Goal: Transaction & Acquisition: Purchase product/service

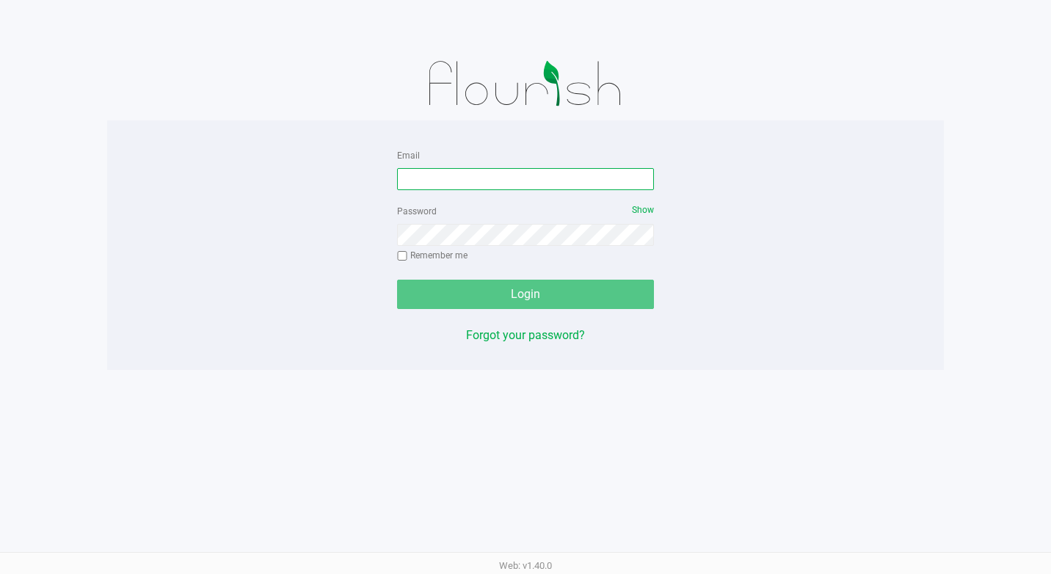
click at [429, 184] on input "Email" at bounding box center [525, 179] width 257 height 22
type input "[EMAIL_ADDRESS][DOMAIN_NAME]"
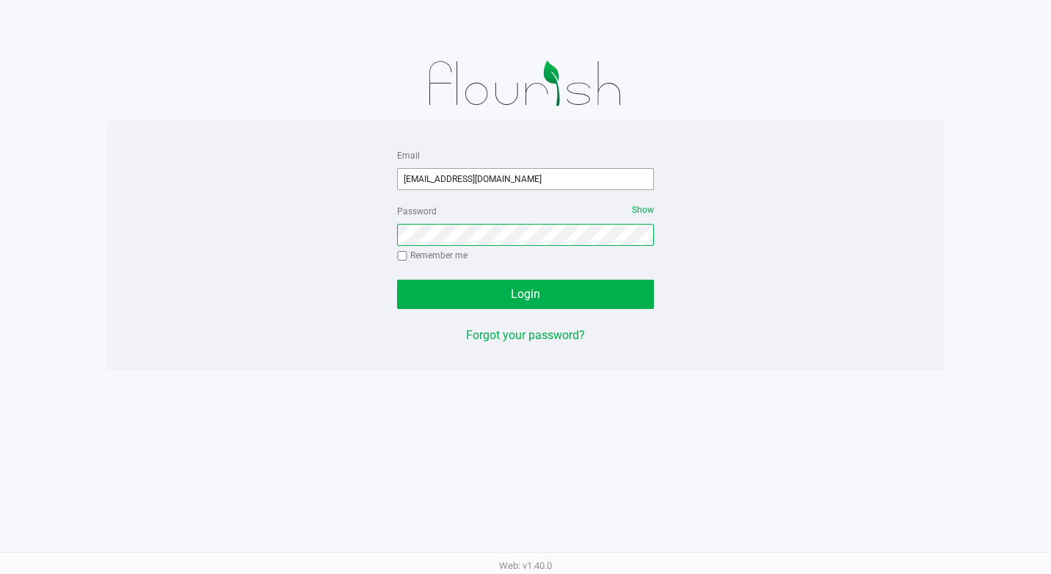
click at [397, 280] on button "Login" at bounding box center [525, 294] width 257 height 29
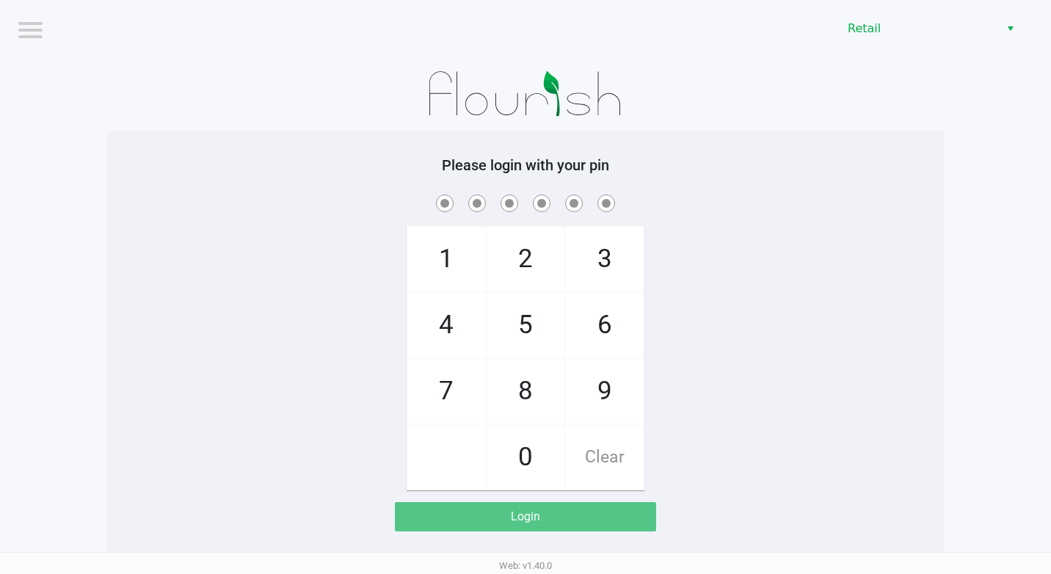
click at [528, 258] on span "2" at bounding box center [526, 259] width 78 height 65
checkbox input "true"
click at [528, 258] on span "2" at bounding box center [526, 259] width 78 height 65
checkbox input "true"
click at [451, 259] on span "1" at bounding box center [446, 259] width 78 height 65
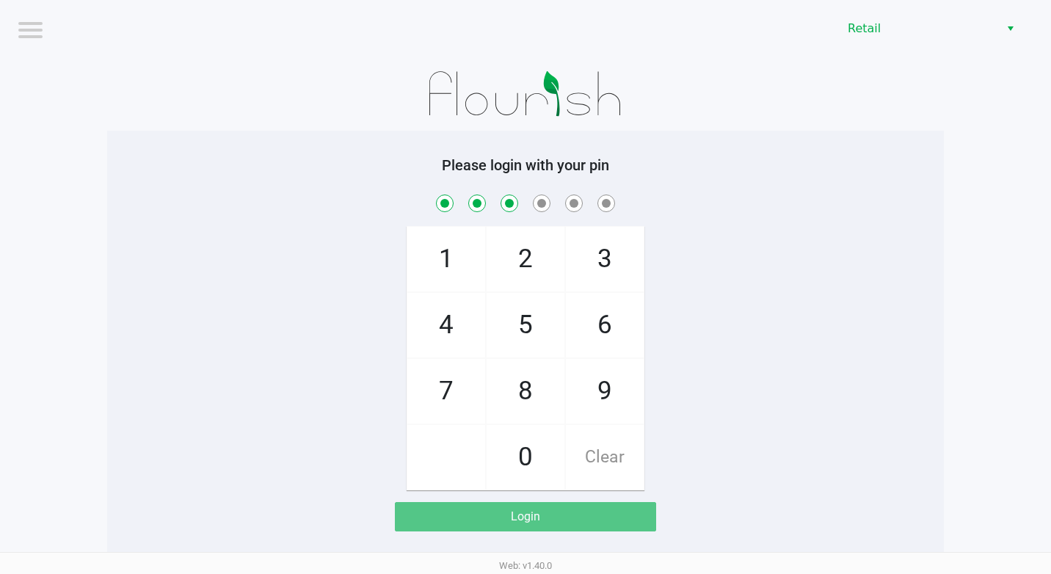
checkbox input "true"
click at [512, 395] on span "8" at bounding box center [526, 391] width 78 height 65
checkbox input "true"
click at [449, 392] on span "7" at bounding box center [446, 391] width 78 height 65
checkbox input "true"
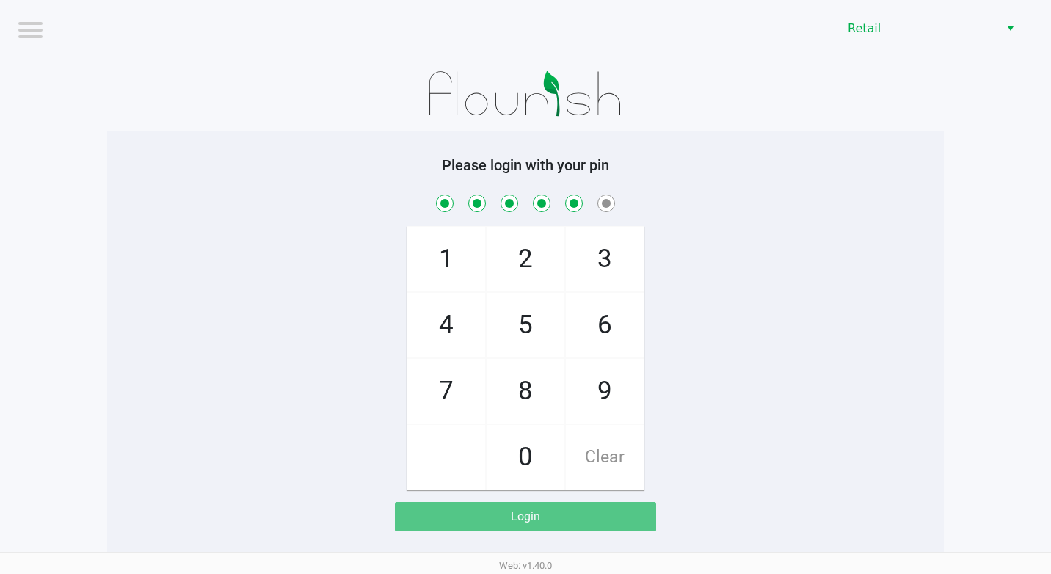
click at [517, 393] on span "8" at bounding box center [526, 391] width 78 height 65
checkbox input "true"
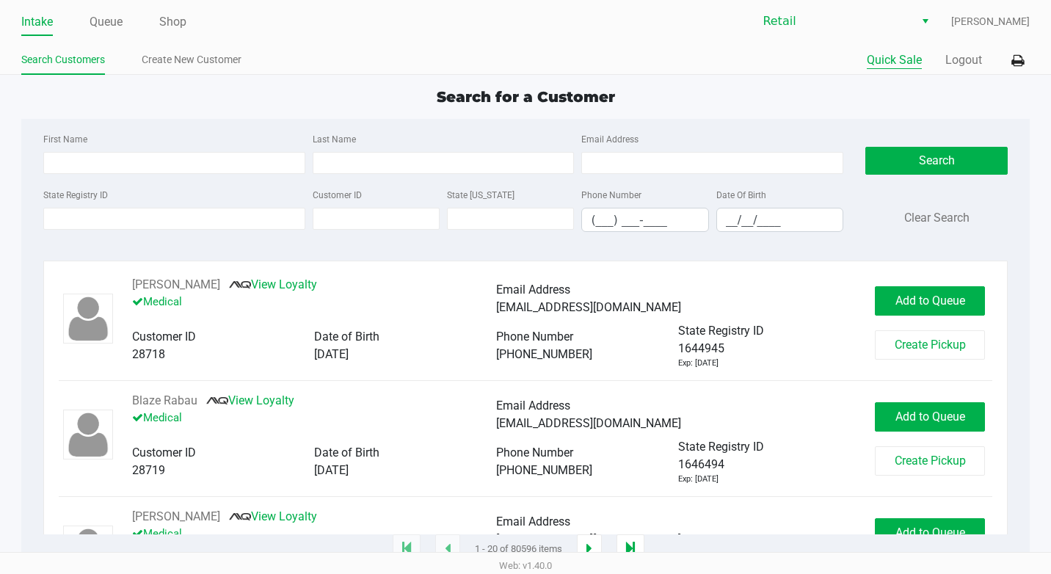
click at [902, 59] on button "Quick Sale" at bounding box center [894, 60] width 55 height 18
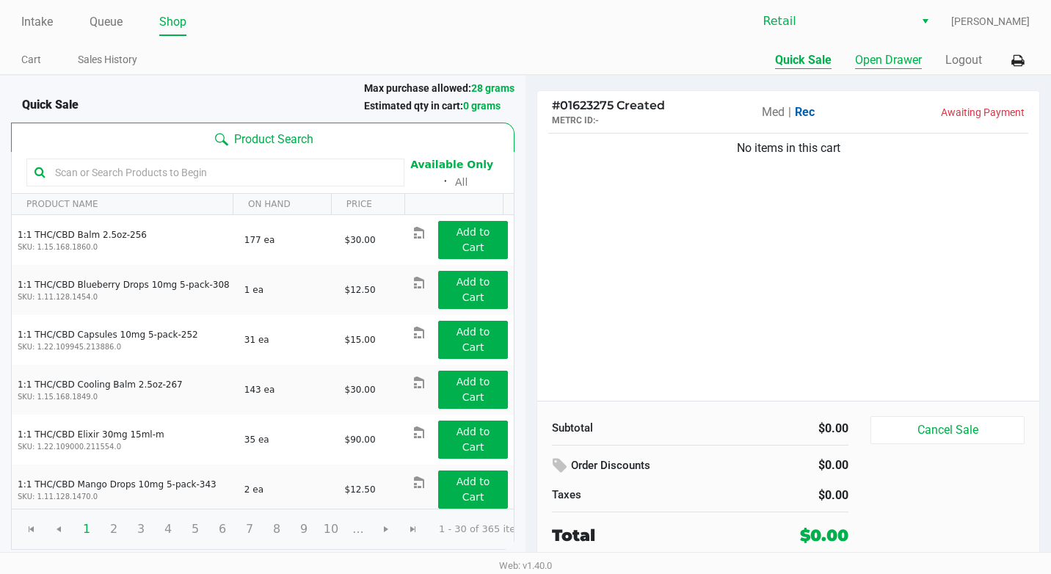
click at [901, 59] on button "Open Drawer" at bounding box center [888, 60] width 67 height 18
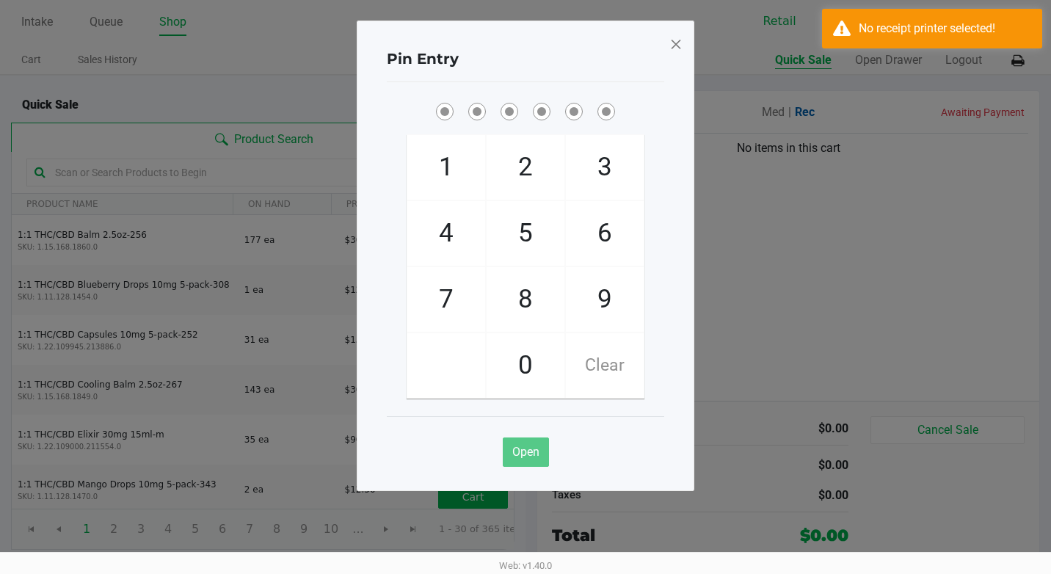
click at [528, 177] on span "2" at bounding box center [526, 167] width 78 height 65
checkbox input "true"
click at [528, 177] on span "2" at bounding box center [526, 167] width 78 height 65
checkbox input "true"
click at [451, 168] on span "1" at bounding box center [446, 167] width 78 height 65
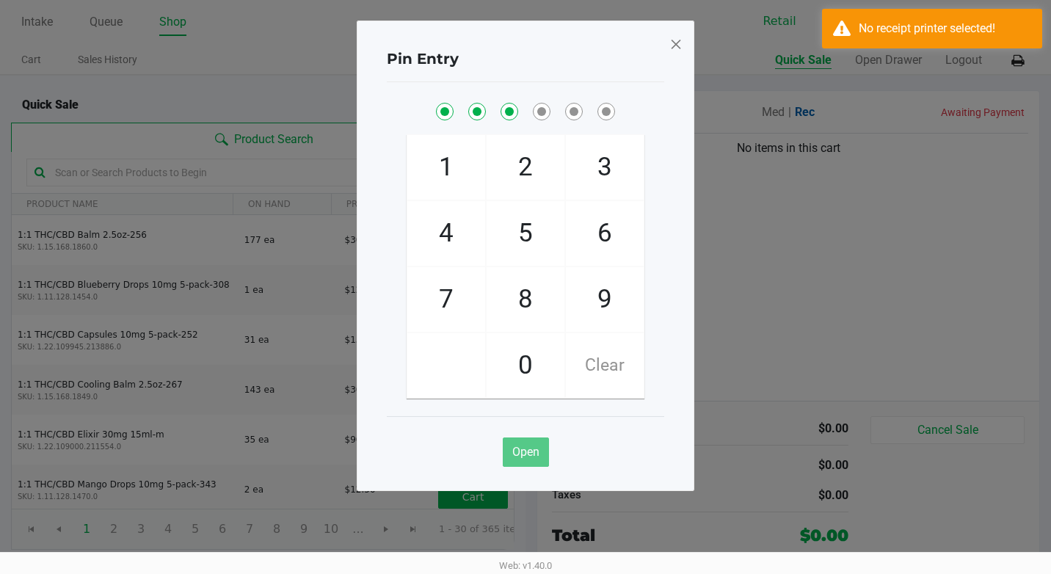
checkbox input "true"
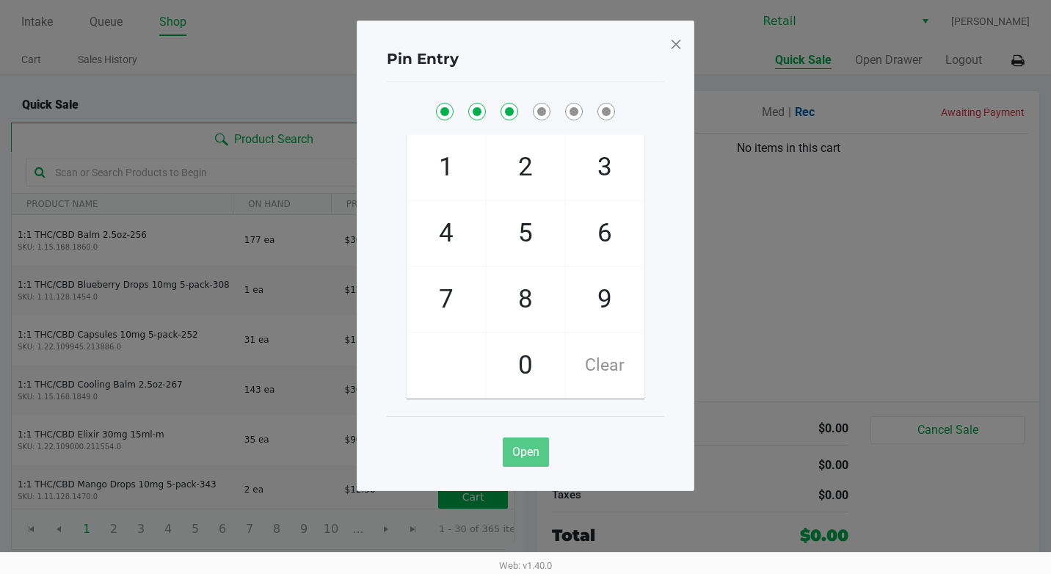
click at [522, 304] on span "8" at bounding box center [526, 299] width 78 height 65
checkbox input "true"
click at [453, 303] on span "7" at bounding box center [446, 299] width 78 height 65
checkbox input "true"
click at [524, 303] on span "8" at bounding box center [526, 299] width 78 height 65
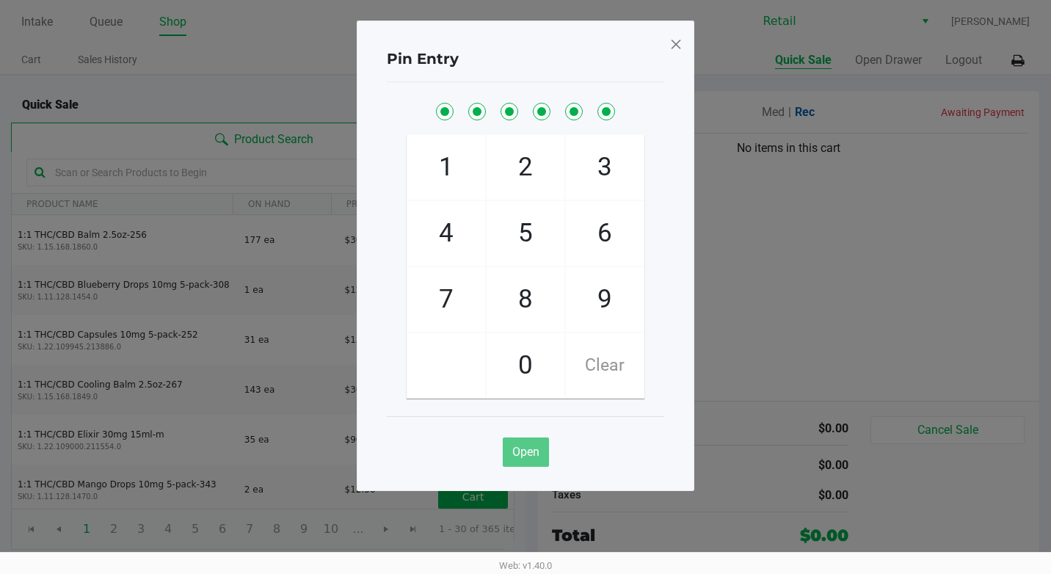
checkbox input "true"
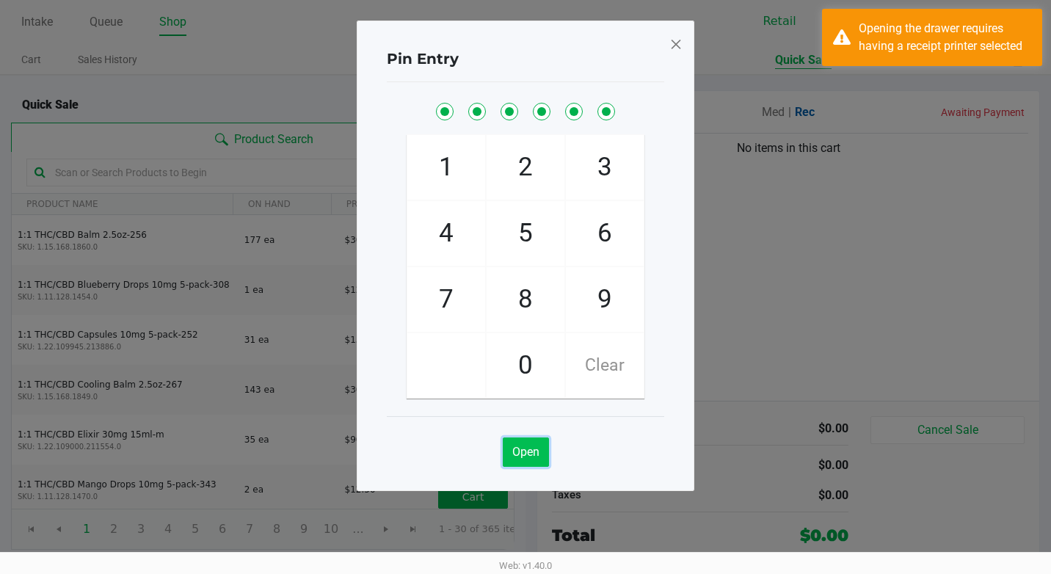
click at [531, 456] on span "Open" at bounding box center [525, 452] width 27 height 14
click at [921, 38] on div "Opening the drawer requires having a receipt printer selected" at bounding box center [945, 37] width 173 height 35
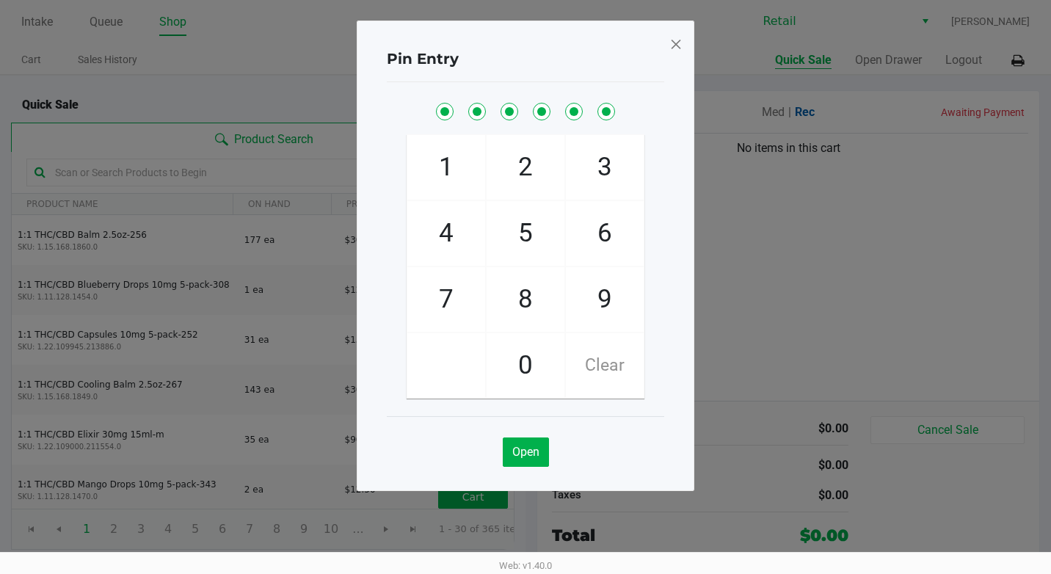
click at [676, 46] on span at bounding box center [676, 43] width 13 height 23
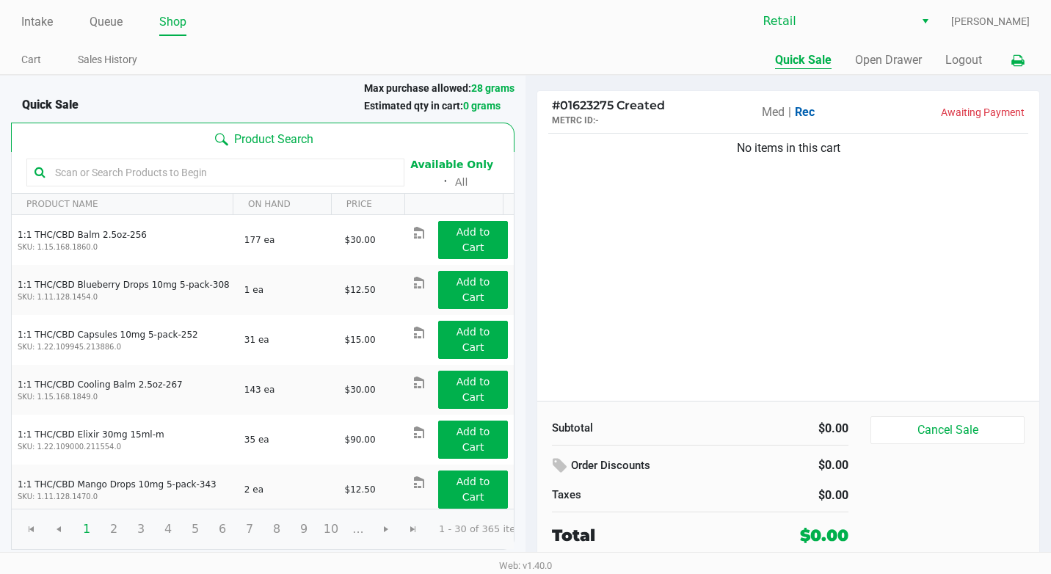
click at [1024, 60] on icon at bounding box center [1018, 61] width 12 height 10
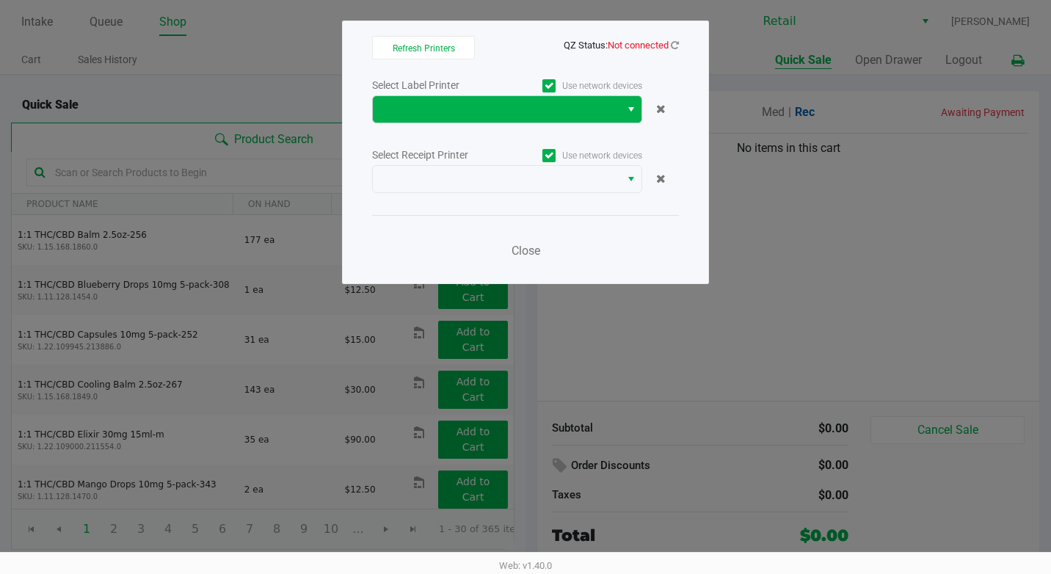
click at [627, 112] on span "Select" at bounding box center [631, 110] width 12 height 18
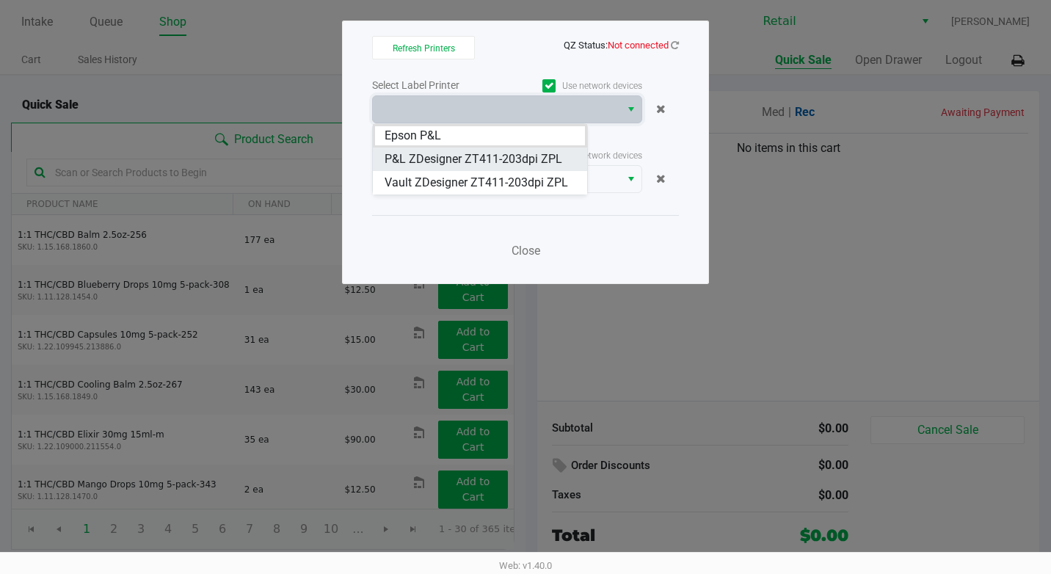
click at [468, 162] on span "P&L ZDesigner ZT411-203dpi ZPL" at bounding box center [474, 159] width 178 height 18
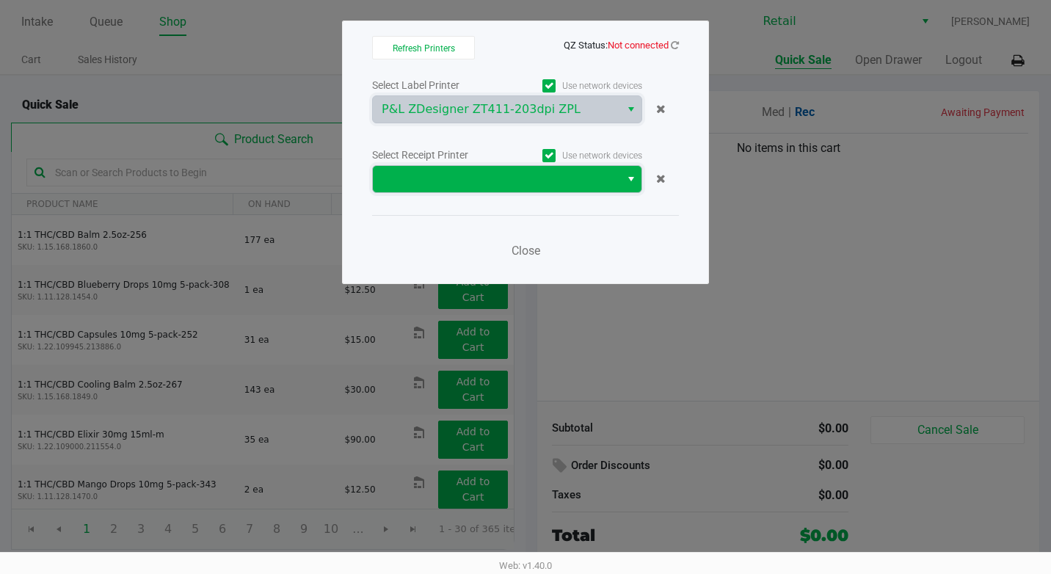
click at [474, 173] on span at bounding box center [497, 179] width 230 height 18
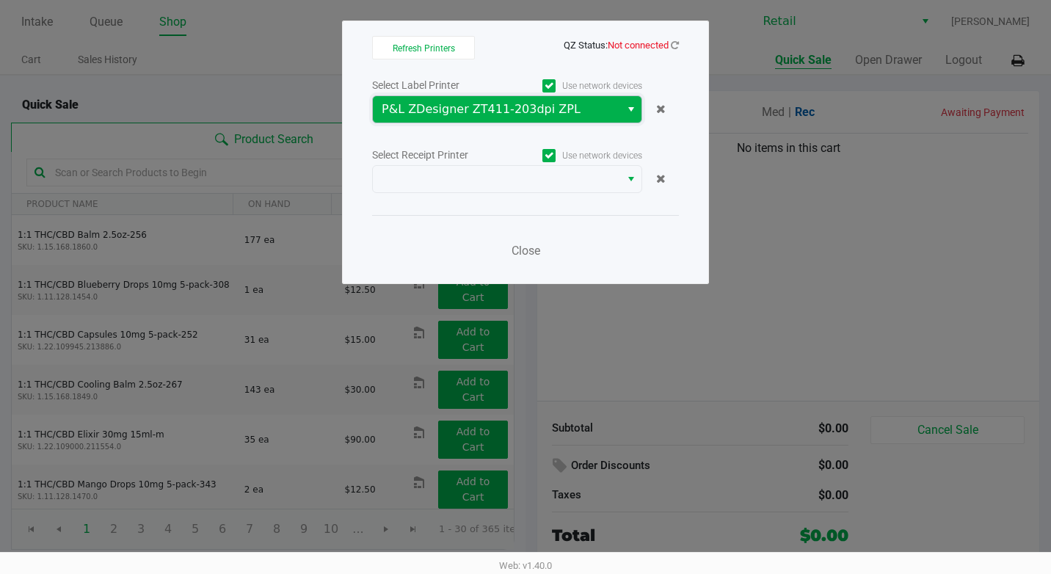
click at [545, 109] on span "P&L ZDesigner ZT411-203dpi ZPL" at bounding box center [497, 110] width 230 height 18
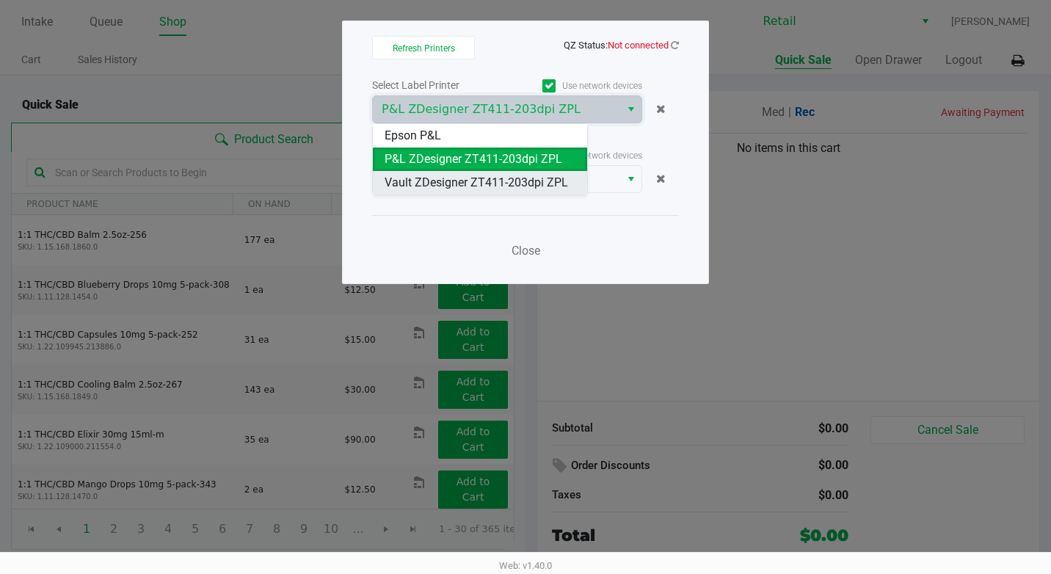
click at [525, 177] on span "Vault ZDesigner ZT411-203dpi ZPL" at bounding box center [477, 183] width 184 height 18
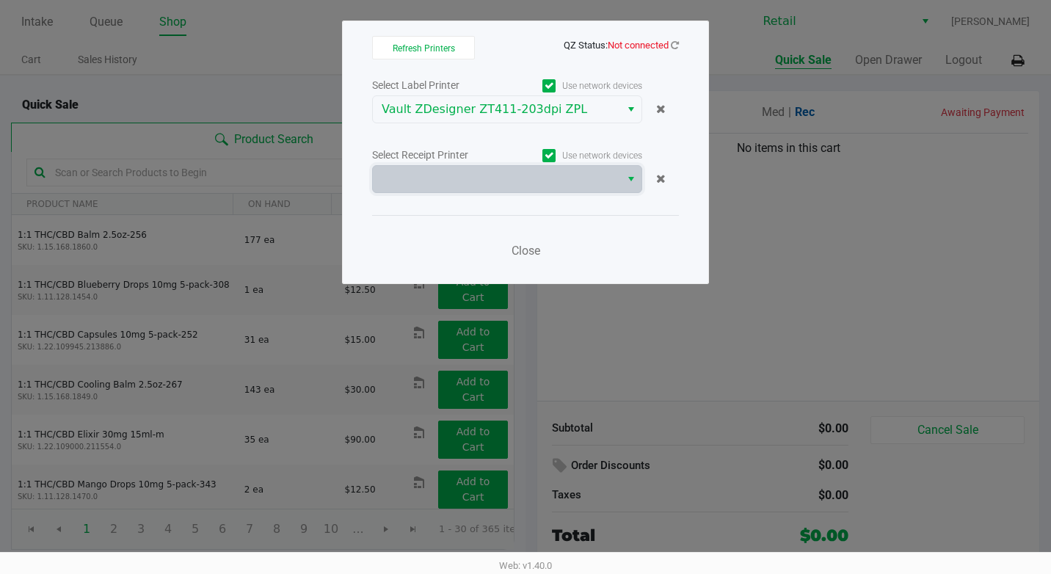
click at [525, 177] on span at bounding box center [497, 179] width 230 height 18
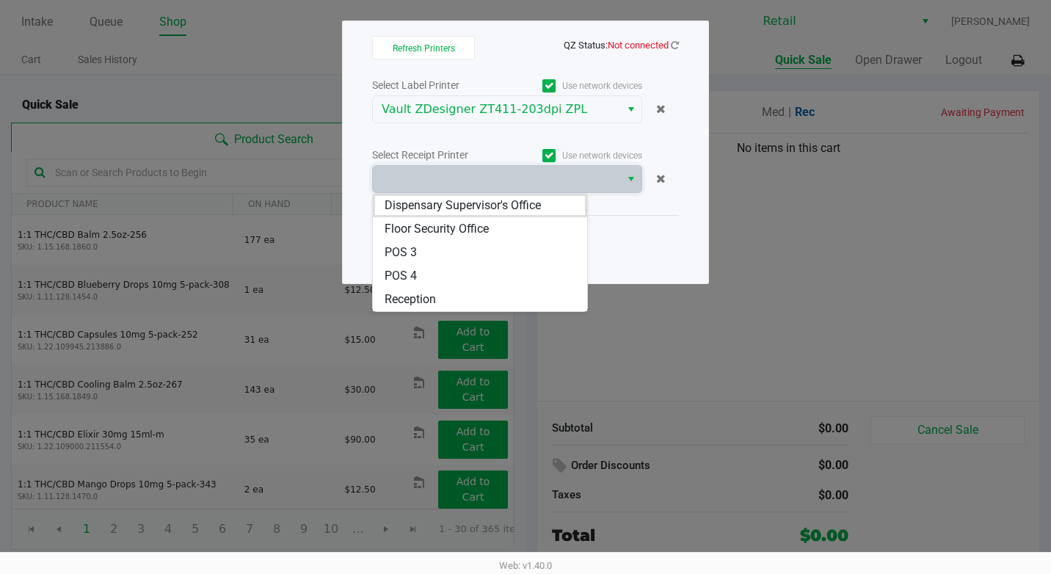
click at [665, 261] on div "Close" at bounding box center [525, 242] width 307 height 54
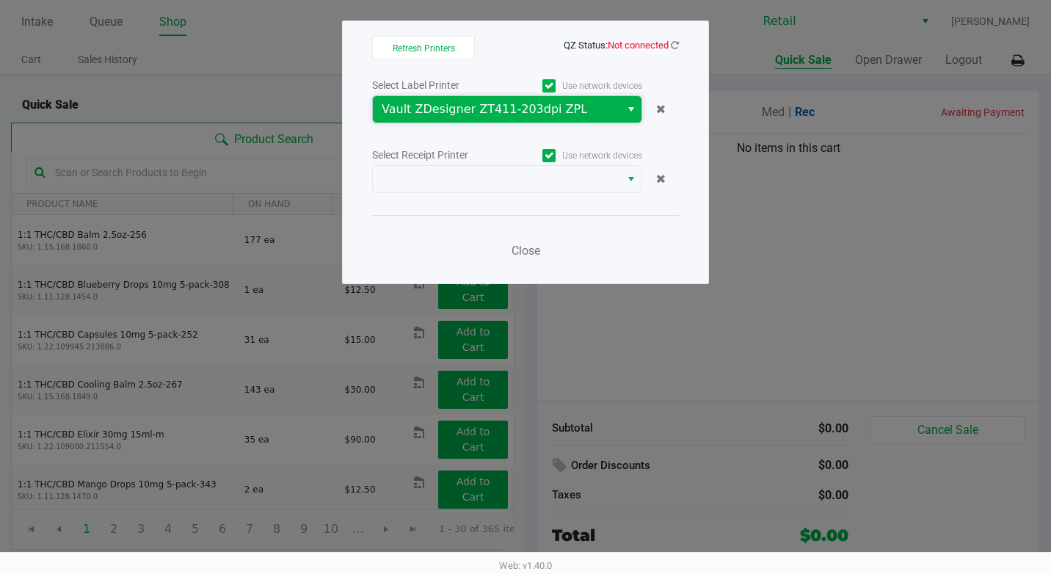
click at [530, 117] on span "Vault ZDesigner ZT411-203dpi ZPL" at bounding box center [497, 110] width 230 height 18
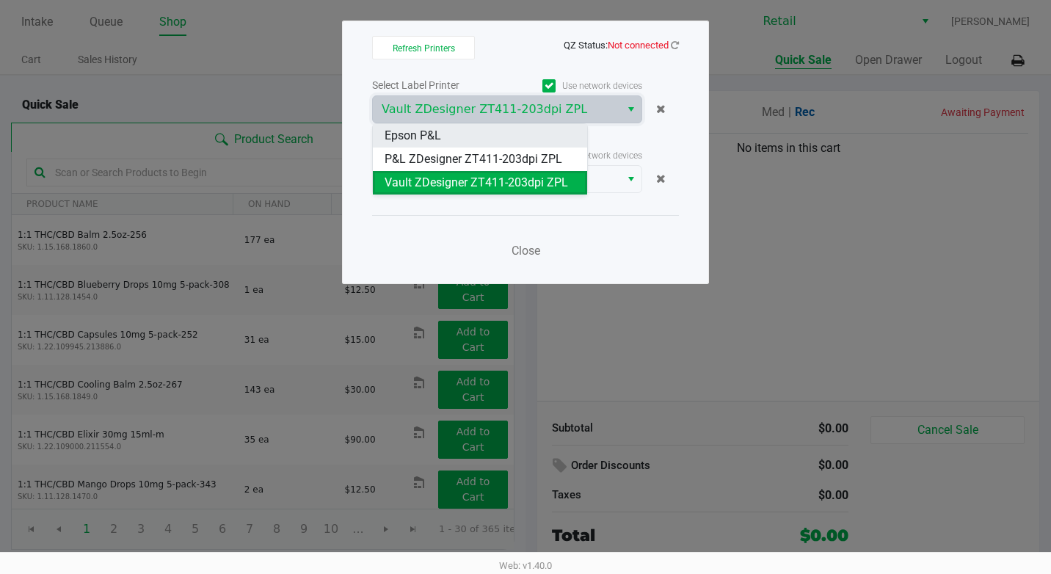
click at [435, 131] on span "Epson P&L" at bounding box center [413, 136] width 57 height 18
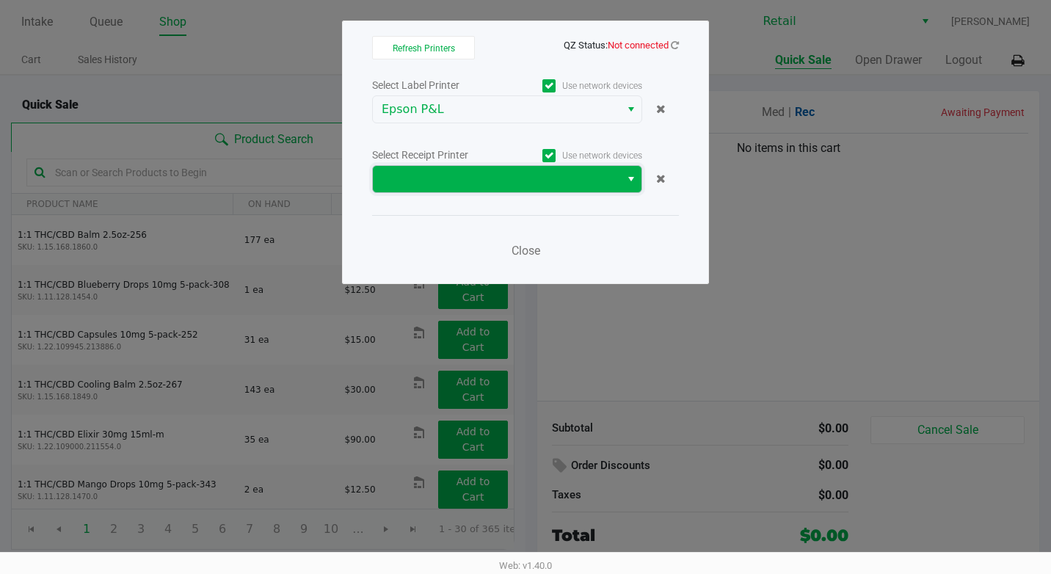
click at [428, 176] on span at bounding box center [497, 179] width 230 height 18
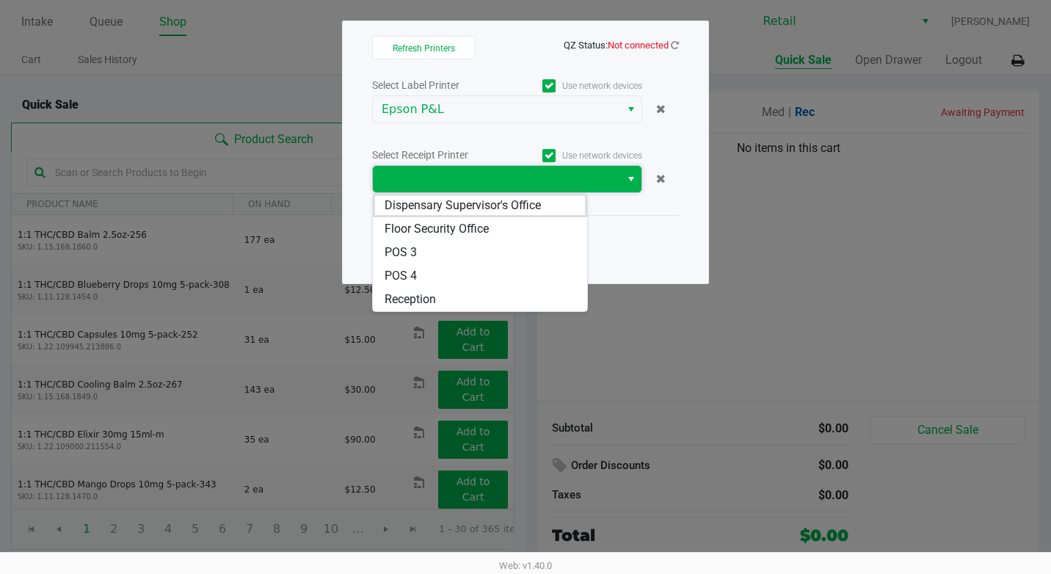
click at [601, 177] on span at bounding box center [497, 179] width 230 height 18
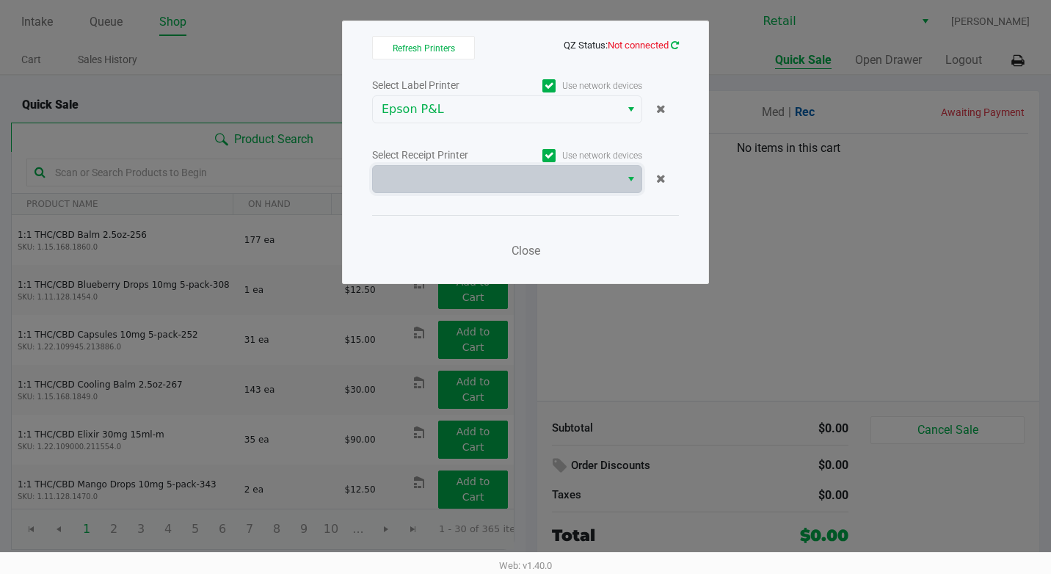
click at [678, 41] on icon at bounding box center [675, 45] width 8 height 10
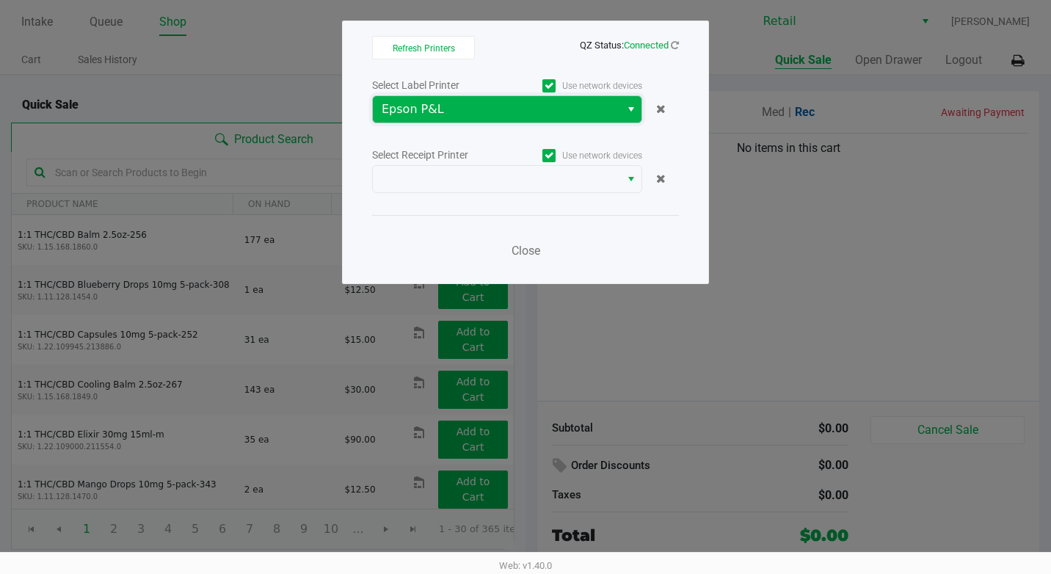
click at [536, 112] on span "Epson P&L" at bounding box center [497, 110] width 230 height 18
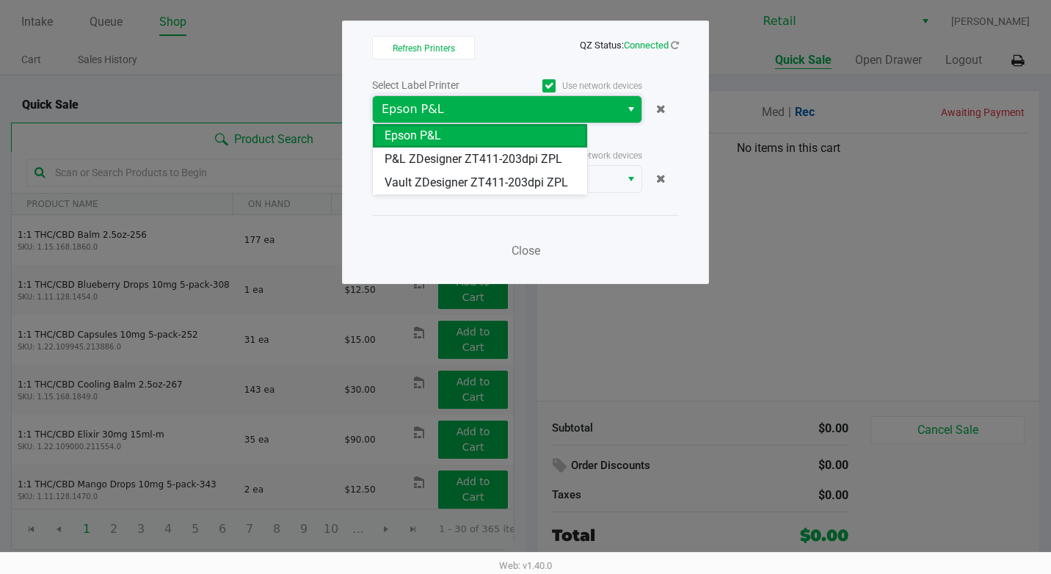
click at [538, 115] on span "Epson P&L" at bounding box center [497, 110] width 230 height 18
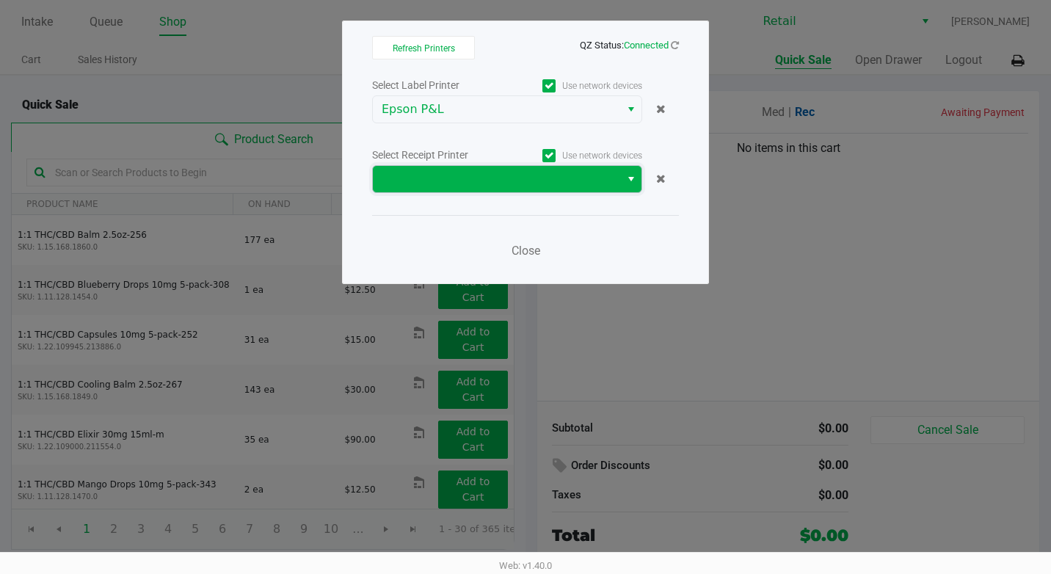
click at [525, 180] on span at bounding box center [497, 179] width 230 height 18
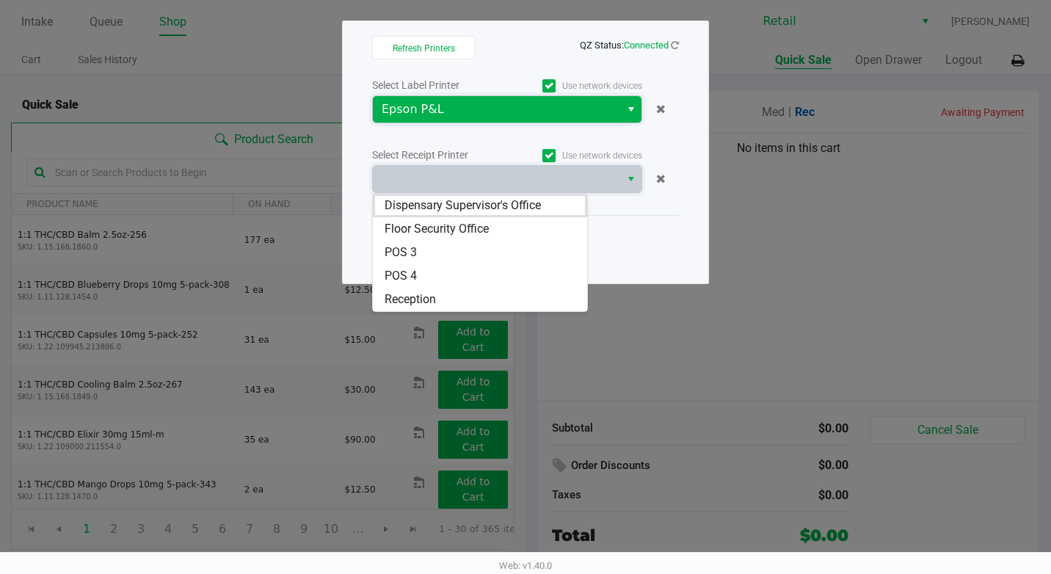
click at [471, 106] on span "Epson P&L" at bounding box center [497, 110] width 230 height 18
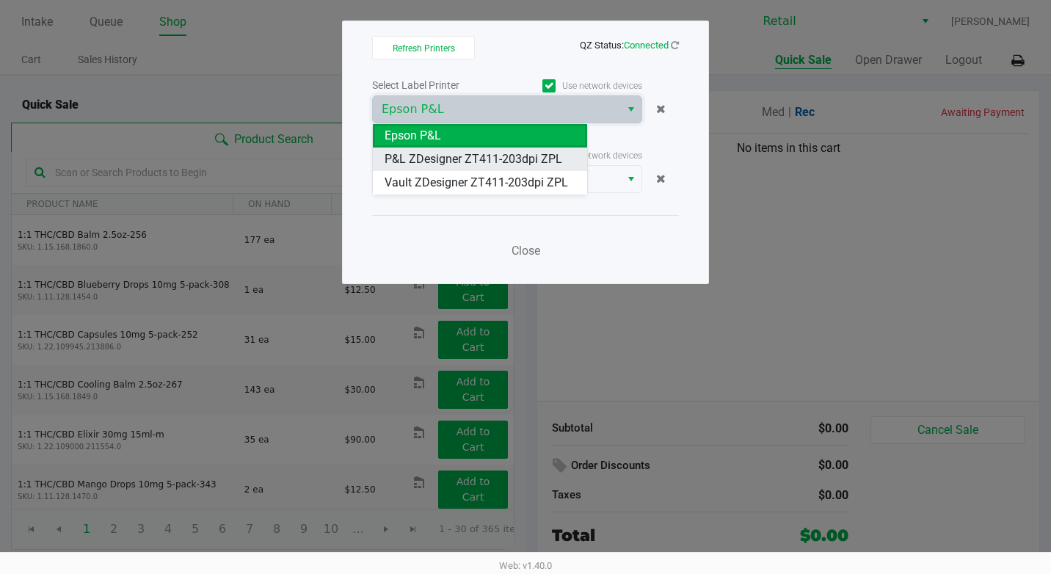
click at [457, 157] on span "P&L ZDesigner ZT411-203dpi ZPL" at bounding box center [474, 159] width 178 height 18
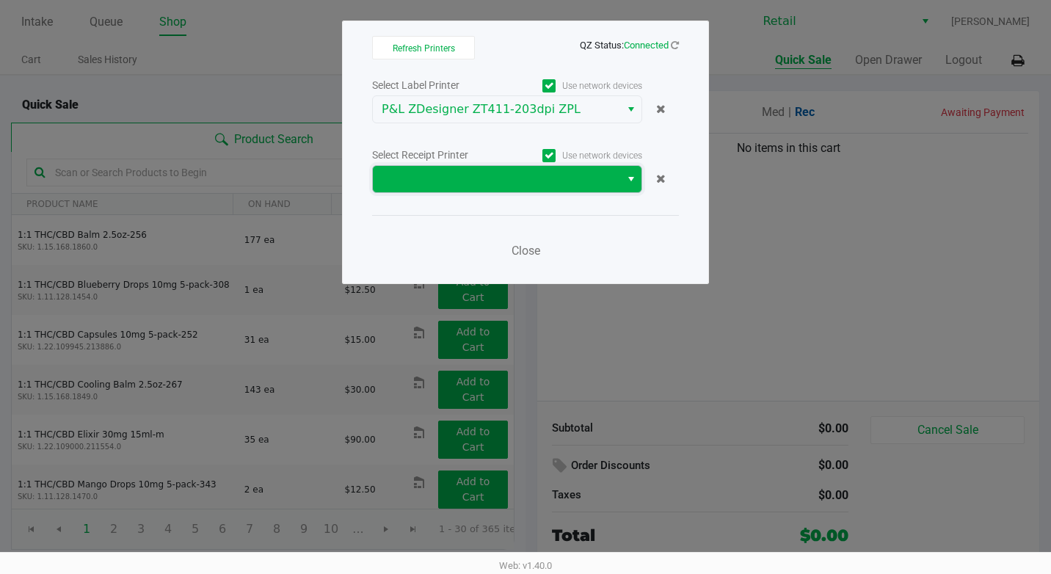
click at [478, 185] on span at bounding box center [497, 179] width 230 height 18
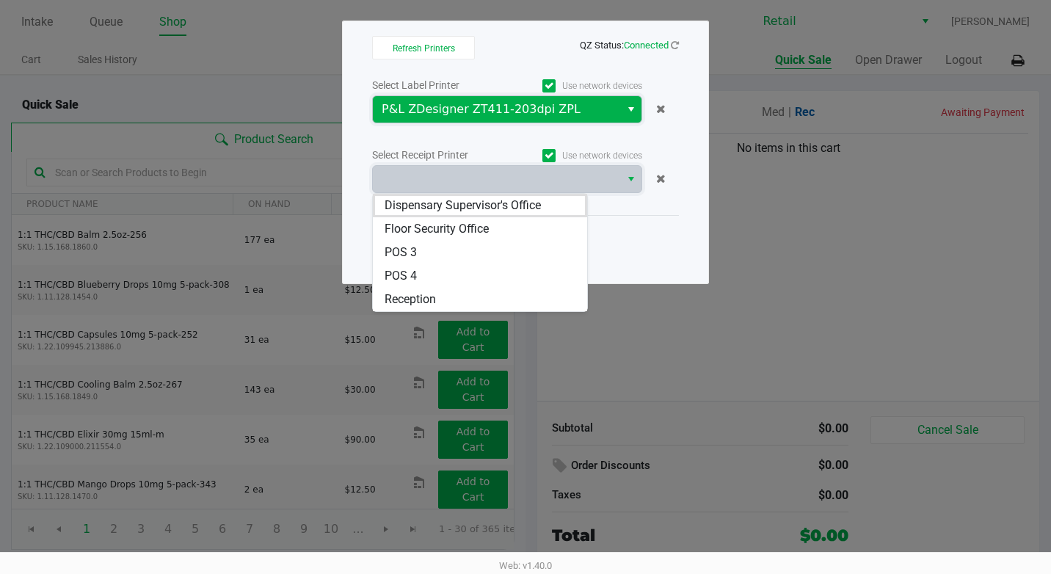
click at [463, 117] on span "P&L ZDesigner ZT411-203dpi ZPL" at bounding box center [497, 110] width 230 height 18
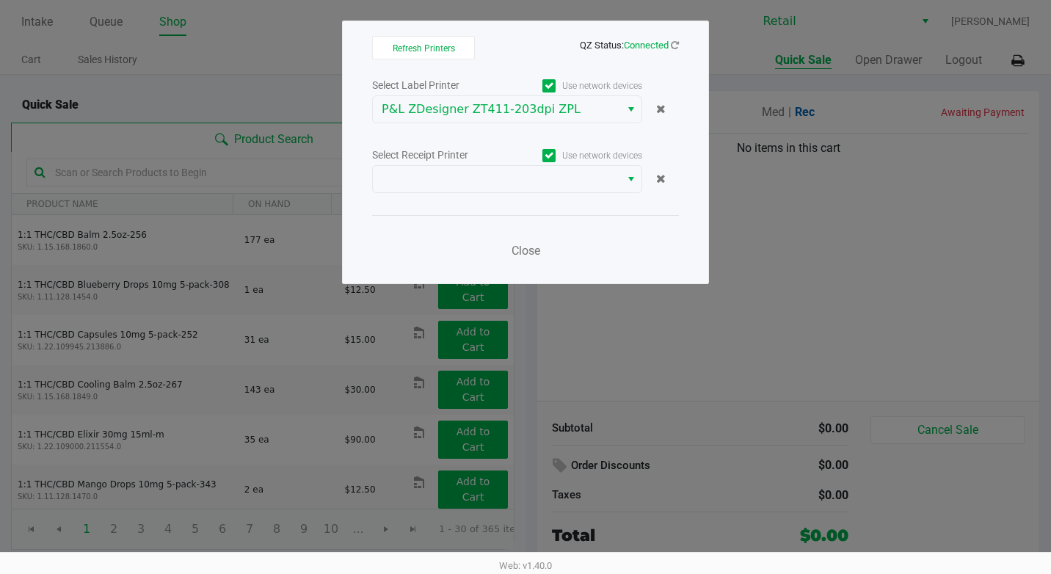
click at [550, 86] on icon at bounding box center [550, 86] width 10 height 0
click at [0, 0] on input "Use network devices" at bounding box center [0, 0] width 0 height 0
click at [553, 156] on icon at bounding box center [550, 156] width 10 height 0
click at [0, 0] on input "Use network devices" at bounding box center [0, 0] width 0 height 0
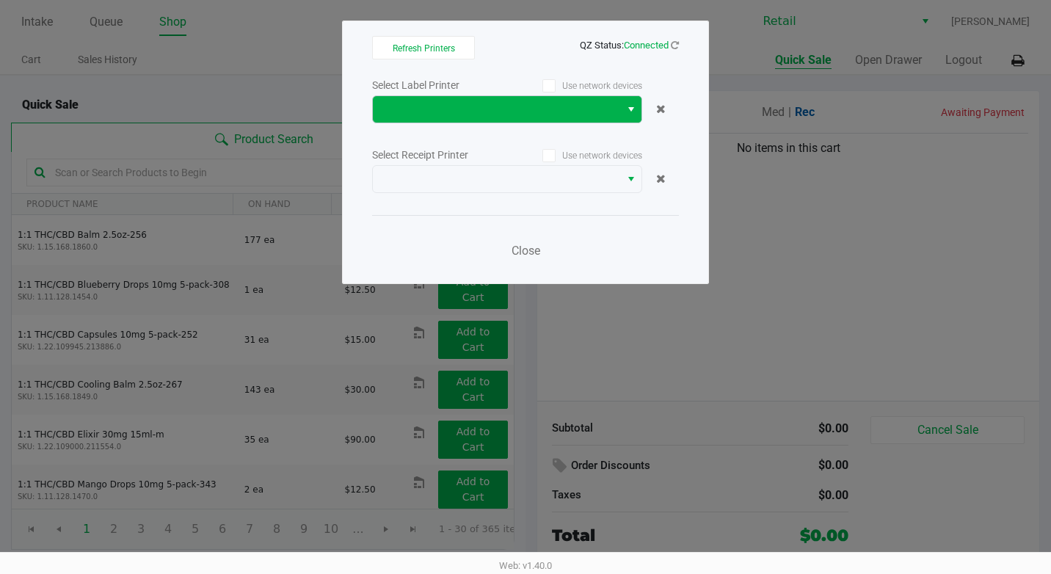
click at [631, 115] on span "Select" at bounding box center [631, 110] width 12 height 18
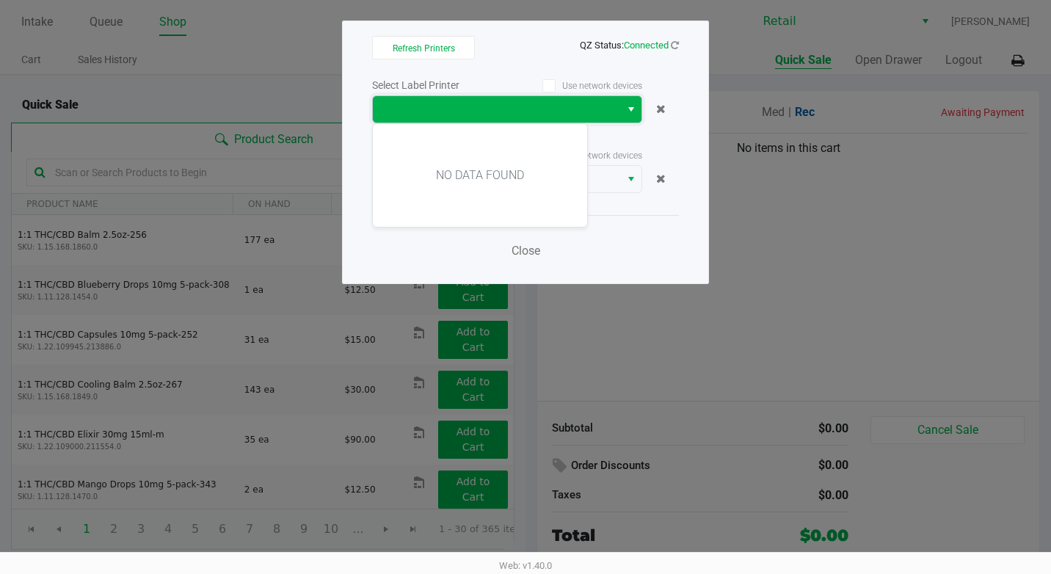
click at [631, 115] on span "Select" at bounding box center [631, 110] width 12 height 18
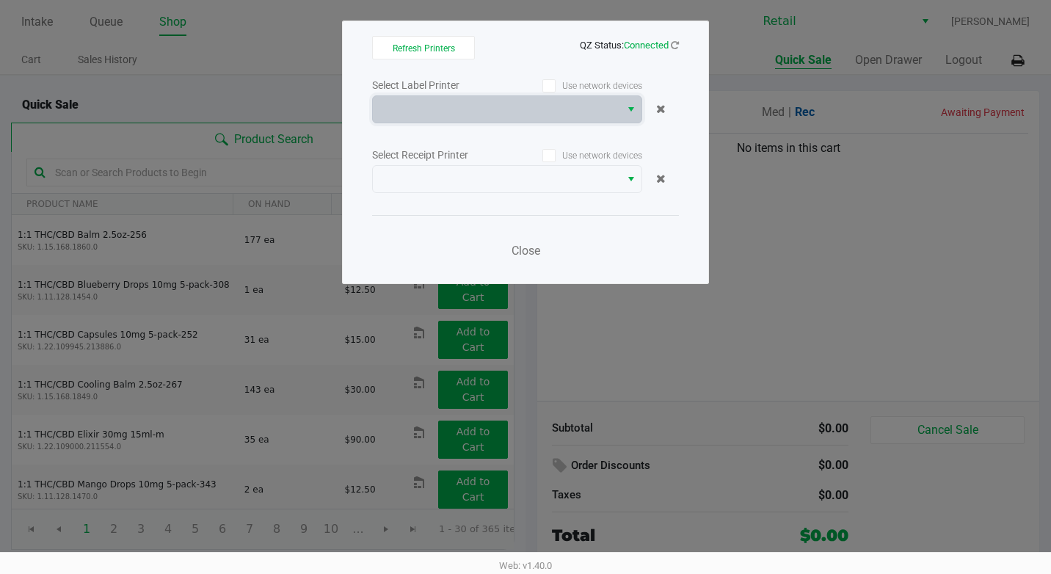
click at [656, 47] on span "Connected" at bounding box center [646, 45] width 45 height 11
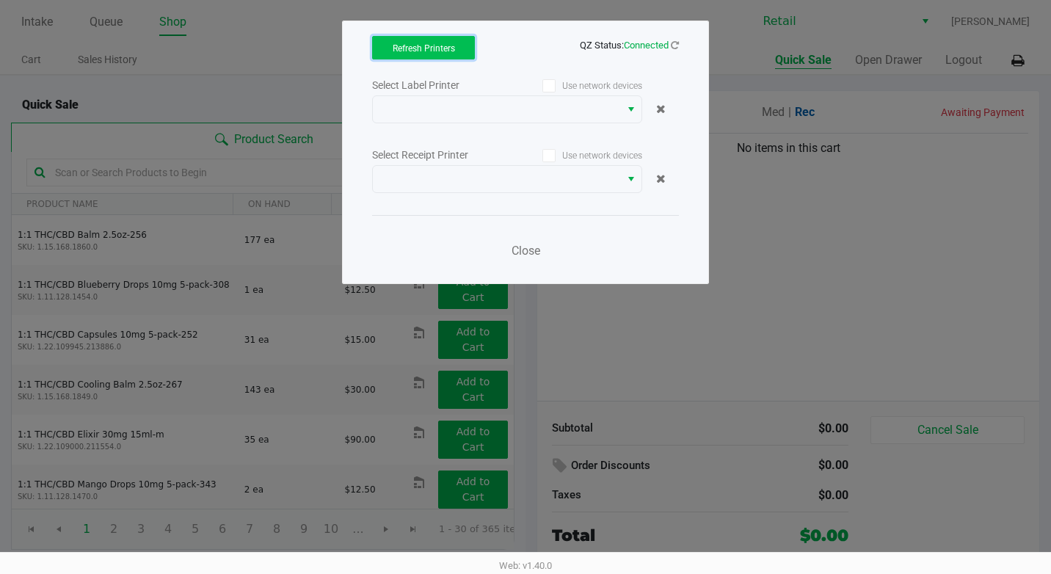
click at [444, 45] on span "Refresh Printers" at bounding box center [424, 48] width 62 height 10
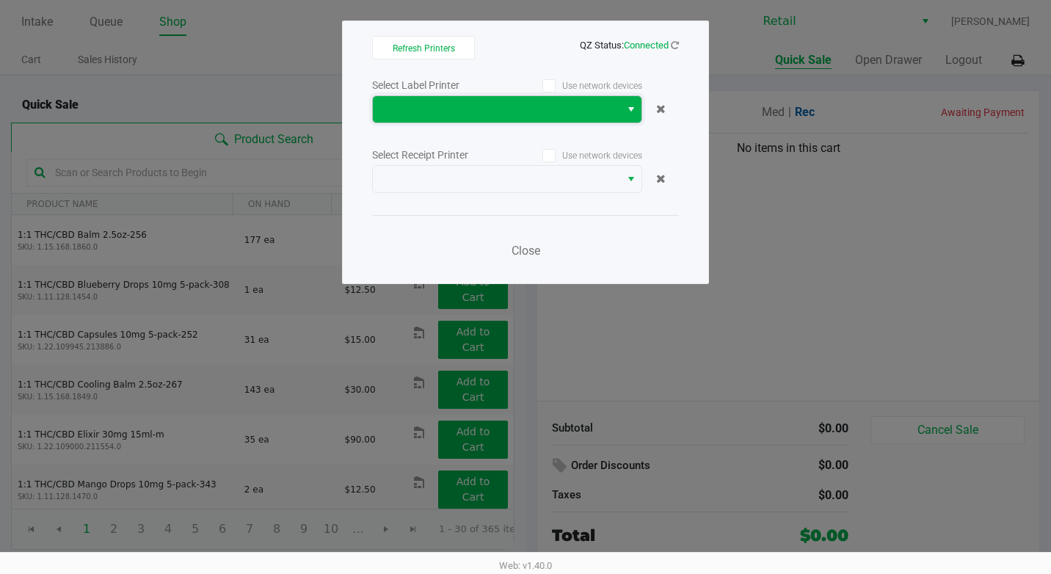
click at [587, 121] on span "NO DATA FOUND" at bounding box center [496, 109] width 247 height 26
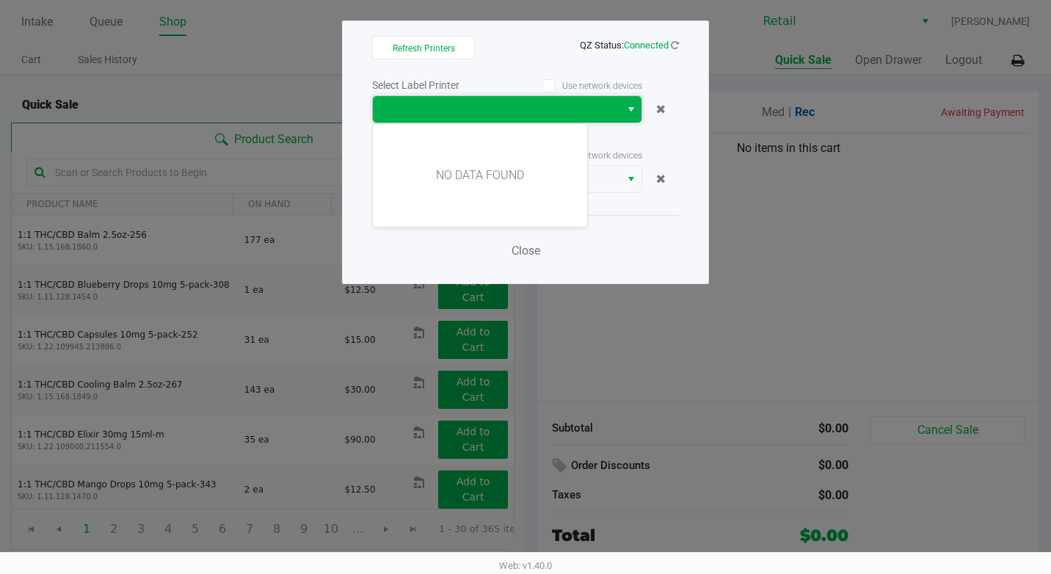
click at [587, 121] on span "NO DATA FOUND" at bounding box center [496, 109] width 247 height 26
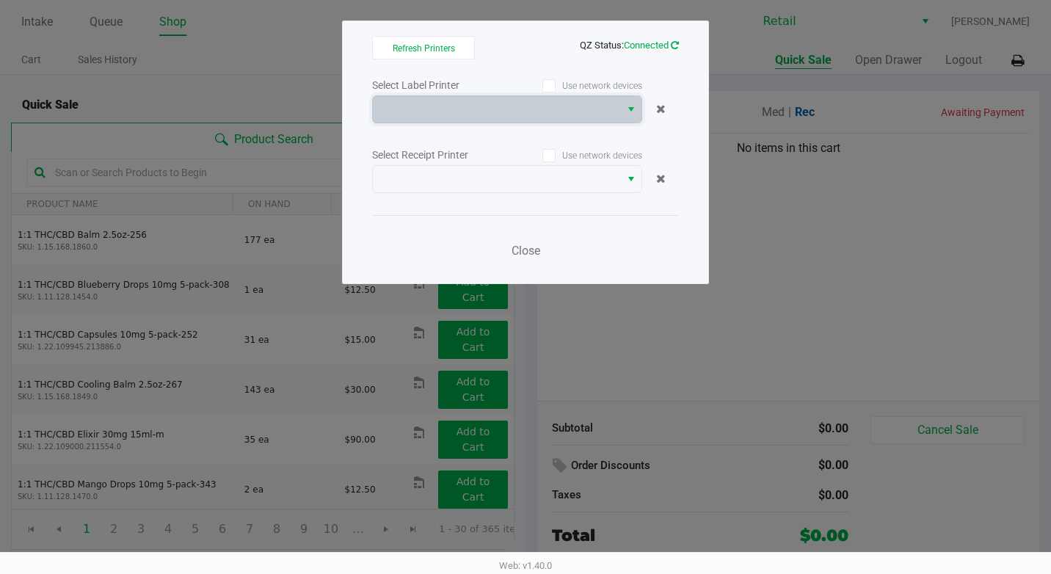
click at [674, 46] on icon at bounding box center [675, 45] width 8 height 10
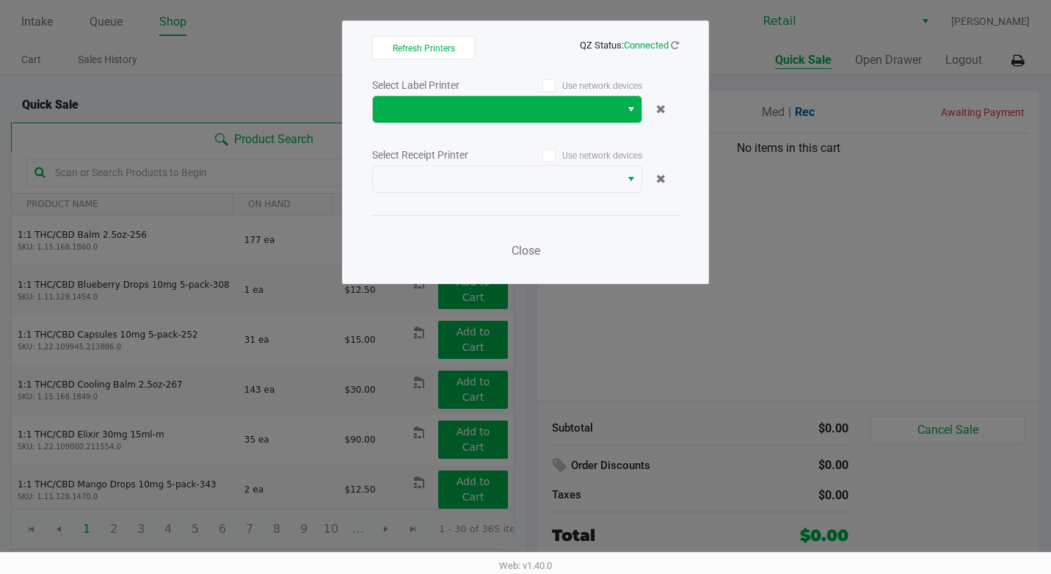
click at [621, 102] on button "Select" at bounding box center [630, 109] width 21 height 26
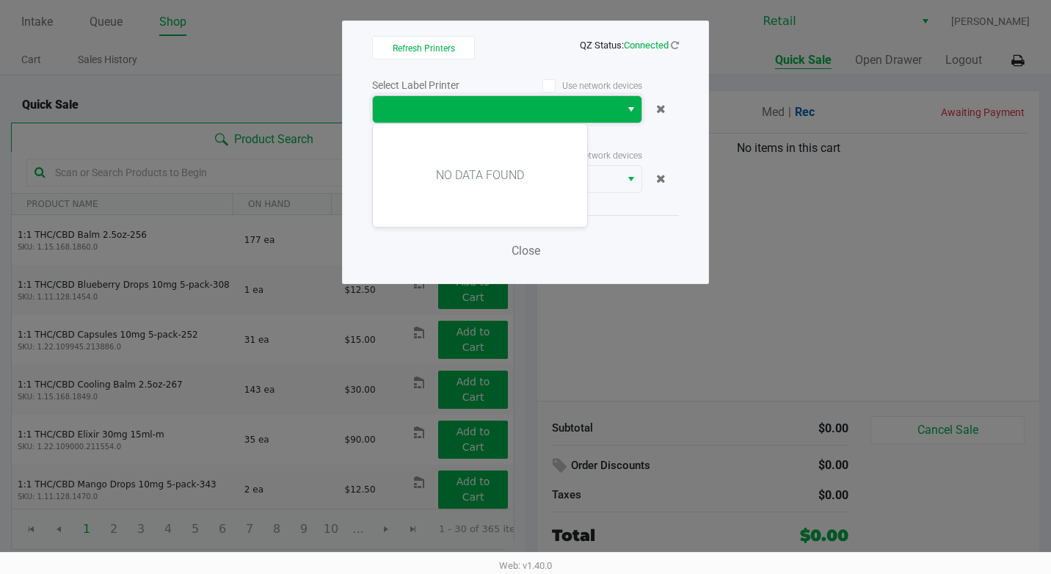
click at [621, 102] on button "Select" at bounding box center [630, 109] width 21 height 26
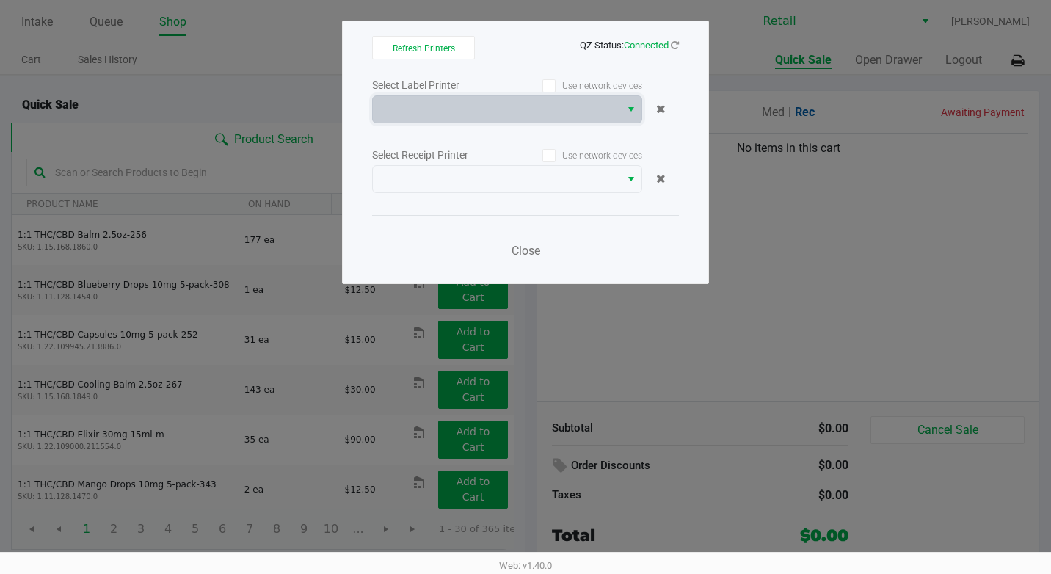
click at [584, 78] on div "Use network devices" at bounding box center [574, 86] width 135 height 20
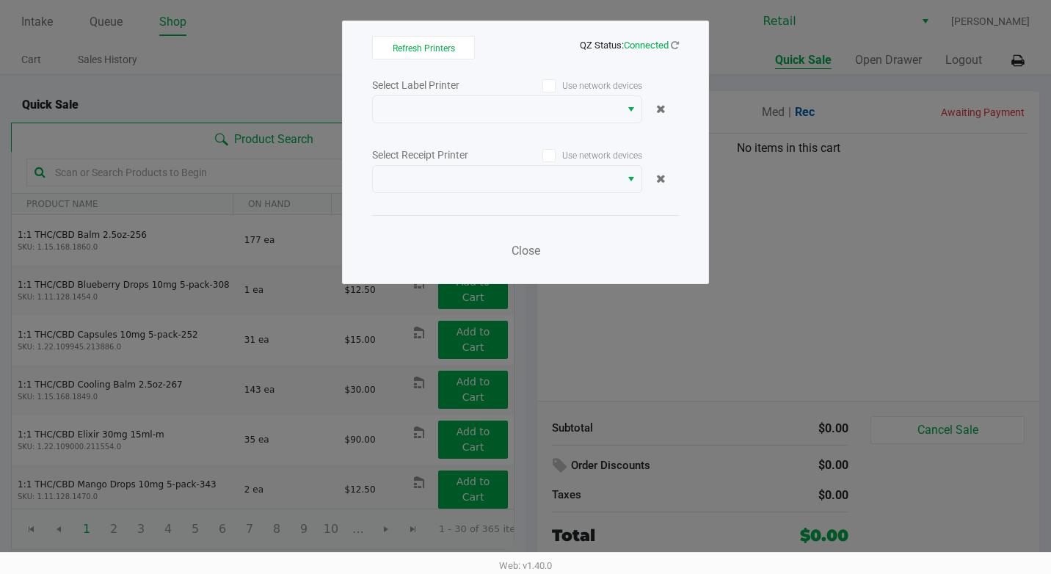
click at [565, 81] on label "Use network devices" at bounding box center [574, 85] width 135 height 13
click at [0, 0] on input "Use network devices" at bounding box center [0, 0] width 0 height 0
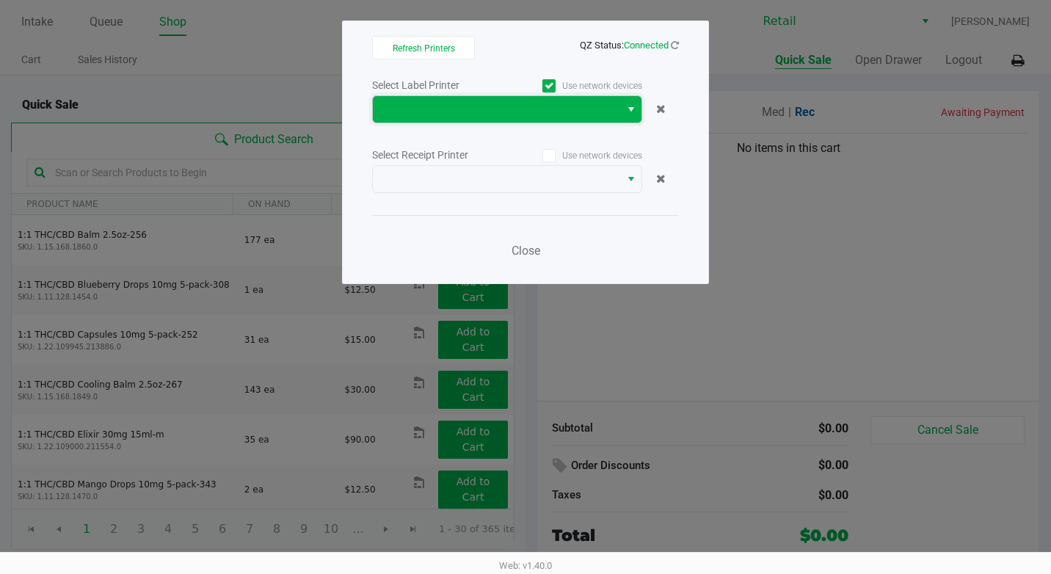
click at [546, 109] on span at bounding box center [497, 110] width 230 height 18
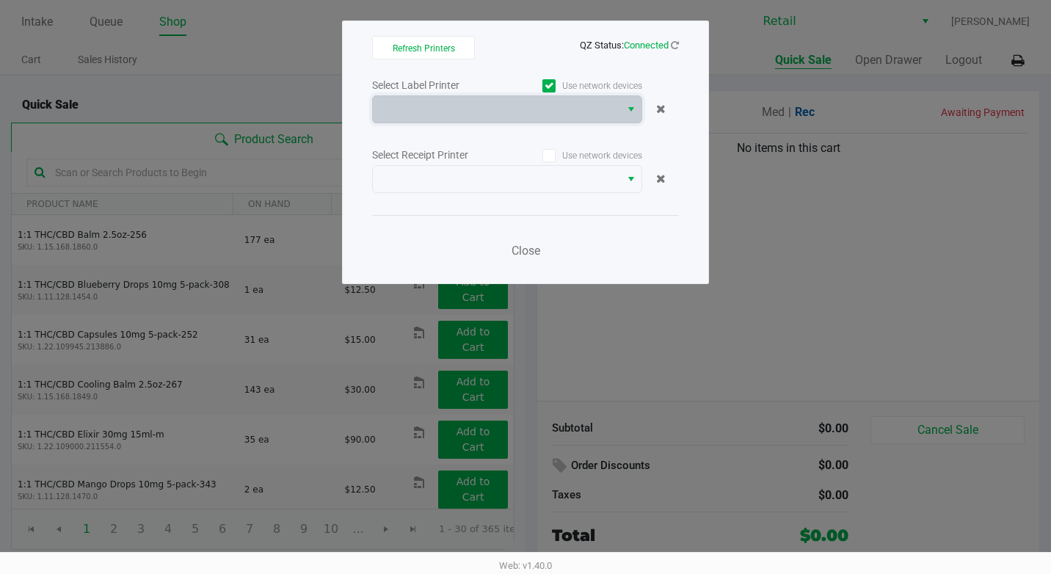
click at [565, 155] on label "Use network devices" at bounding box center [574, 155] width 135 height 13
click at [0, 0] on input "Use network devices" at bounding box center [0, 0] width 0 height 0
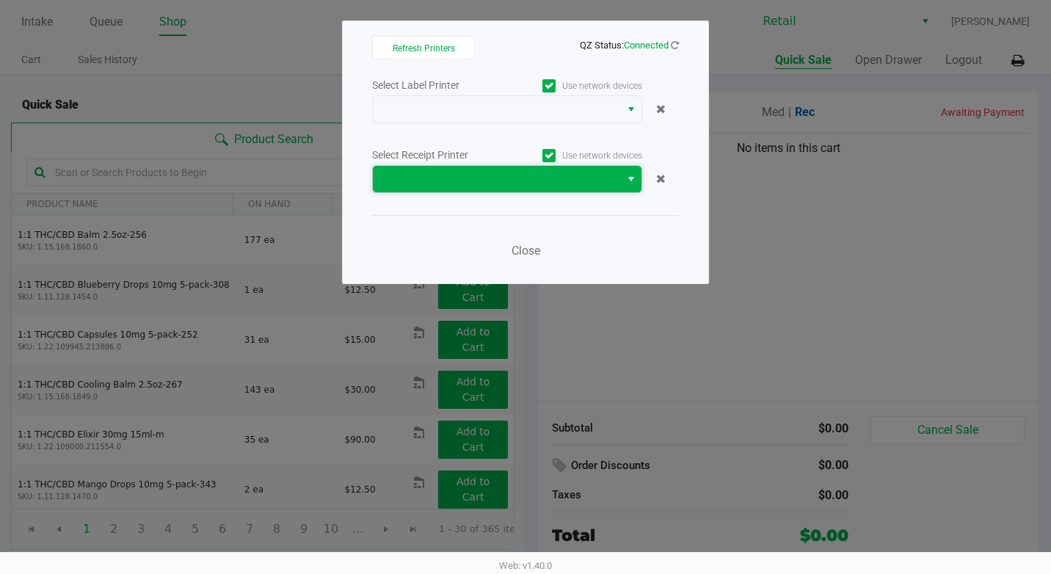
click at [545, 175] on span at bounding box center [497, 179] width 230 height 18
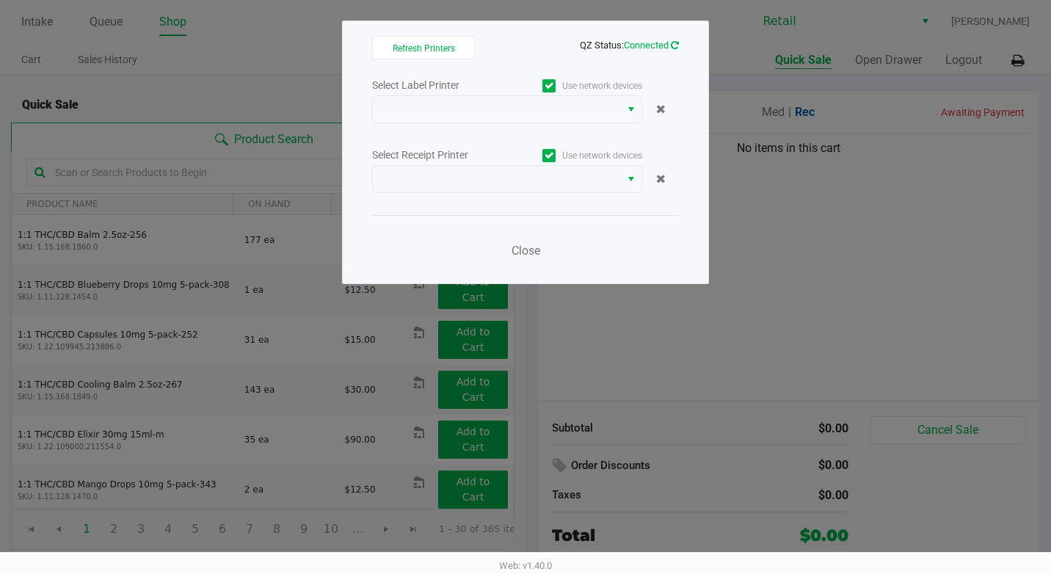
click at [675, 43] on icon at bounding box center [675, 45] width 8 height 10
click at [675, 43] on icon at bounding box center [675, 46] width 10 height 12
click at [552, 86] on icon at bounding box center [550, 86] width 10 height 0
click at [0, 0] on input "Use network devices" at bounding box center [0, 0] width 0 height 0
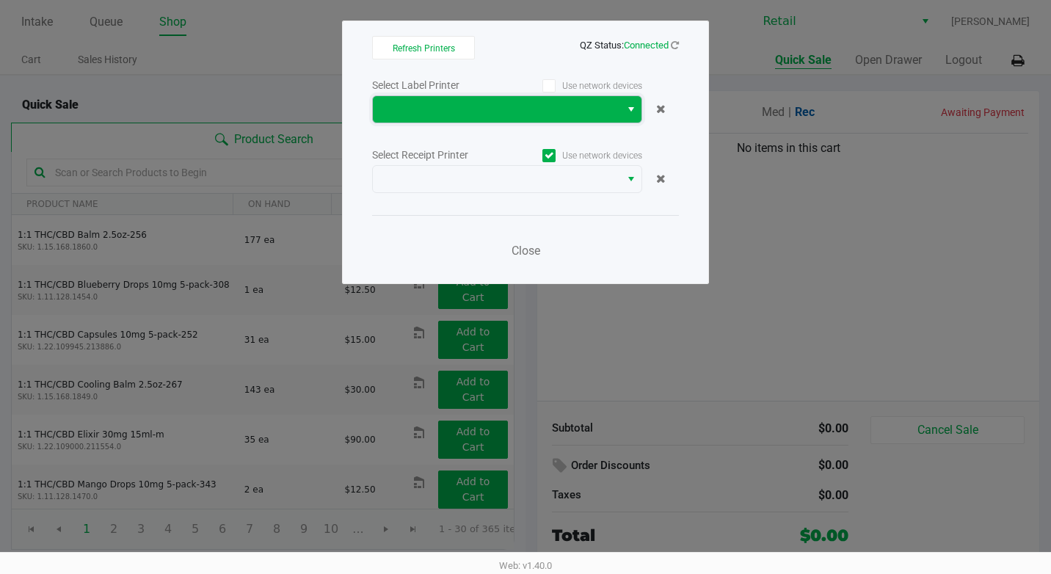
click at [554, 112] on span at bounding box center [497, 110] width 230 height 18
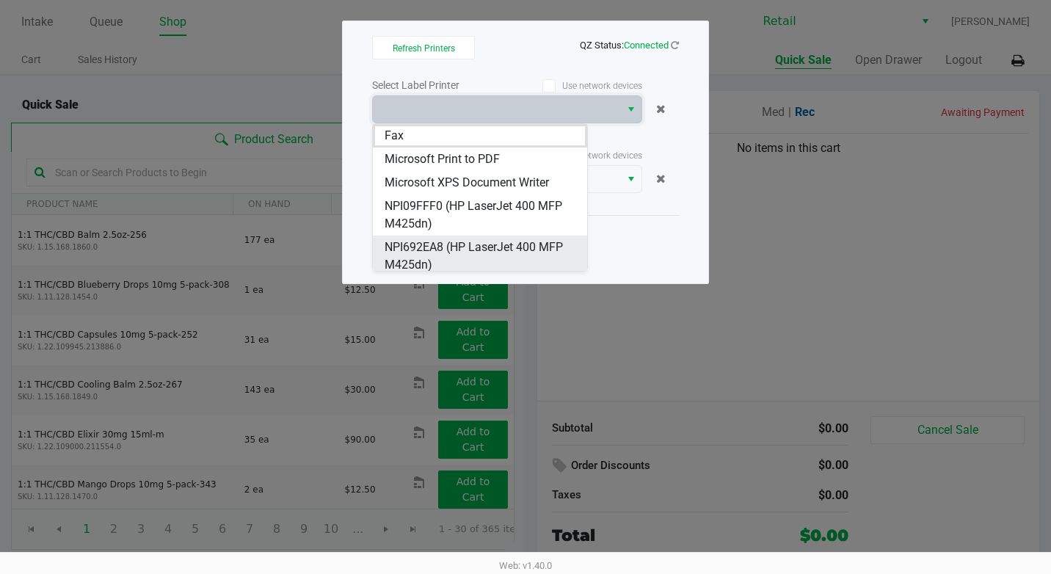
scroll to position [29, 0]
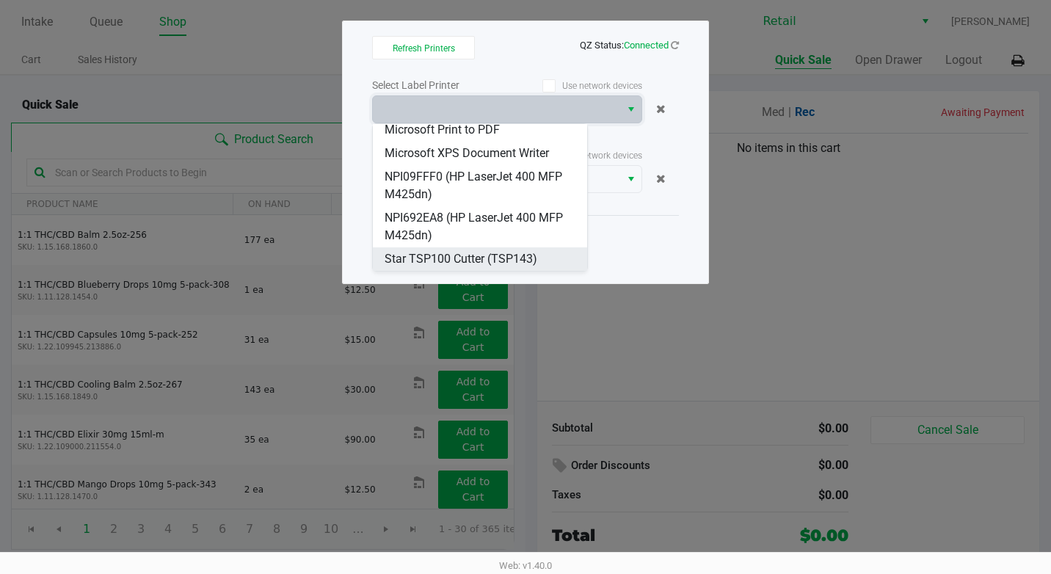
click at [507, 251] on span "Star TSP100 Cutter (TSP143)" at bounding box center [461, 259] width 153 height 18
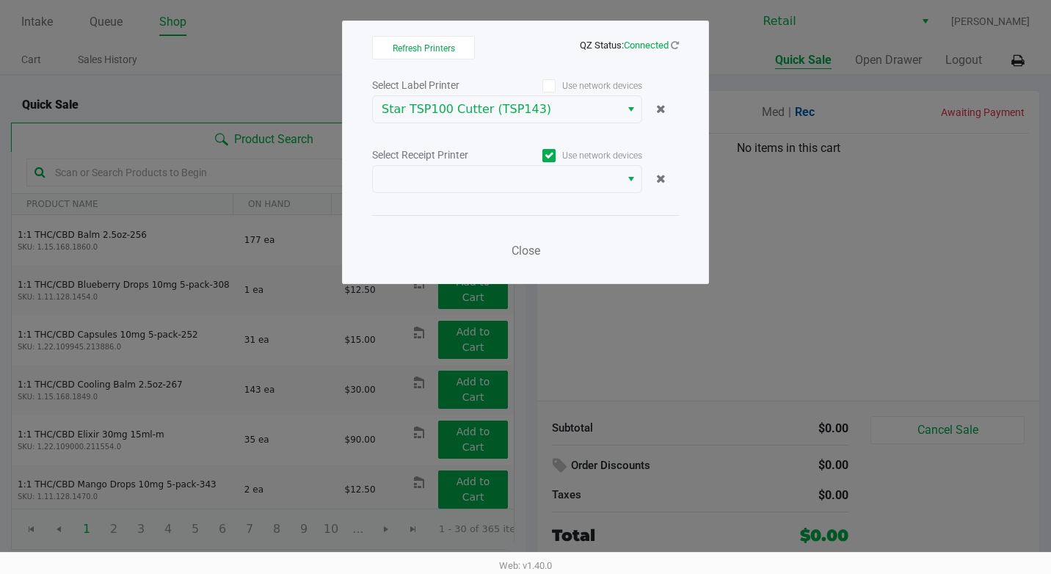
click at [548, 156] on icon at bounding box center [550, 156] width 10 height 0
click at [0, 0] on input "Use network devices" at bounding box center [0, 0] width 0 height 0
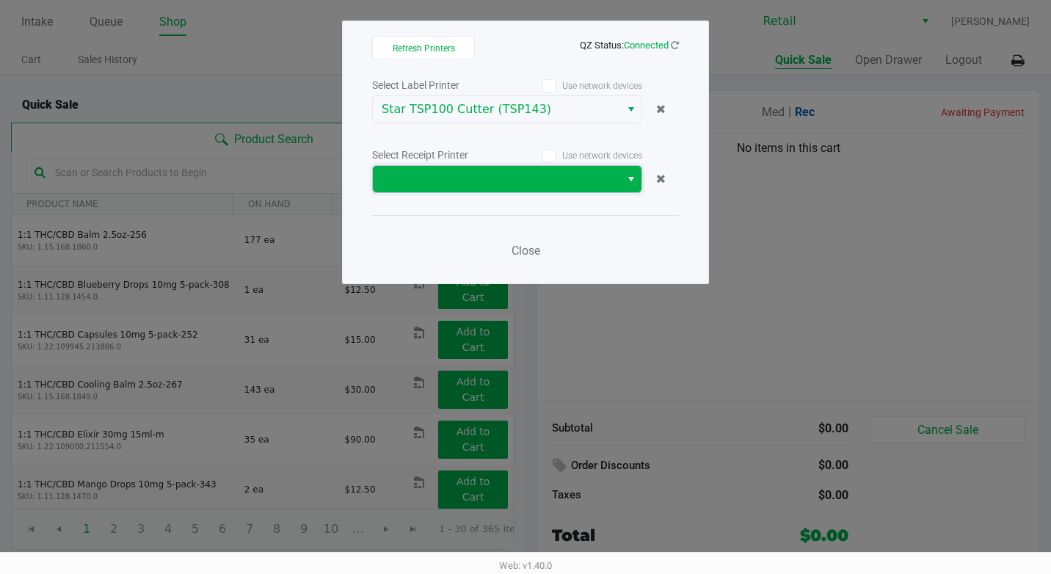
click at [551, 184] on span at bounding box center [497, 179] width 230 height 18
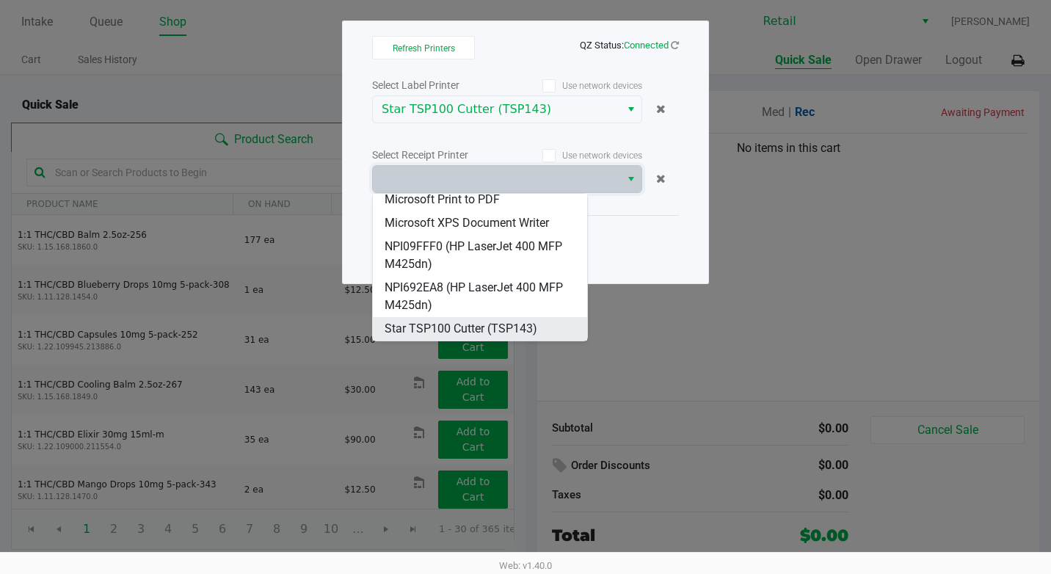
click at [489, 325] on span "Star TSP100 Cutter (TSP143)" at bounding box center [461, 329] width 153 height 18
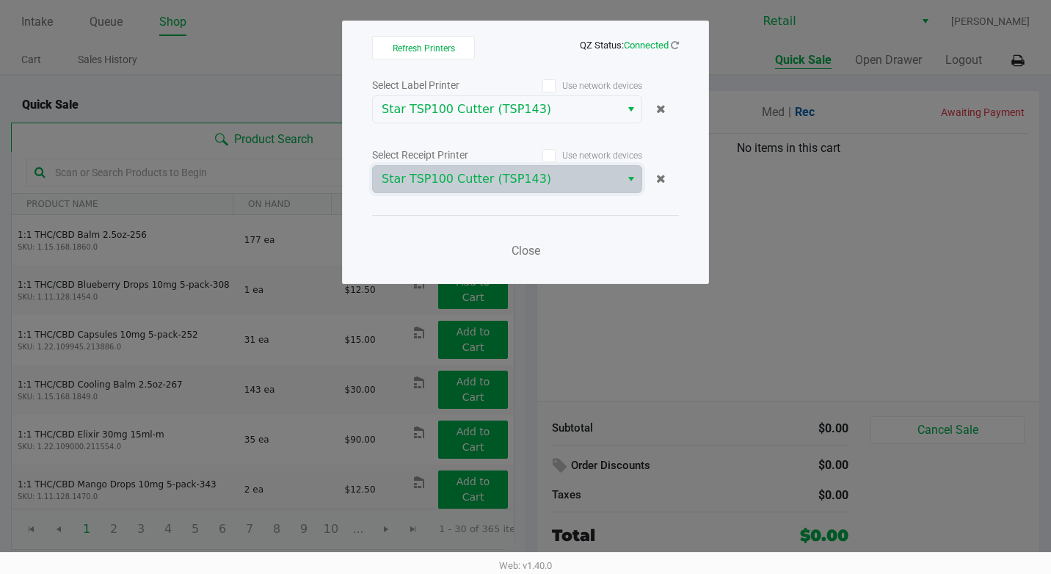
click at [628, 231] on div "Close" at bounding box center [525, 242] width 307 height 54
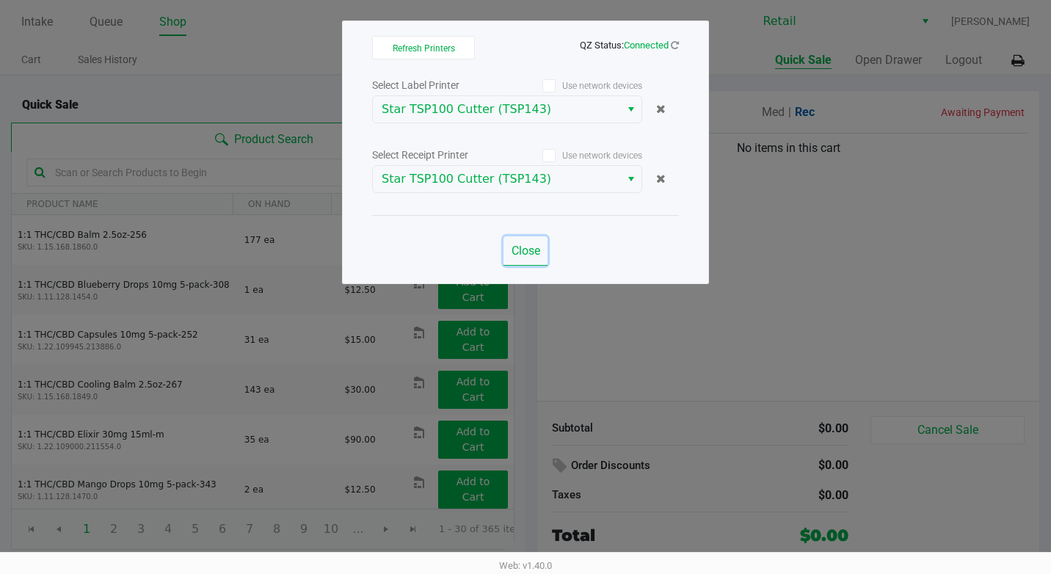
click at [522, 256] on span "Close" at bounding box center [526, 251] width 29 height 14
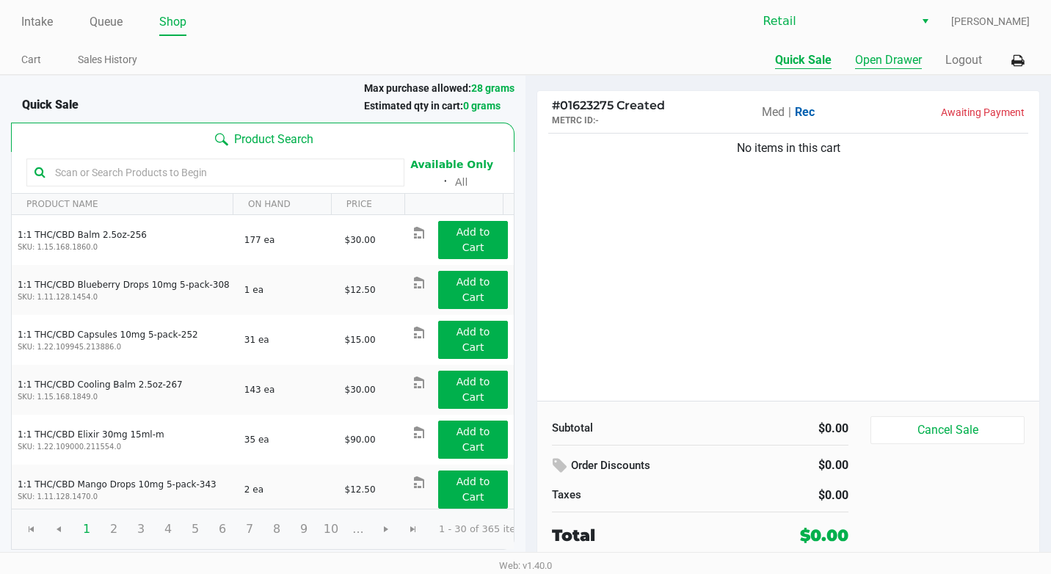
click at [908, 59] on button "Open Drawer" at bounding box center [888, 60] width 67 height 18
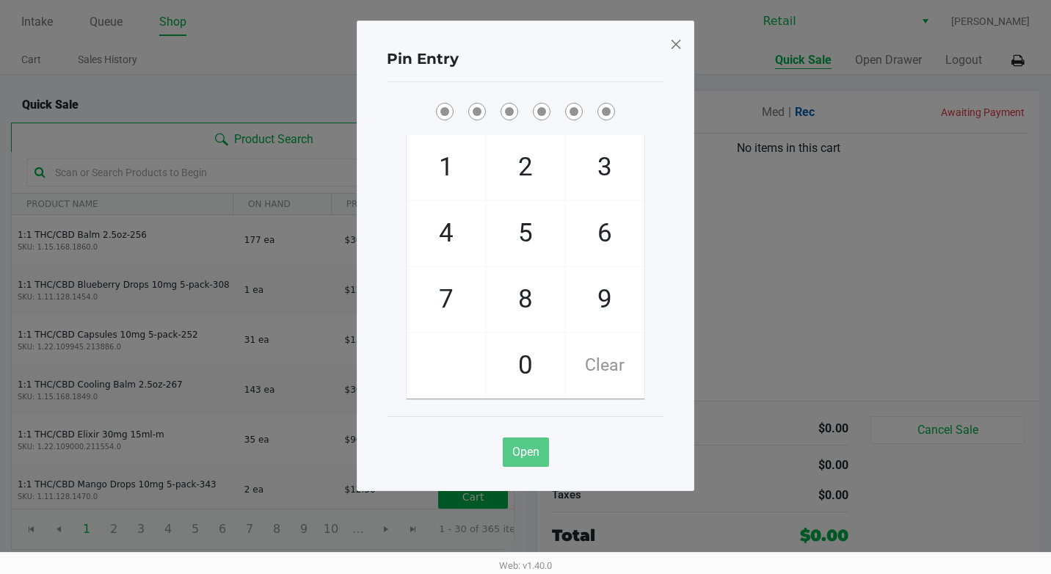
click at [532, 164] on span "2" at bounding box center [526, 167] width 78 height 65
checkbox input "true"
click at [532, 164] on span "2" at bounding box center [526, 167] width 78 height 65
checkbox input "true"
click at [451, 167] on span "1" at bounding box center [446, 167] width 78 height 65
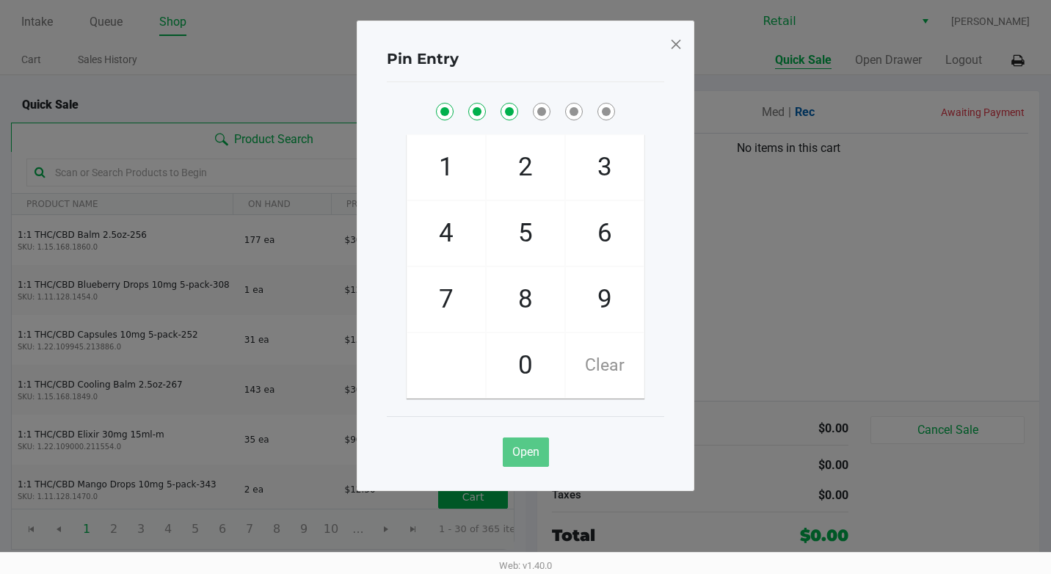
checkbox input "true"
click at [519, 289] on span "8" at bounding box center [526, 299] width 78 height 65
checkbox input "true"
click at [454, 308] on span "7" at bounding box center [446, 299] width 78 height 65
checkbox input "true"
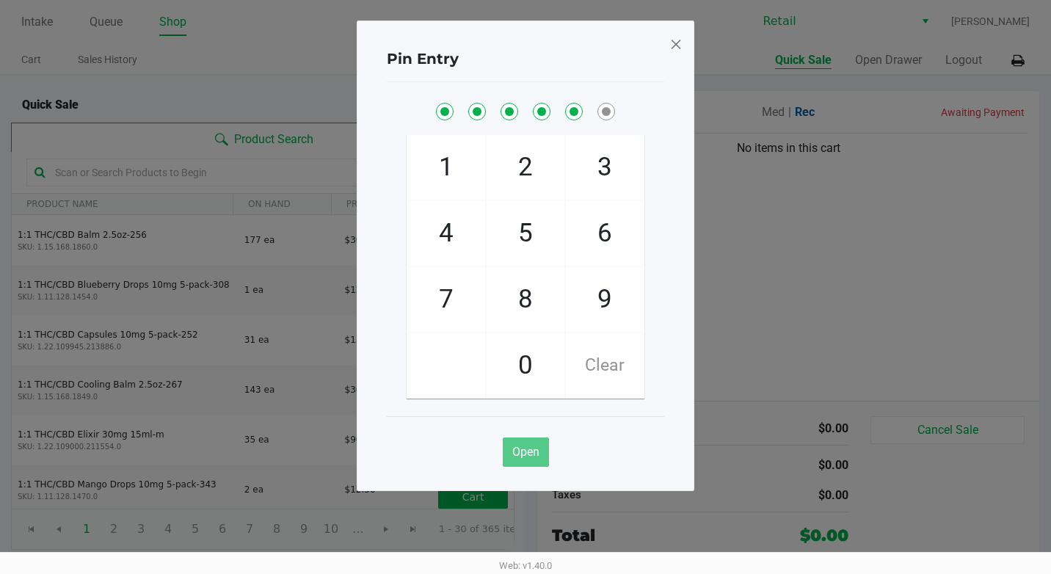
click at [519, 304] on span "8" at bounding box center [526, 299] width 78 height 65
checkbox input "true"
click at [676, 49] on span at bounding box center [676, 43] width 13 height 23
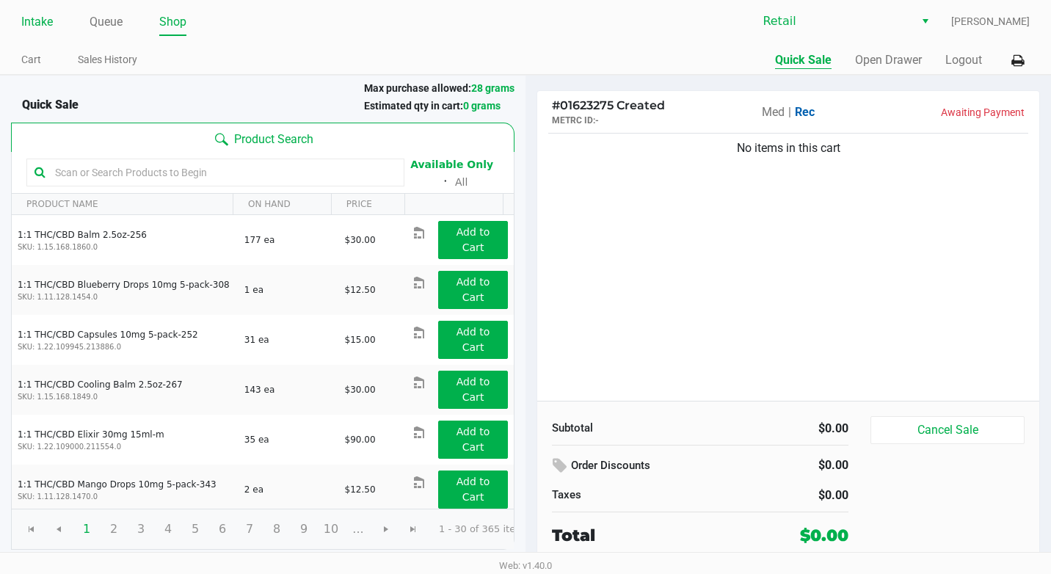
click at [46, 25] on link "Intake" at bounding box center [37, 22] width 32 height 21
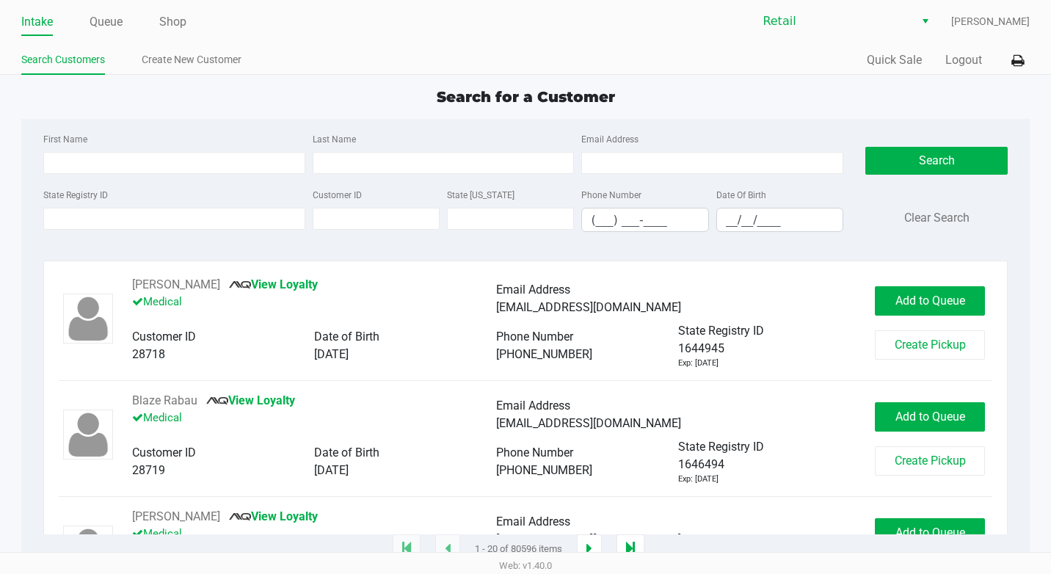
click at [137, 175] on div "First Name Last Name Email Address" at bounding box center [444, 158] width 808 height 56
click at [115, 18] on link "Queue" at bounding box center [106, 22] width 33 height 21
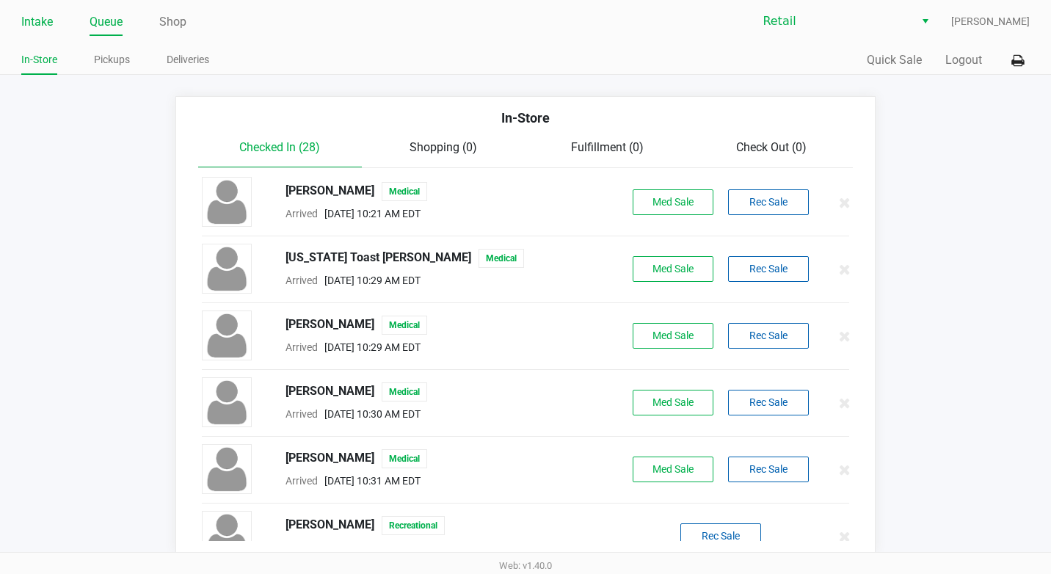
click at [46, 13] on link "Intake" at bounding box center [37, 22] width 32 height 21
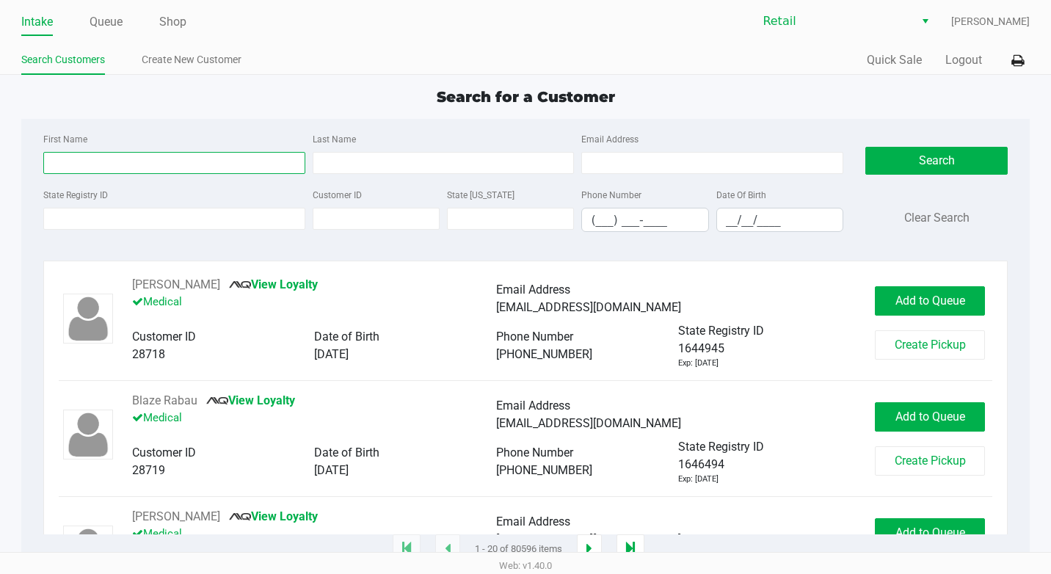
click at [156, 161] on input "First Name" at bounding box center [174, 163] width 262 height 22
type input "[PERSON_NAME]"
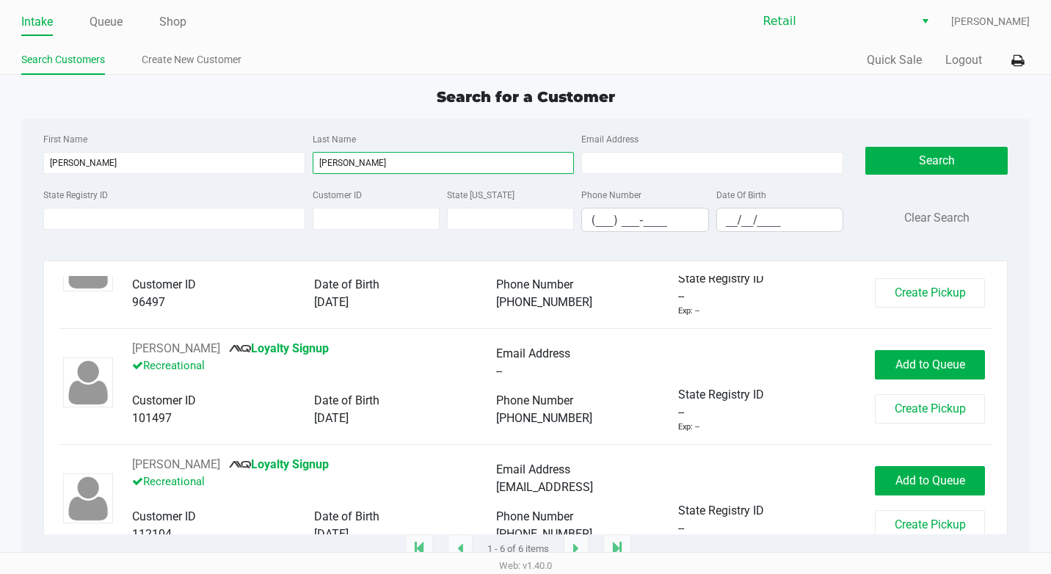
scroll to position [438, 0]
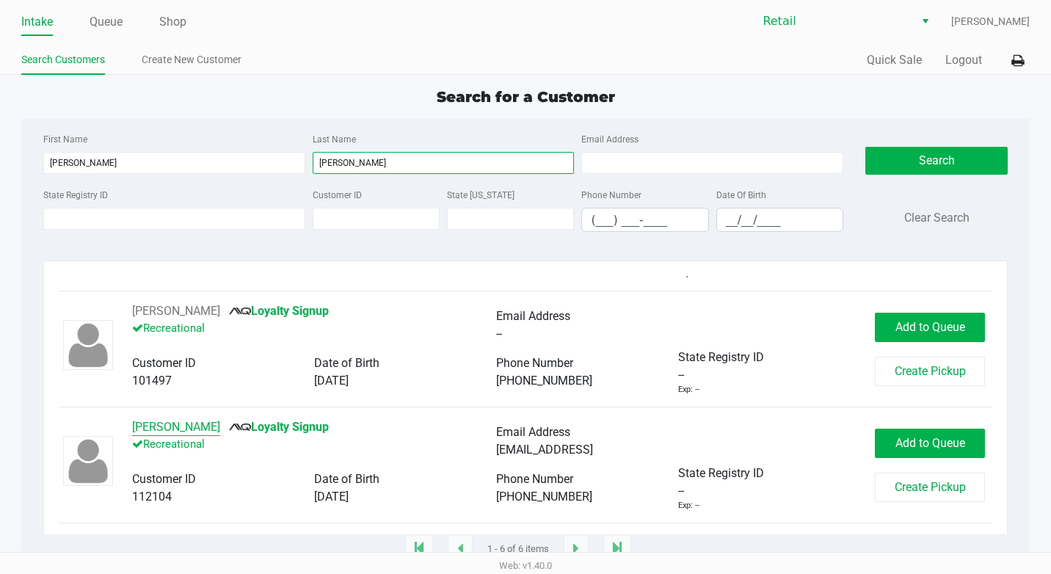
type input "[PERSON_NAME]"
click at [164, 421] on button "[PERSON_NAME]" at bounding box center [176, 427] width 88 height 18
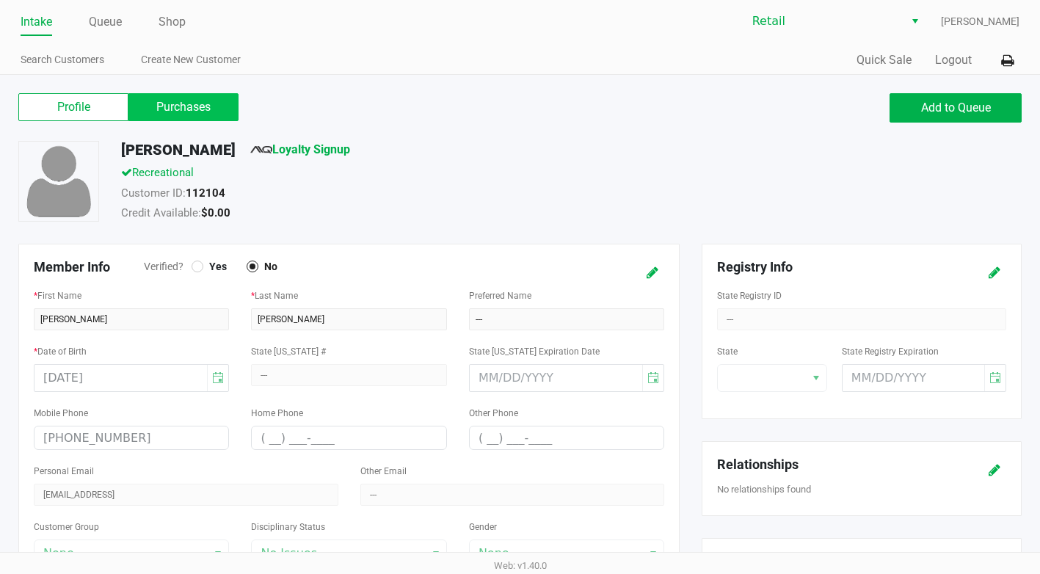
click at [177, 112] on label "Purchases" at bounding box center [183, 107] width 110 height 28
click at [0, 0] on 1 "Purchases" at bounding box center [0, 0] width 0 height 0
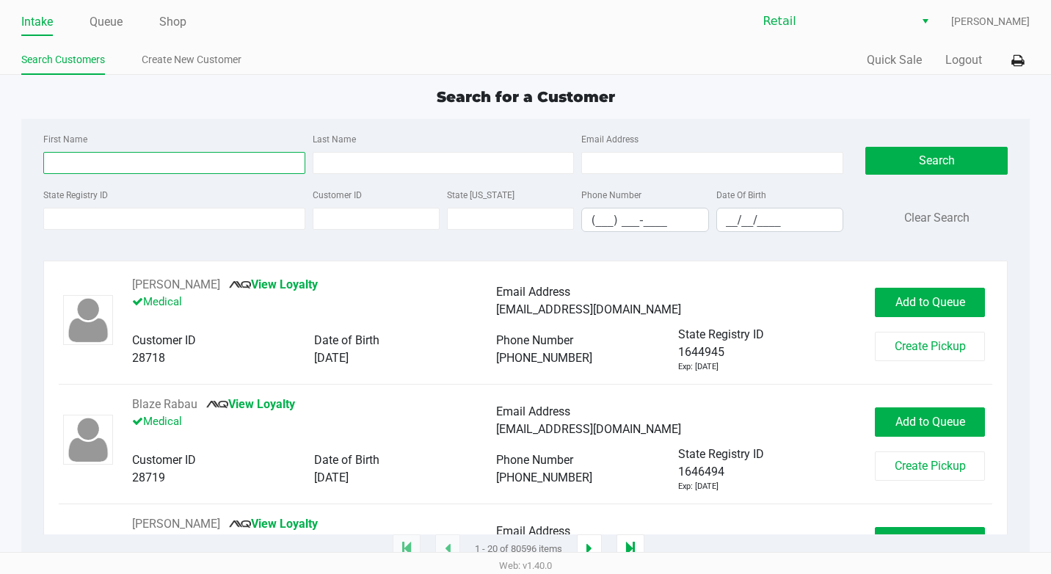
click at [105, 165] on input "First Name" at bounding box center [174, 163] width 262 height 22
type input "[PERSON_NAME]"
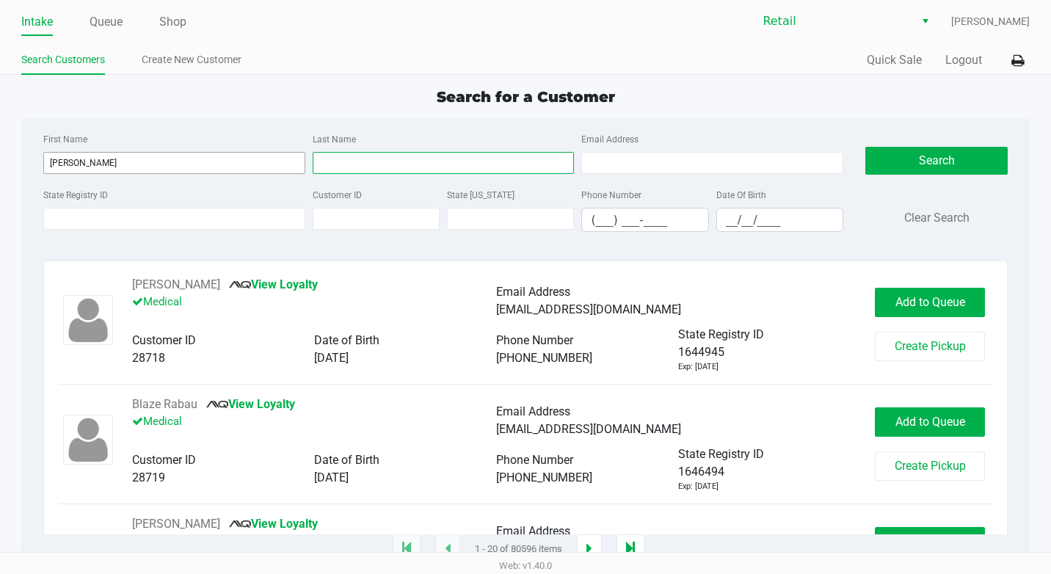
type input "[PERSON_NAME]"
click at [911, 176] on div "Search Clear Search" at bounding box center [937, 187] width 142 height 114
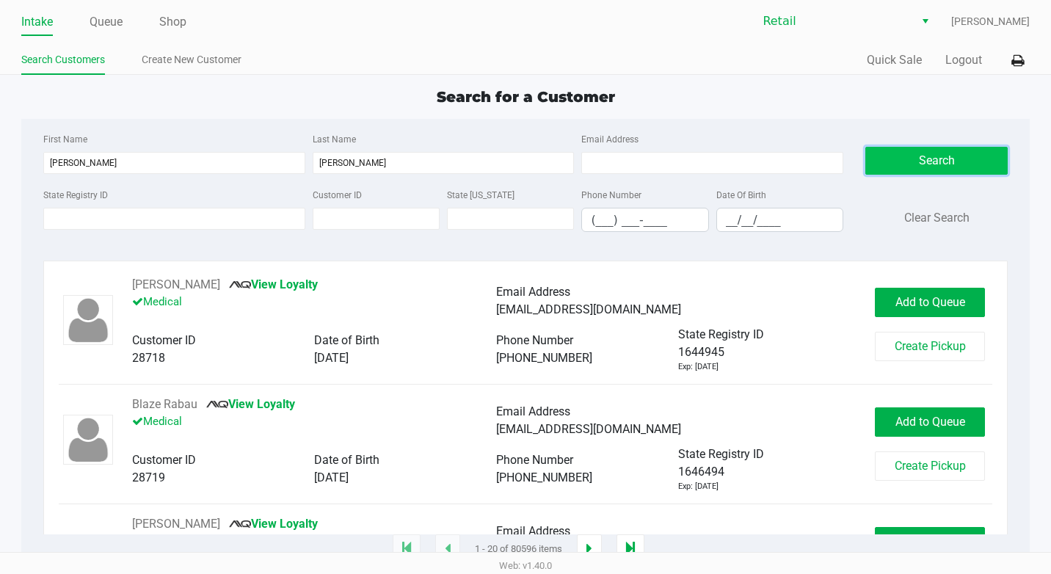
click at [914, 162] on button "Search" at bounding box center [937, 161] width 142 height 28
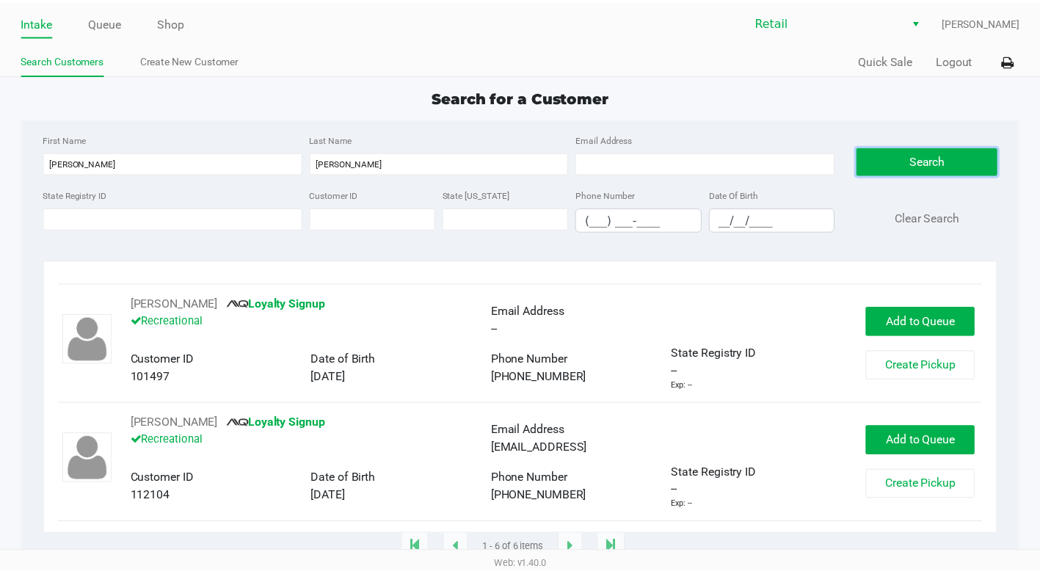
scroll to position [239, 0]
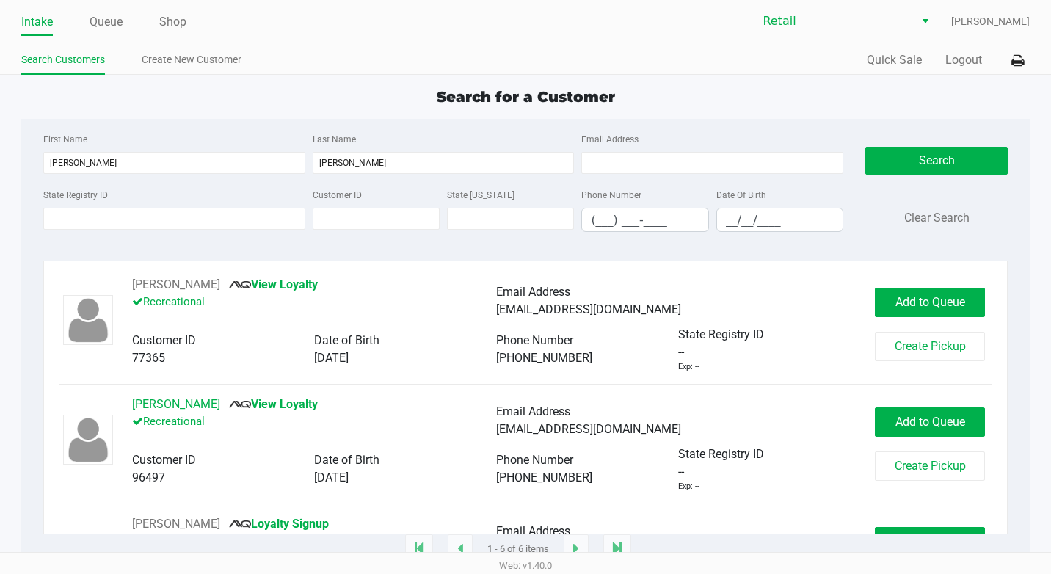
click at [153, 405] on button "[PERSON_NAME]" at bounding box center [176, 405] width 88 height 18
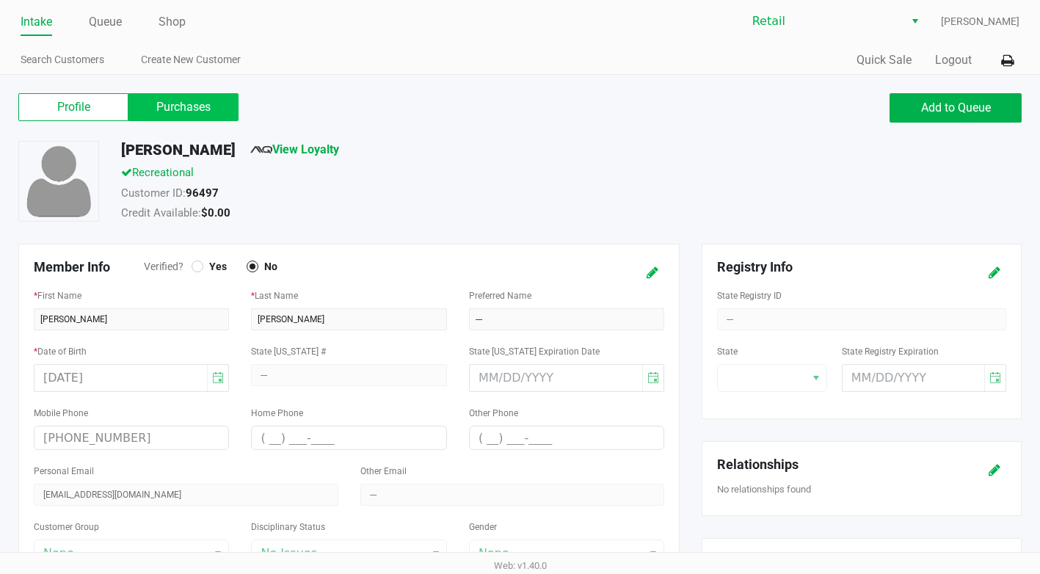
click at [222, 96] on label "Purchases" at bounding box center [183, 107] width 110 height 28
click at [0, 0] on 1 "Purchases" at bounding box center [0, 0] width 0 height 0
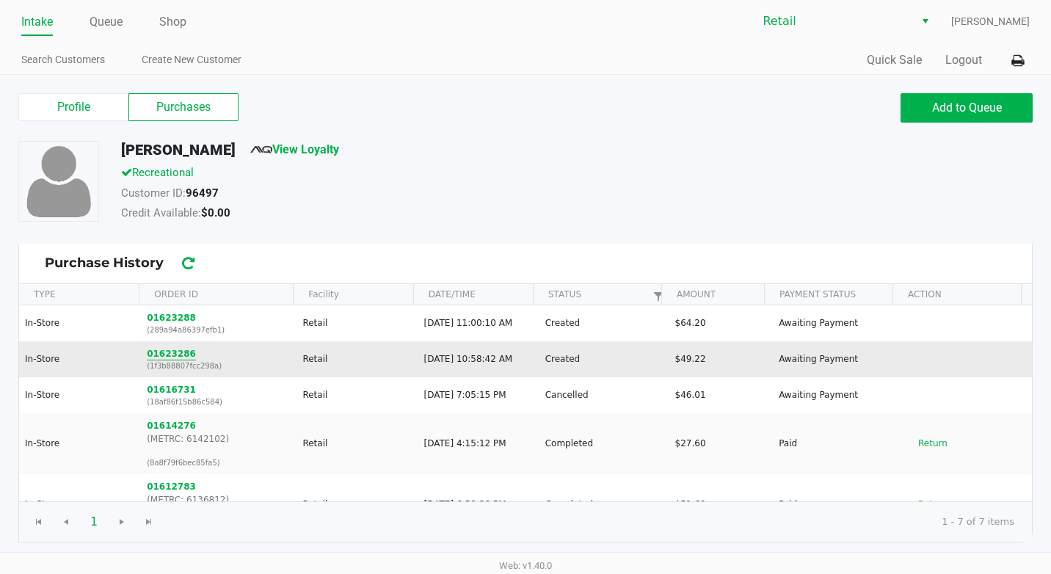
click at [178, 353] on button "01623286" at bounding box center [171, 353] width 49 height 13
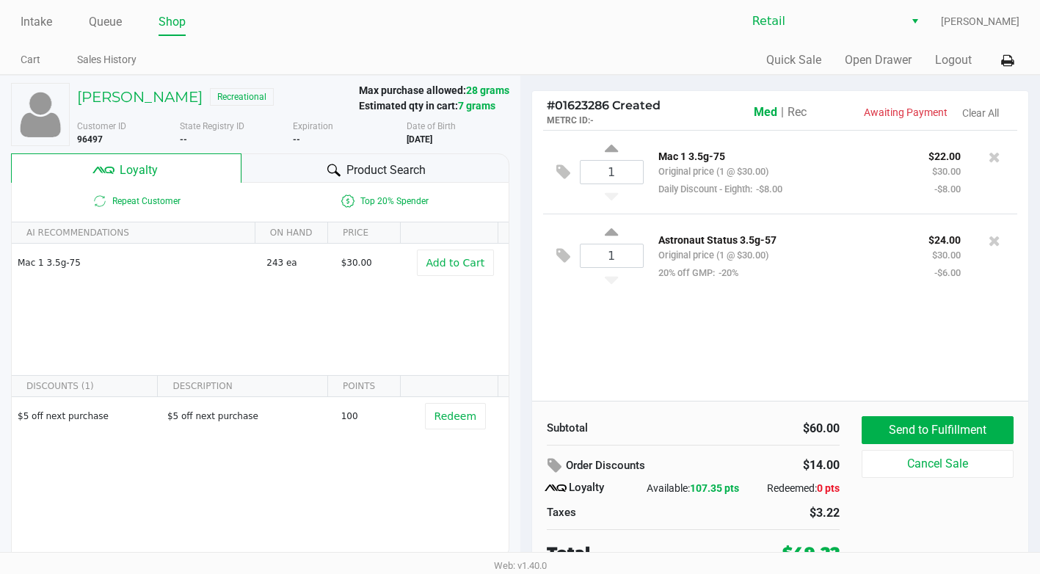
click at [794, 109] on span "Rec" at bounding box center [797, 112] width 19 height 14
click at [100, 95] on h5 "[PERSON_NAME]" at bounding box center [140, 97] width 126 height 18
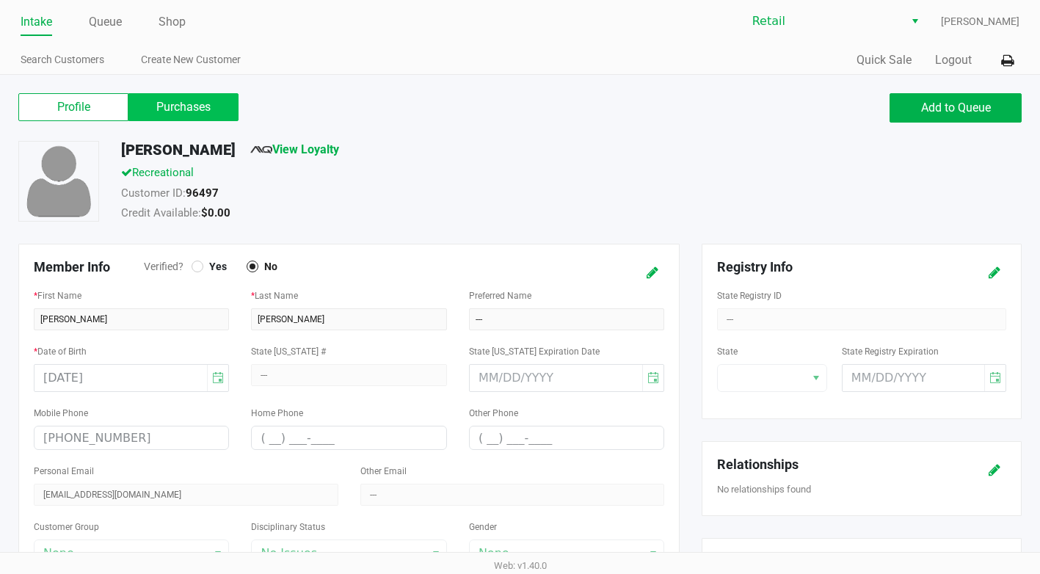
click at [162, 115] on label "Purchases" at bounding box center [183, 107] width 110 height 28
click at [0, 0] on 1 "Purchases" at bounding box center [0, 0] width 0 height 0
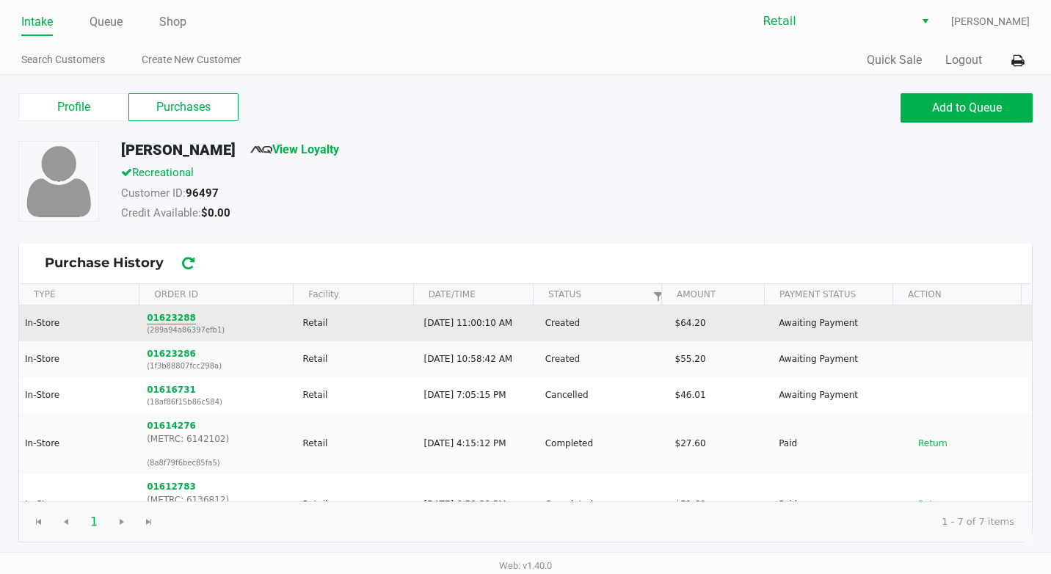
click at [164, 316] on button "01623288" at bounding box center [171, 317] width 49 height 13
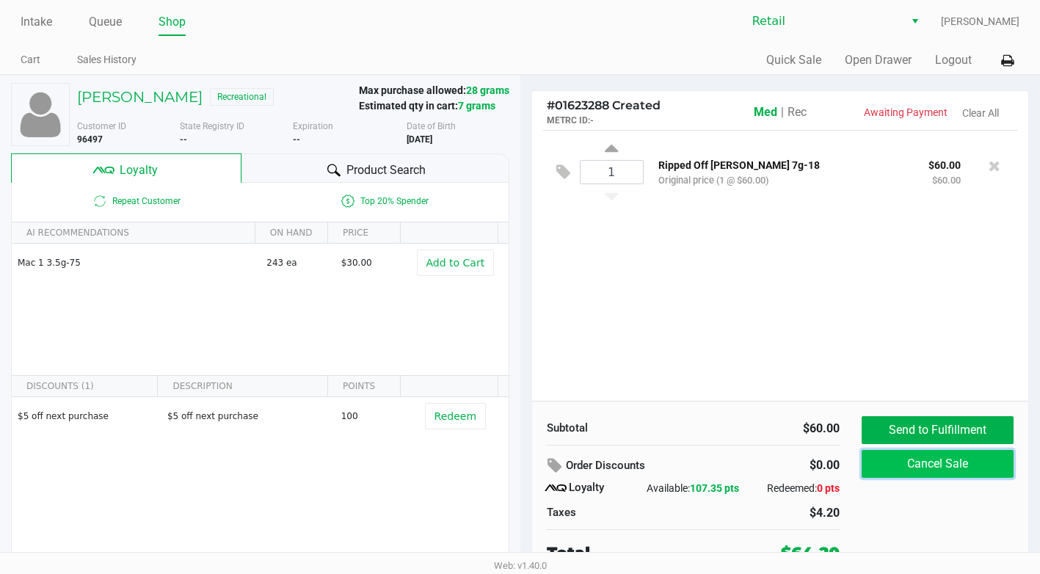
click at [943, 462] on button "Cancel Sale" at bounding box center [938, 464] width 152 height 28
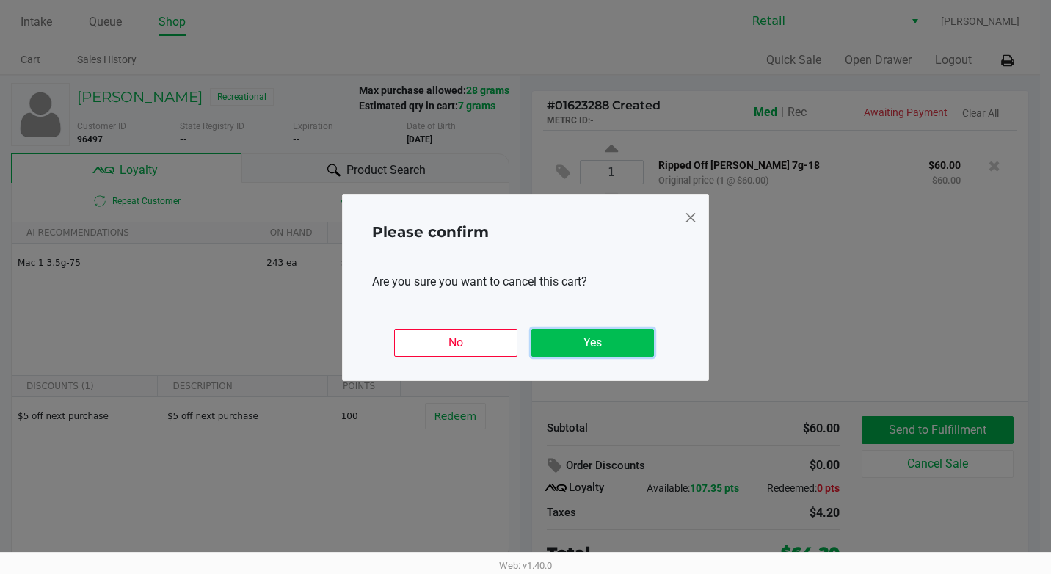
click at [612, 343] on button "Yes" at bounding box center [593, 343] width 123 height 28
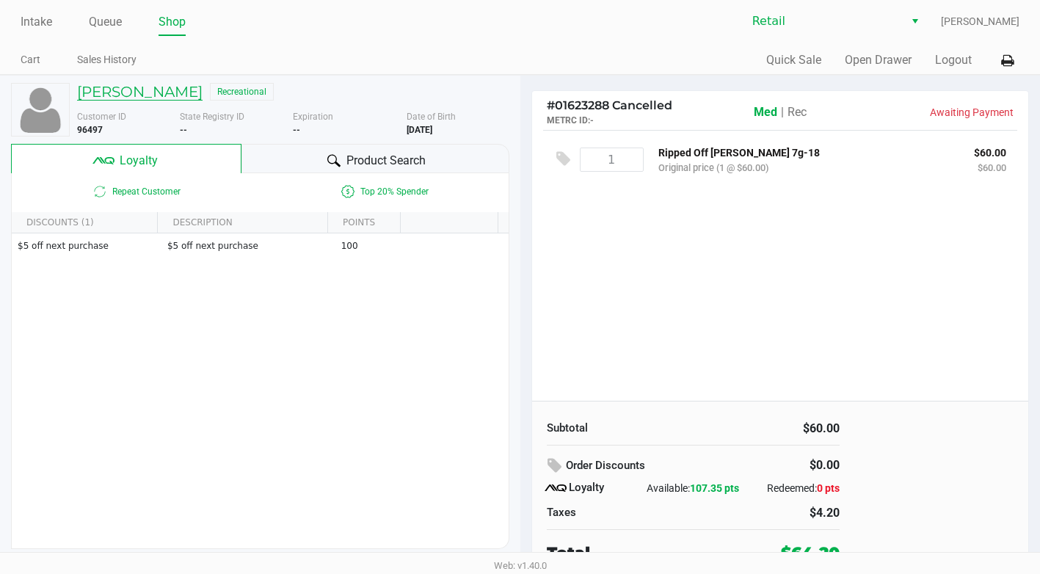
click at [117, 95] on h5 "[PERSON_NAME]" at bounding box center [140, 92] width 126 height 18
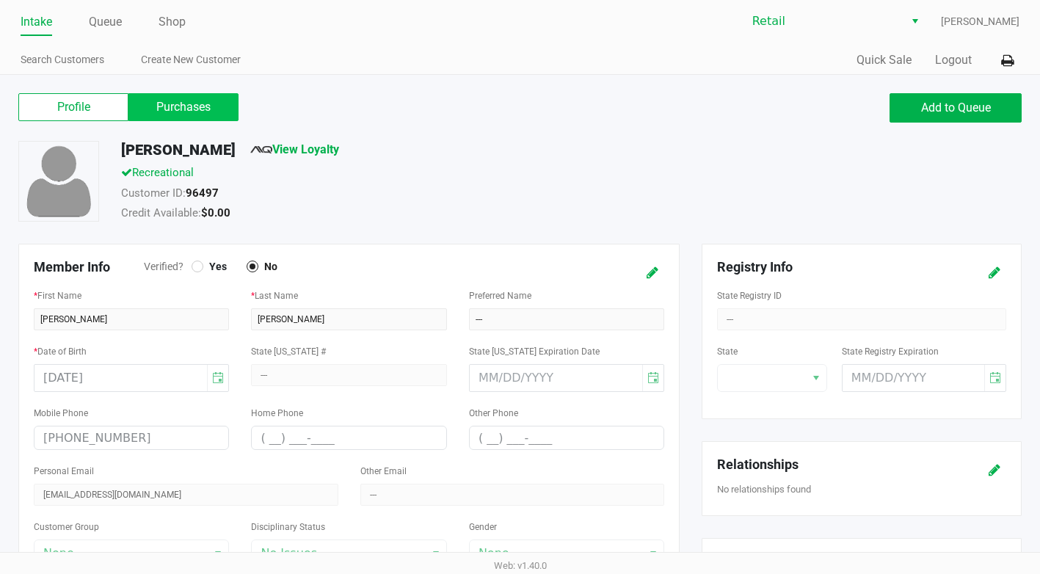
click at [189, 112] on label "Purchases" at bounding box center [183, 107] width 110 height 28
click at [0, 0] on 1 "Purchases" at bounding box center [0, 0] width 0 height 0
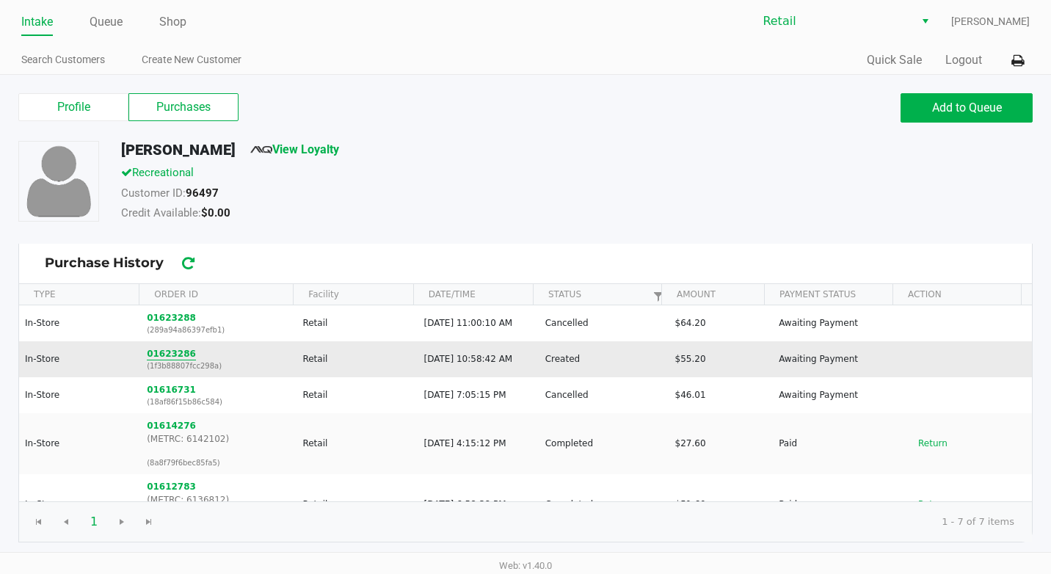
click at [157, 357] on button "01623286" at bounding box center [171, 353] width 49 height 13
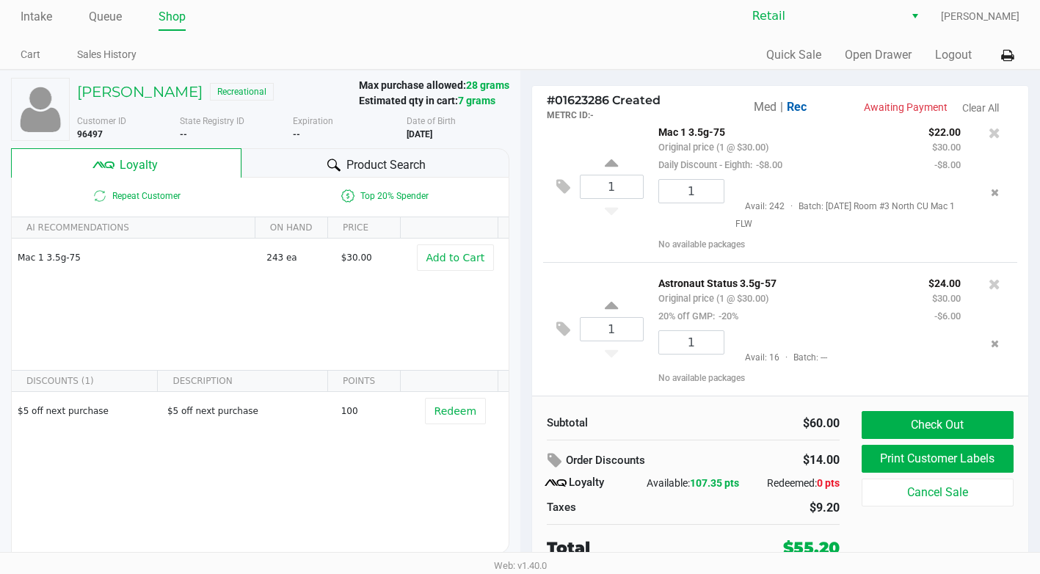
scroll to position [7, 0]
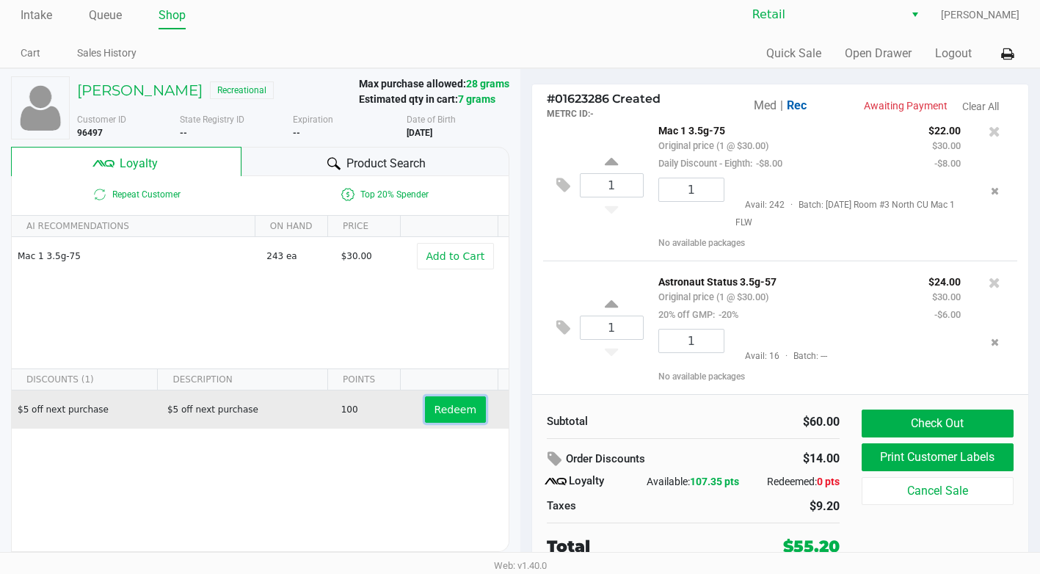
click at [435, 407] on span "Redeem" at bounding box center [456, 410] width 42 height 12
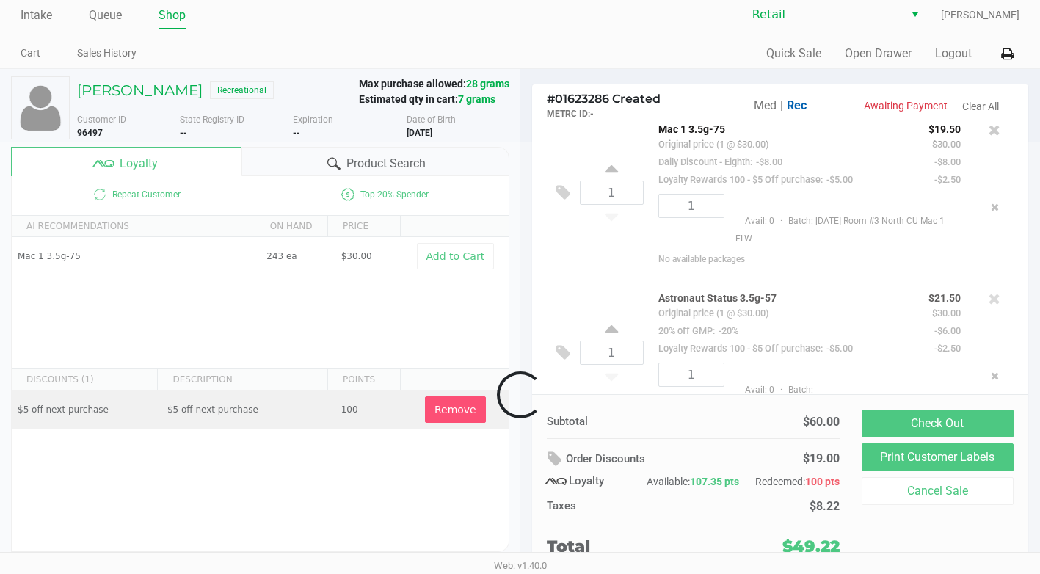
scroll to position [51, 0]
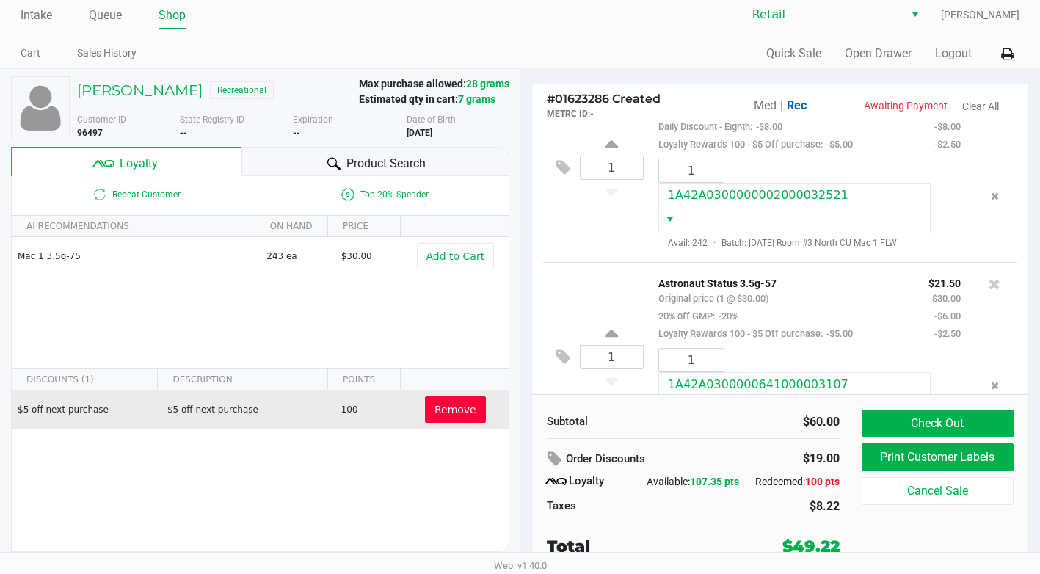
click at [936, 408] on div "Subtotal $60.00 Order Discounts $19.00 Loyalty Available: 107.35 pts Redeemed: …" at bounding box center [780, 483] width 497 height 179
click at [947, 414] on button "Check Out" at bounding box center [938, 424] width 152 height 28
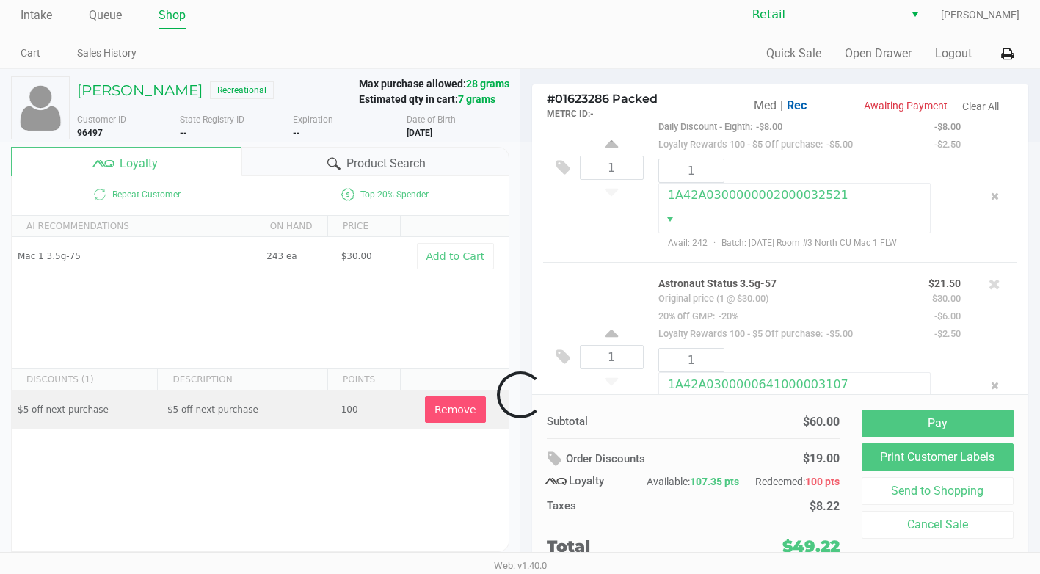
scroll to position [129, 0]
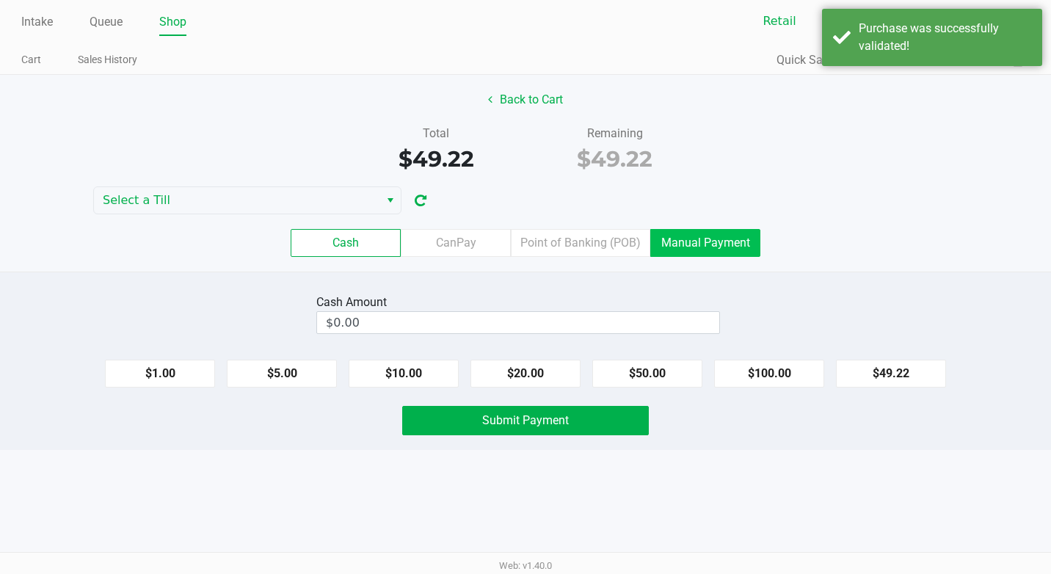
click at [703, 242] on label "Manual Payment" at bounding box center [705, 243] width 110 height 28
click at [0, 0] on 8 "Manual Payment" at bounding box center [0, 0] width 0 height 0
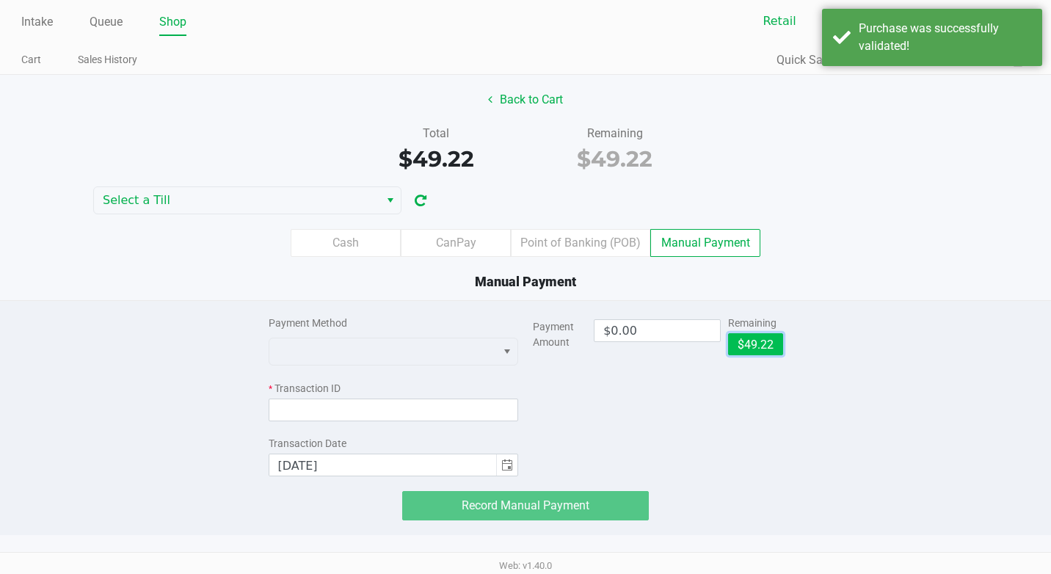
click at [752, 341] on button "$49.22" at bounding box center [755, 344] width 55 height 22
type input "$49.22"
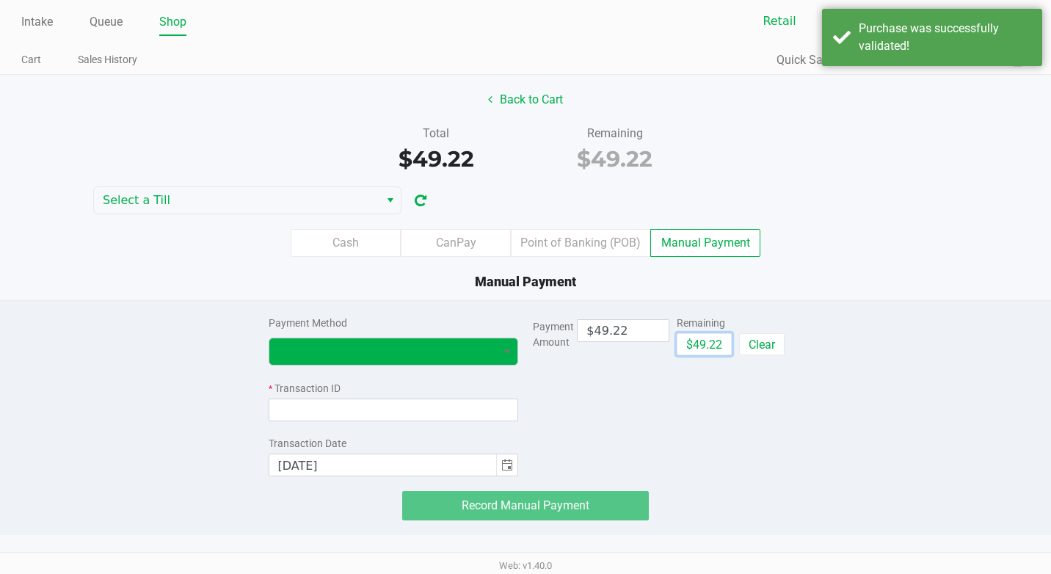
click at [496, 347] on button "Select" at bounding box center [506, 351] width 21 height 26
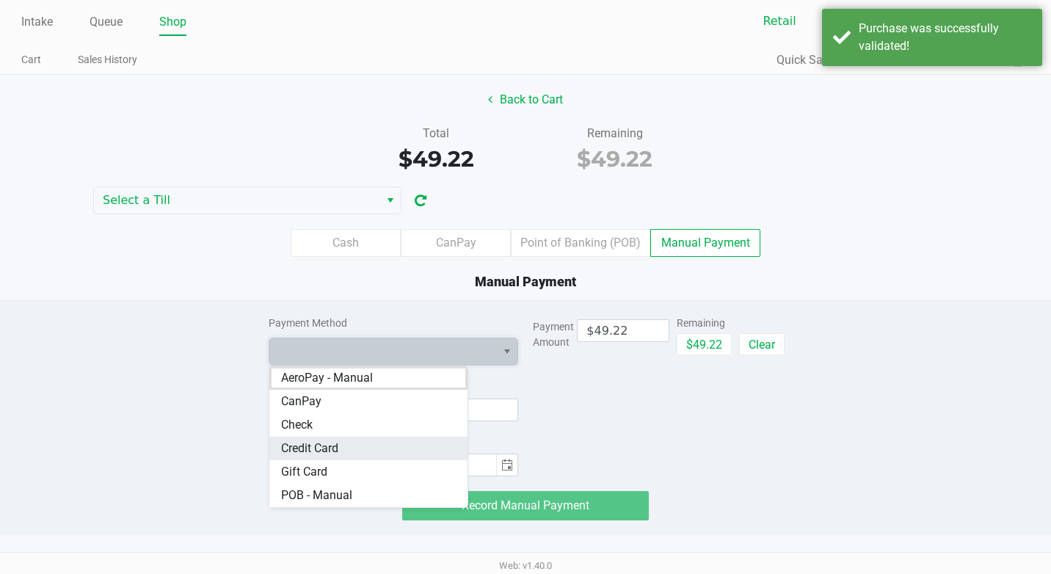
click at [333, 451] on span "Credit Card" at bounding box center [309, 449] width 57 height 18
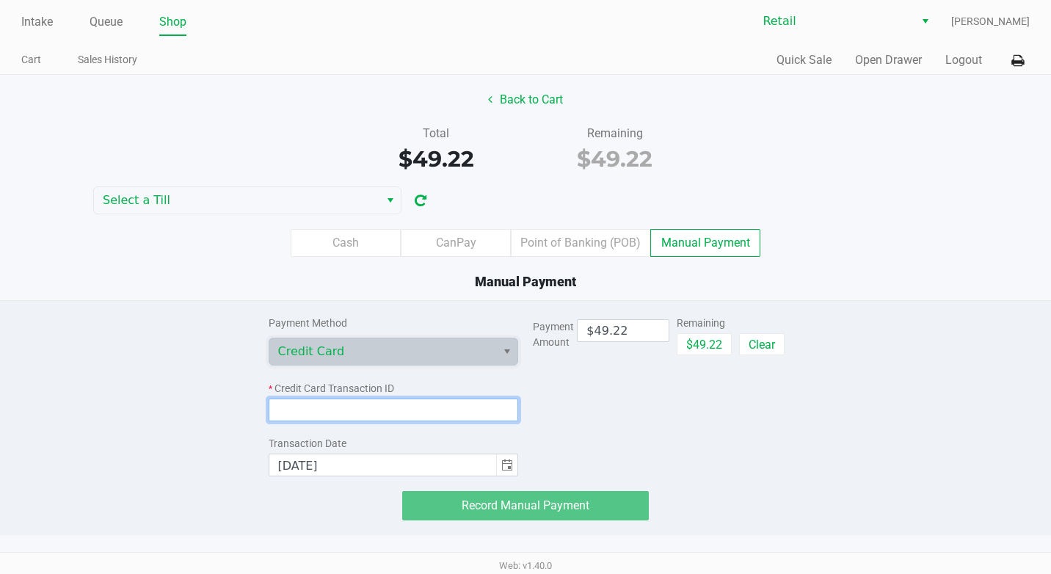
click at [371, 410] on input at bounding box center [394, 410] width 250 height 23
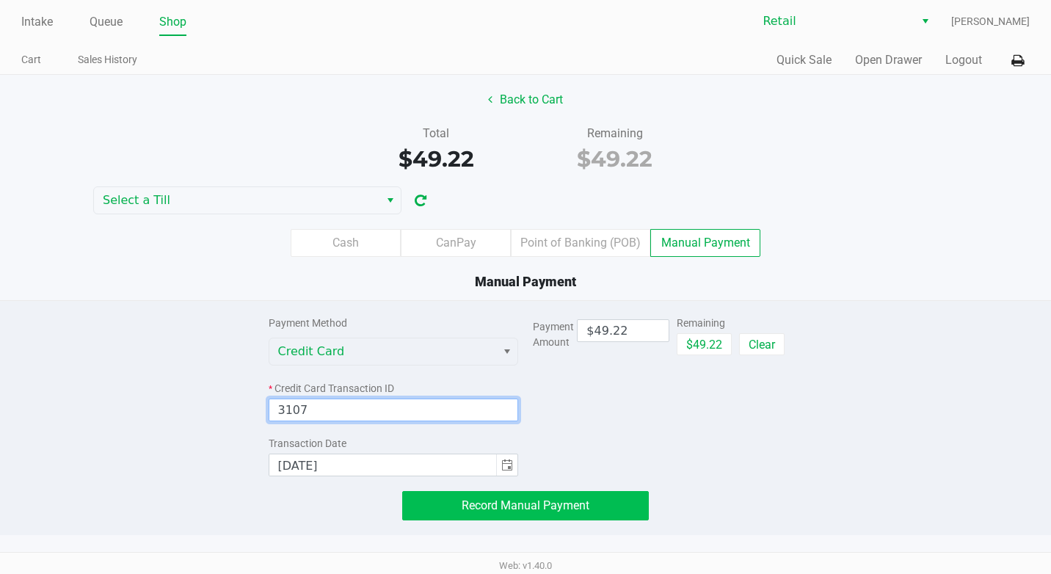
type input "3107"
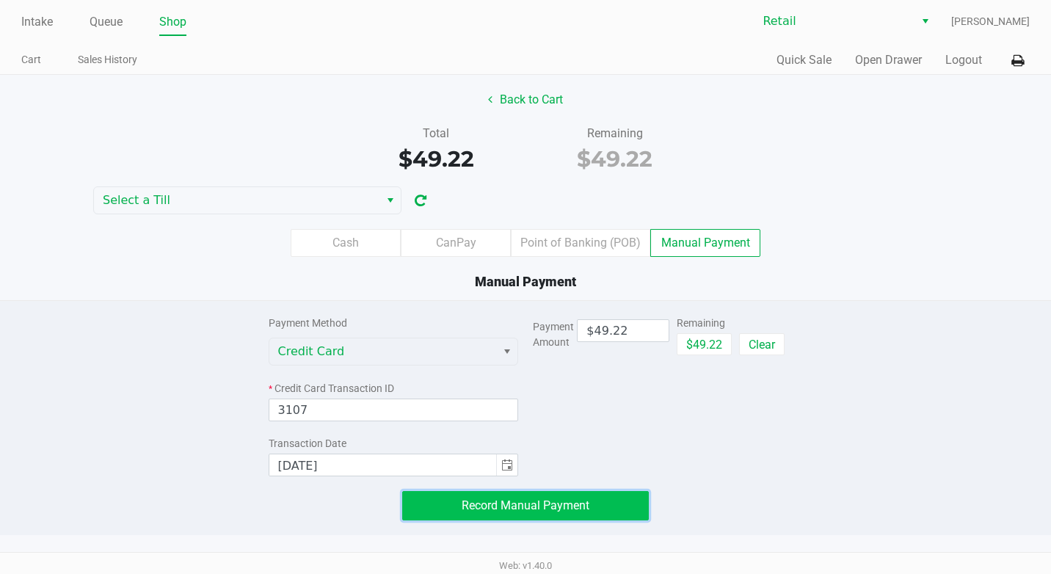
click at [494, 510] on span "Record Manual Payment" at bounding box center [526, 505] width 128 height 14
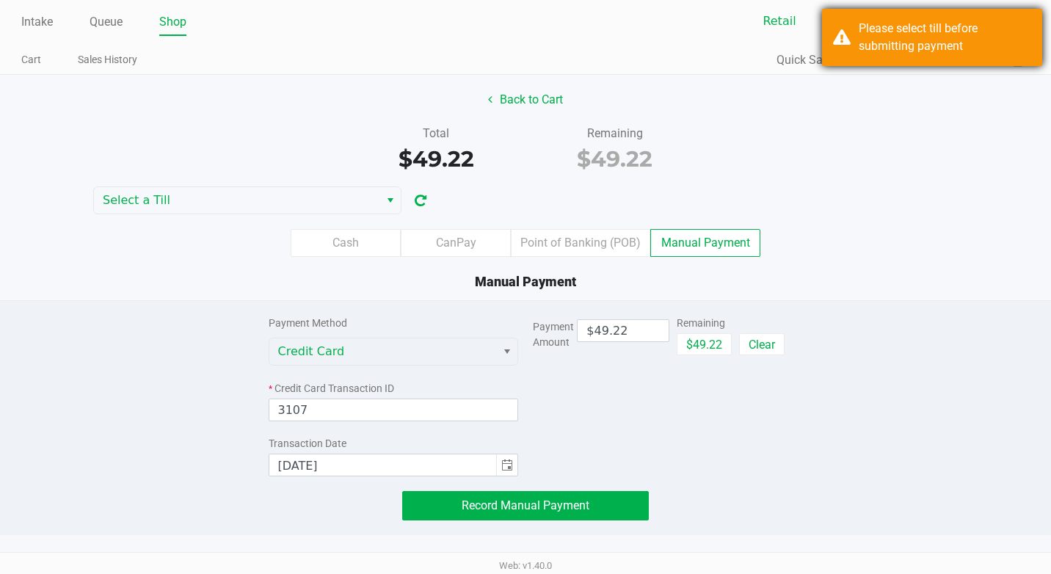
click at [913, 48] on div "Please select till before submitting payment" at bounding box center [945, 37] width 173 height 35
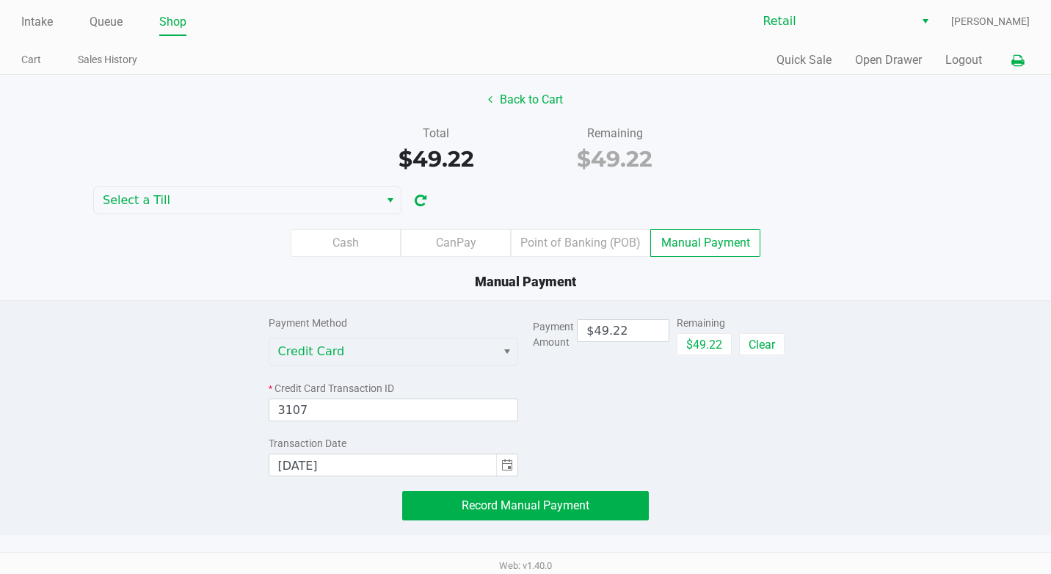
click at [1023, 59] on icon at bounding box center [1018, 61] width 12 height 10
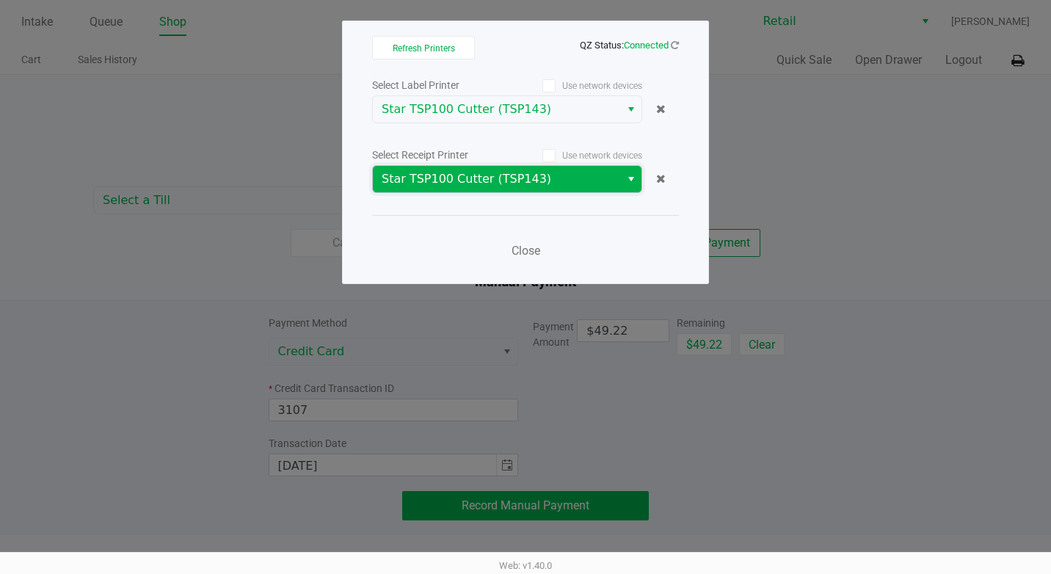
click at [565, 184] on span "Star TSP100 Cutter (TSP143)" at bounding box center [497, 179] width 230 height 18
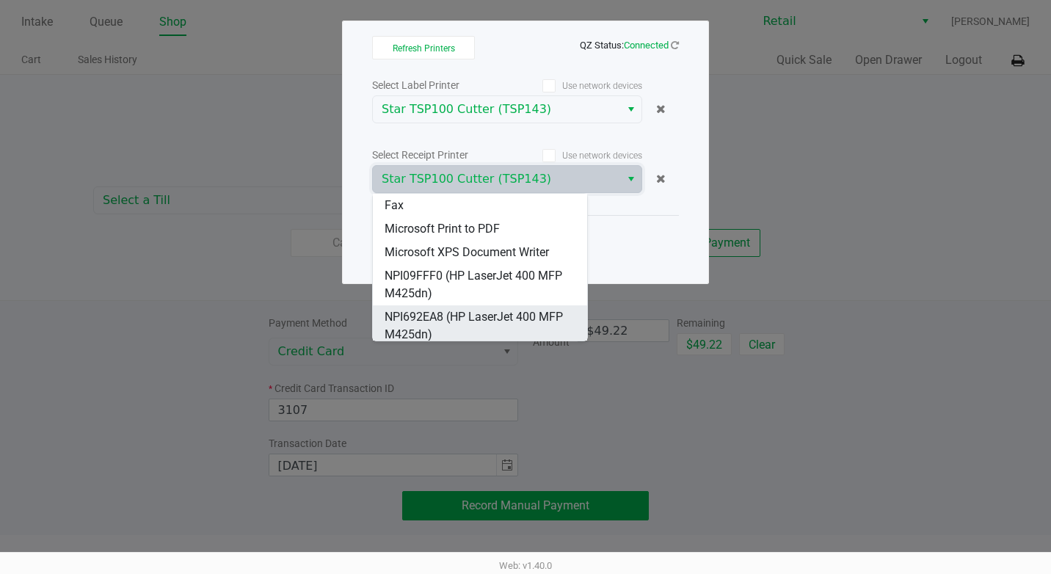
scroll to position [29, 0]
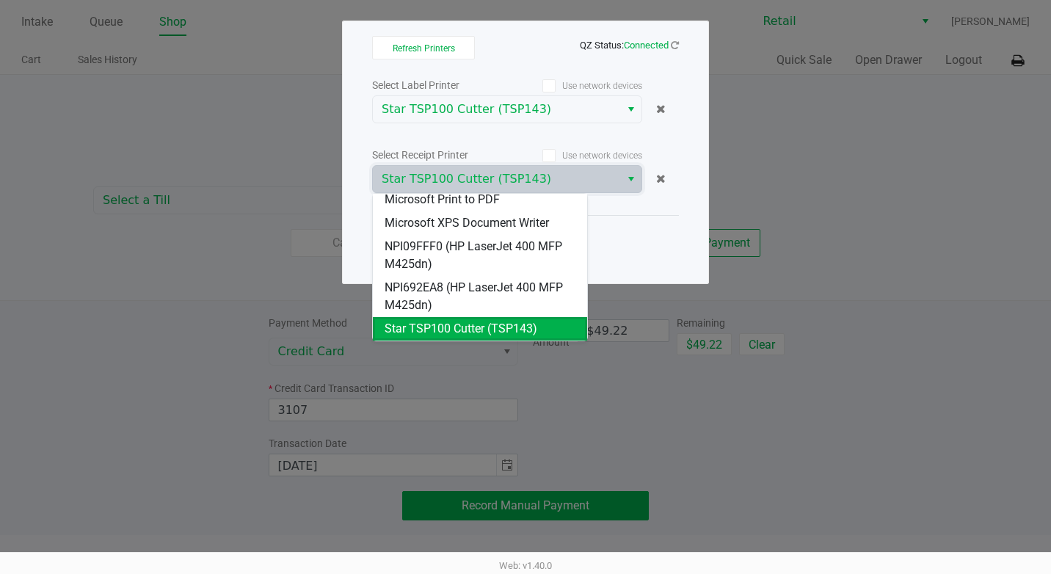
click at [449, 326] on span "Star TSP100 Cutter (TSP143)" at bounding box center [461, 329] width 153 height 18
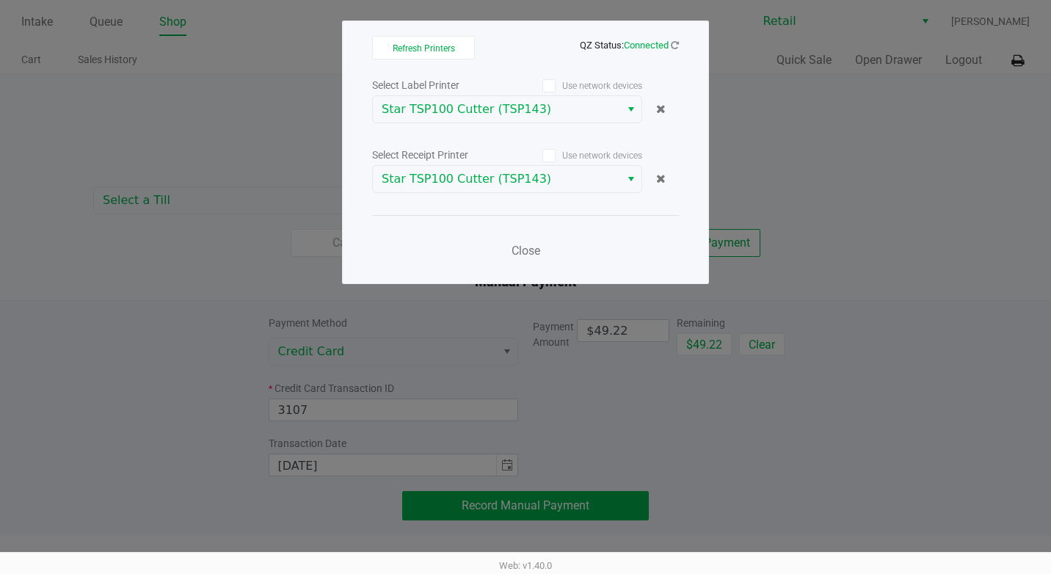
click at [553, 86] on icon at bounding box center [550, 86] width 10 height 0
click at [0, 0] on input "Use network devices" at bounding box center [0, 0] width 0 height 0
click at [548, 156] on icon at bounding box center [550, 156] width 10 height 0
click at [0, 0] on input "Use network devices" at bounding box center [0, 0] width 0 height 0
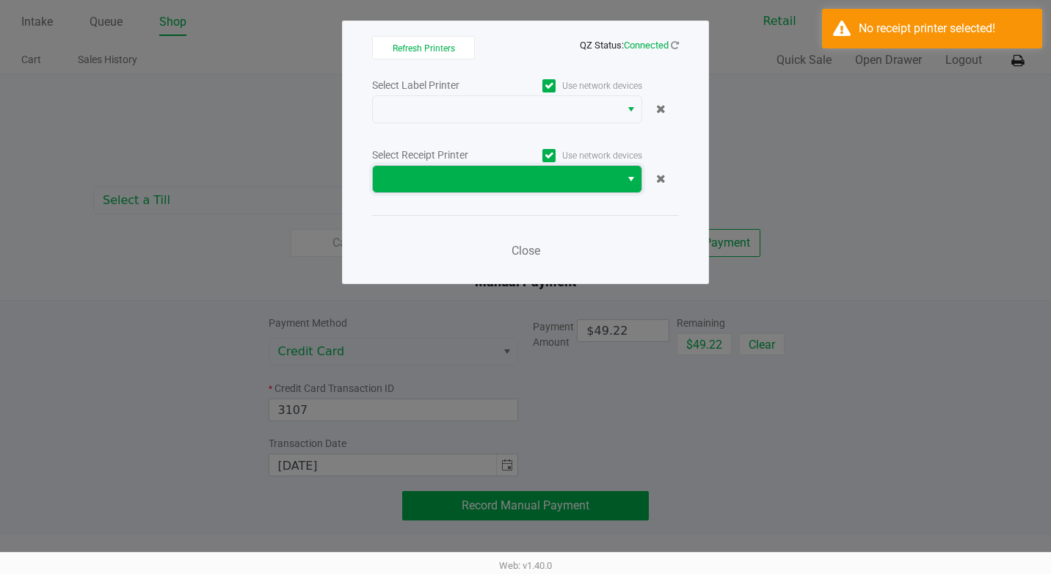
click at [549, 179] on span at bounding box center [497, 179] width 230 height 18
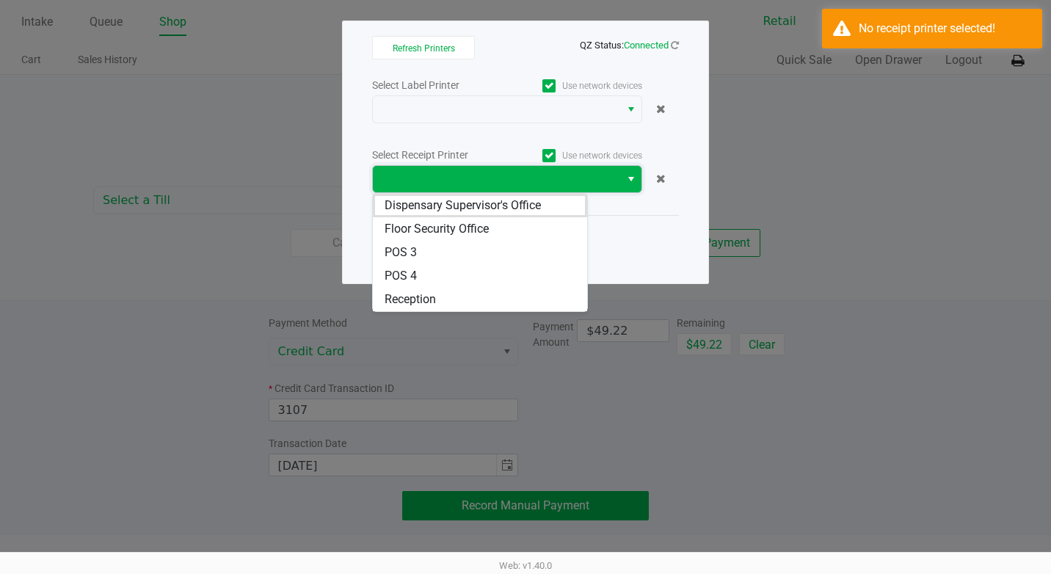
click at [549, 179] on span at bounding box center [497, 179] width 230 height 18
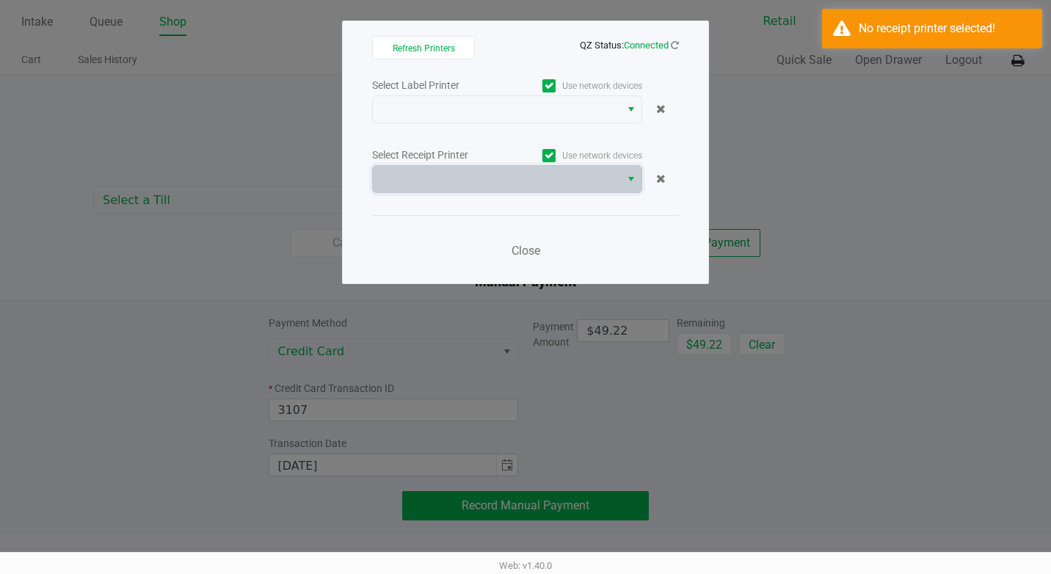
click at [550, 156] on icon at bounding box center [550, 156] width 10 height 0
click at [0, 0] on input "Use network devices" at bounding box center [0, 0] width 0 height 0
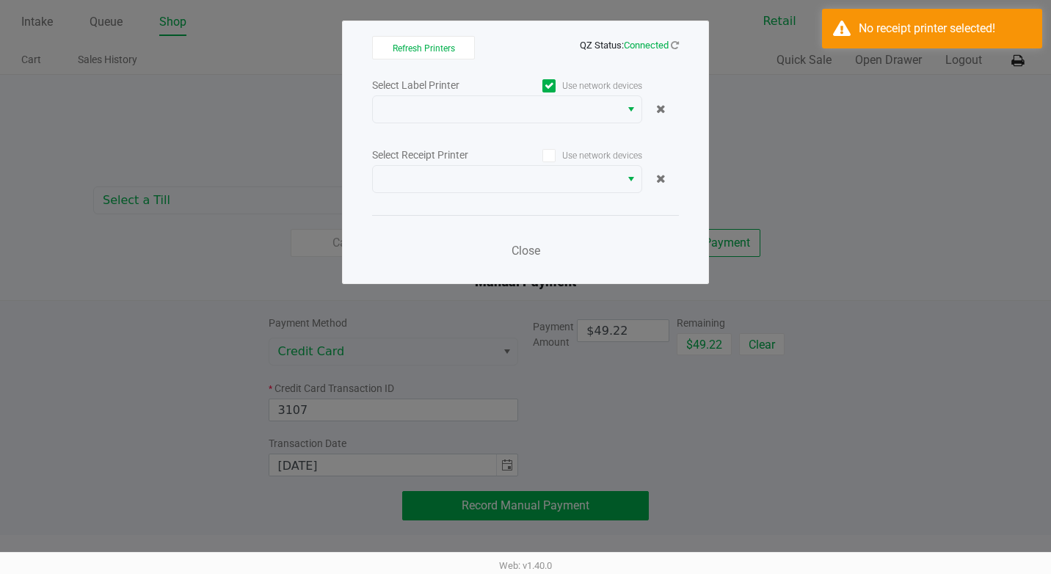
click at [548, 86] on icon at bounding box center [550, 86] width 10 height 0
click at [0, 0] on input "Use network devices" at bounding box center [0, 0] width 0 height 0
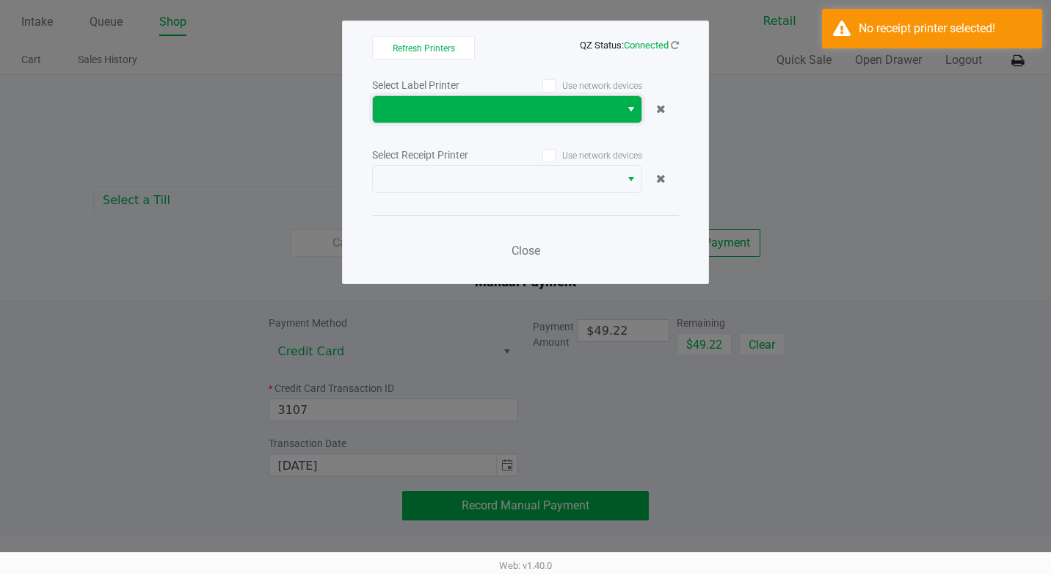
click at [567, 109] on span at bounding box center [497, 110] width 230 height 18
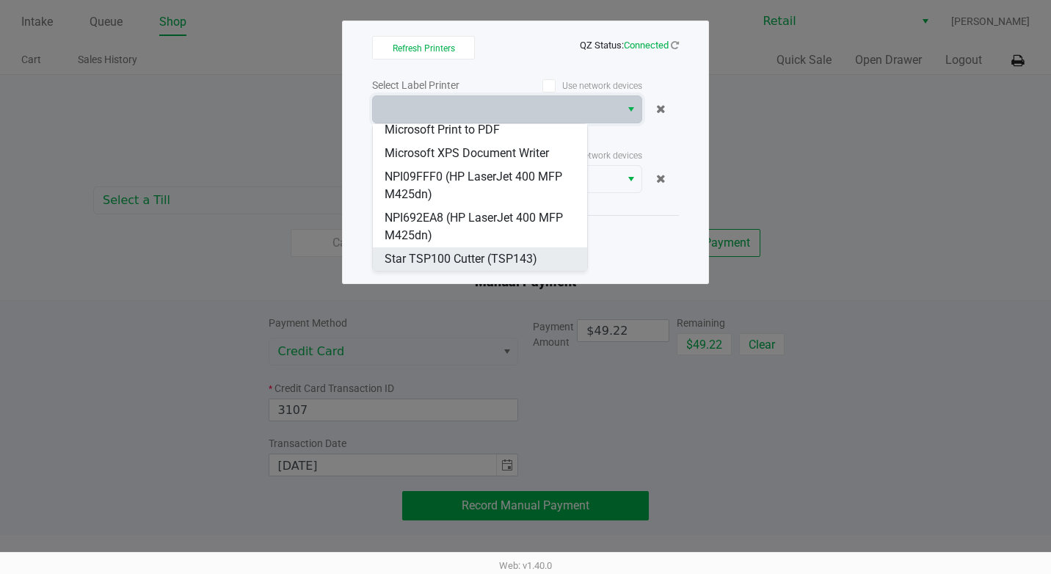
click at [499, 259] on span "Star TSP100 Cutter (TSP143)" at bounding box center [461, 259] width 153 height 18
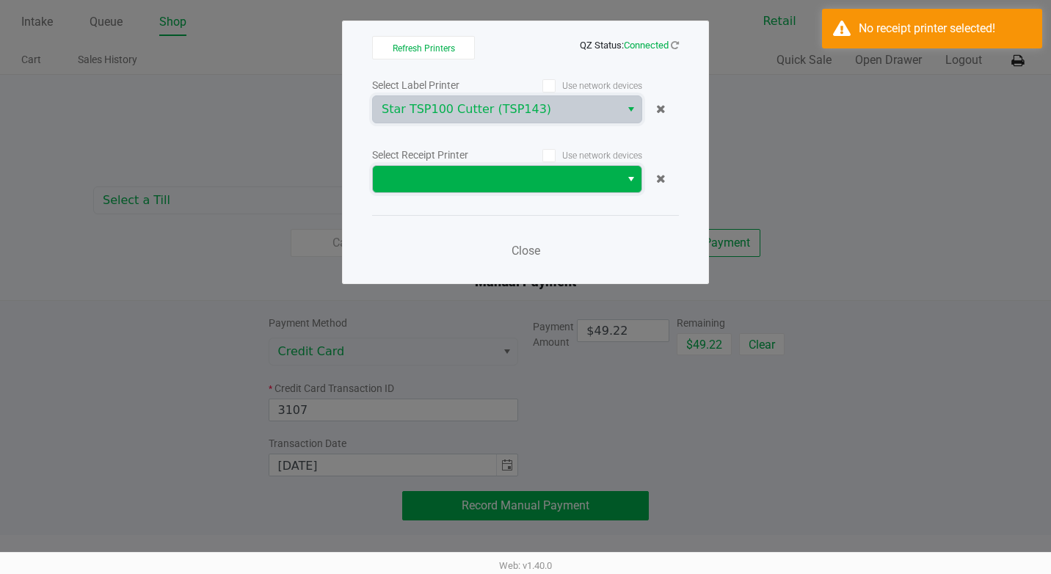
click at [450, 189] on span at bounding box center [496, 179] width 247 height 26
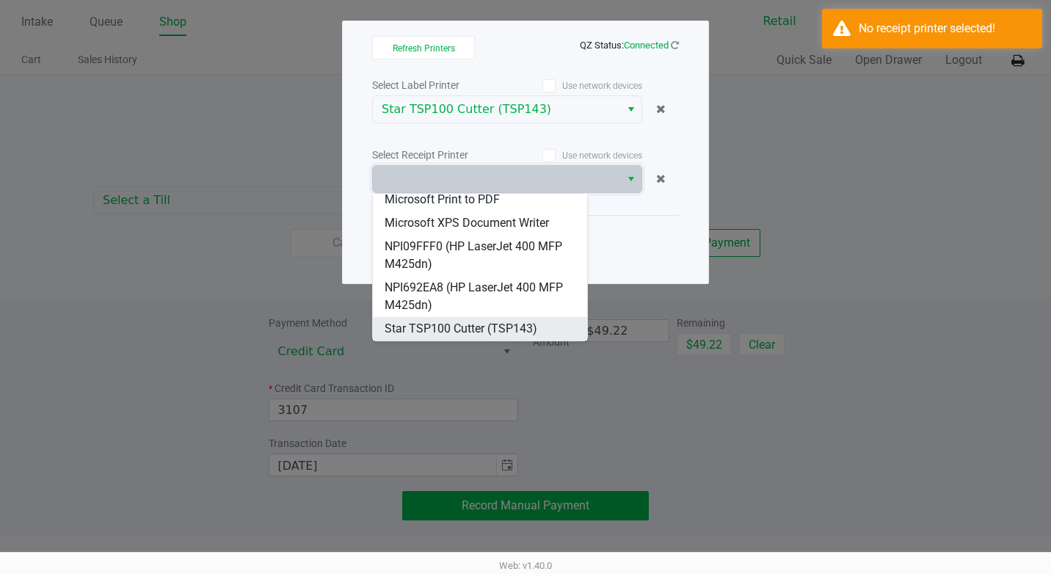
click at [474, 327] on span "Star TSP100 Cutter (TSP143)" at bounding box center [461, 329] width 153 height 18
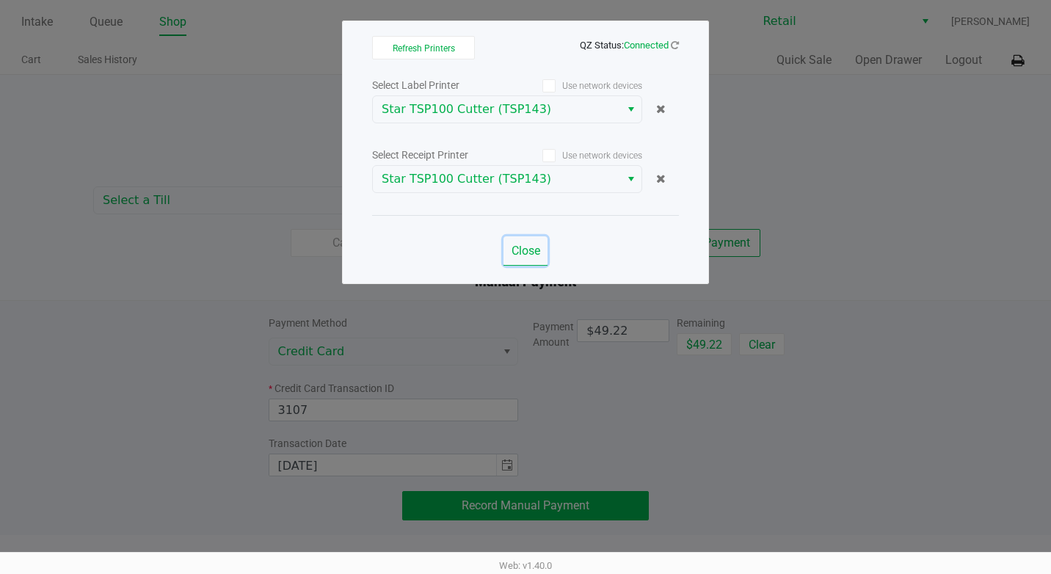
click at [538, 247] on span "Close" at bounding box center [526, 251] width 29 height 14
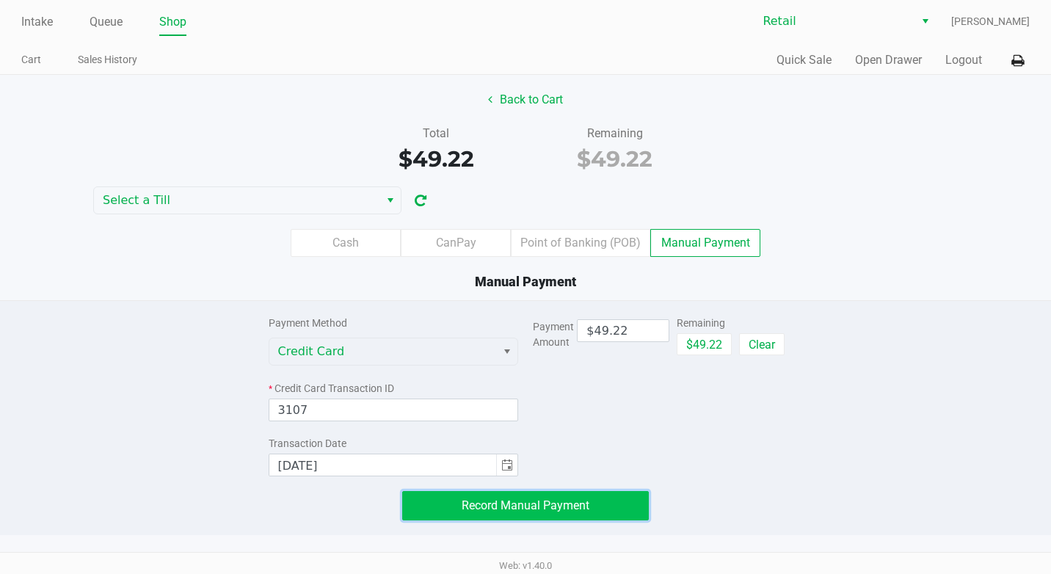
click at [575, 509] on span "Record Manual Payment" at bounding box center [526, 505] width 128 height 14
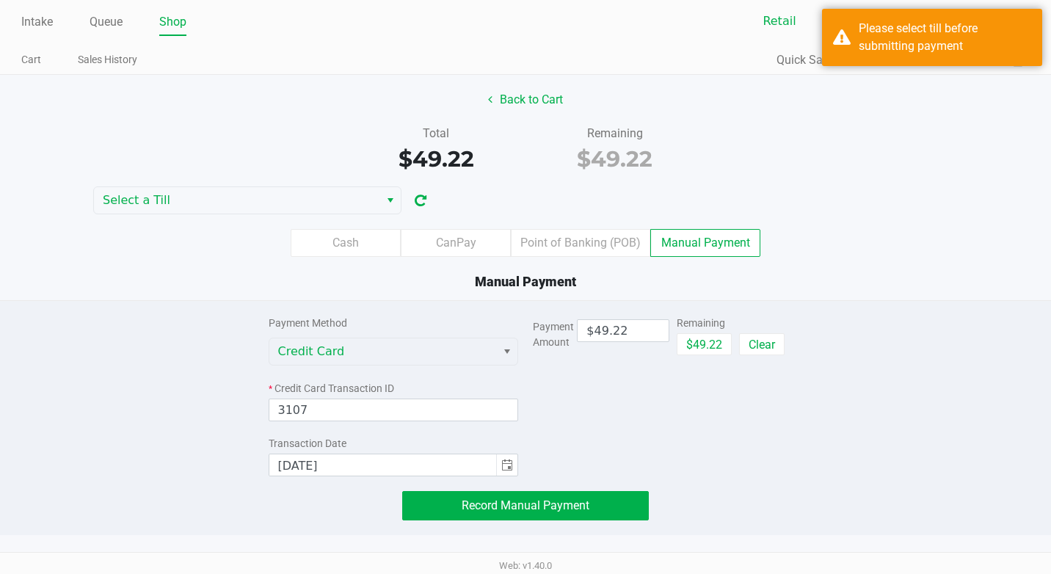
click at [926, 157] on div "Total $49.22 Remaining $49.22" at bounding box center [525, 150] width 1073 height 51
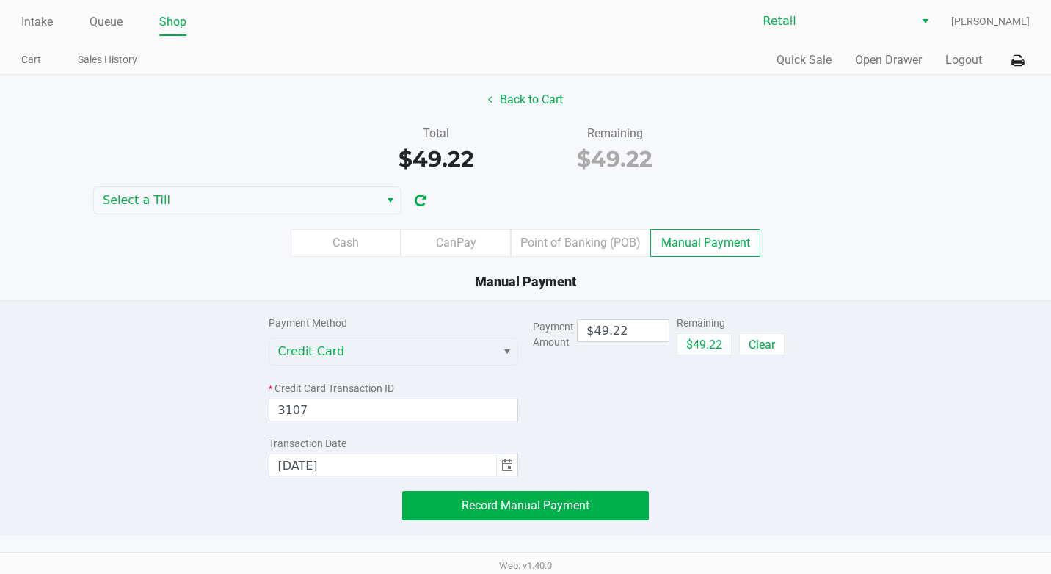
click at [926, 162] on div "Total $49.22 Remaining $49.22" at bounding box center [525, 150] width 1073 height 51
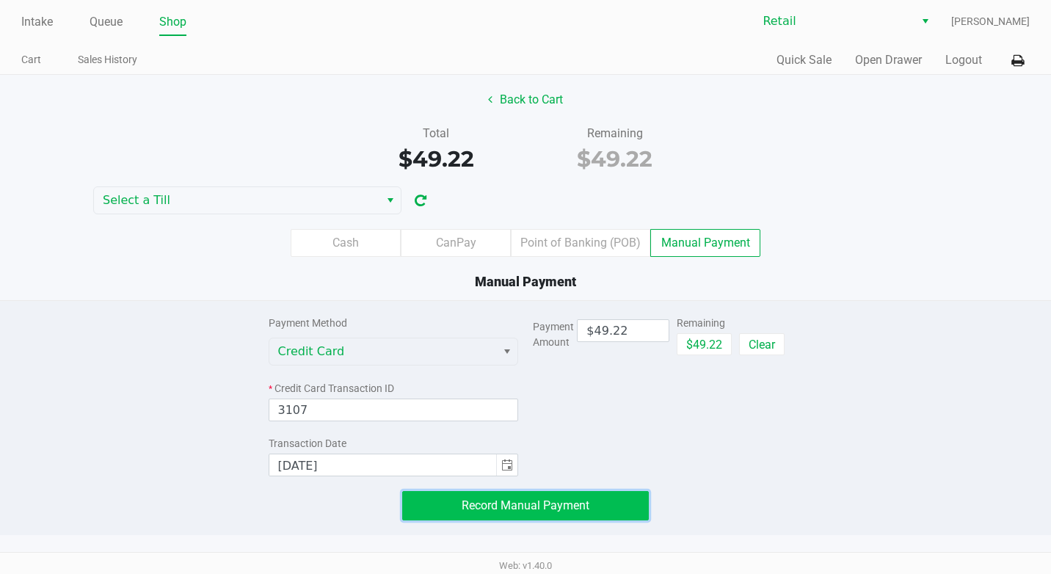
click at [630, 510] on button "Record Manual Payment" at bounding box center [525, 505] width 247 height 29
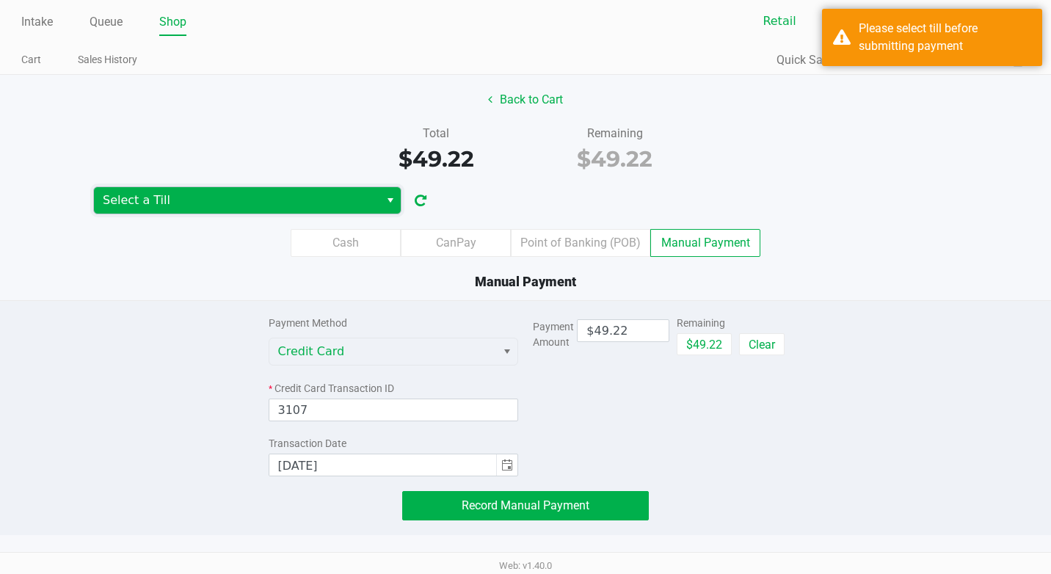
click at [316, 206] on span "Select a Till" at bounding box center [237, 201] width 268 height 18
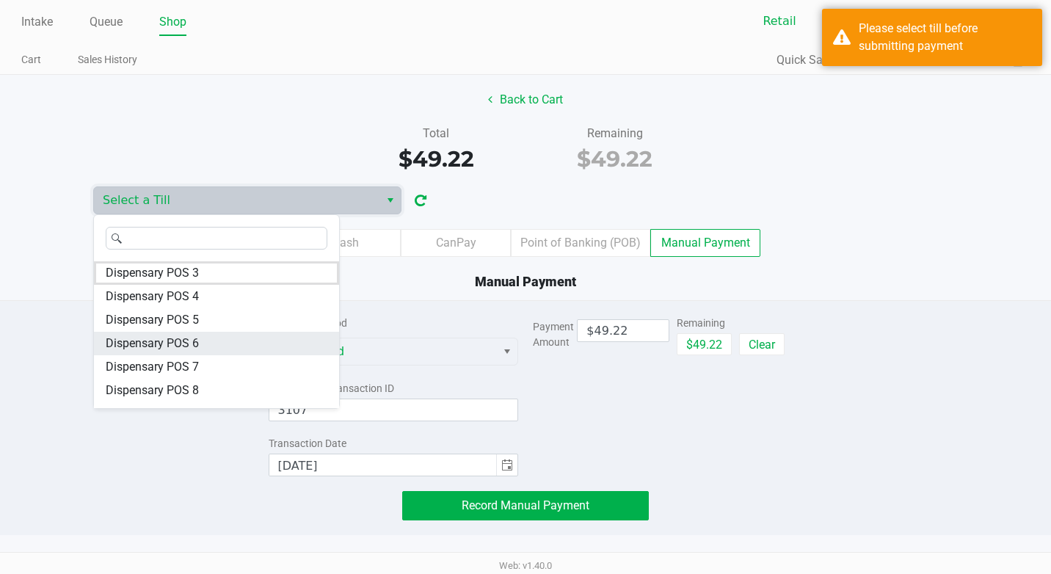
click at [185, 339] on span "Dispensary POS 6" at bounding box center [152, 344] width 93 height 18
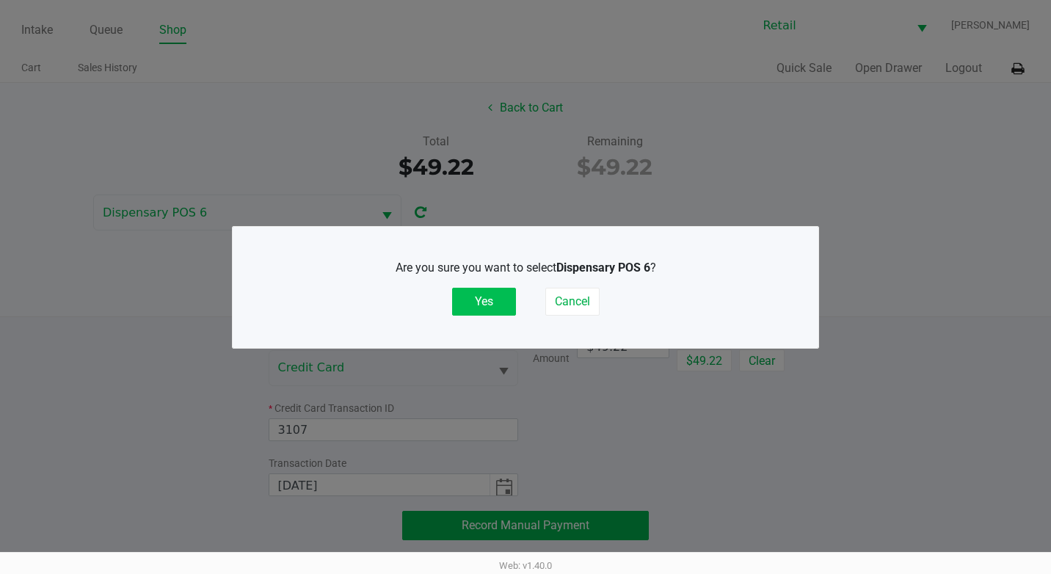
click at [476, 298] on button "Yes" at bounding box center [484, 302] width 64 height 28
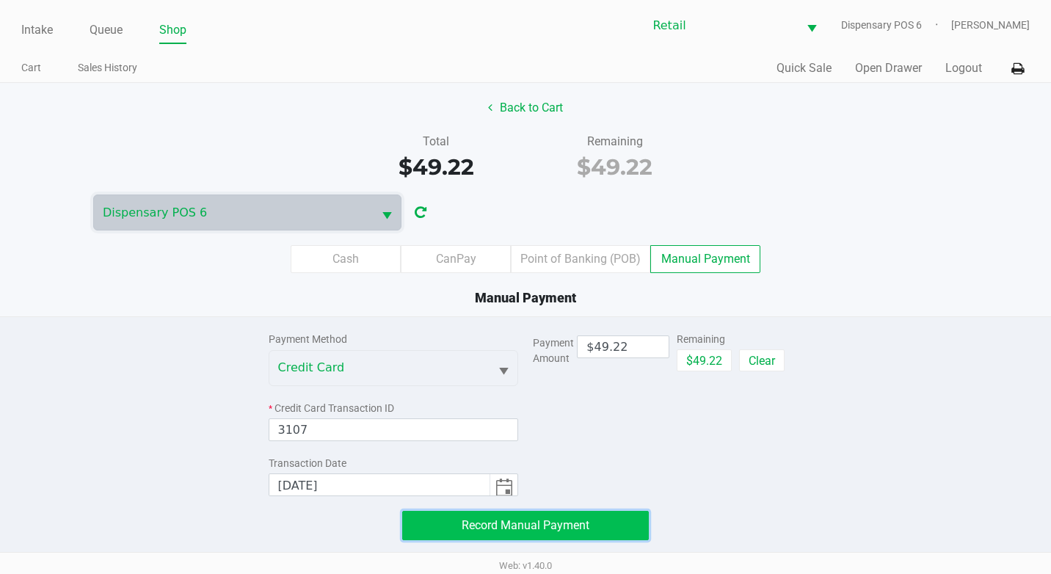
click at [605, 519] on button "Record Manual Payment" at bounding box center [525, 525] width 247 height 29
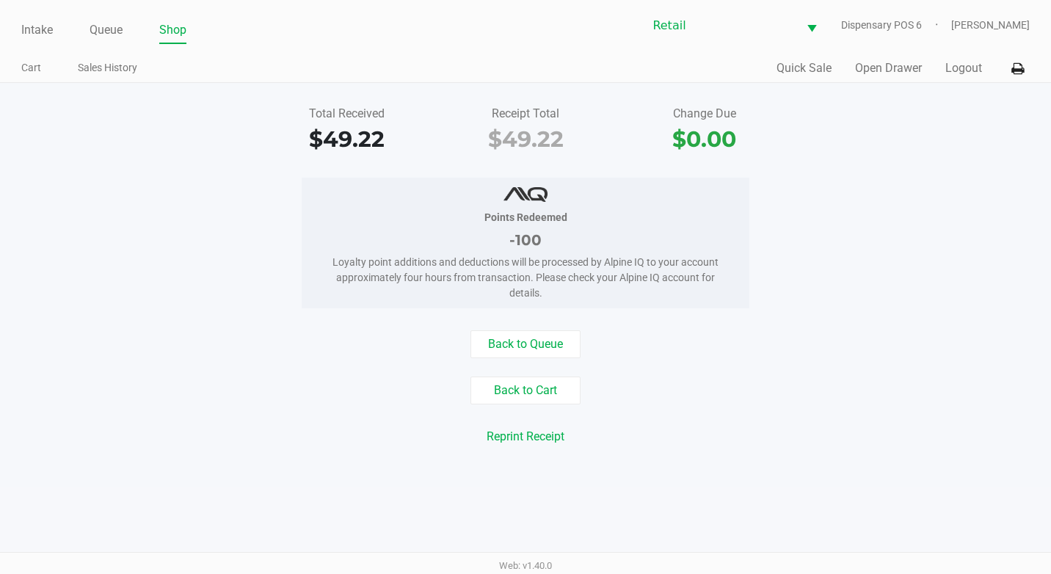
click at [58, 37] on ul "Intake Queue Shop" at bounding box center [273, 30] width 504 height 25
click at [35, 36] on link "Intake" at bounding box center [37, 30] width 32 height 21
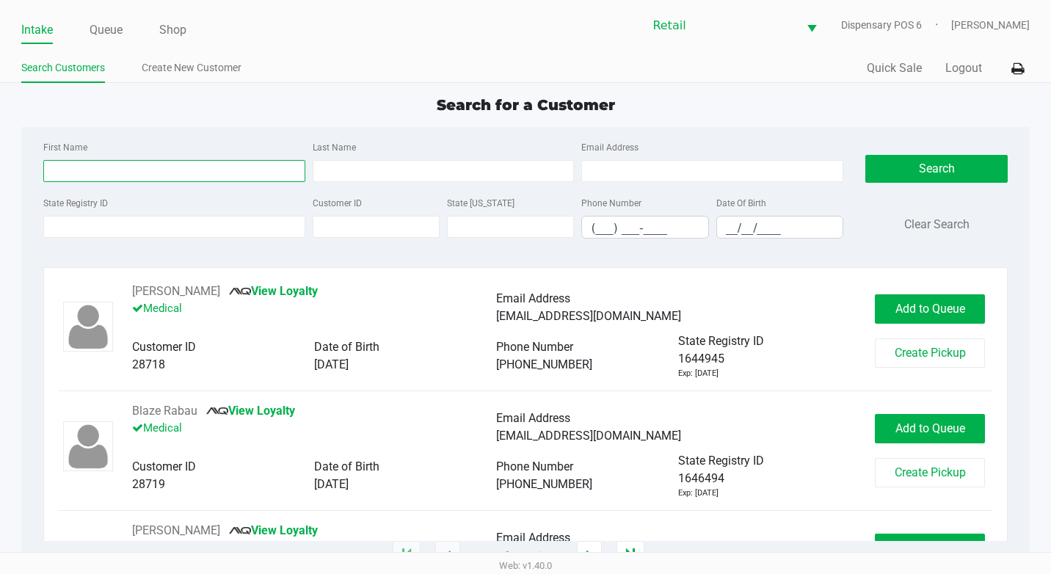
click at [126, 163] on input "First Name" at bounding box center [174, 171] width 262 height 22
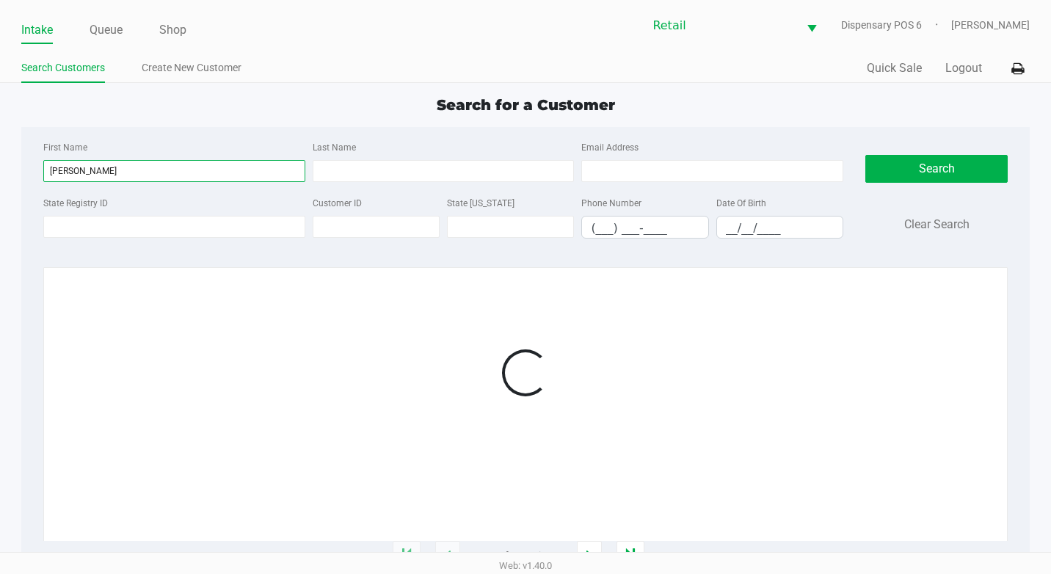
type input "[PERSON_NAME]"
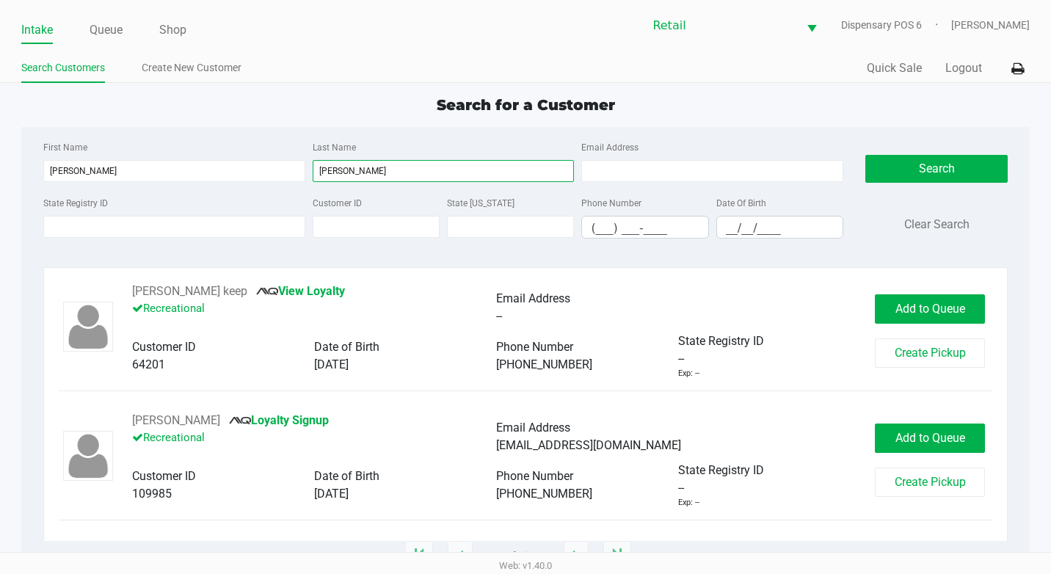
type input "[PERSON_NAME]"
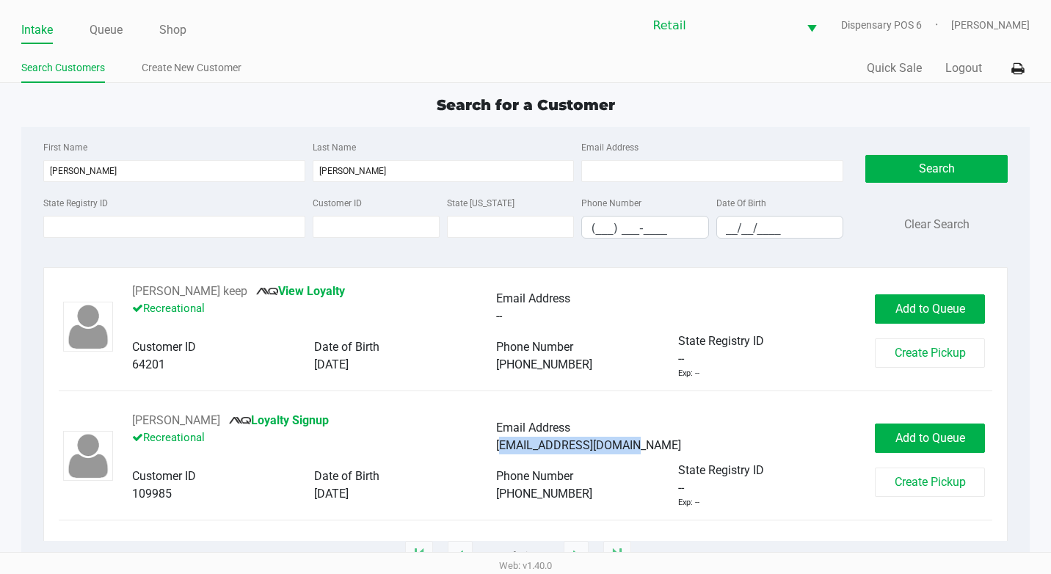
drag, startPoint x: 630, startPoint y: 446, endPoint x: 496, endPoint y: 454, distance: 133.9
click at [496, 454] on div "[EMAIL_ADDRESS][DOMAIN_NAME]" at bounding box center [678, 446] width 364 height 18
copy span "[EMAIL_ADDRESS][DOMAIN_NAME]"
click at [946, 298] on button "Add to Queue" at bounding box center [930, 308] width 110 height 29
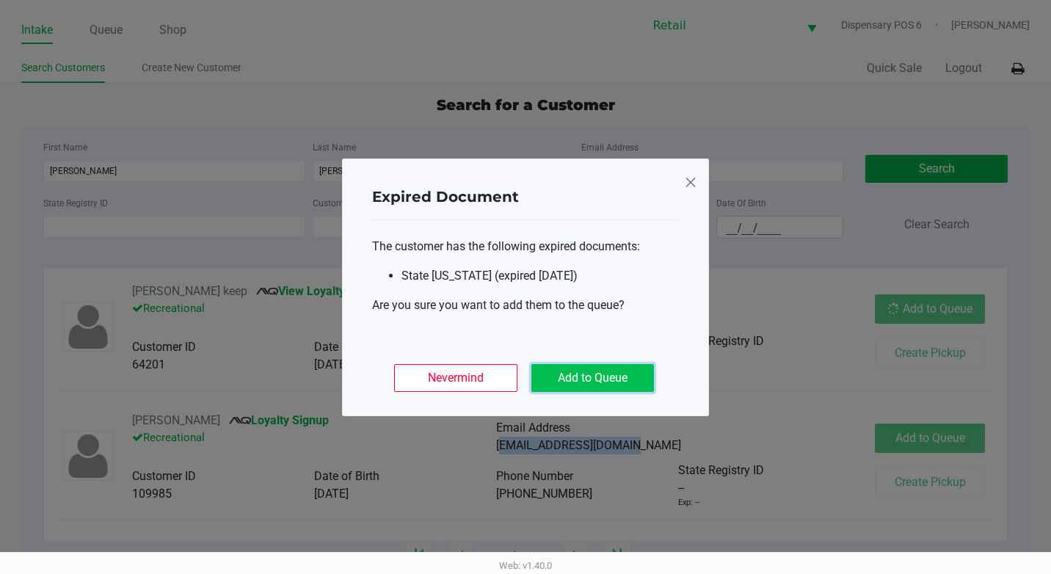
click at [633, 387] on button "Add to Queue" at bounding box center [593, 378] width 123 height 28
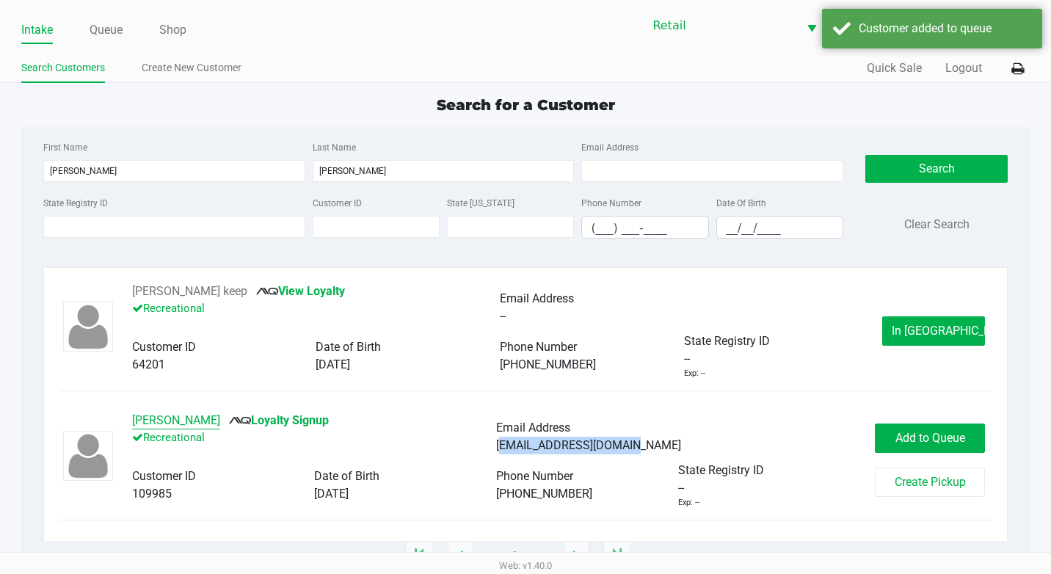
click at [186, 420] on button "[PERSON_NAME]" at bounding box center [176, 421] width 88 height 18
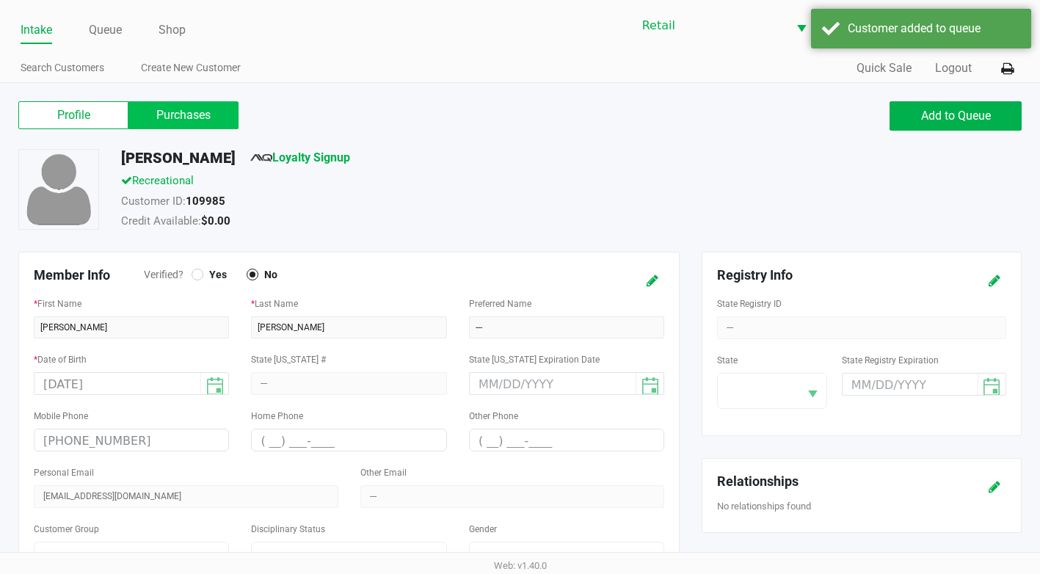
click at [200, 118] on label "Purchases" at bounding box center [183, 115] width 110 height 28
click at [0, 0] on 1 "Purchases" at bounding box center [0, 0] width 0 height 0
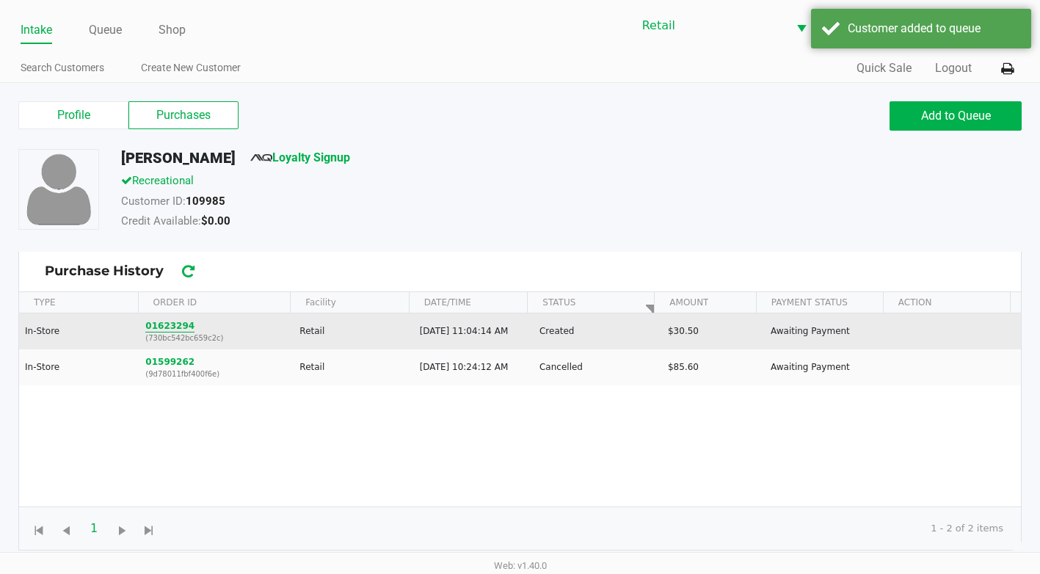
click at [174, 332] on button "01623294" at bounding box center [169, 325] width 49 height 13
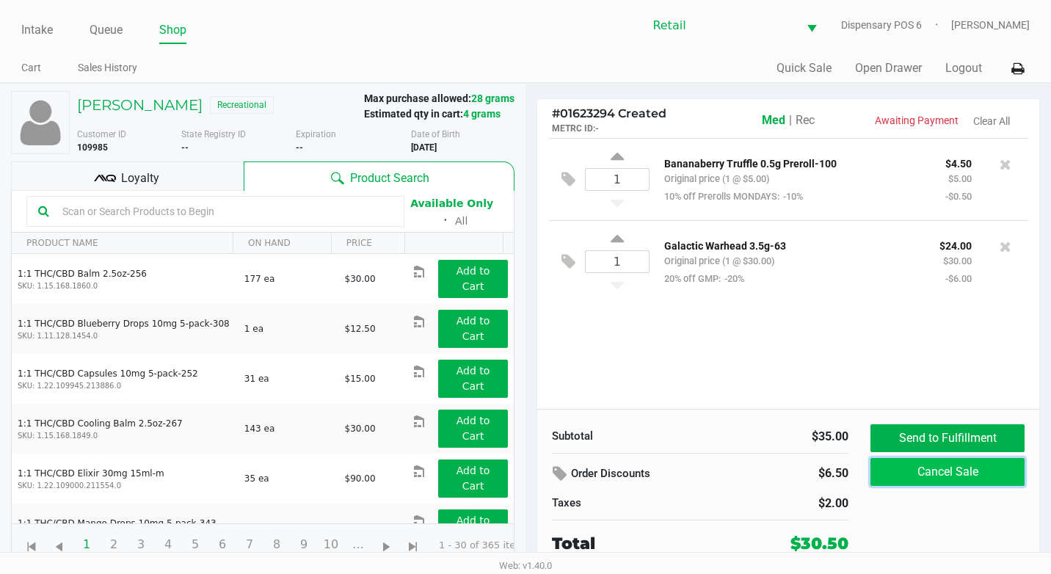
click at [937, 484] on button "Cancel Sale" at bounding box center [948, 472] width 154 height 28
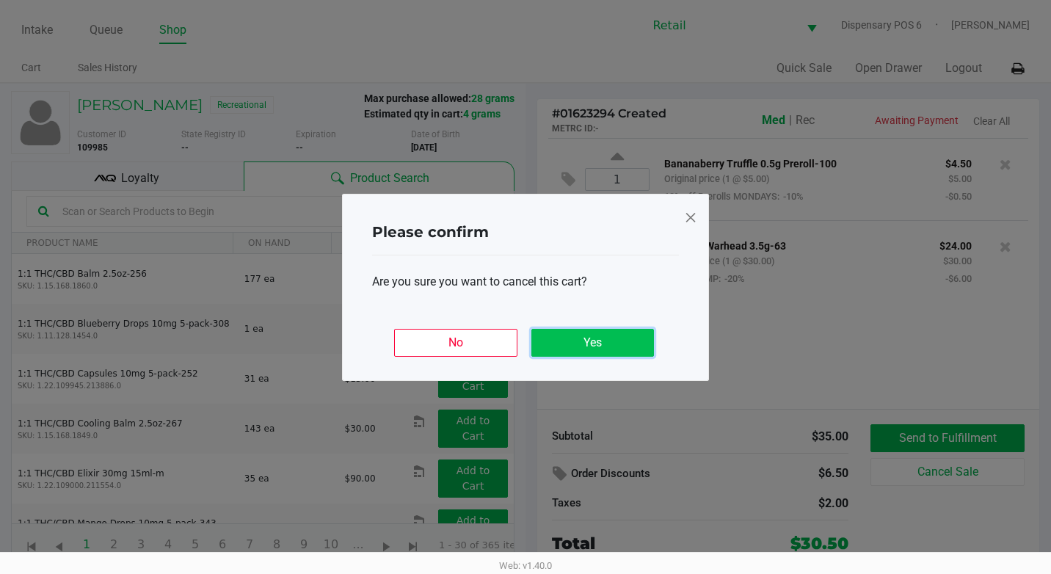
click at [618, 349] on button "Yes" at bounding box center [593, 343] width 123 height 28
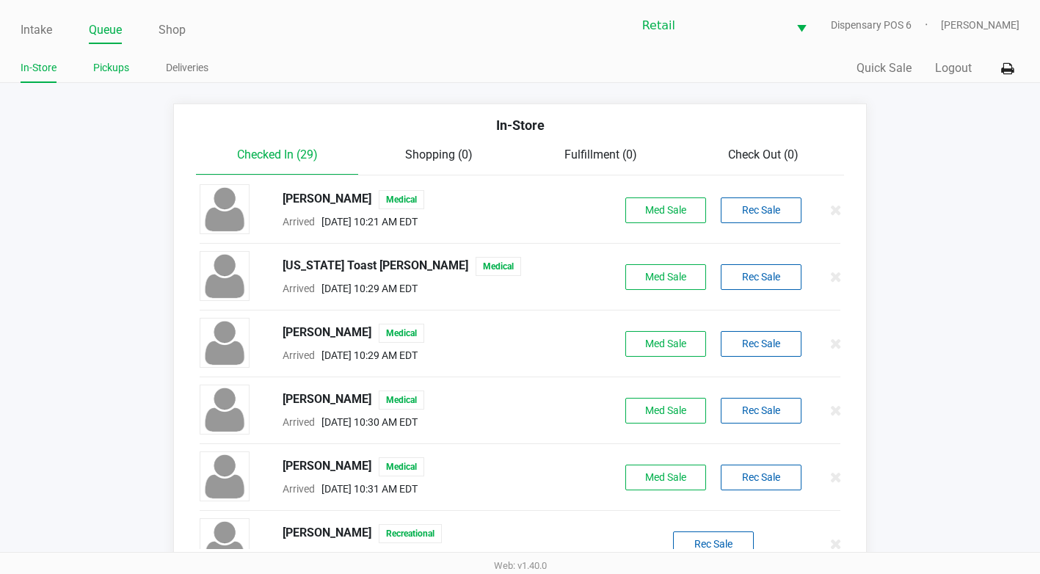
click at [116, 68] on link "Pickups" at bounding box center [111, 68] width 36 height 18
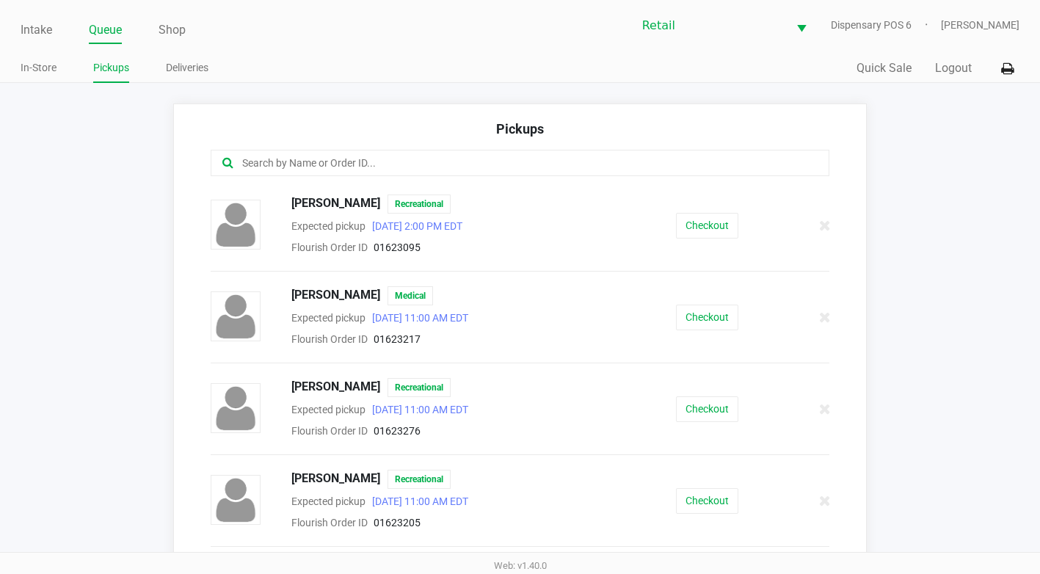
click at [98, 38] on link "Queue" at bounding box center [105, 30] width 33 height 21
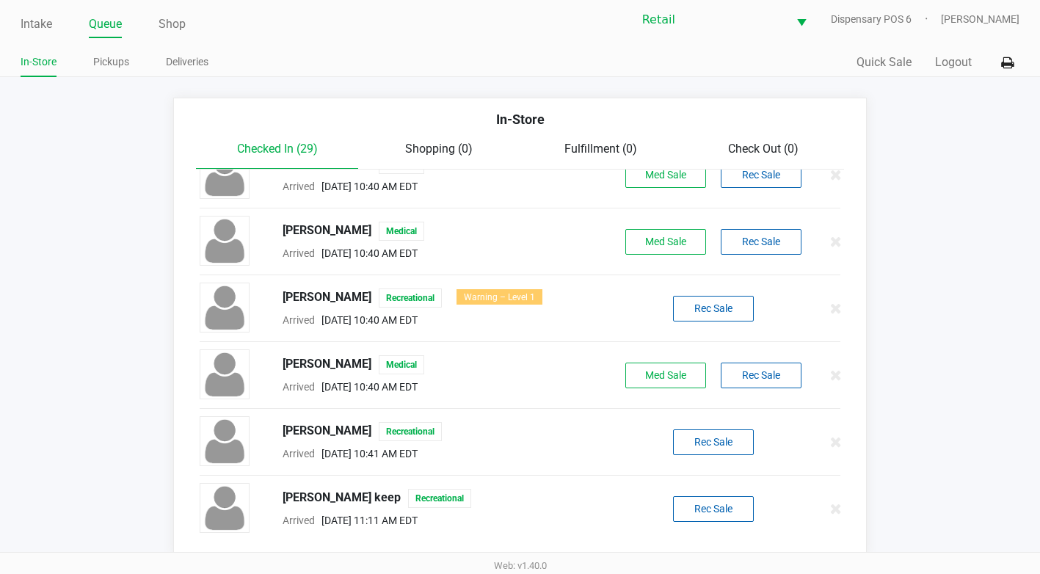
scroll to position [7, 0]
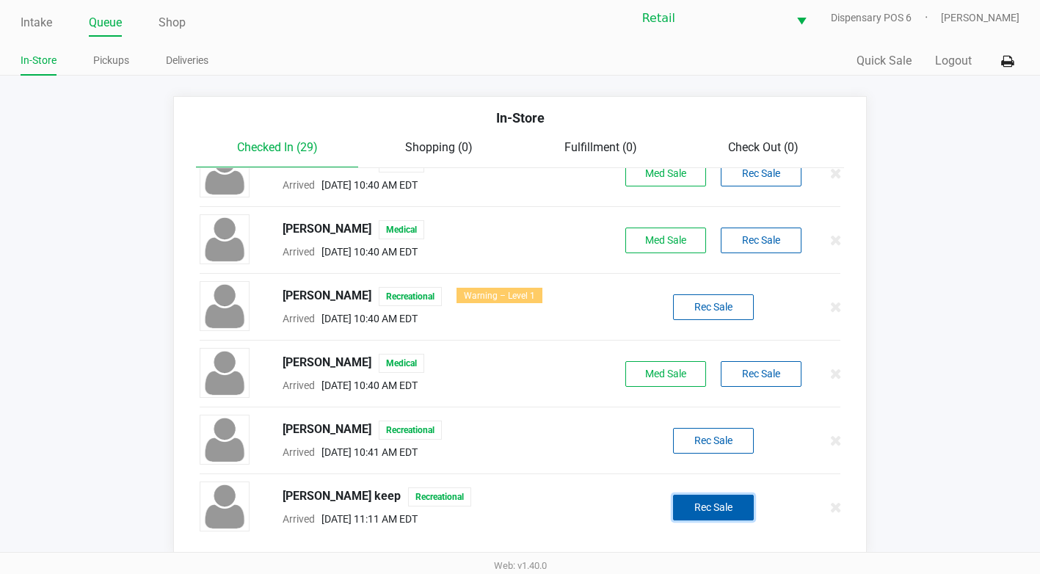
click at [703, 512] on button "Rec Sale" at bounding box center [713, 508] width 81 height 26
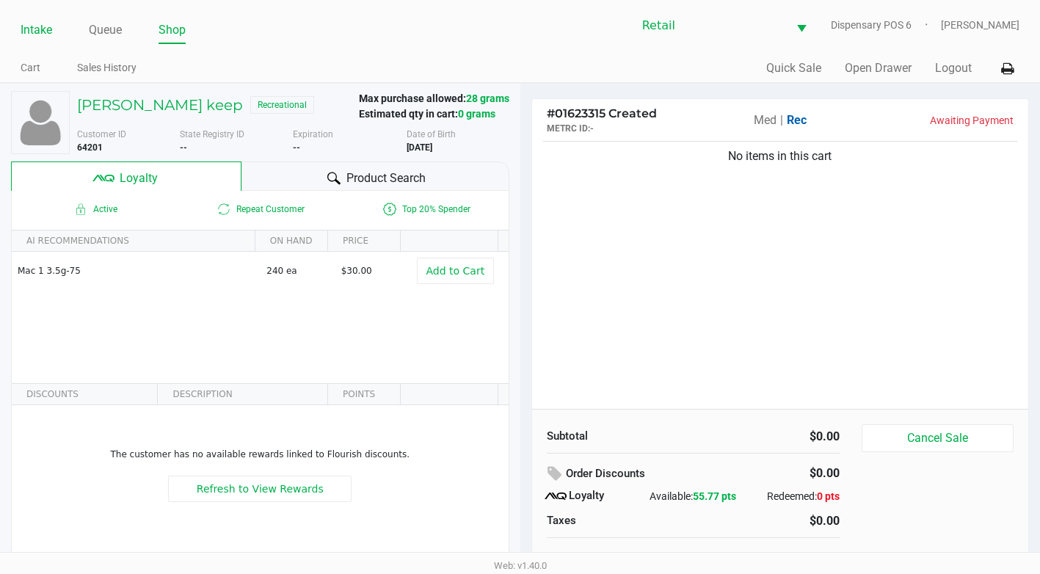
click at [46, 32] on link "Intake" at bounding box center [37, 30] width 32 height 21
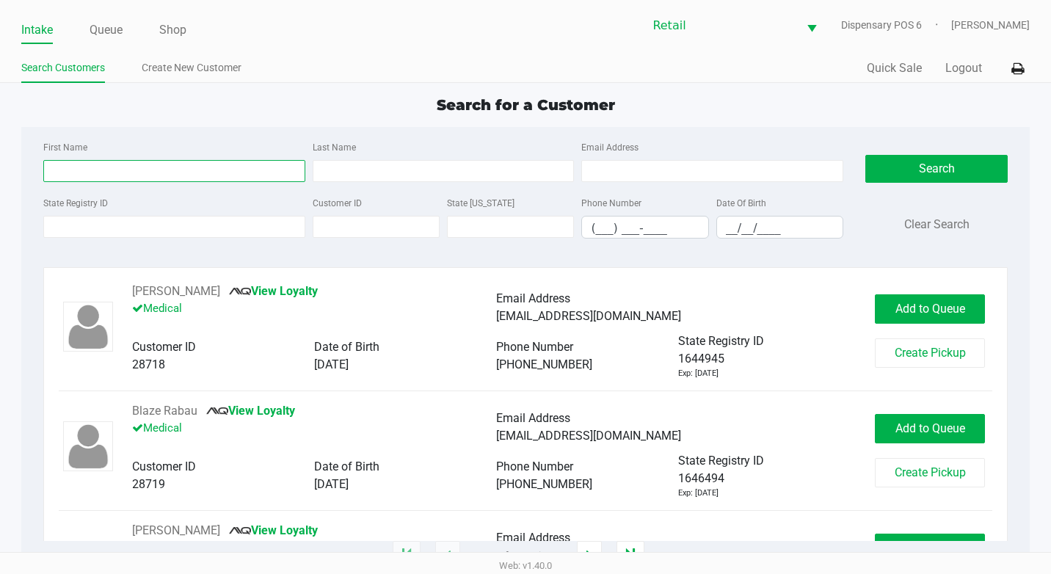
click at [83, 168] on input "First Name" at bounding box center [174, 171] width 262 height 22
type input "[PERSON_NAME]"
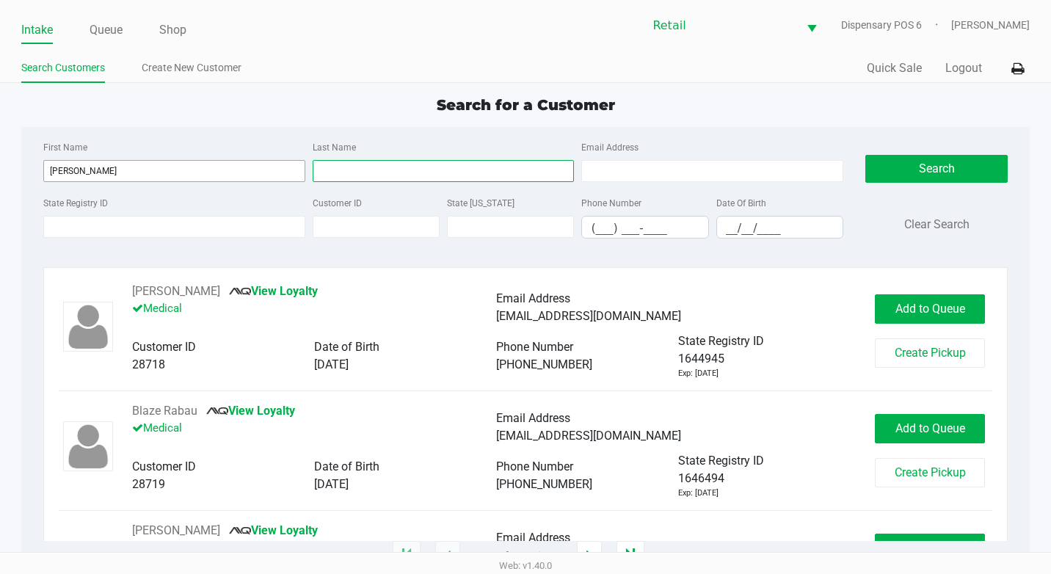
type input "[PERSON_NAME]"
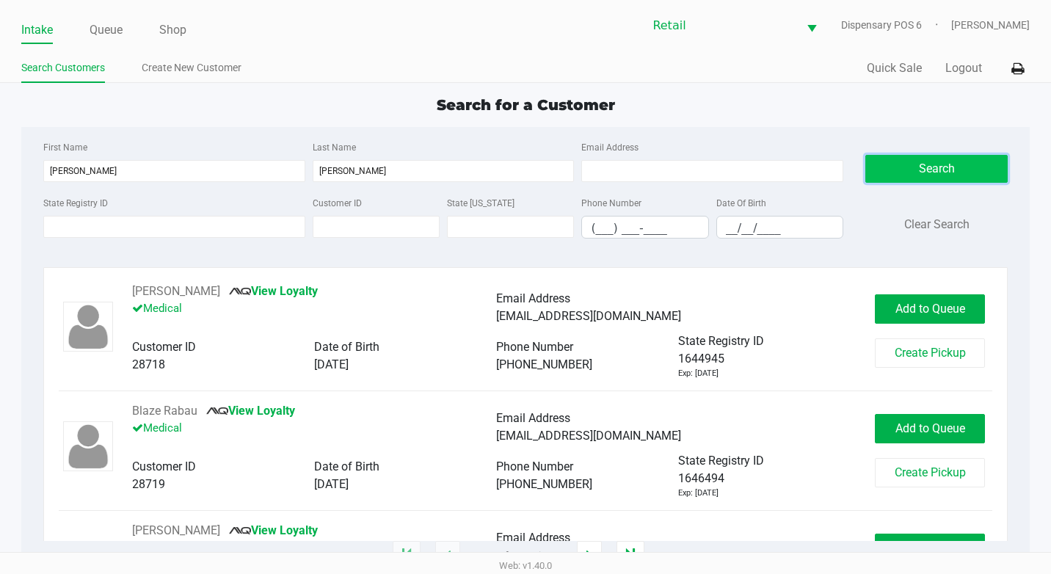
click at [900, 169] on button "Search" at bounding box center [937, 169] width 142 height 28
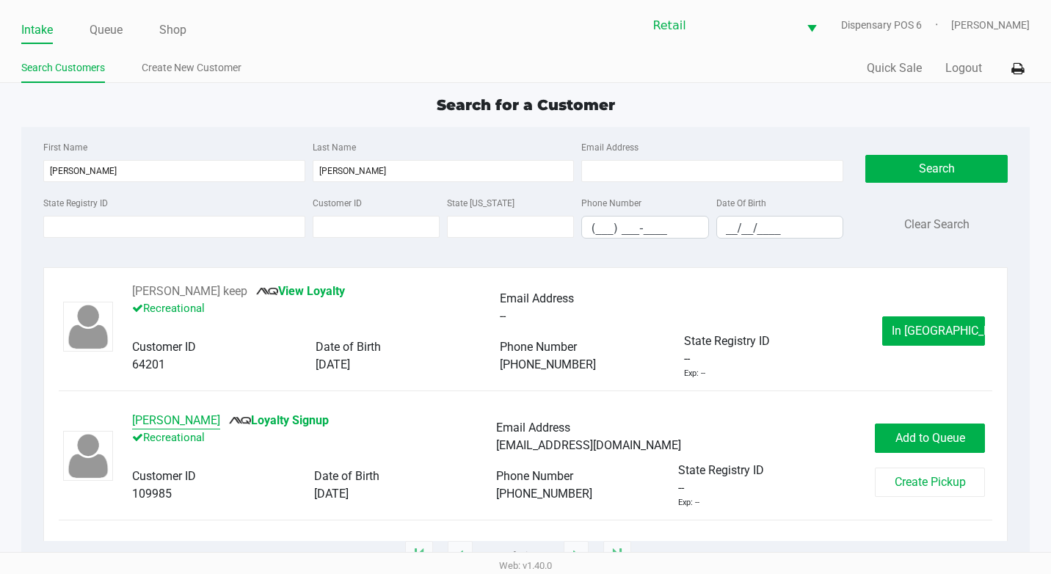
click at [157, 413] on button "[PERSON_NAME]" at bounding box center [176, 421] width 88 height 18
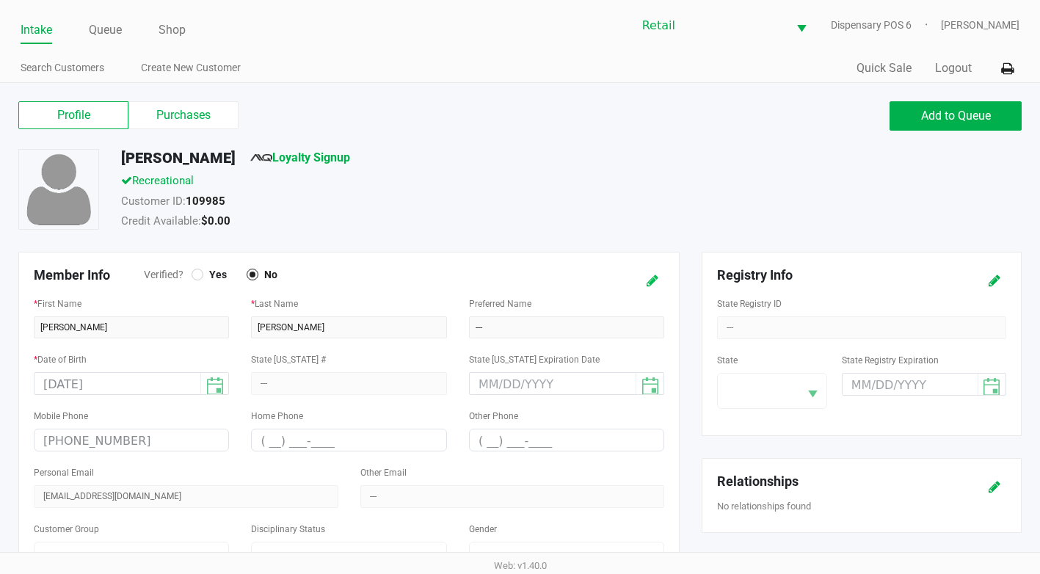
click at [658, 281] on icon at bounding box center [653, 281] width 12 height 10
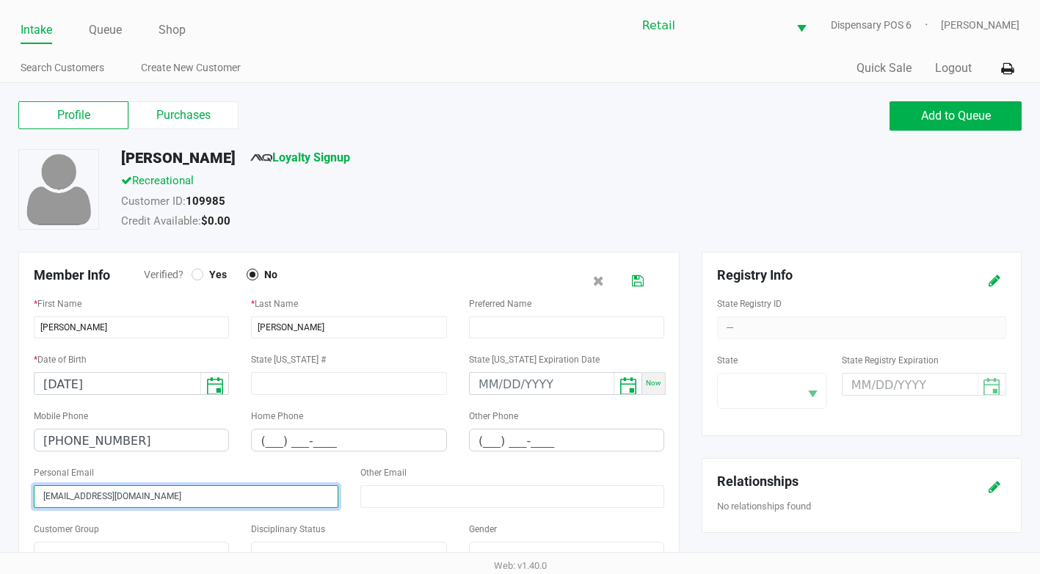
drag, startPoint x: 170, startPoint y: 493, endPoint x: -3, endPoint y: 494, distance: 173.3
click at [0, 494] on html "Intake Queue Shop Retail Dispensary POS 6 [PERSON_NAME] Search Customers Create…" at bounding box center [520, 287] width 1040 height 574
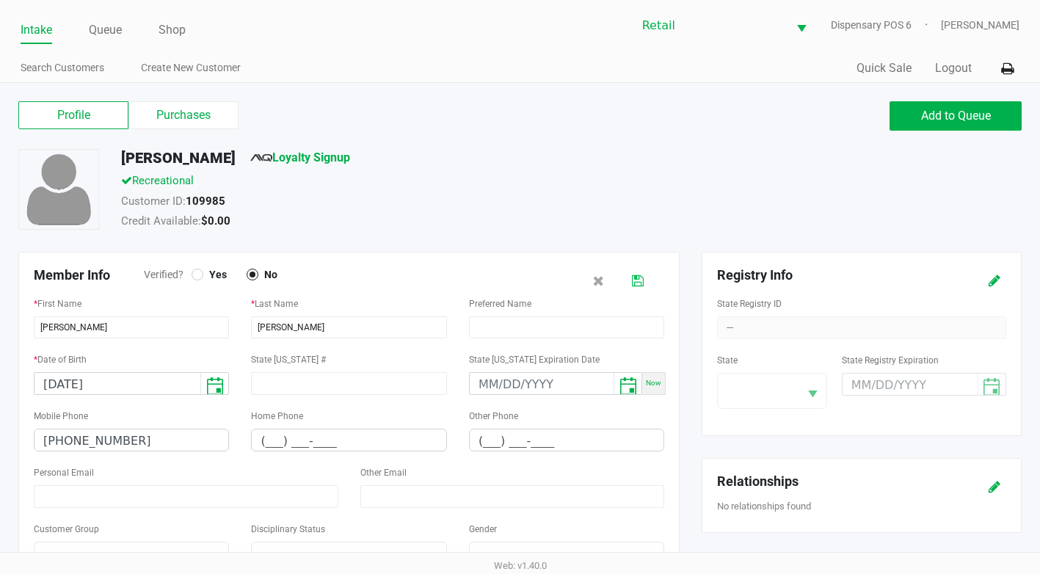
click at [638, 276] on icon at bounding box center [638, 281] width 12 height 10
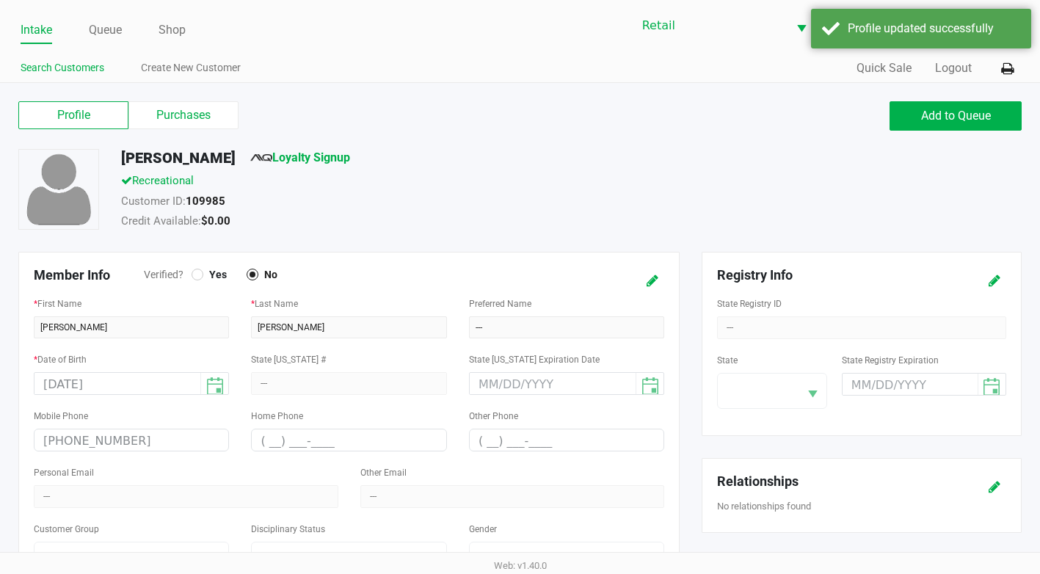
click at [84, 68] on link "Search Customers" at bounding box center [63, 68] width 84 height 18
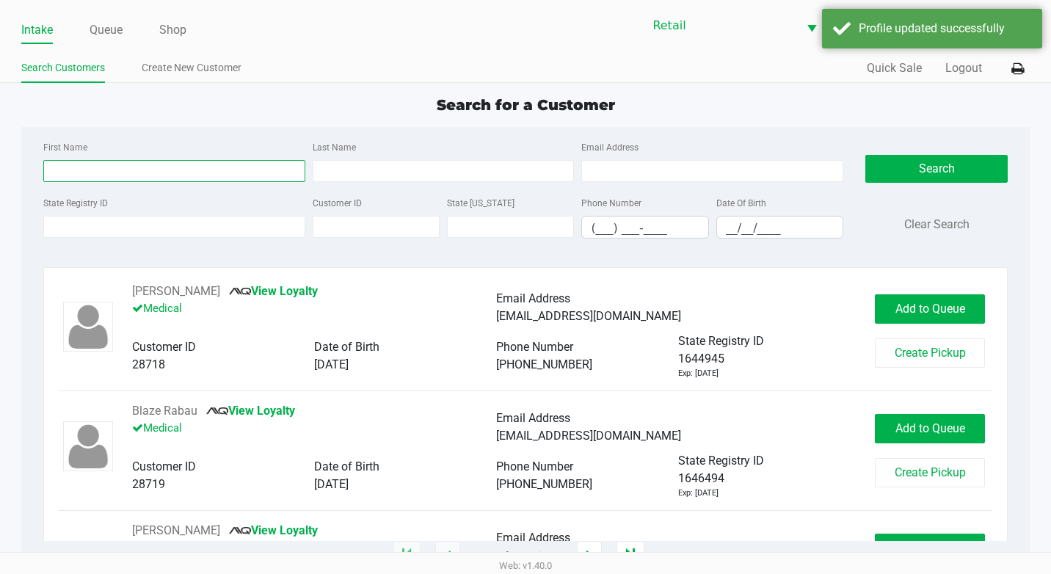
click at [101, 162] on input "First Name" at bounding box center [174, 171] width 262 height 22
type input "[PERSON_NAME]"
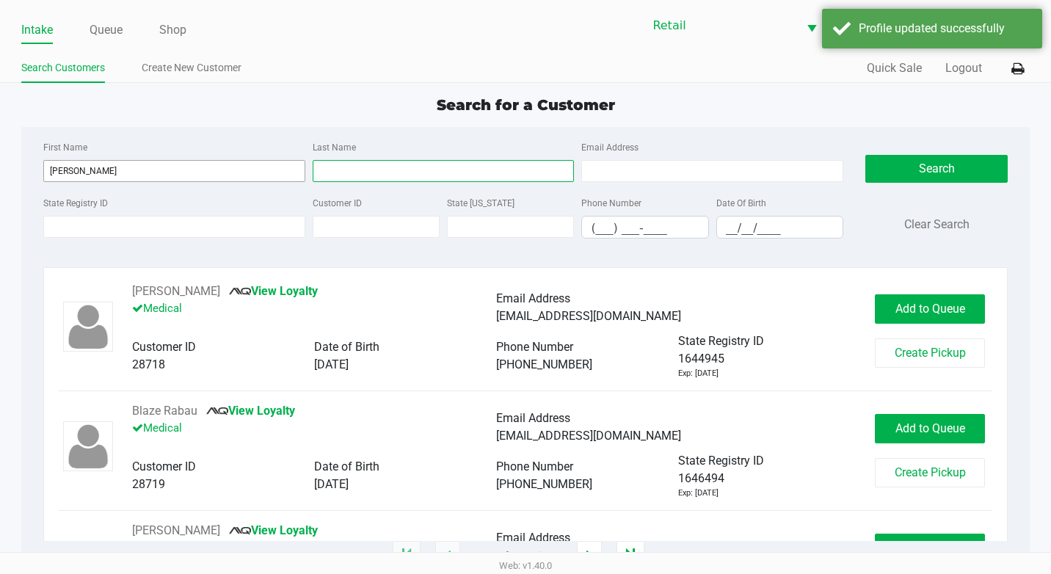
type input "[PERSON_NAME]"
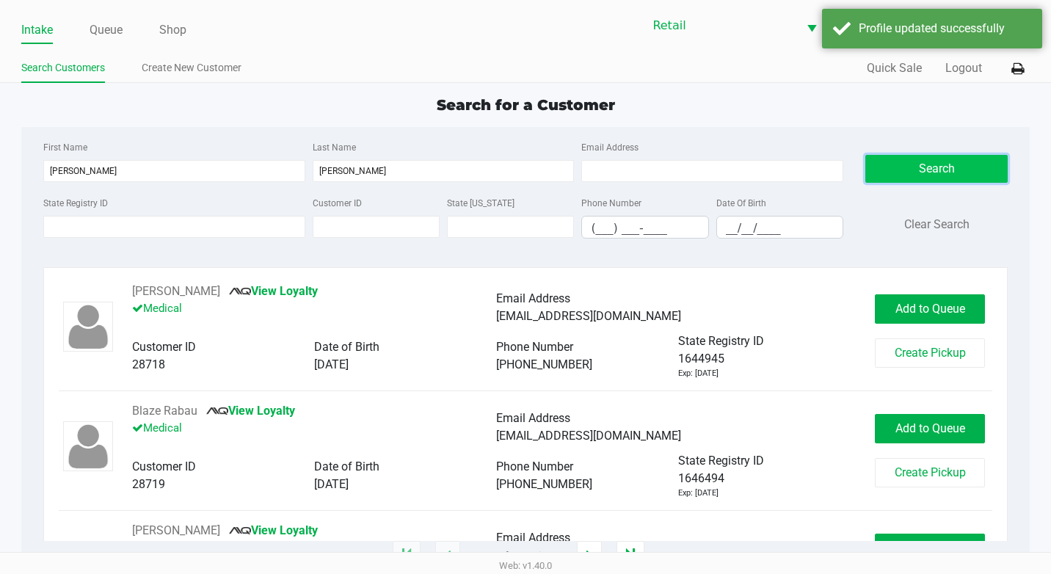
click at [910, 168] on button "Search" at bounding box center [937, 169] width 142 height 28
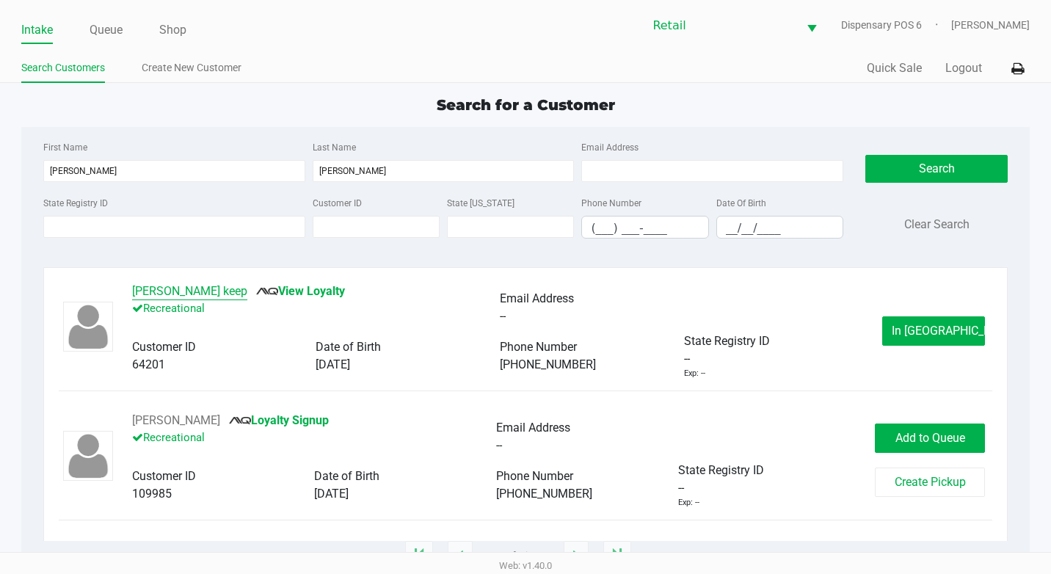
click at [182, 291] on button "[PERSON_NAME] keep" at bounding box center [189, 292] width 115 height 18
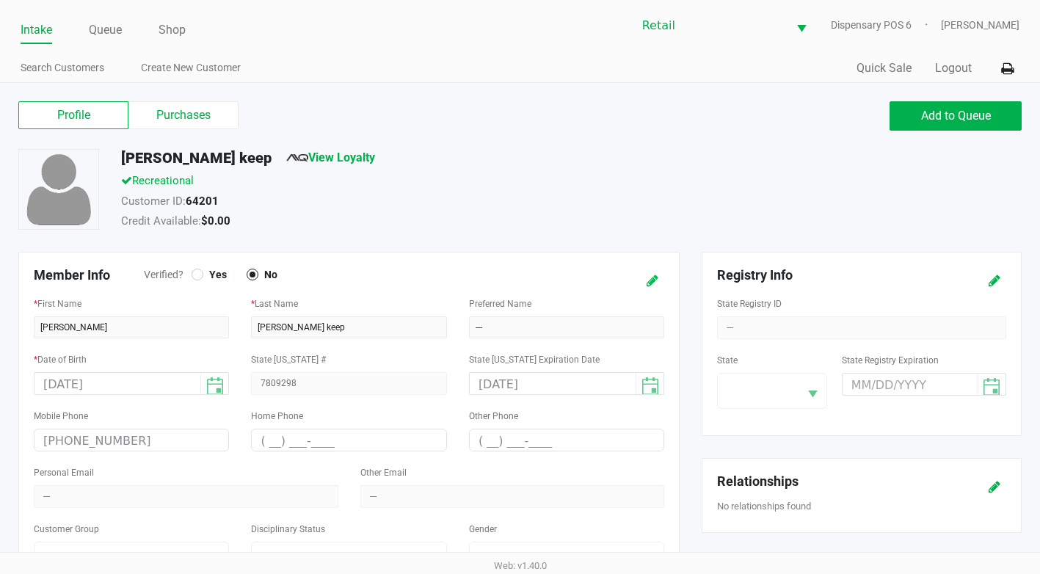
click at [647, 286] on button at bounding box center [652, 280] width 23 height 27
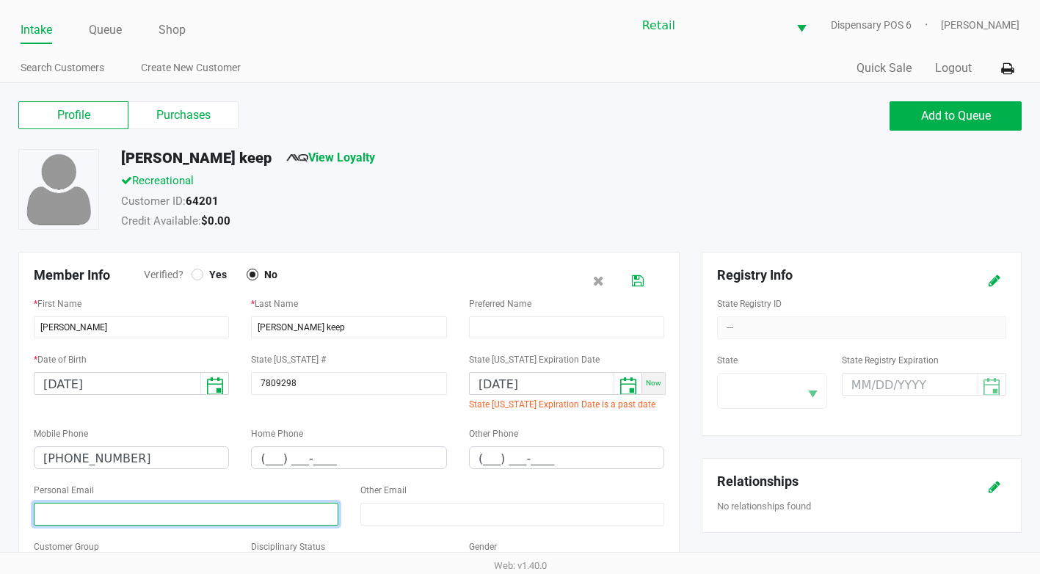
click at [158, 520] on input at bounding box center [186, 514] width 305 height 23
paste input "[EMAIL_ADDRESS][DOMAIN_NAME]"
type input "[EMAIL_ADDRESS][DOMAIN_NAME]"
click at [641, 280] on icon at bounding box center [638, 281] width 12 height 10
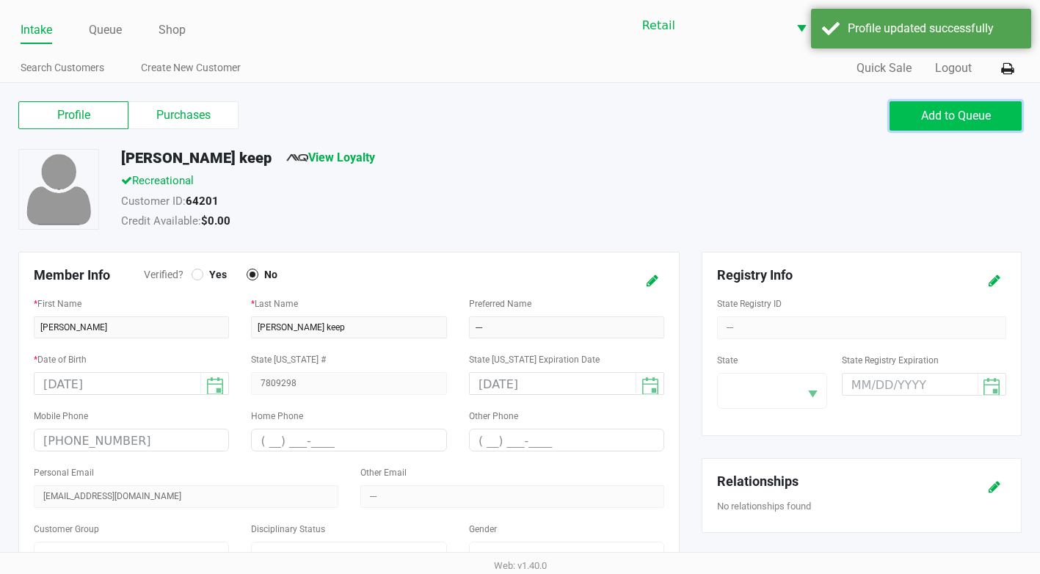
click at [918, 126] on button "Add to Queue" at bounding box center [956, 115] width 132 height 29
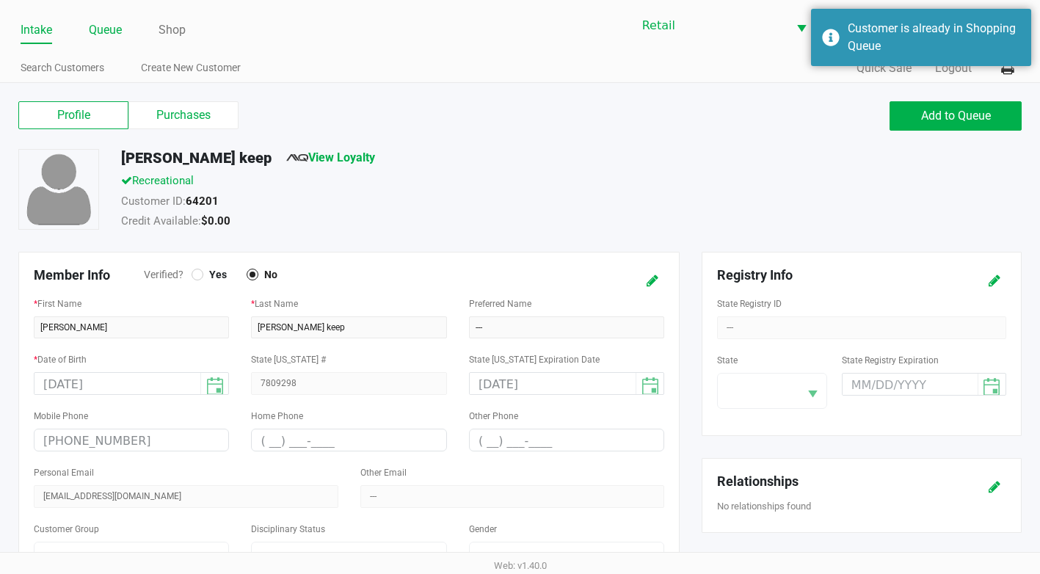
click at [98, 37] on link "Queue" at bounding box center [105, 30] width 33 height 21
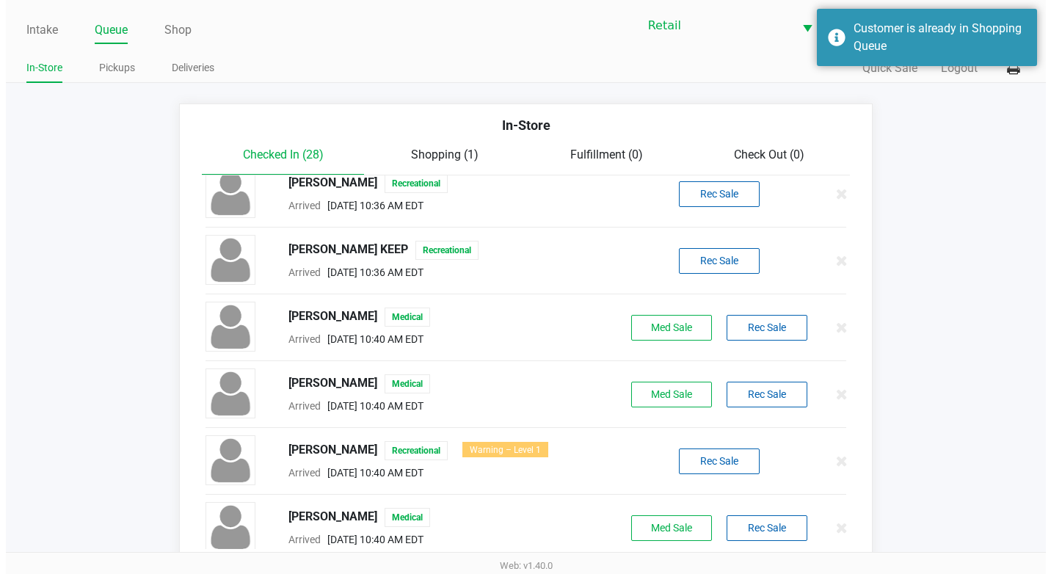
scroll to position [1499, 0]
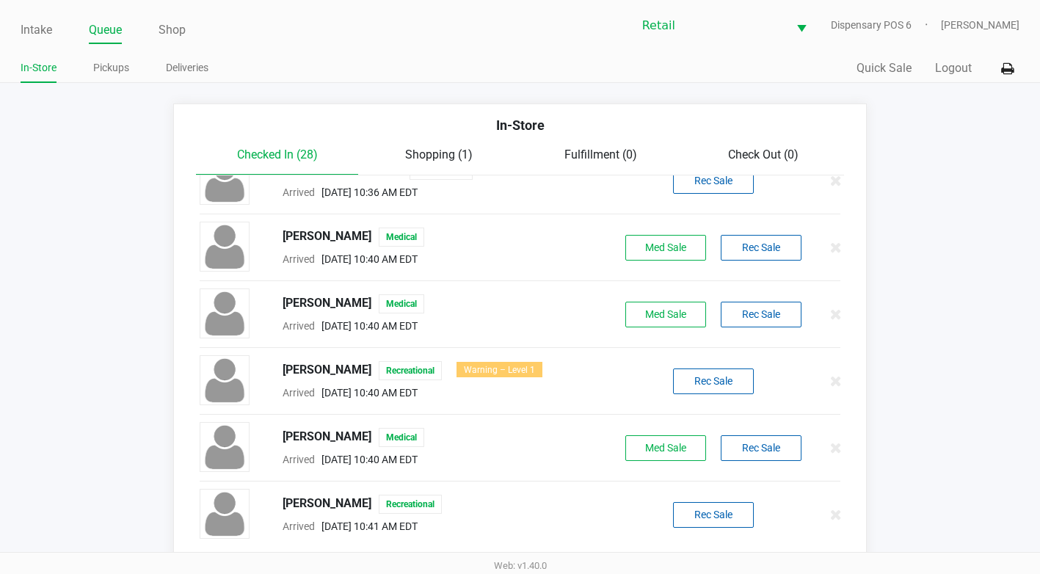
click at [457, 147] on div "Shopping (1)" at bounding box center [439, 155] width 162 height 18
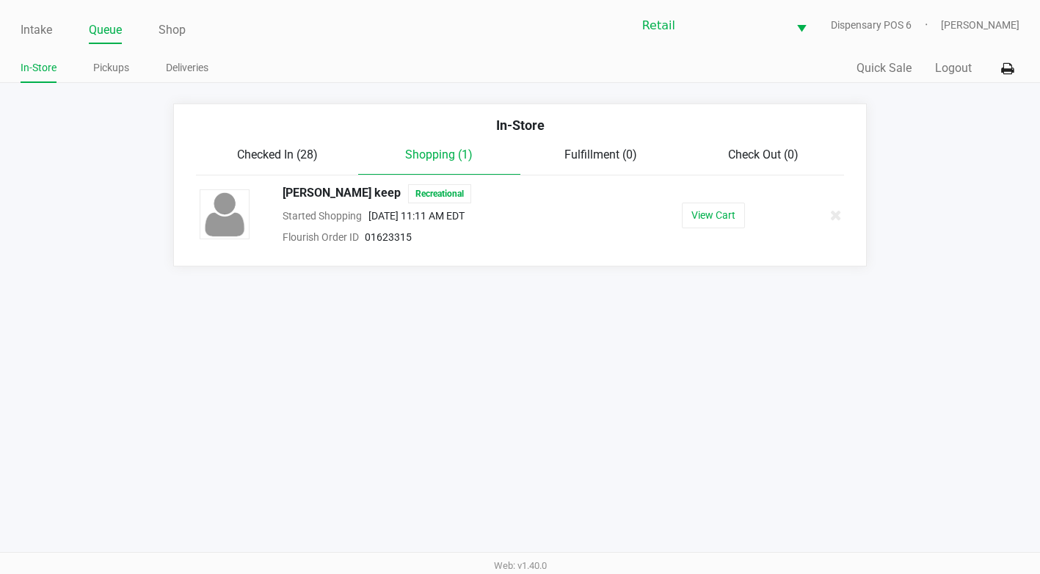
scroll to position [0, 0]
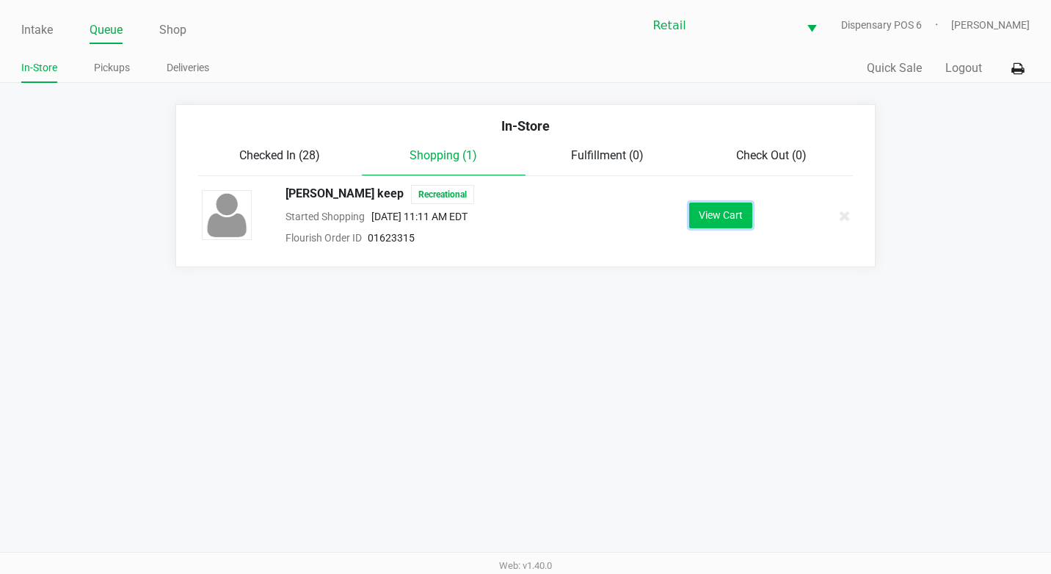
click at [698, 212] on button "View Cart" at bounding box center [720, 216] width 63 height 26
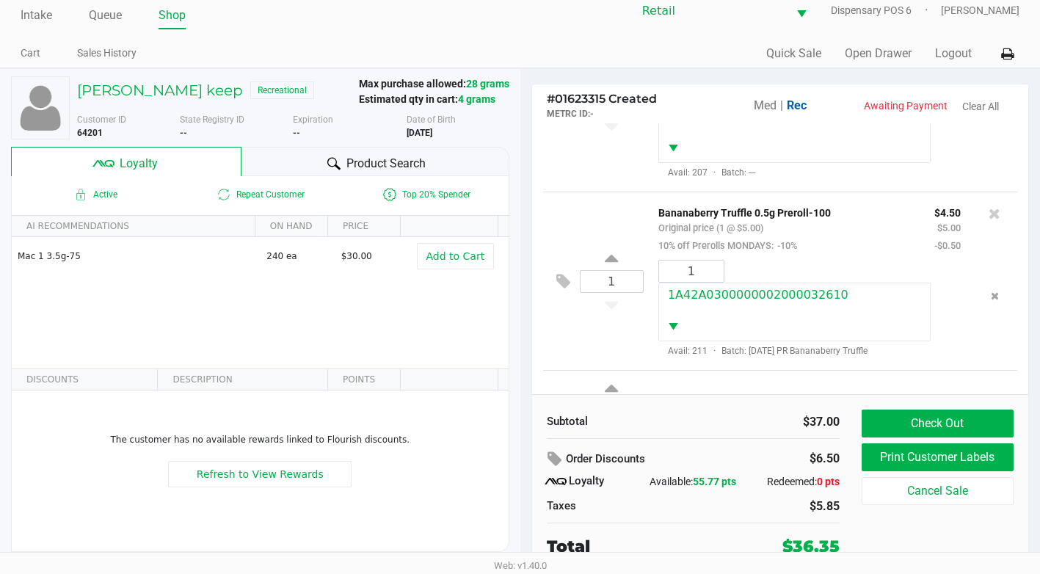
scroll to position [192, 0]
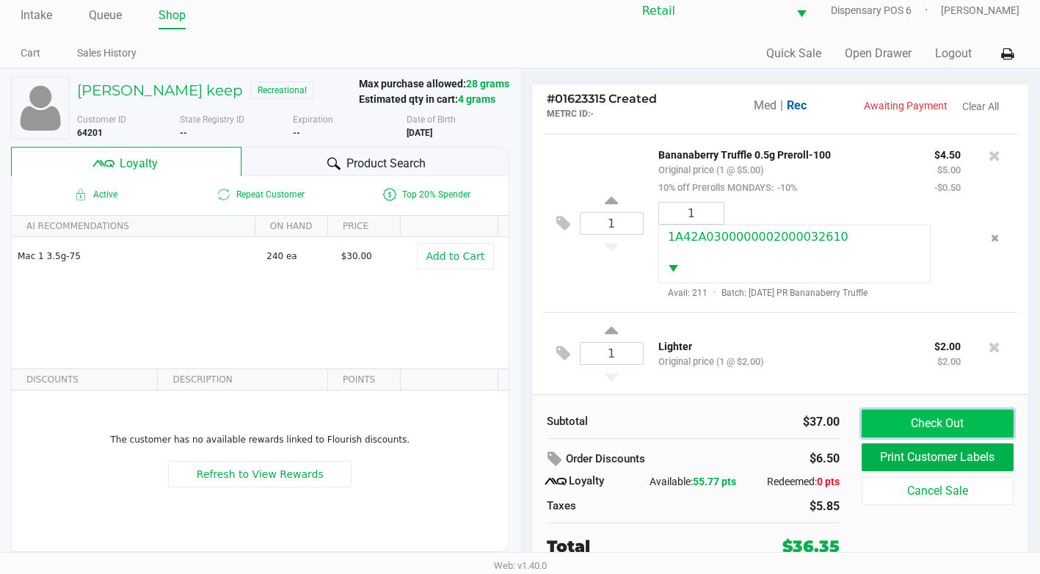
click at [927, 422] on button "Check Out" at bounding box center [938, 424] width 152 height 28
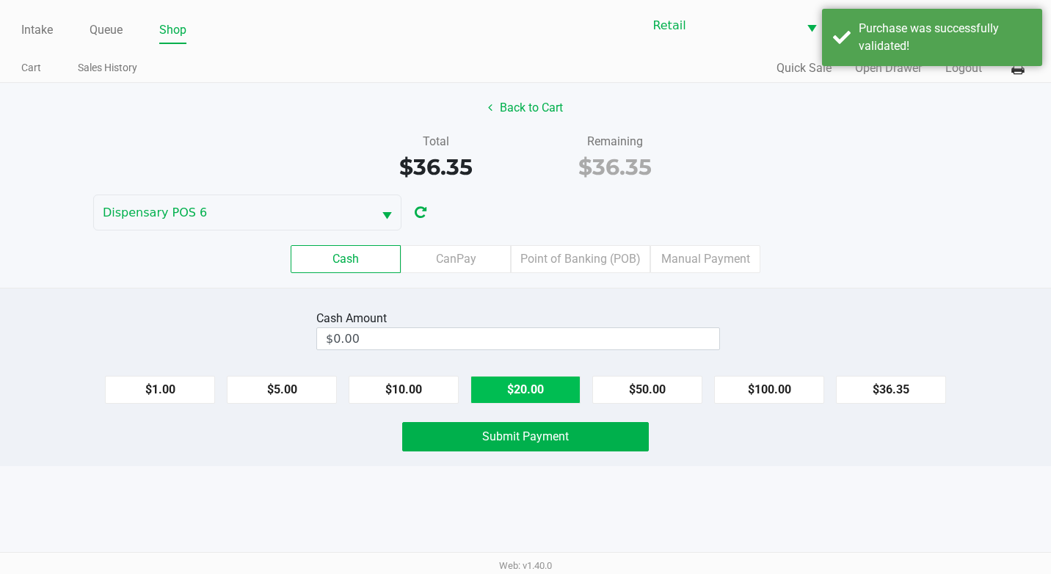
click at [540, 383] on button "$20.00" at bounding box center [526, 390] width 110 height 28
type input "$40.00"
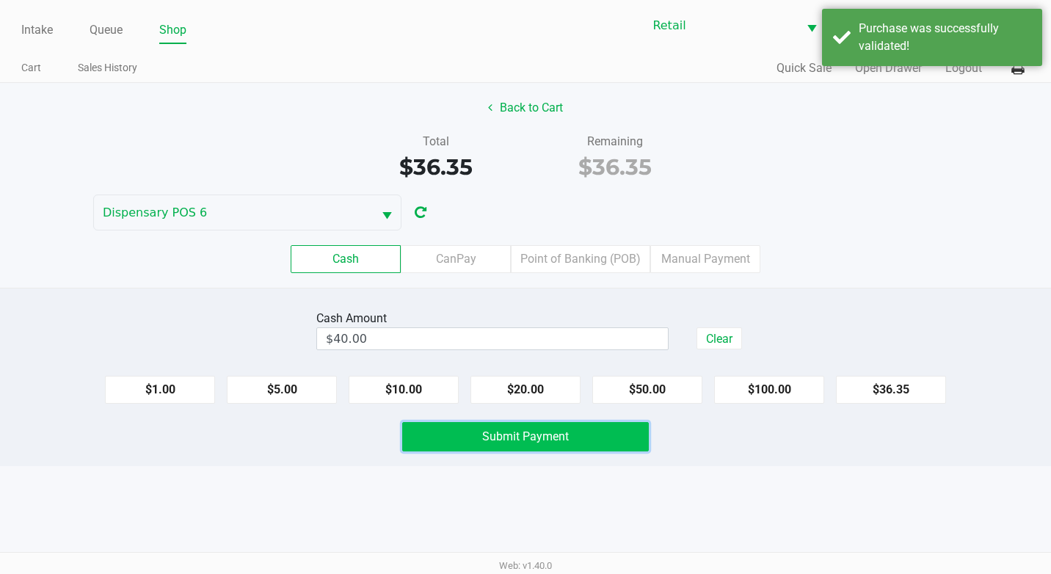
click at [551, 437] on span "Submit Payment" at bounding box center [525, 436] width 87 height 14
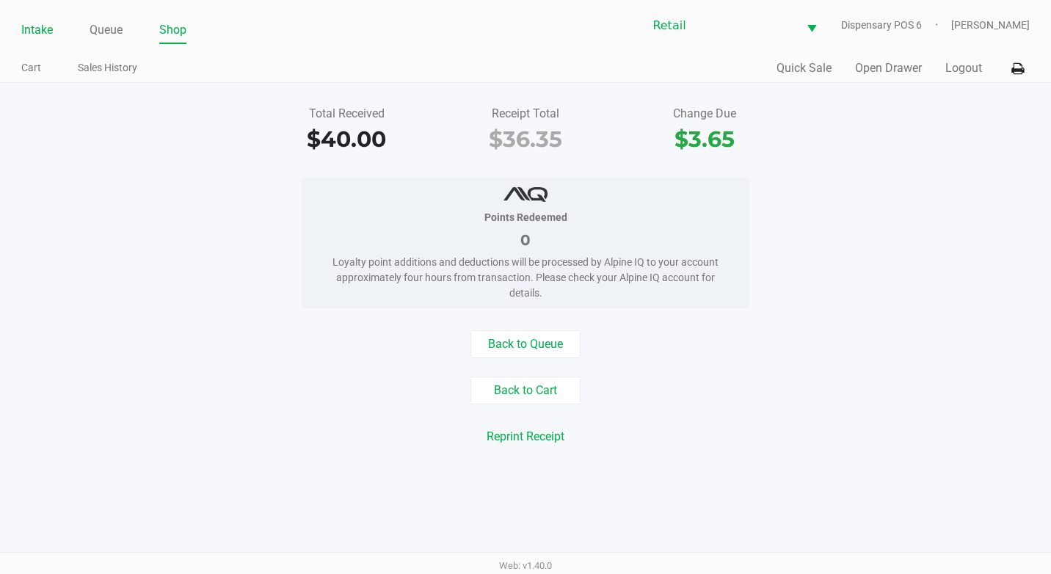
click at [43, 31] on link "Intake" at bounding box center [37, 30] width 32 height 21
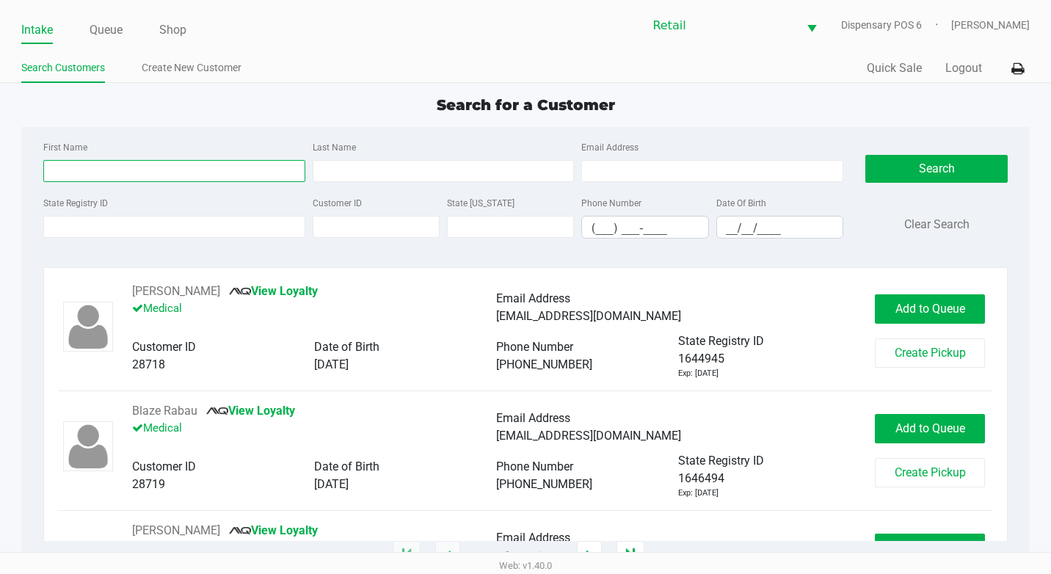
click at [151, 162] on input "First Name" at bounding box center [174, 171] width 262 height 22
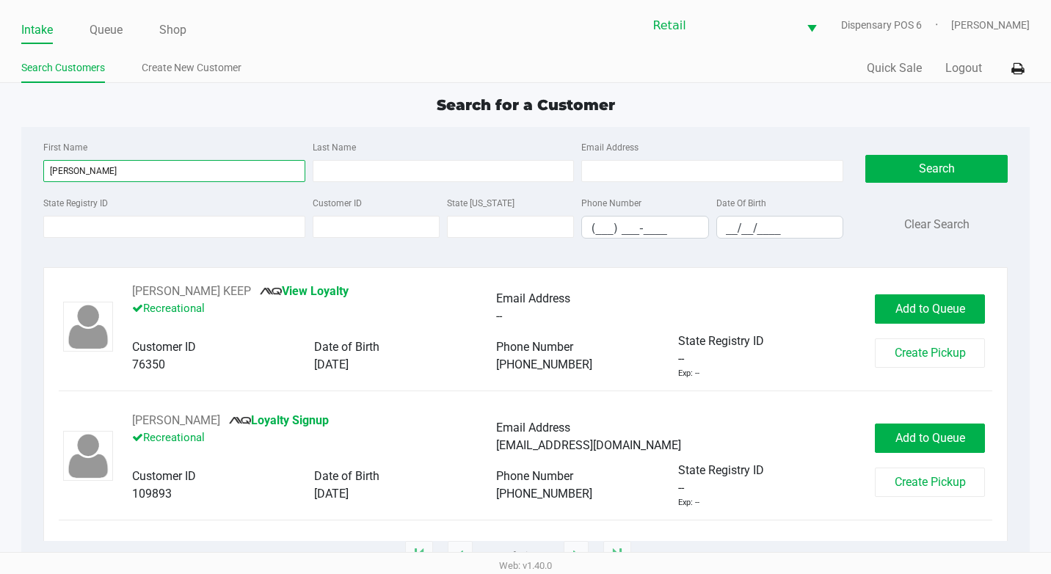
type input "[PERSON_NAME]"
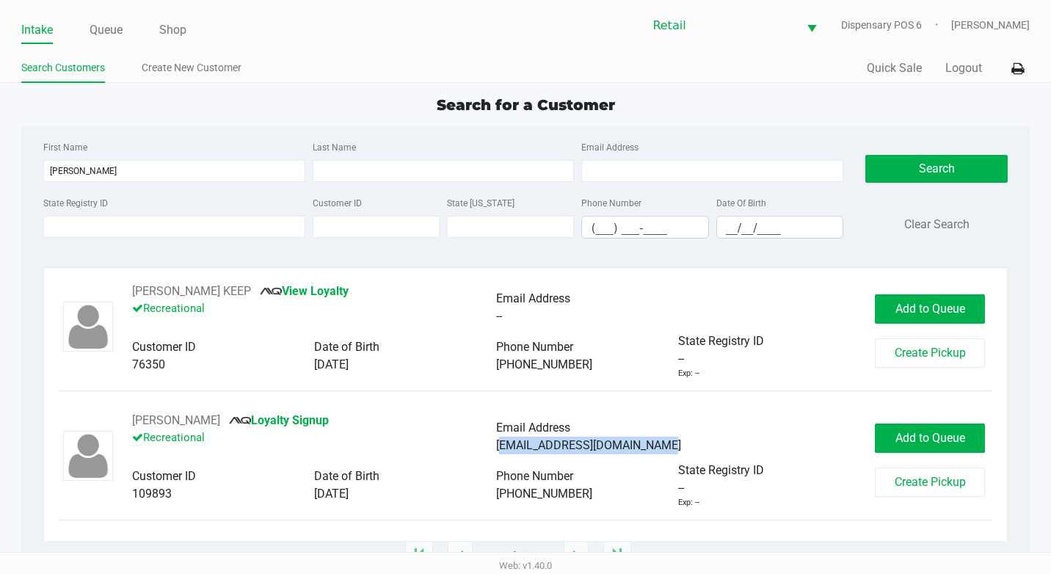
drag, startPoint x: 658, startPoint y: 446, endPoint x: 498, endPoint y: 449, distance: 160.1
click at [498, 449] on div "[EMAIL_ADDRESS][DOMAIN_NAME]" at bounding box center [678, 446] width 364 height 18
copy span "[EMAIL_ADDRESS][DOMAIN_NAME]"
click at [154, 421] on button "[PERSON_NAME]" at bounding box center [176, 421] width 88 height 18
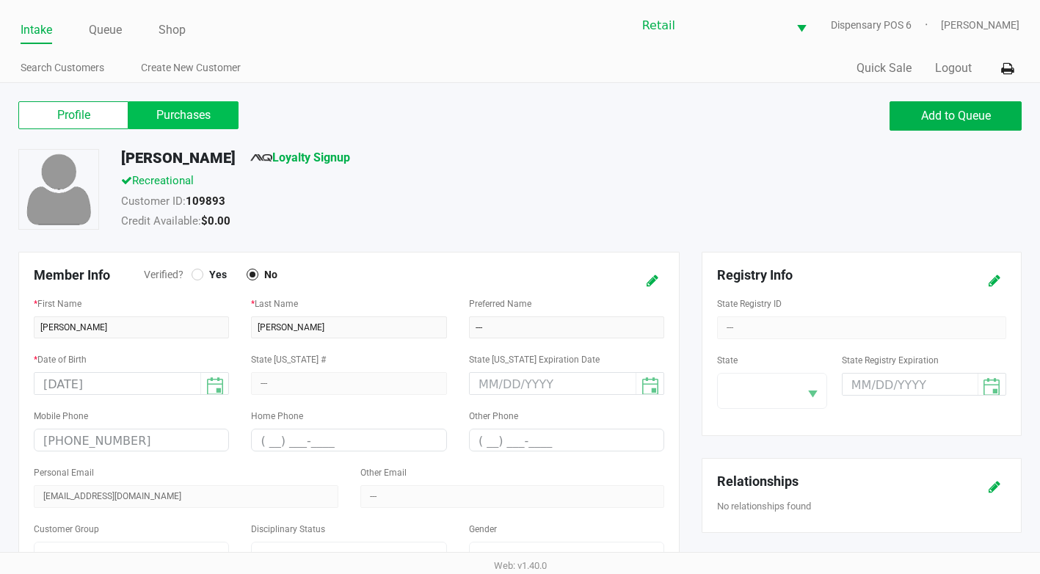
click at [189, 117] on label "Purchases" at bounding box center [183, 115] width 110 height 28
click at [0, 0] on 1 "Purchases" at bounding box center [0, 0] width 0 height 0
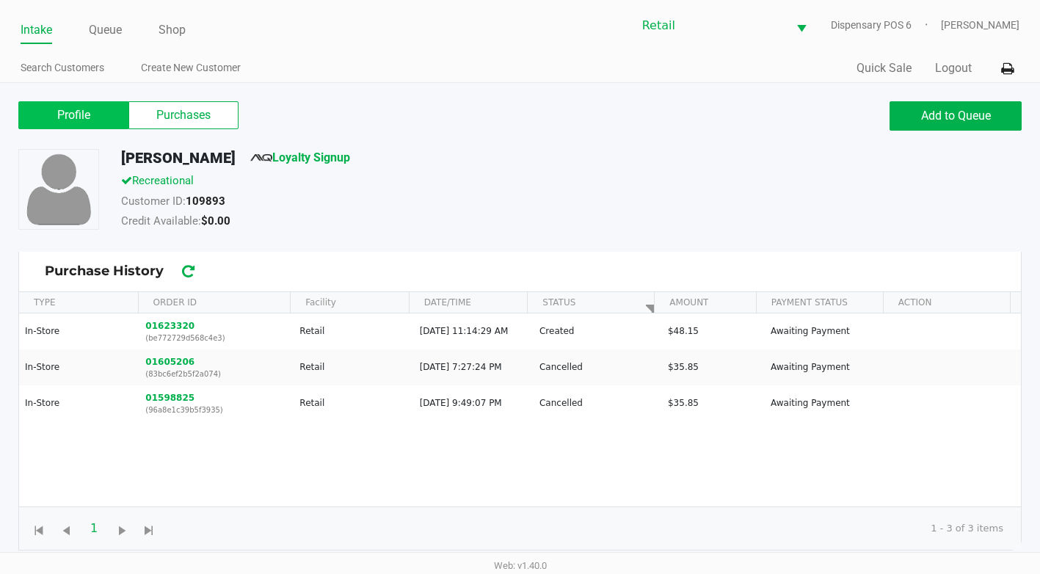
click at [98, 116] on label "Profile" at bounding box center [73, 115] width 110 height 28
click at [0, 0] on 0 "Profile" at bounding box center [0, 0] width 0 height 0
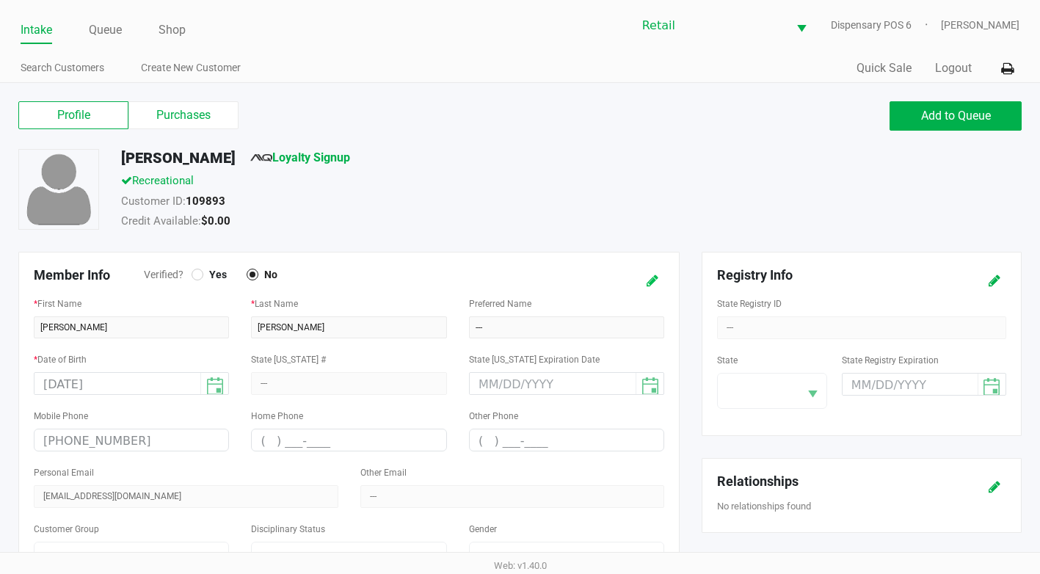
click at [653, 278] on icon at bounding box center [653, 281] width 12 height 10
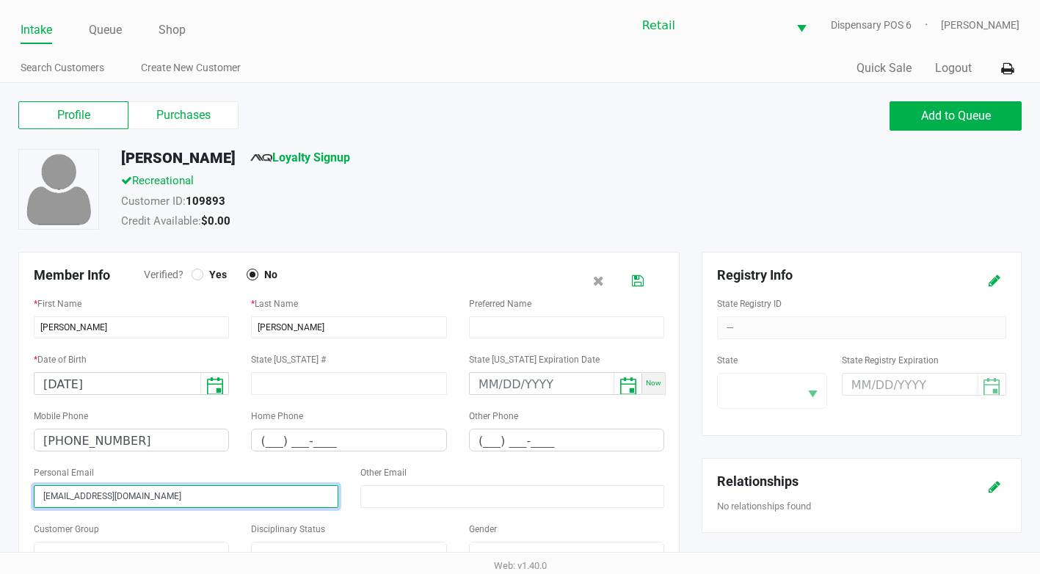
drag, startPoint x: 182, startPoint y: 498, endPoint x: 32, endPoint y: 489, distance: 150.1
click at [32, 489] on div "Personal Email [EMAIL_ADDRESS][DOMAIN_NAME]" at bounding box center [186, 491] width 327 height 57
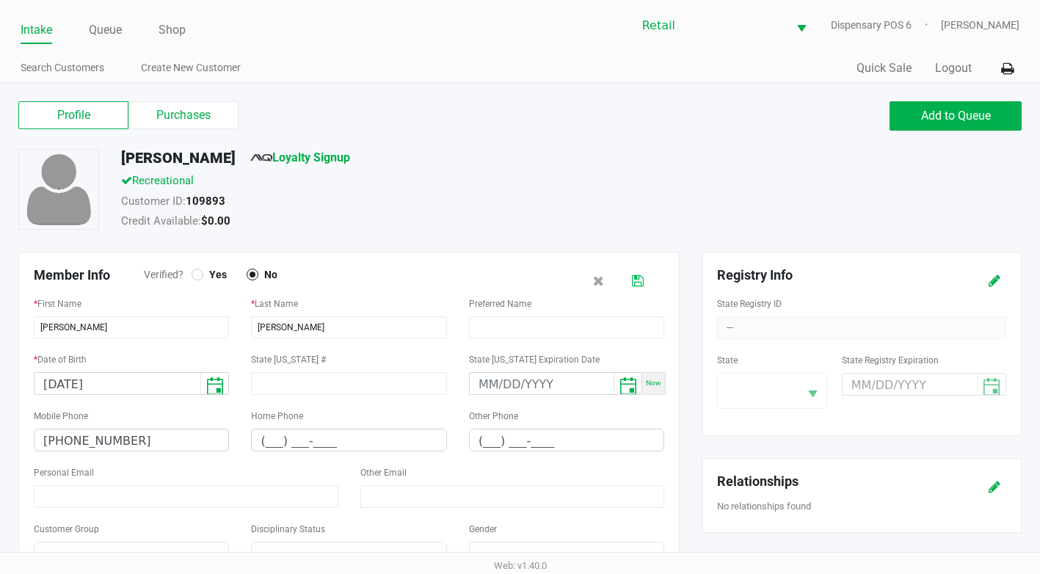
click at [637, 281] on icon at bounding box center [638, 281] width 12 height 10
click at [78, 75] on link "Search Customers" at bounding box center [63, 68] width 84 height 18
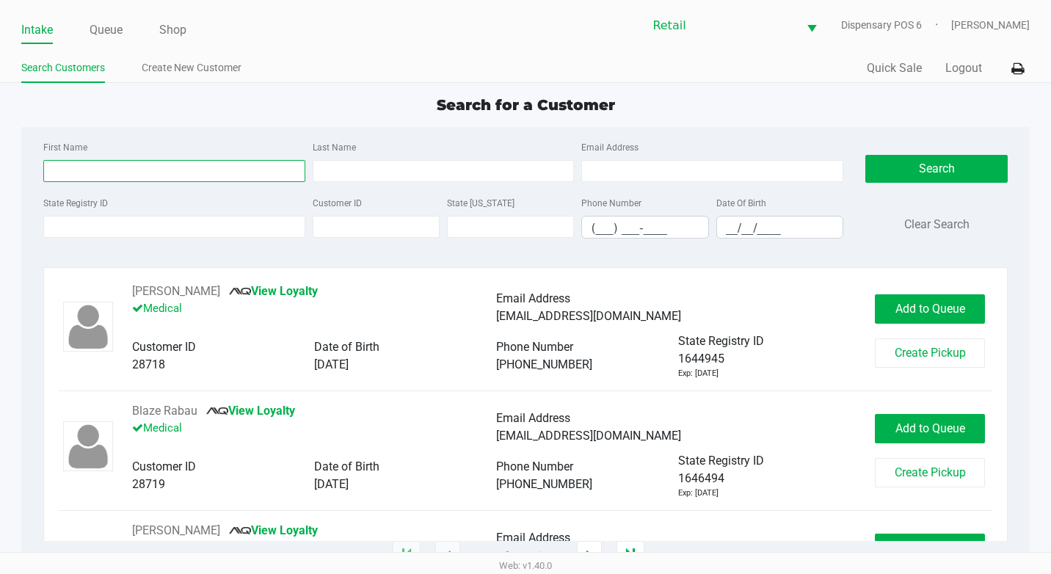
click at [110, 171] on input "First Name" at bounding box center [174, 171] width 262 height 22
type input "[PERSON_NAME]"
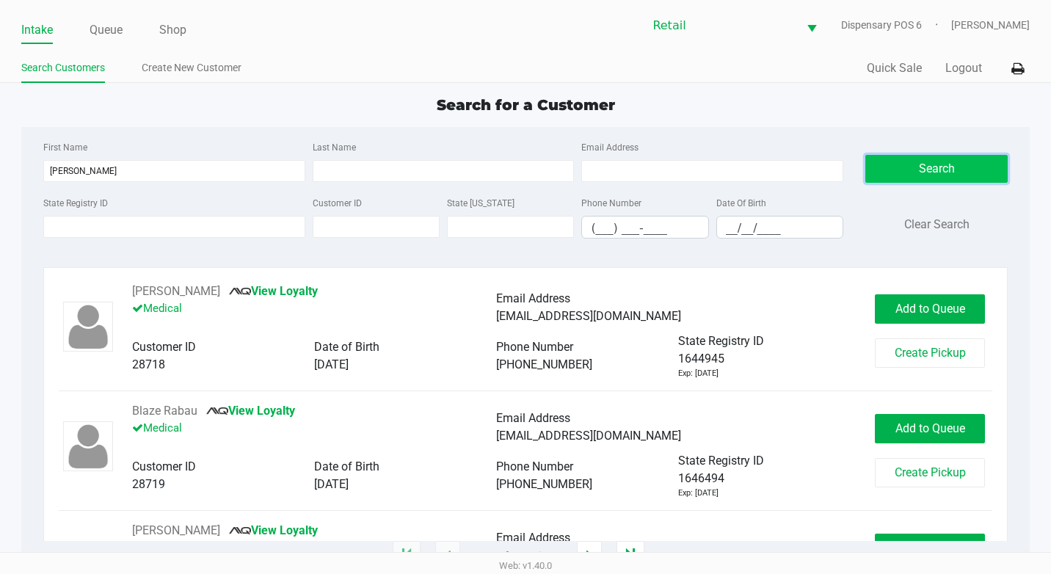
click at [915, 170] on button "Search" at bounding box center [937, 169] width 142 height 28
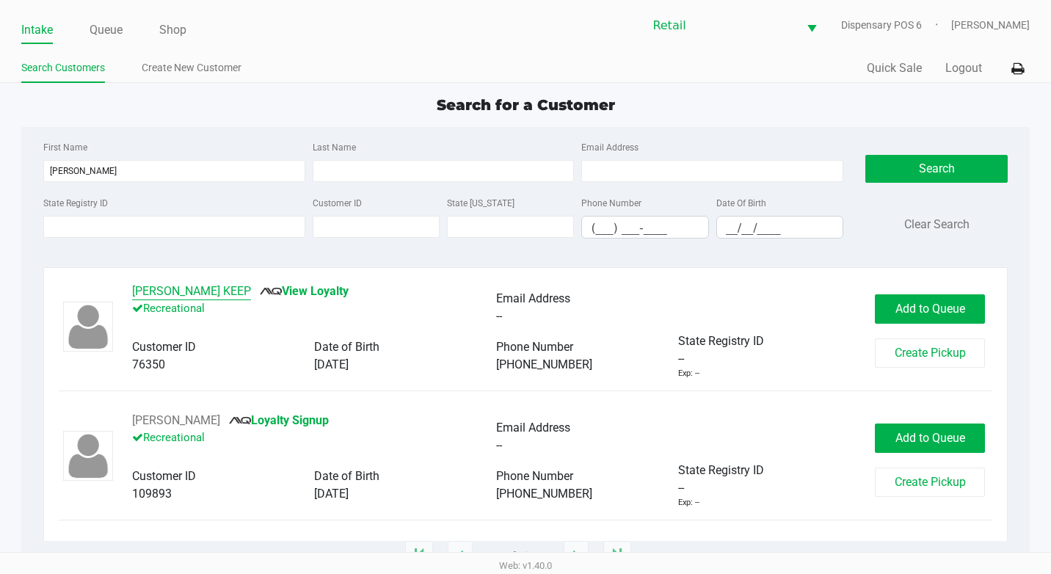
click at [175, 292] on button "[PERSON_NAME] KEEP" at bounding box center [191, 292] width 119 height 18
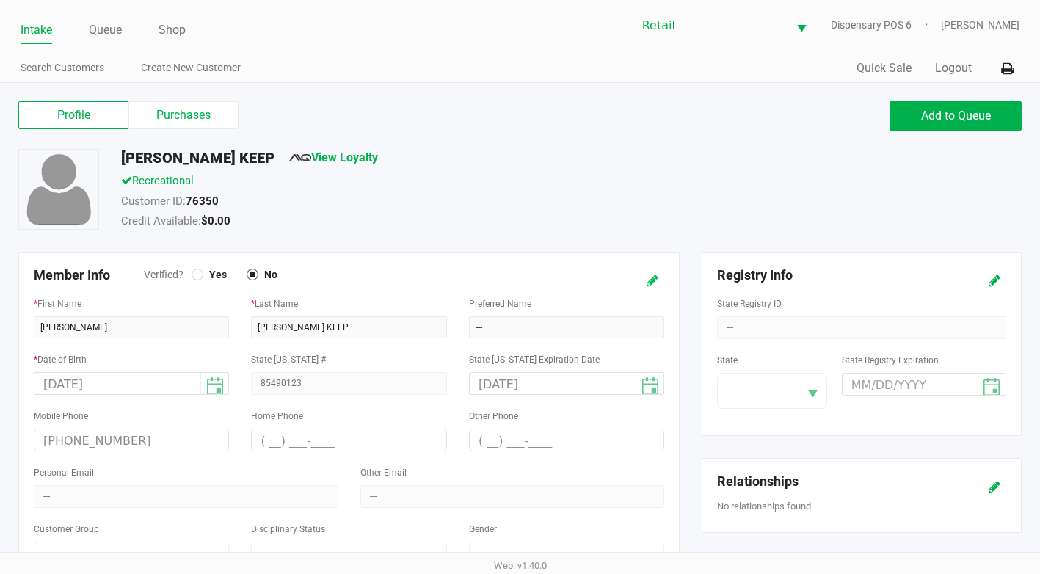
click at [653, 284] on icon at bounding box center [653, 281] width 12 height 10
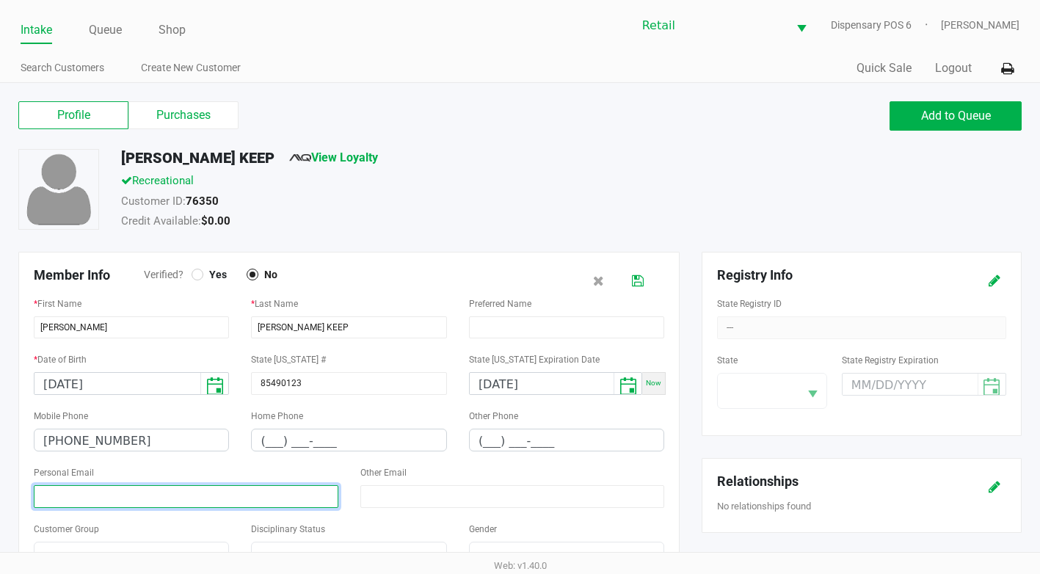
click at [153, 497] on input at bounding box center [186, 496] width 305 height 23
paste input "[EMAIL_ADDRESS][DOMAIN_NAME]"
type input "[EMAIL_ADDRESS][DOMAIN_NAME]"
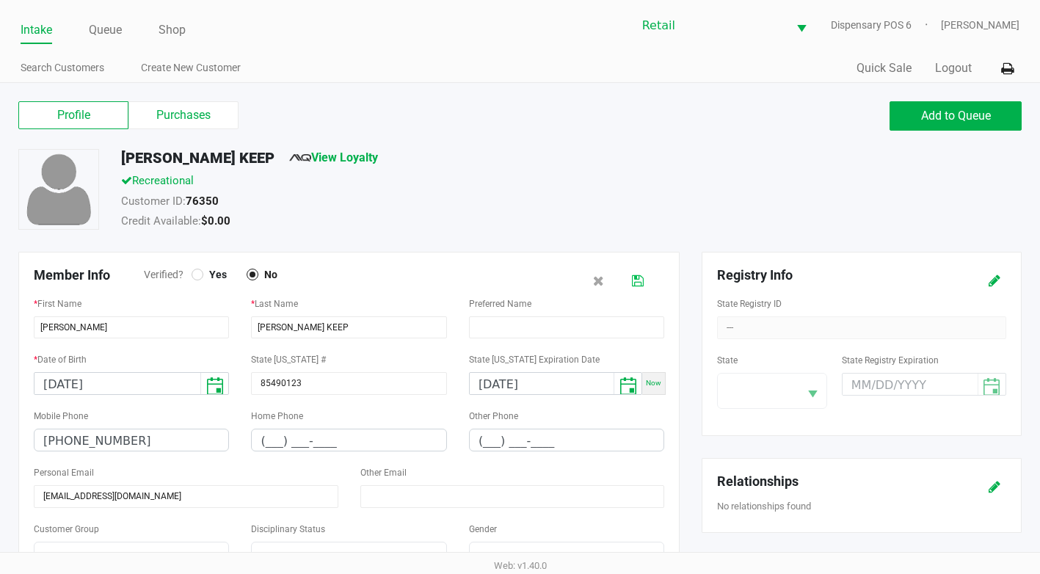
click at [642, 282] on icon at bounding box center [638, 281] width 12 height 10
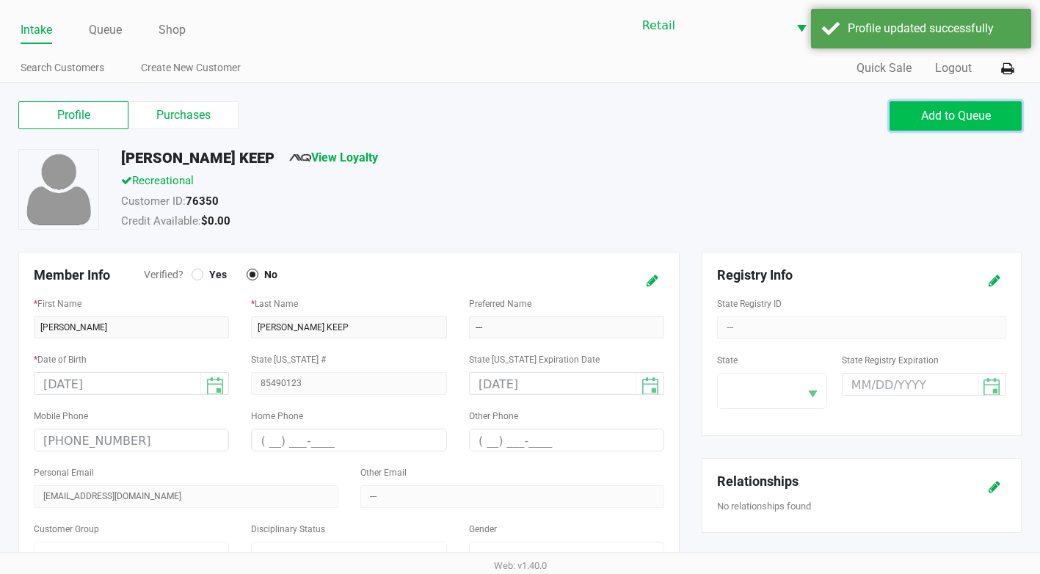
click at [972, 123] on button "Add to Queue" at bounding box center [956, 115] width 132 height 29
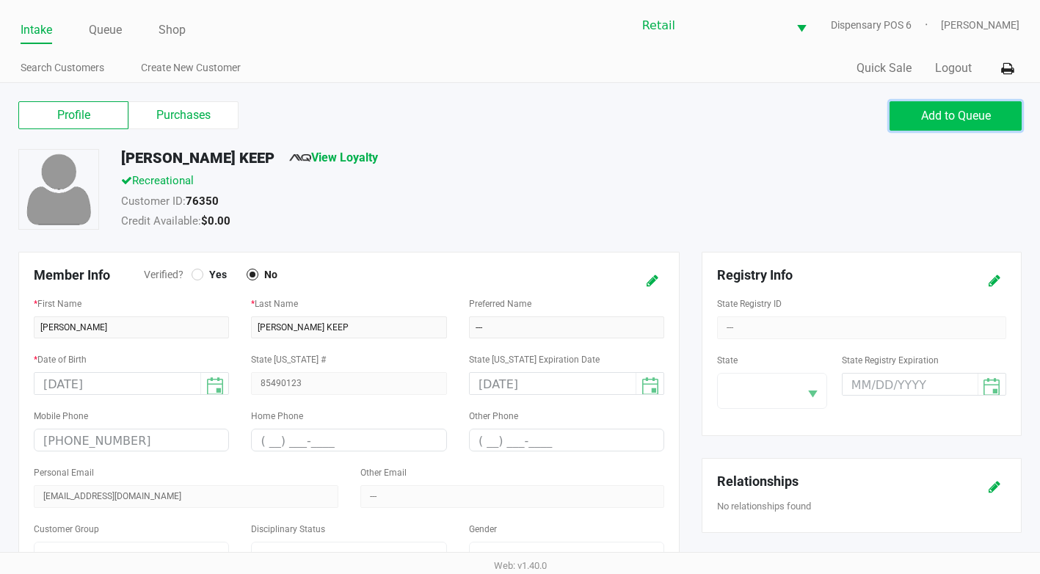
click at [936, 115] on span "Add to Queue" at bounding box center [956, 116] width 70 height 14
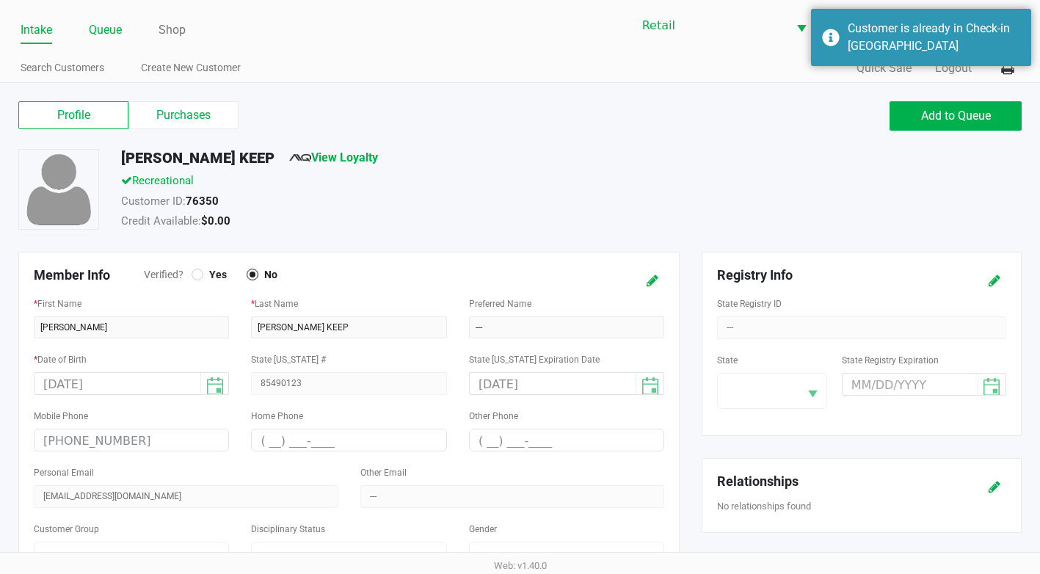
click at [117, 37] on link "Queue" at bounding box center [105, 30] width 33 height 21
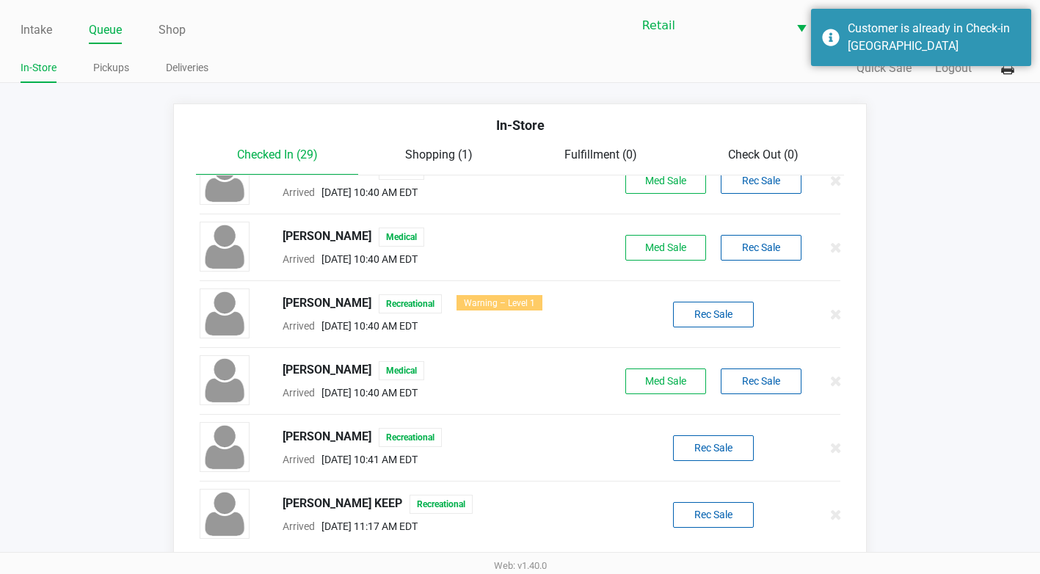
scroll to position [7, 0]
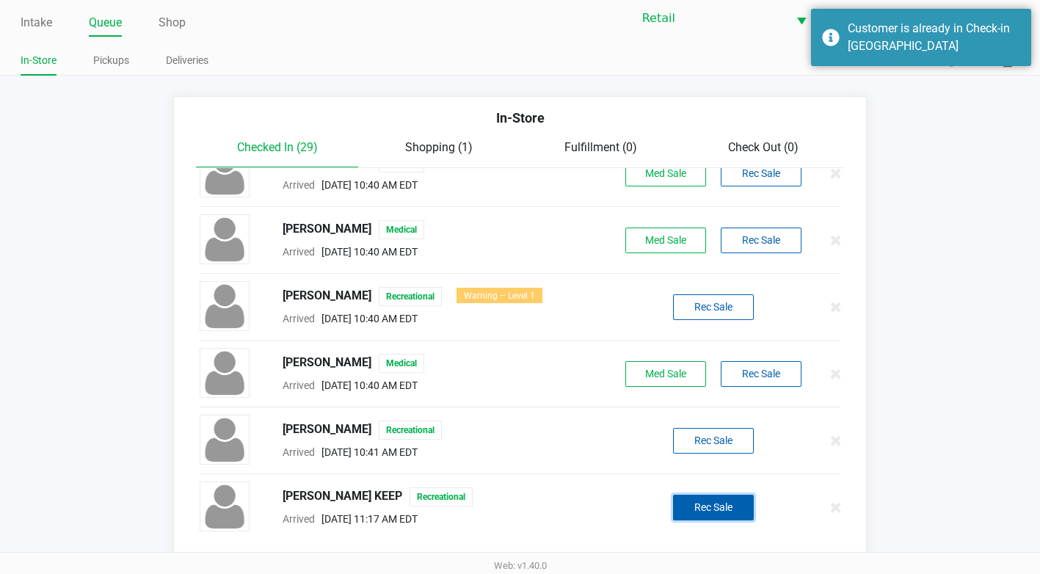
click at [686, 510] on button "Rec Sale" at bounding box center [713, 508] width 81 height 26
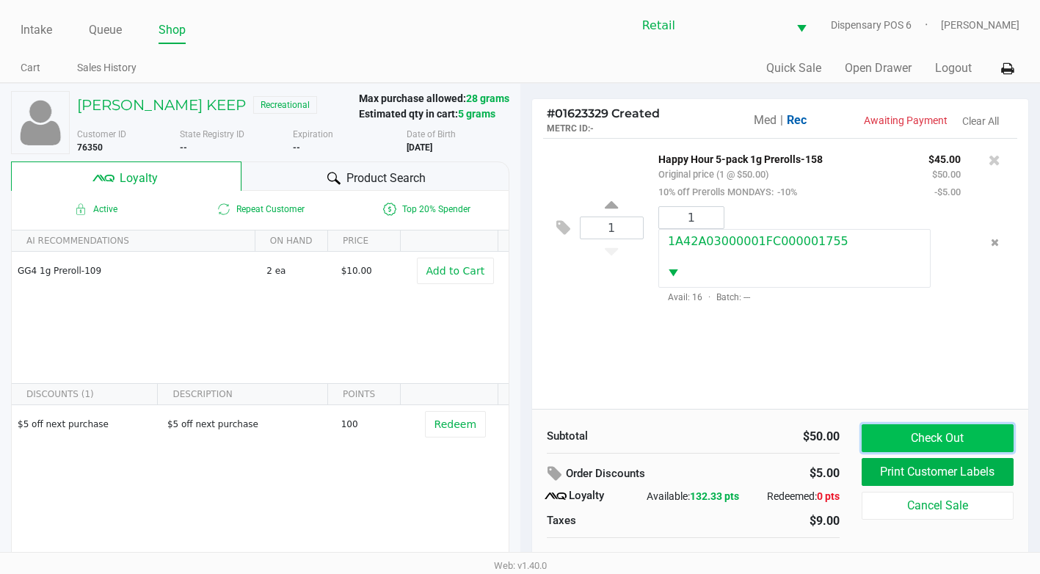
click at [934, 441] on button "Check Out" at bounding box center [938, 438] width 152 height 28
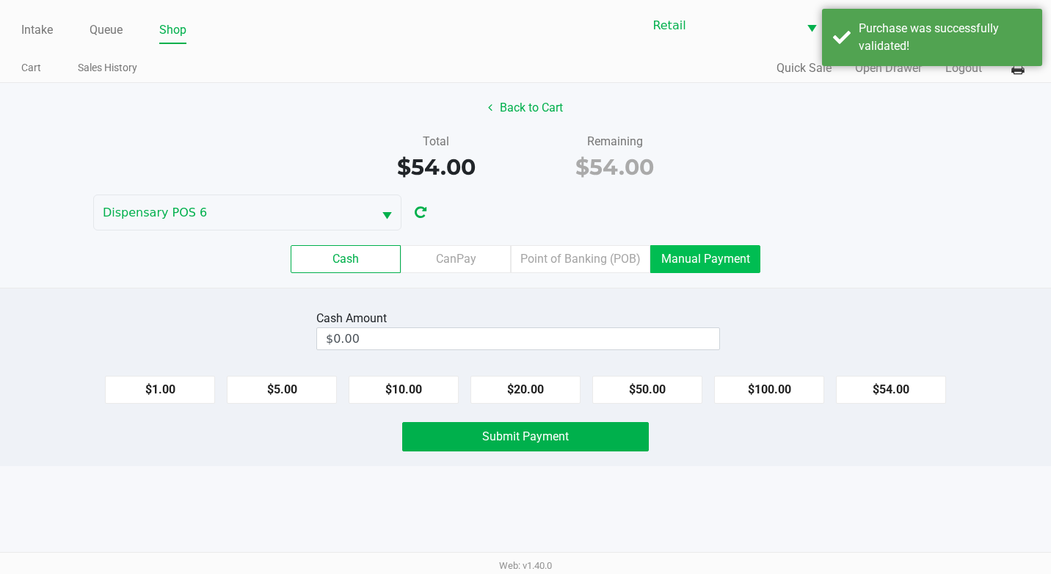
click at [722, 255] on label "Manual Payment" at bounding box center [705, 259] width 110 height 28
click at [0, 0] on 8 "Manual Payment" at bounding box center [0, 0] width 0 height 0
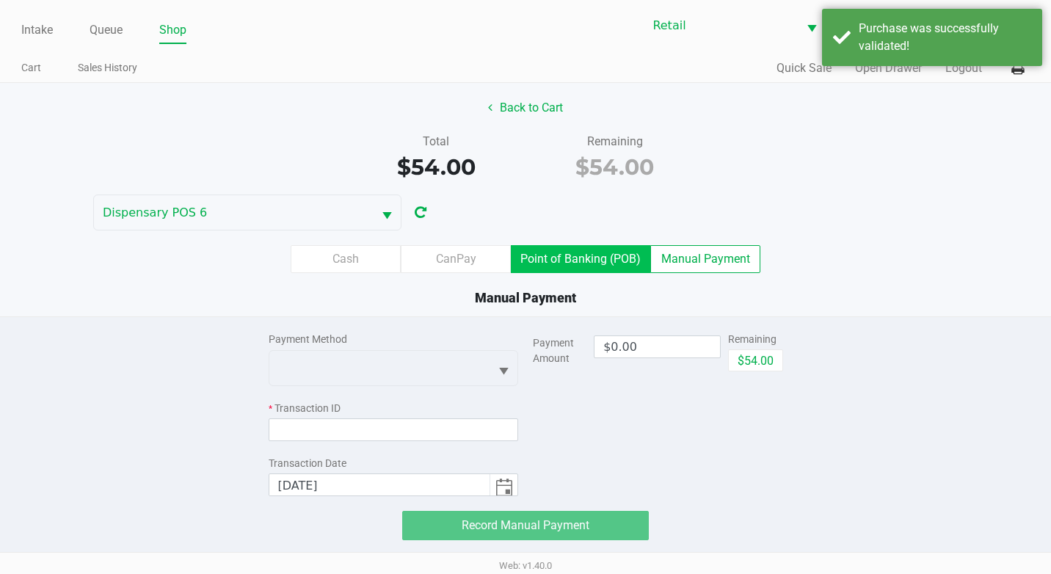
click at [609, 245] on label "Point of Banking (POB)" at bounding box center [580, 259] width 139 height 28
click at [0, 0] on 7 "Point of Banking (POB)" at bounding box center [0, 0] width 0 height 0
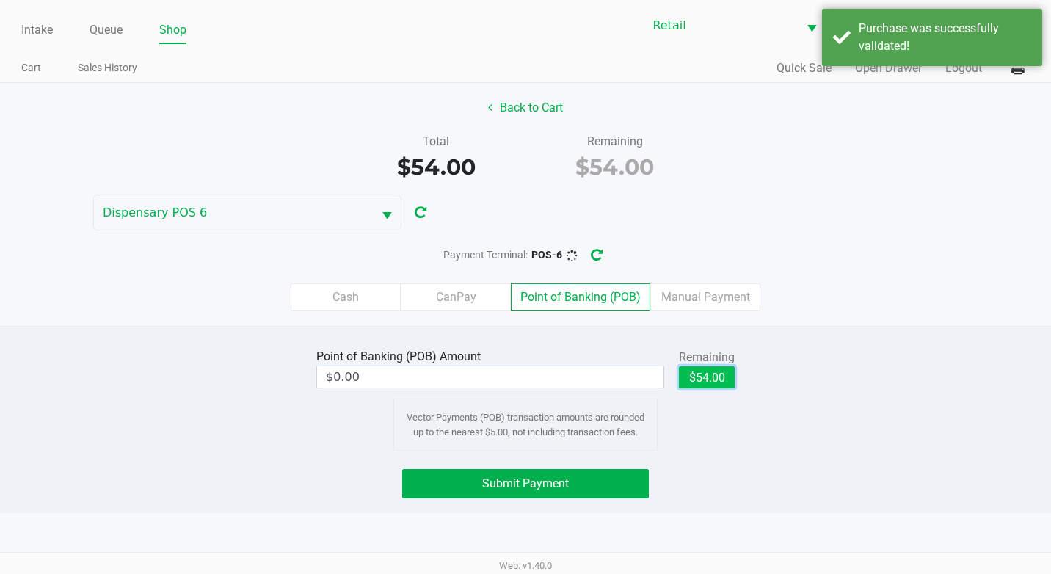
click at [714, 376] on button "$54.00" at bounding box center [707, 377] width 56 height 22
type input "$54.00"
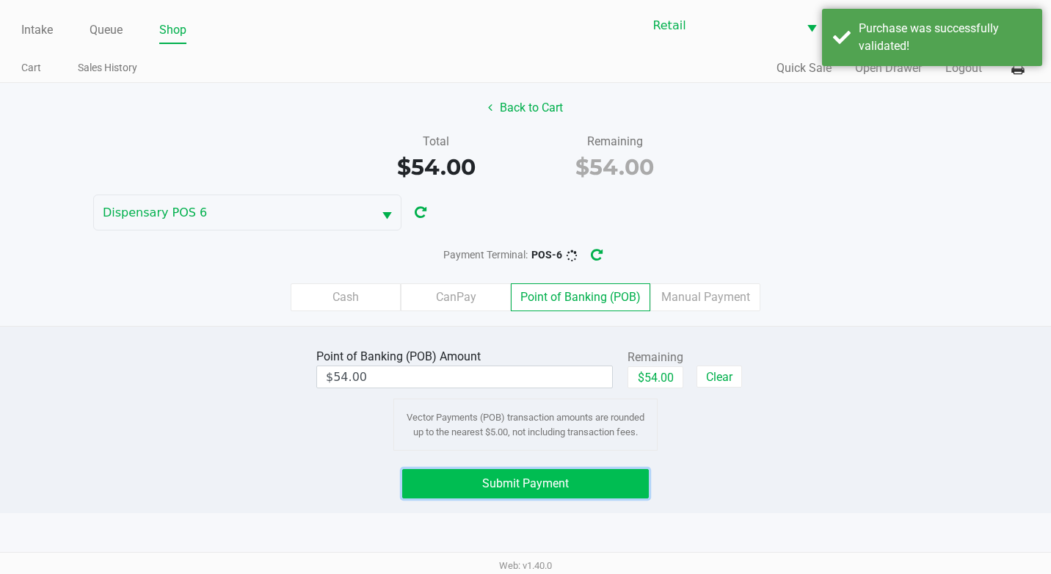
click at [608, 479] on button "Submit Payment" at bounding box center [525, 483] width 247 height 29
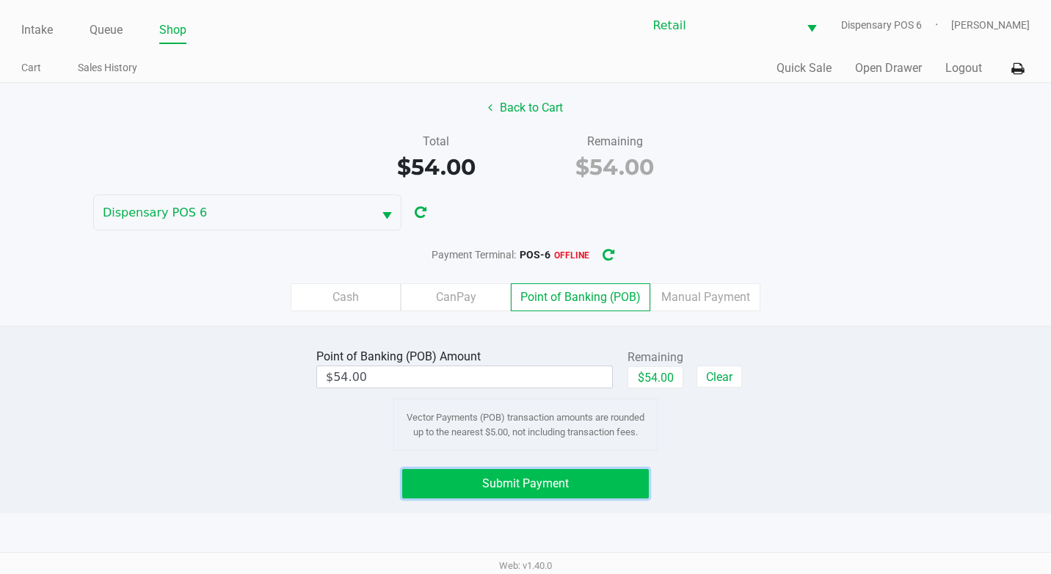
click at [570, 487] on button "Submit Payment" at bounding box center [525, 483] width 247 height 29
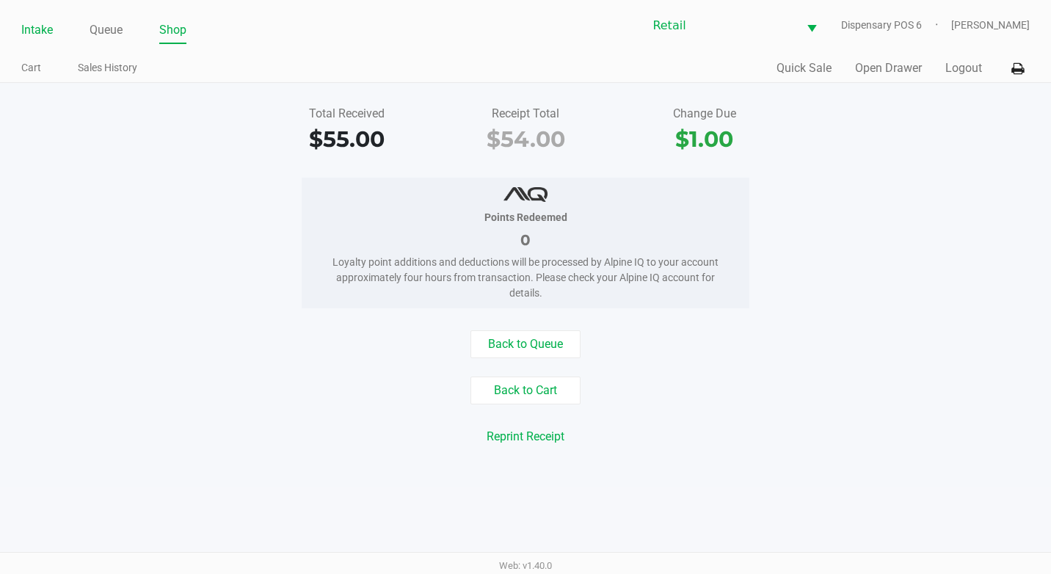
click at [44, 32] on link "Intake" at bounding box center [37, 30] width 32 height 21
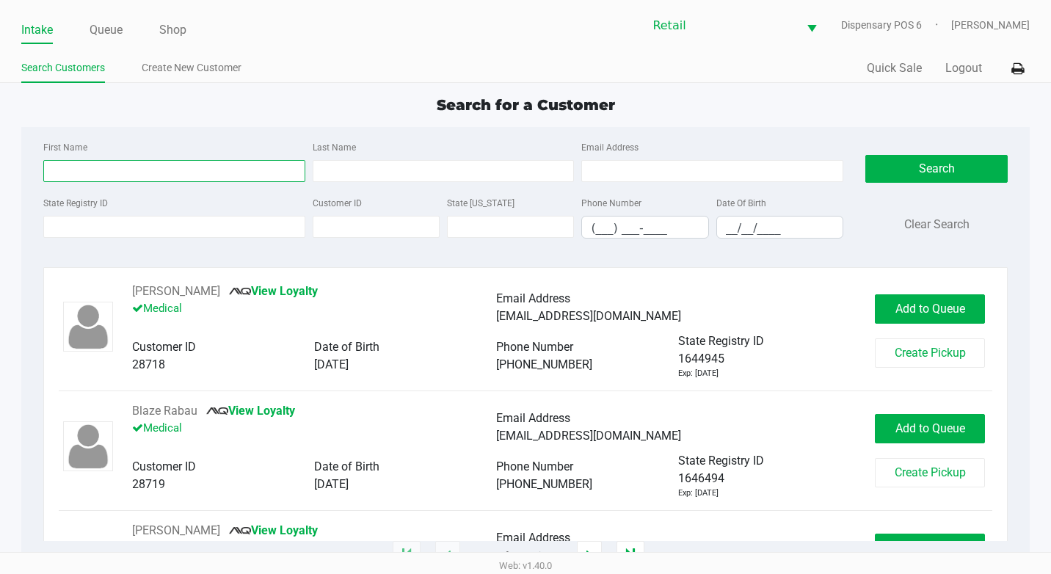
click at [142, 167] on input "First Name" at bounding box center [174, 171] width 262 height 22
type input "[PERSON_NAME]"
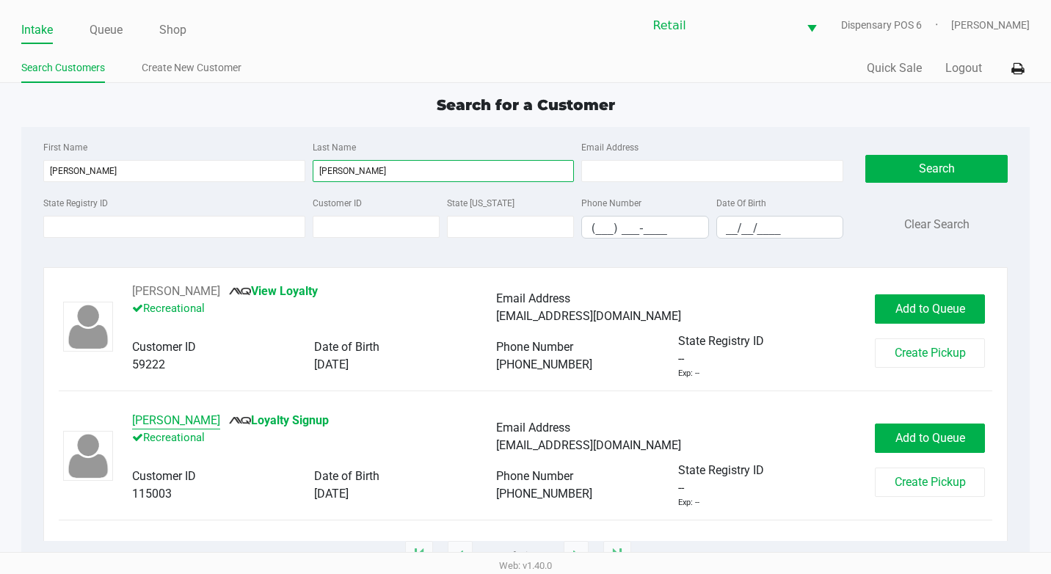
type input "[PERSON_NAME]"
click at [200, 422] on button "[PERSON_NAME]" at bounding box center [176, 421] width 88 height 18
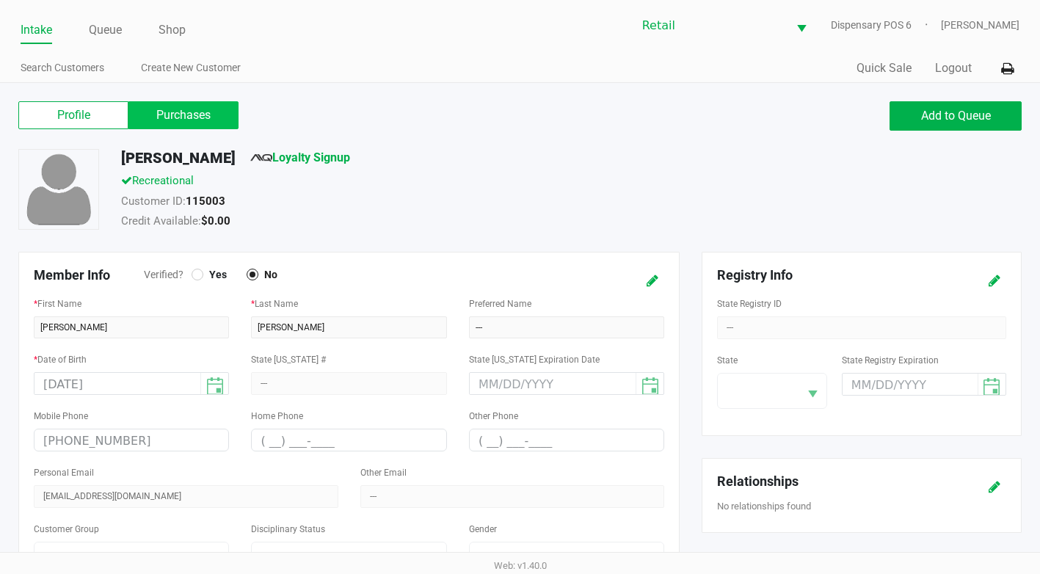
click at [193, 118] on label "Purchases" at bounding box center [183, 115] width 110 height 28
click at [0, 0] on 1 "Purchases" at bounding box center [0, 0] width 0 height 0
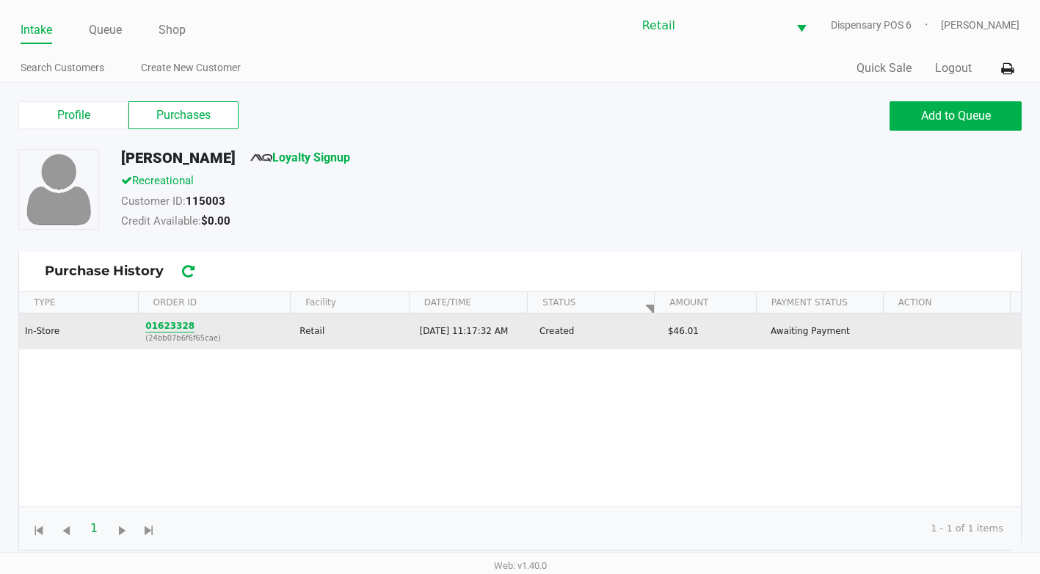
click at [154, 328] on button "01623328" at bounding box center [169, 325] width 49 height 13
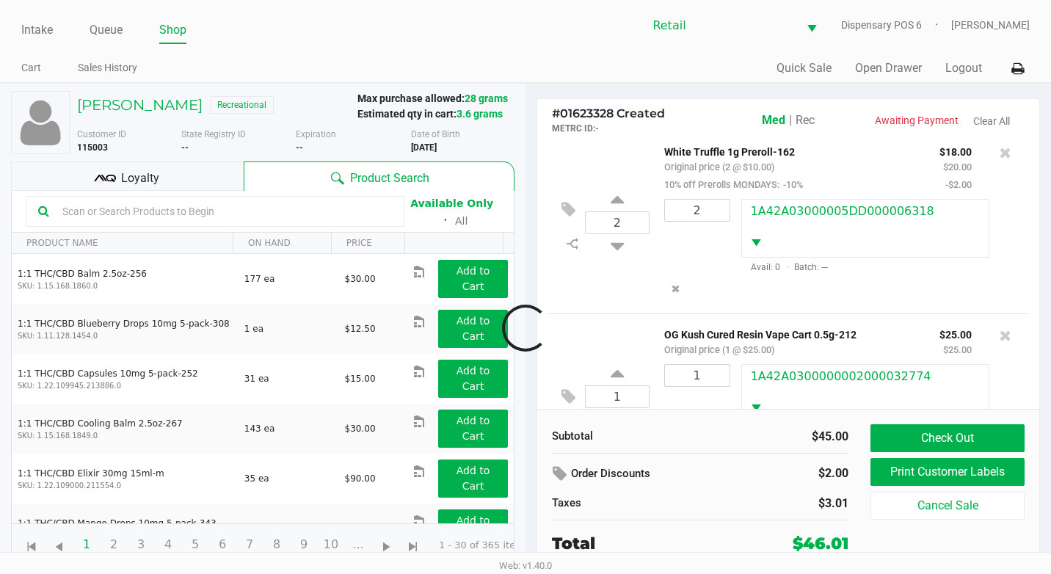
scroll to position [93, 0]
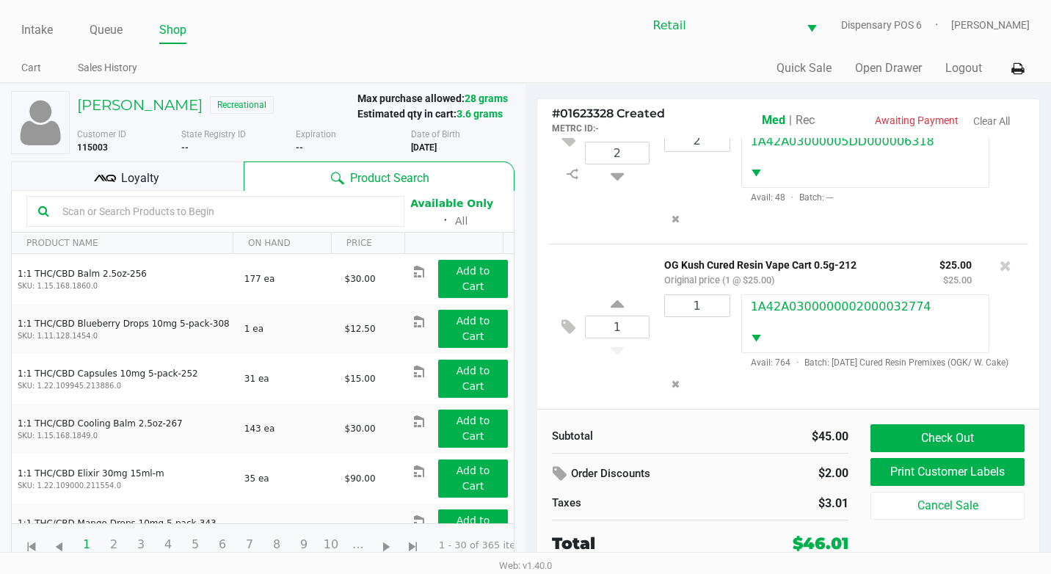
click at [810, 123] on span "Rec" at bounding box center [805, 120] width 19 height 14
click at [970, 438] on button "Check Out" at bounding box center [948, 438] width 154 height 28
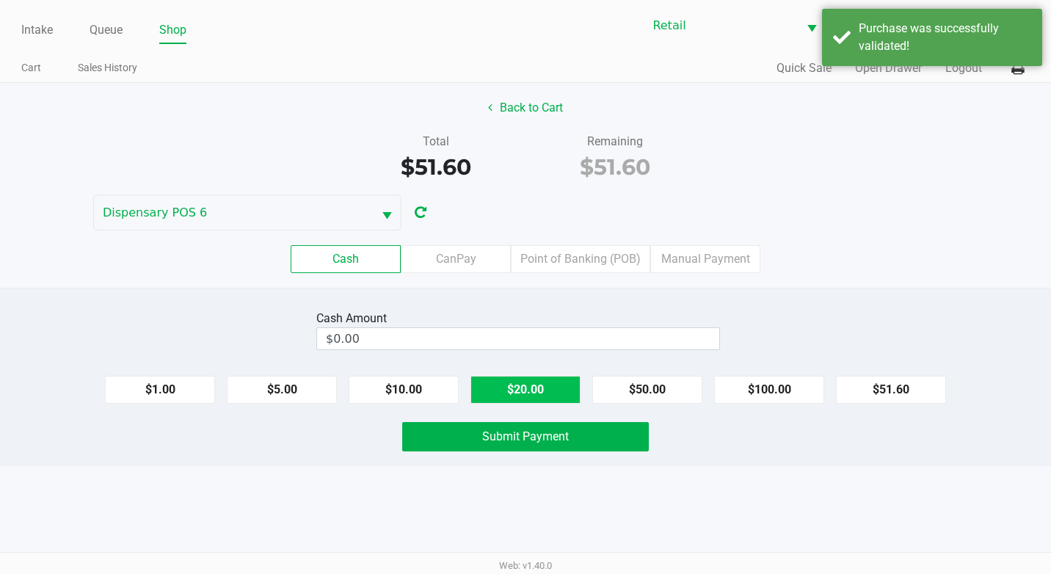
click at [526, 396] on button "$20.00" at bounding box center [526, 390] width 110 height 28
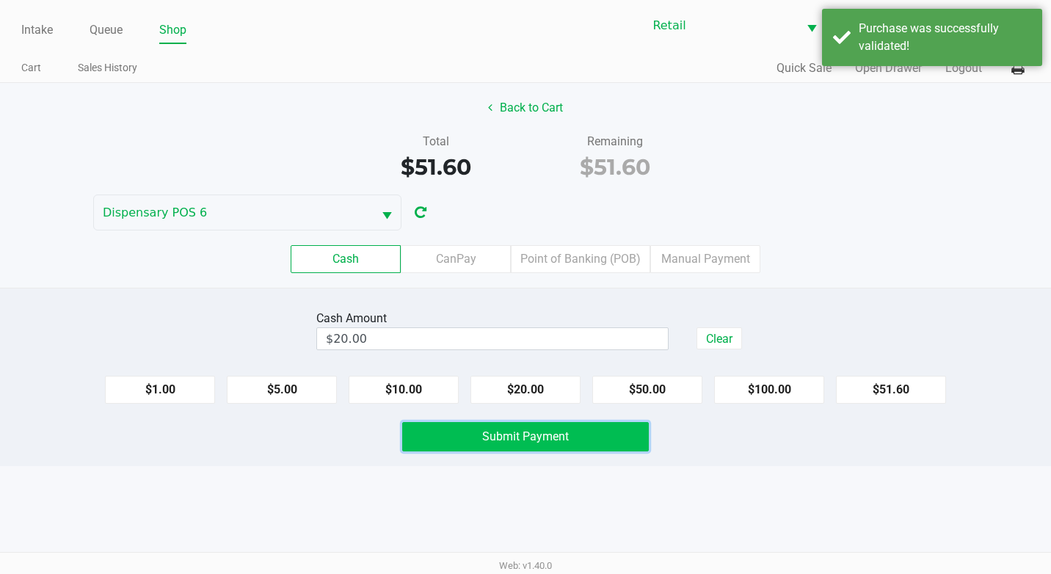
click at [538, 440] on span "Submit Payment" at bounding box center [525, 436] width 87 height 14
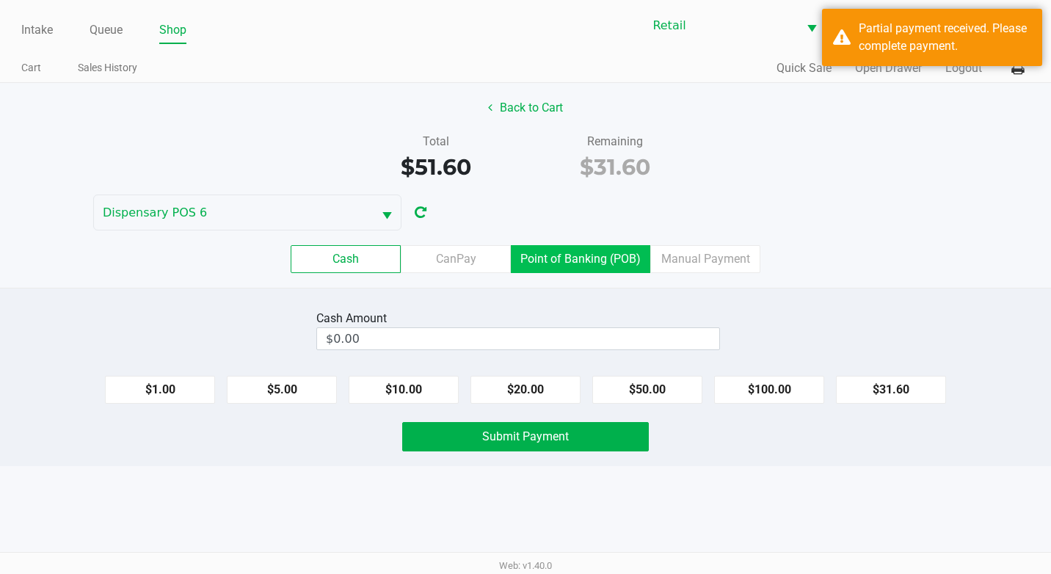
click at [565, 261] on label "Point of Banking (POB)" at bounding box center [580, 259] width 139 height 28
click at [0, 0] on 7 "Point of Banking (POB)" at bounding box center [0, 0] width 0 height 0
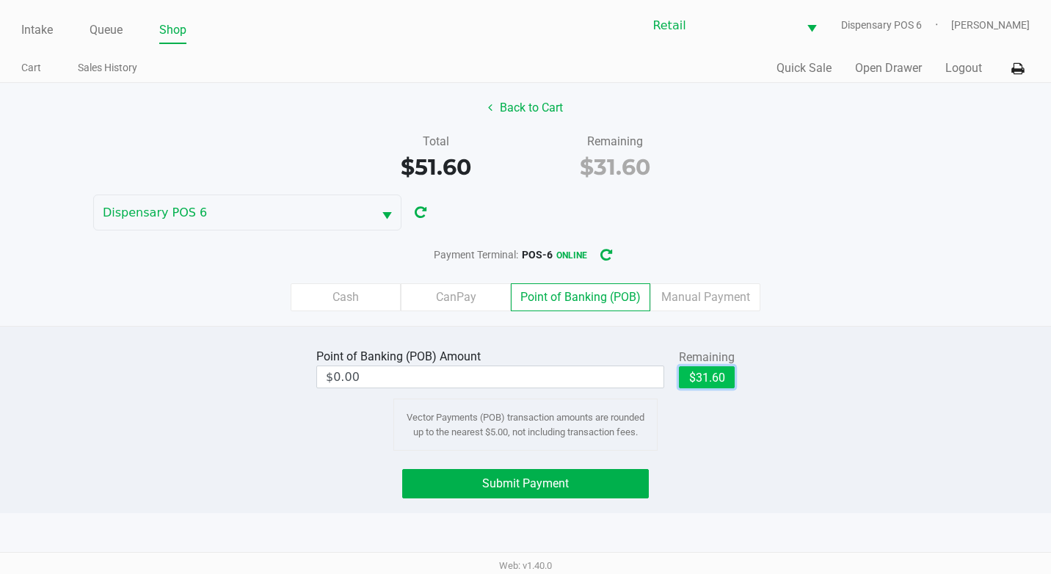
click at [713, 380] on button "$31.60" at bounding box center [707, 377] width 56 height 22
type input "$31.60"
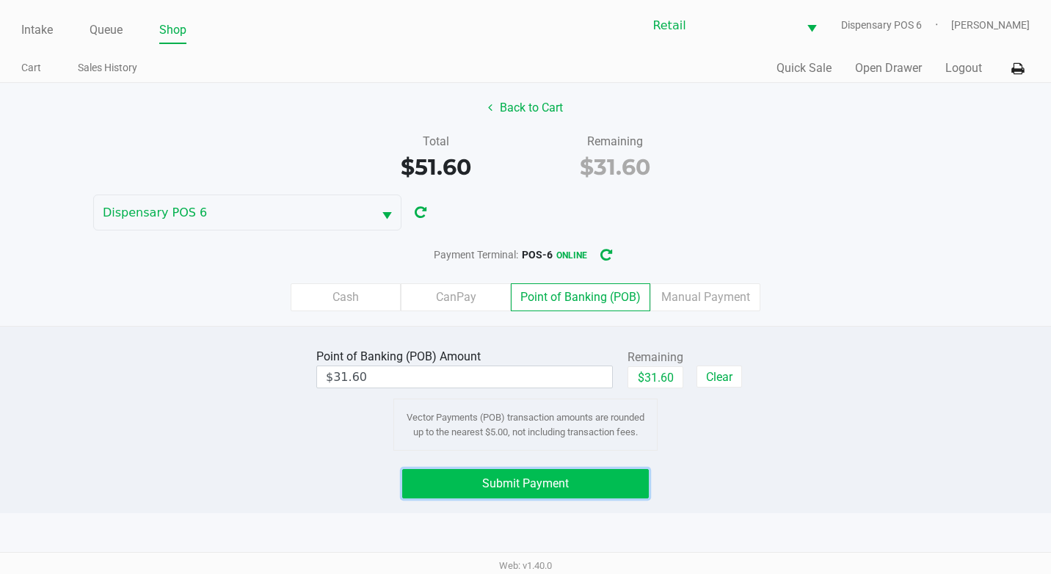
click at [599, 484] on button "Submit Payment" at bounding box center [525, 483] width 247 height 29
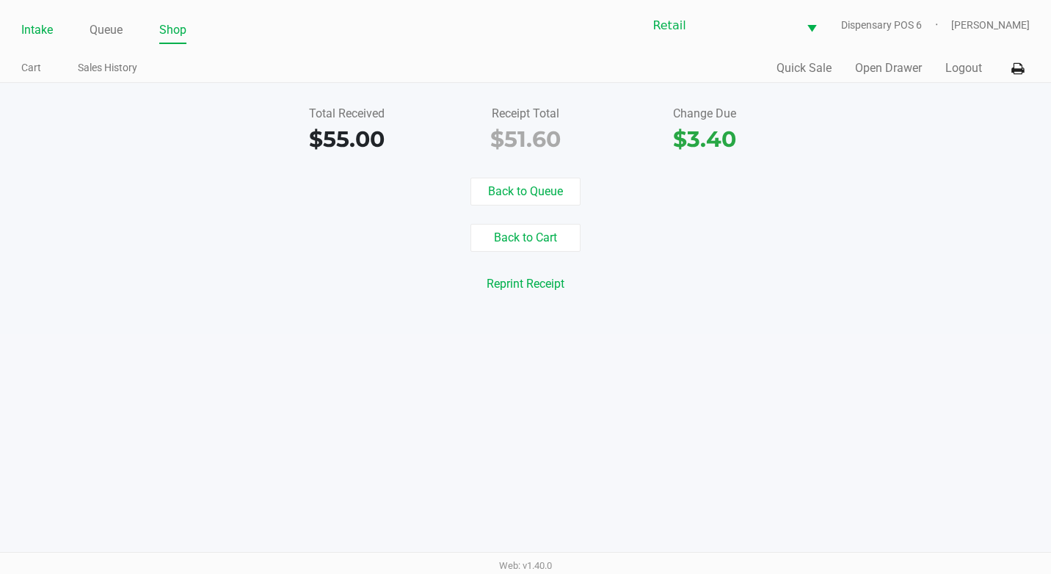
click at [35, 32] on link "Intake" at bounding box center [37, 30] width 32 height 21
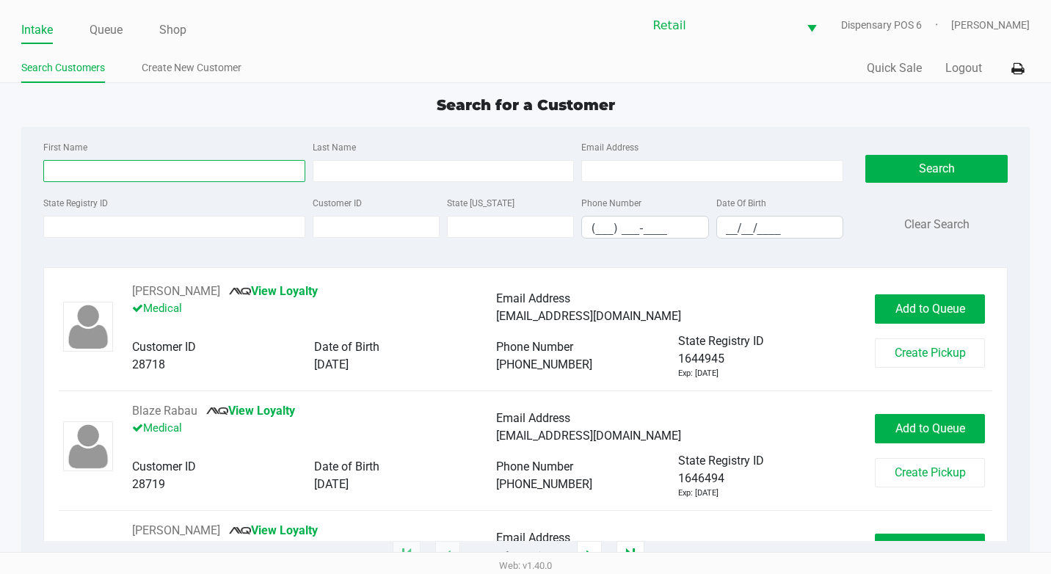
click at [138, 165] on input "First Name" at bounding box center [174, 171] width 262 height 22
type input "[PERSON_NAME]"
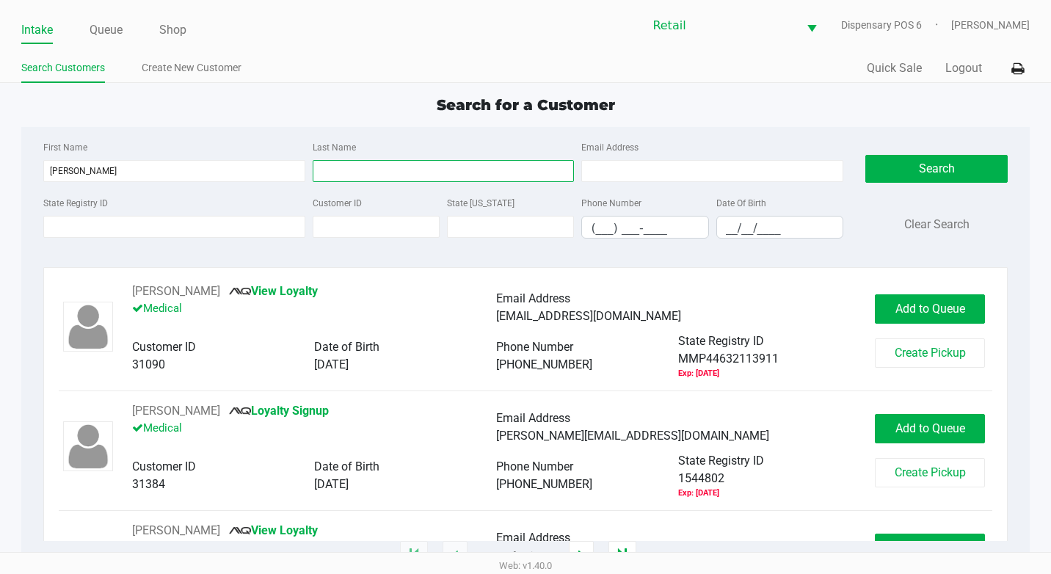
click at [359, 175] on input "Last Name" at bounding box center [444, 171] width 262 height 22
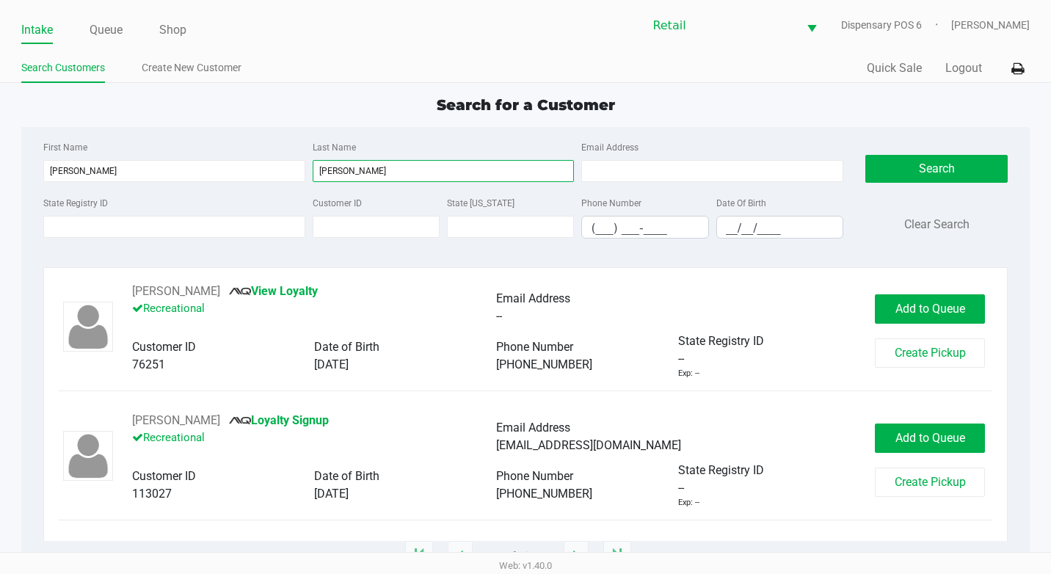
type input "[PERSON_NAME]"
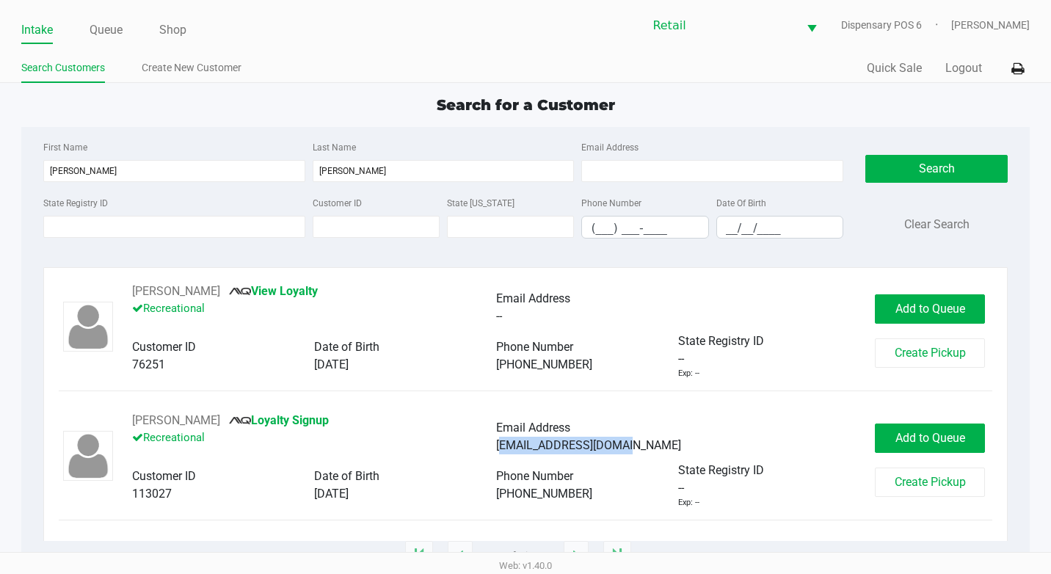
drag, startPoint x: 630, startPoint y: 444, endPoint x: 500, endPoint y: 452, distance: 130.2
click at [500, 452] on div "[EMAIL_ADDRESS][DOMAIN_NAME]" at bounding box center [678, 446] width 364 height 18
copy span "[EMAIL_ADDRESS][DOMAIN_NAME]"
click at [927, 307] on span "Add to Queue" at bounding box center [931, 309] width 70 height 14
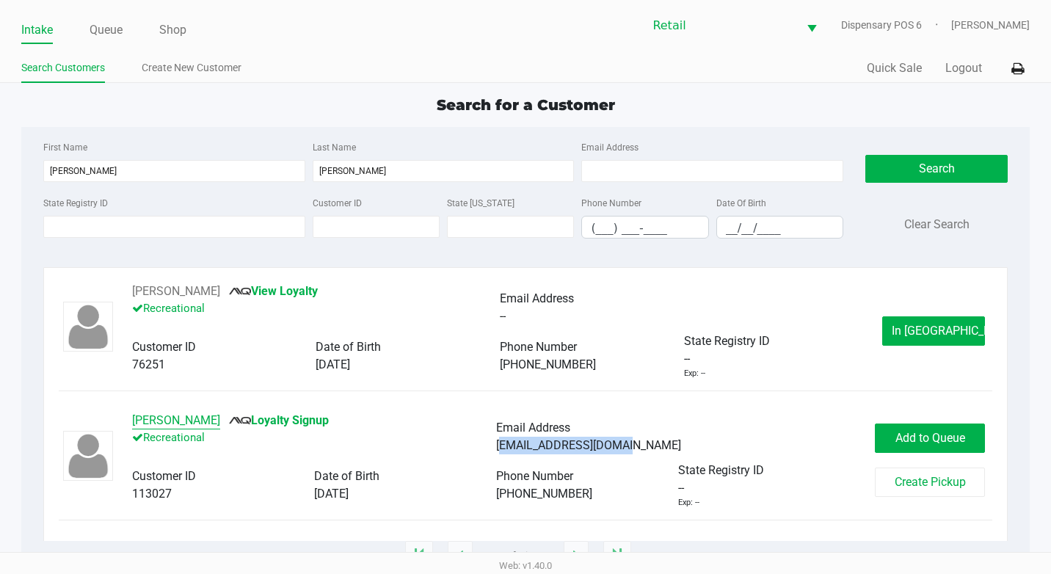
click at [175, 426] on button "[PERSON_NAME]" at bounding box center [176, 421] width 88 height 18
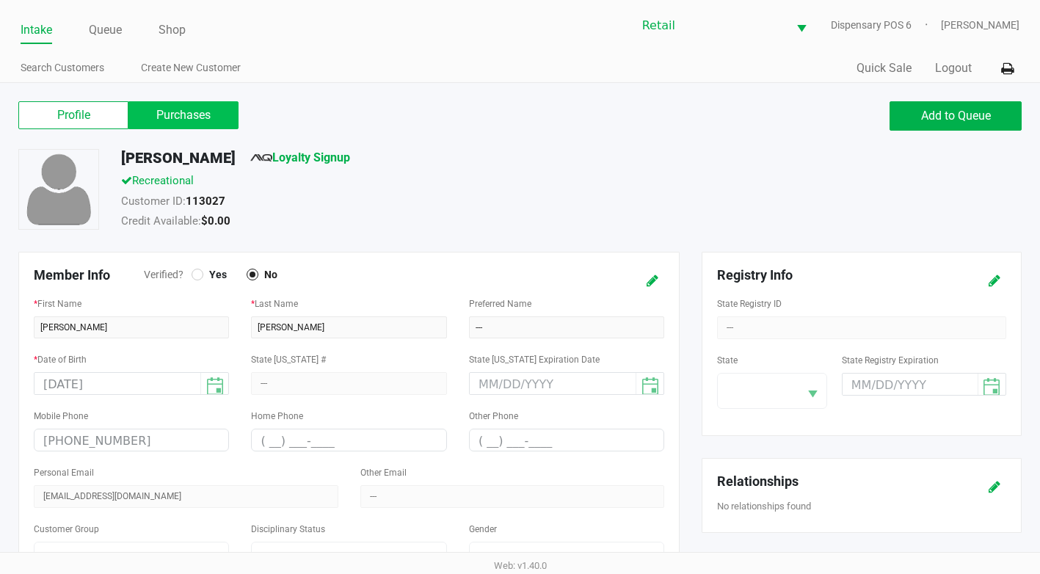
click at [210, 120] on label "Purchases" at bounding box center [183, 115] width 110 height 28
click at [0, 0] on 1 "Purchases" at bounding box center [0, 0] width 0 height 0
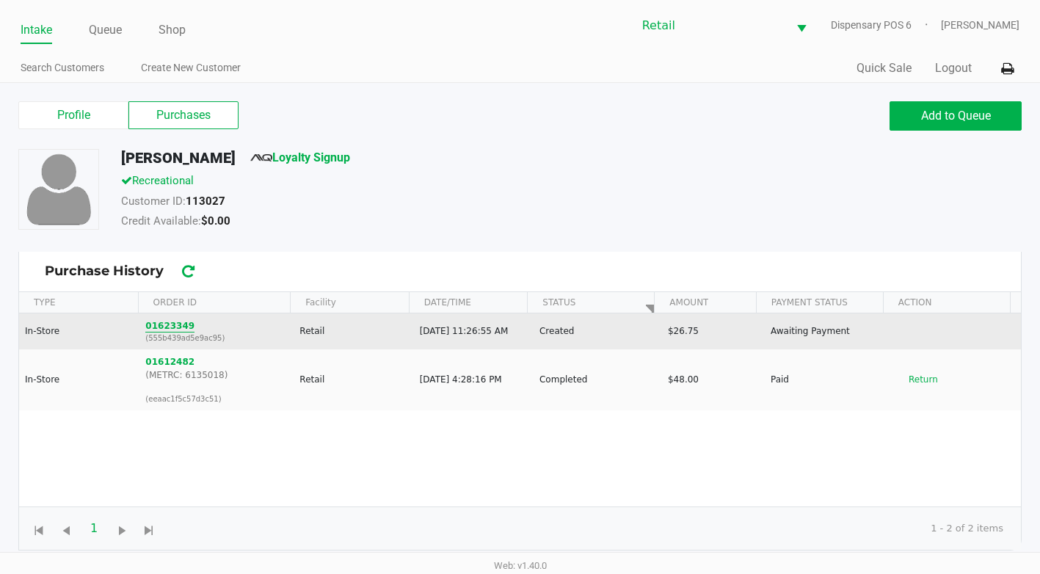
click at [179, 330] on button "01623349" at bounding box center [169, 325] width 49 height 13
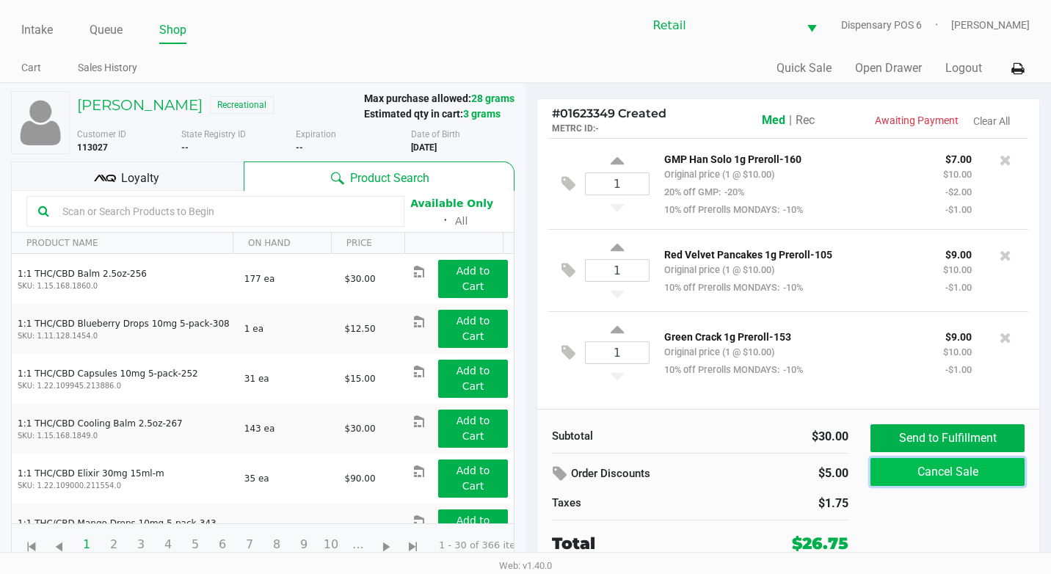
click at [943, 473] on button "Cancel Sale" at bounding box center [948, 472] width 154 height 28
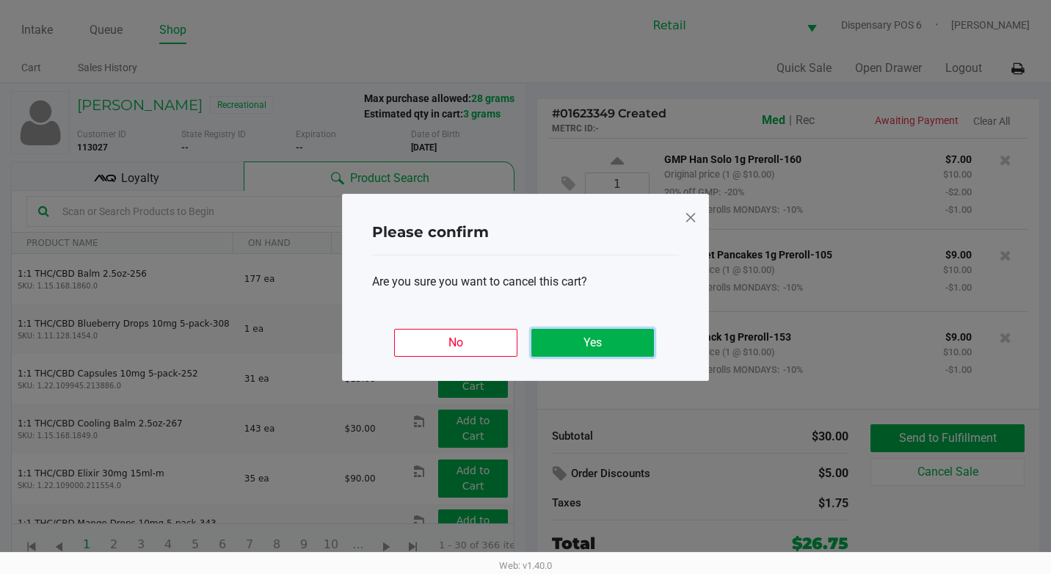
click at [637, 346] on button "Yes" at bounding box center [593, 343] width 123 height 28
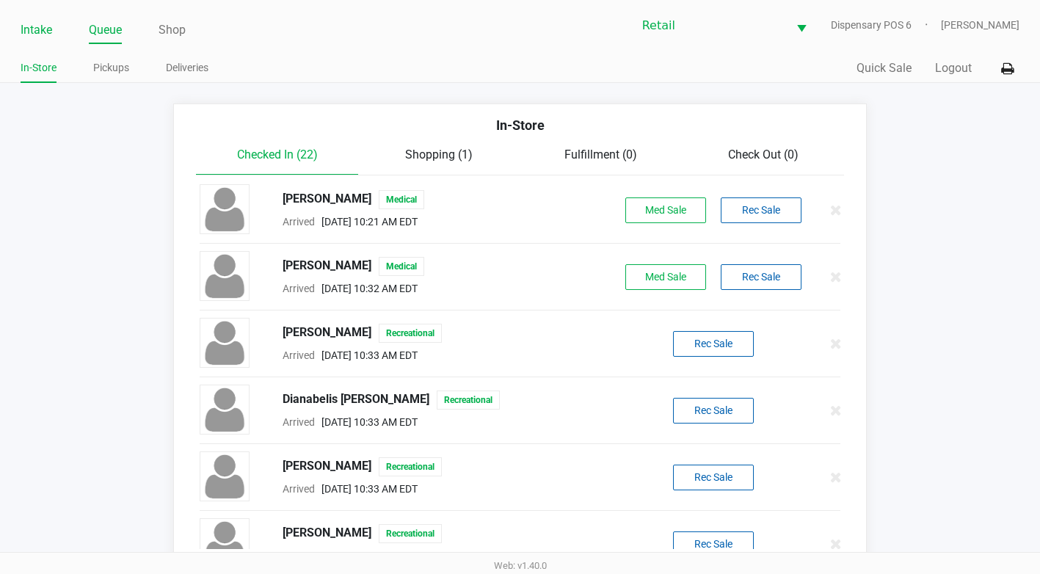
click at [36, 24] on link "Intake" at bounding box center [37, 30] width 32 height 21
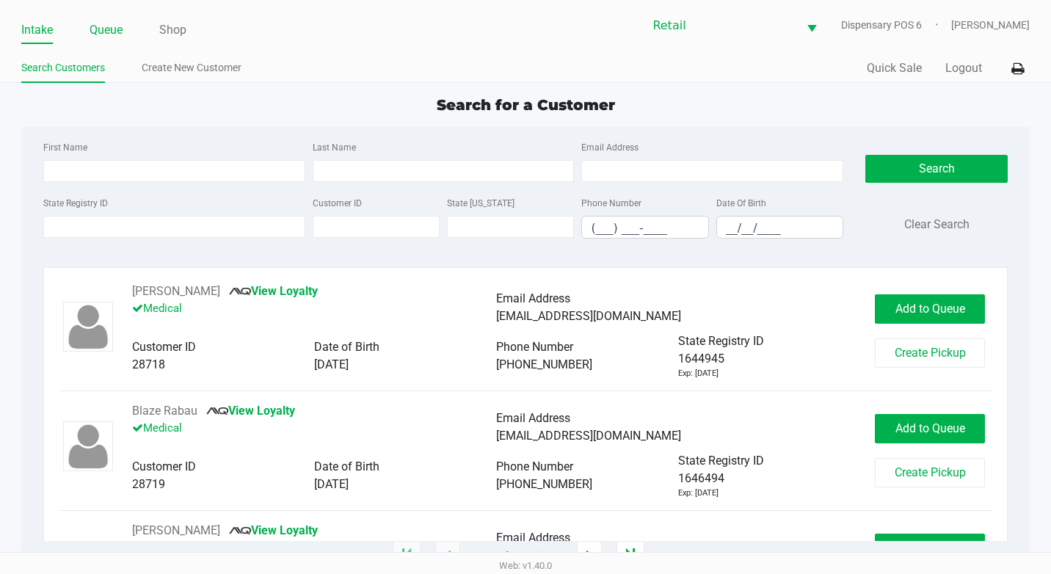
click at [100, 25] on link "Queue" at bounding box center [106, 30] width 33 height 21
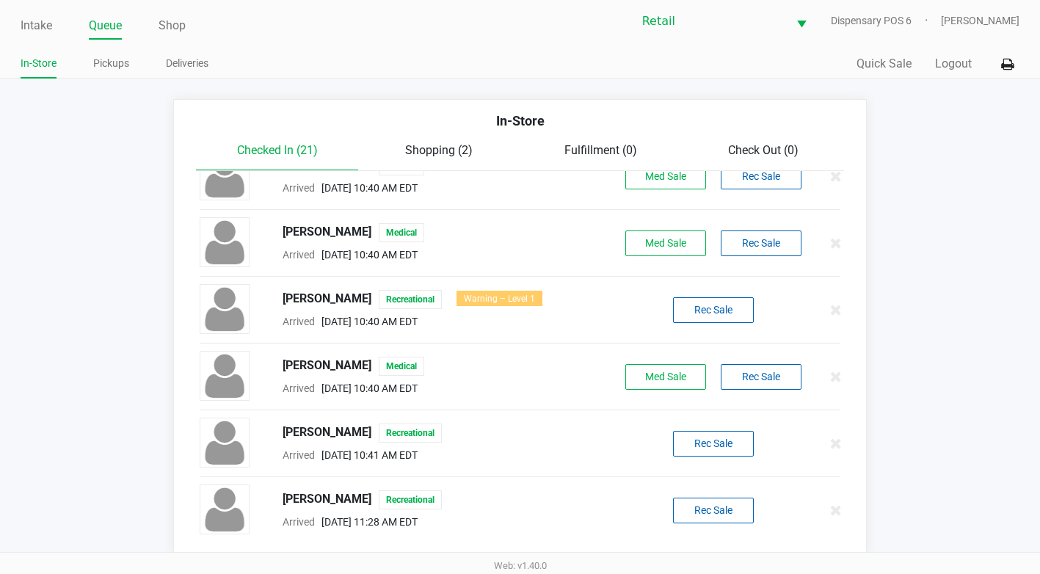
scroll to position [7, 0]
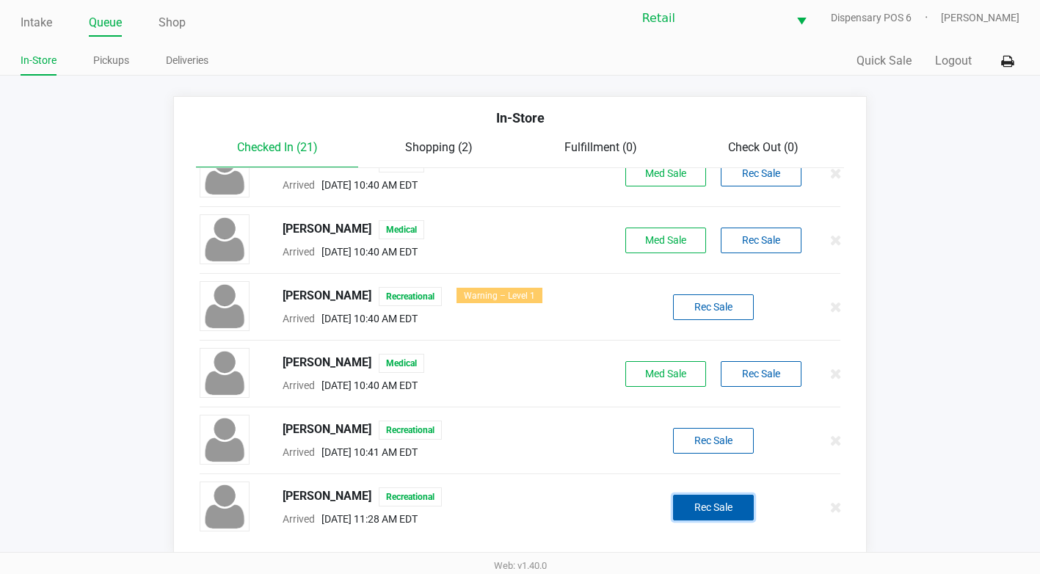
click at [686, 501] on button "Rec Sale" at bounding box center [713, 508] width 81 height 26
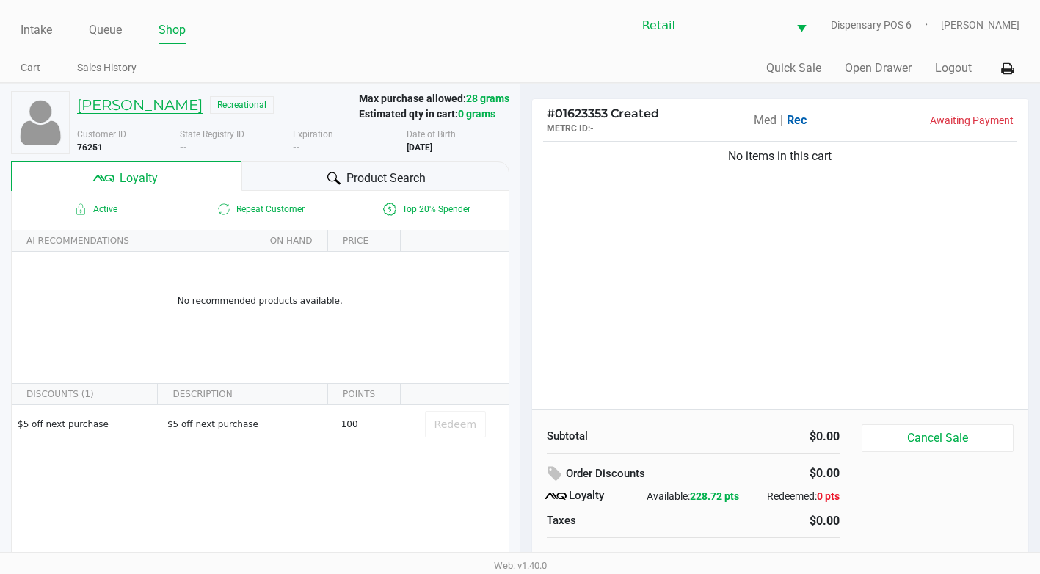
click at [127, 105] on h5 "[PERSON_NAME]" at bounding box center [140, 105] width 126 height 18
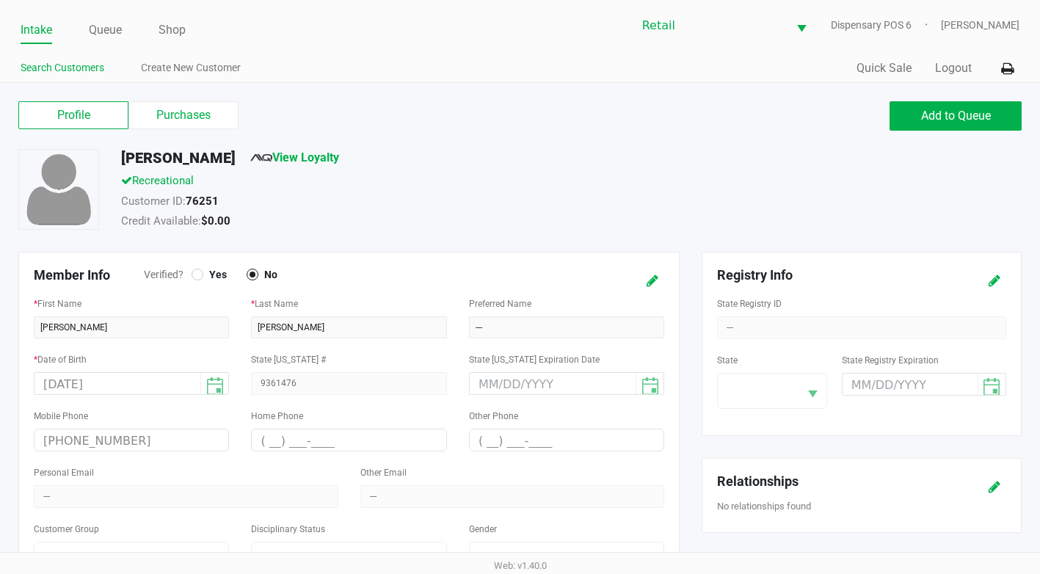
click at [48, 62] on link "Search Customers" at bounding box center [63, 68] width 84 height 18
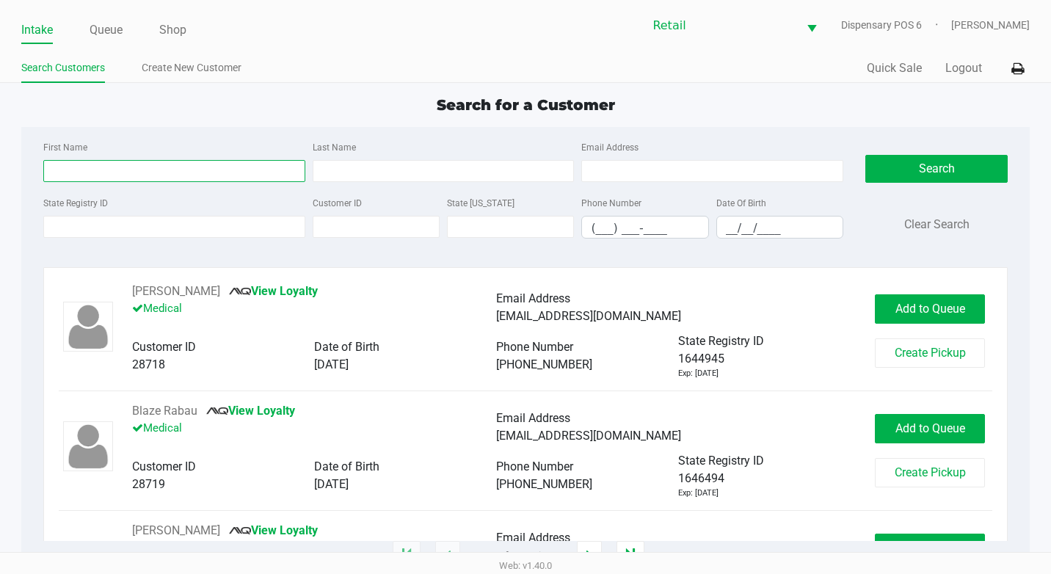
click at [115, 169] on input "First Name" at bounding box center [174, 171] width 262 height 22
type input "[PERSON_NAME]"
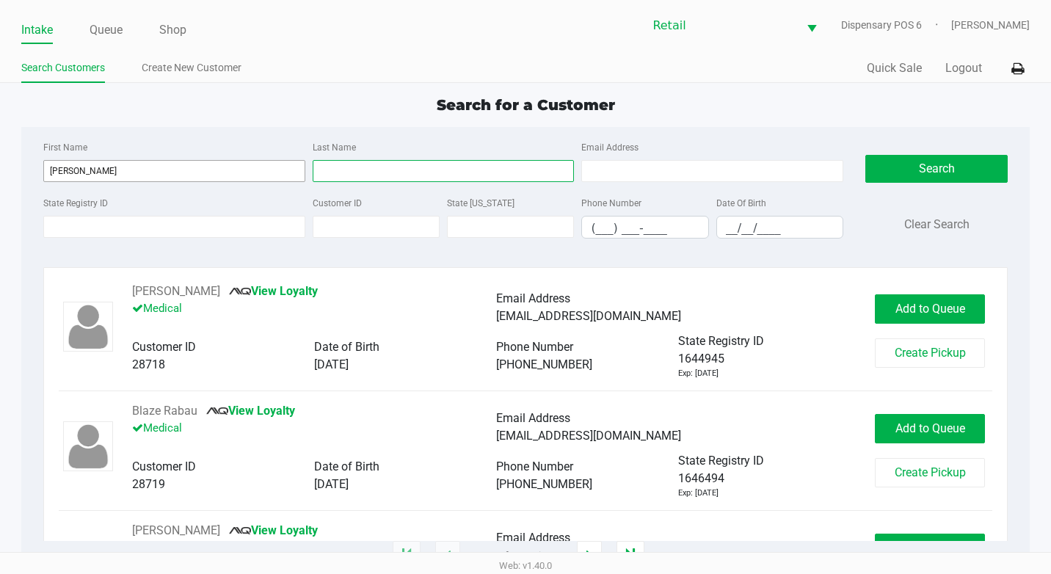
type input "[PERSON_NAME]"
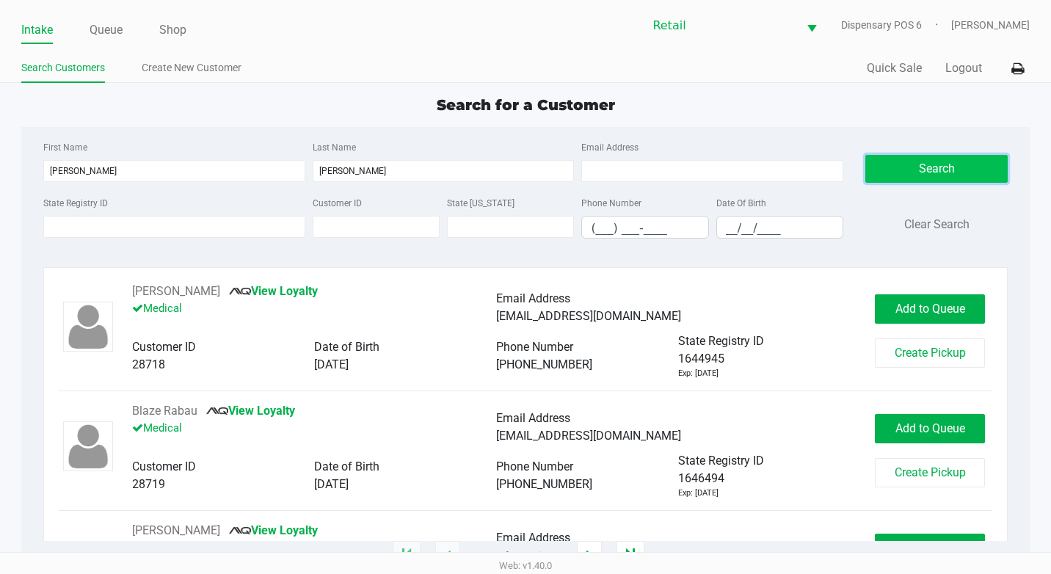
click at [917, 168] on button "Search" at bounding box center [937, 169] width 142 height 28
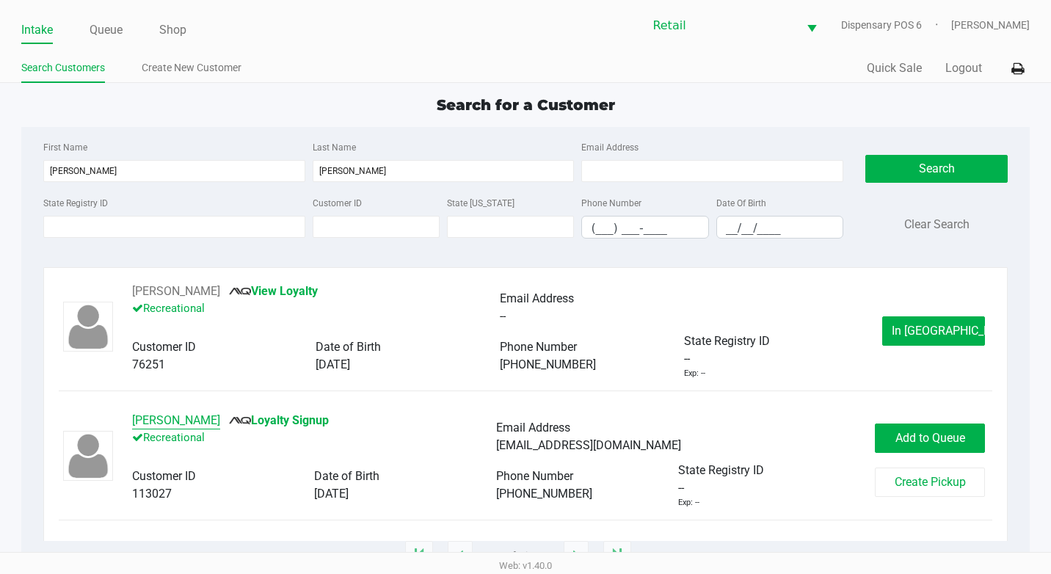
click at [192, 424] on button "[PERSON_NAME]" at bounding box center [176, 421] width 88 height 18
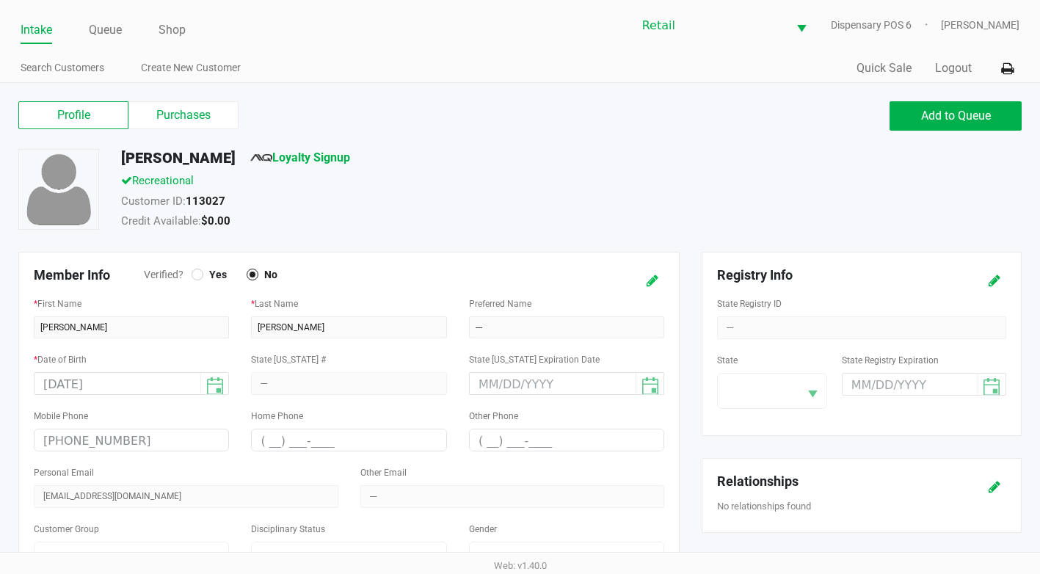
click at [648, 285] on icon at bounding box center [653, 281] width 12 height 10
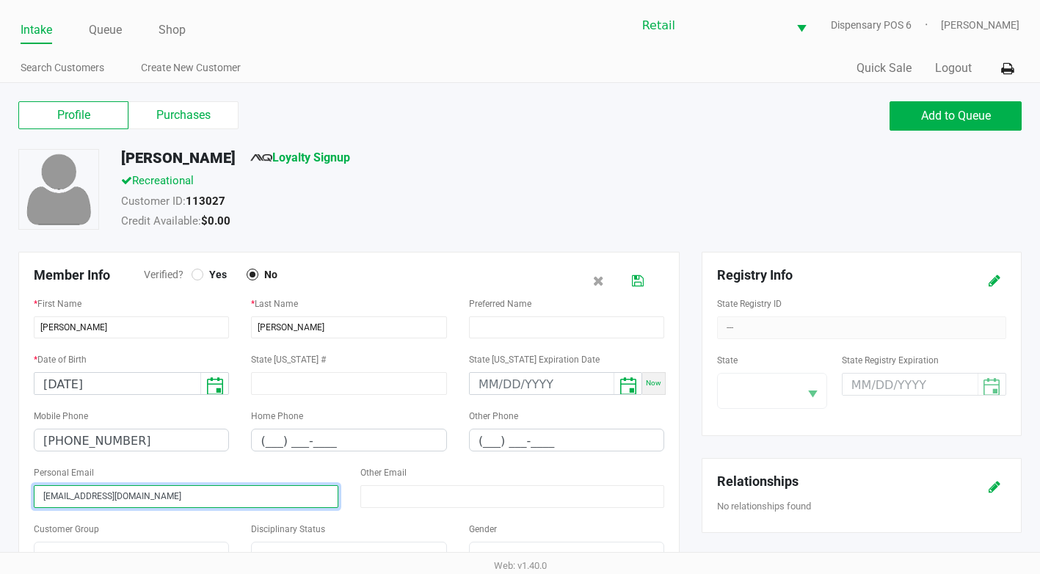
drag, startPoint x: 202, startPoint y: 498, endPoint x: -3, endPoint y: 474, distance: 206.2
click at [0, 474] on html "Intake Queue Shop Retail Dispensary POS 6 [PERSON_NAME] Search Customers Create…" at bounding box center [520, 287] width 1040 height 574
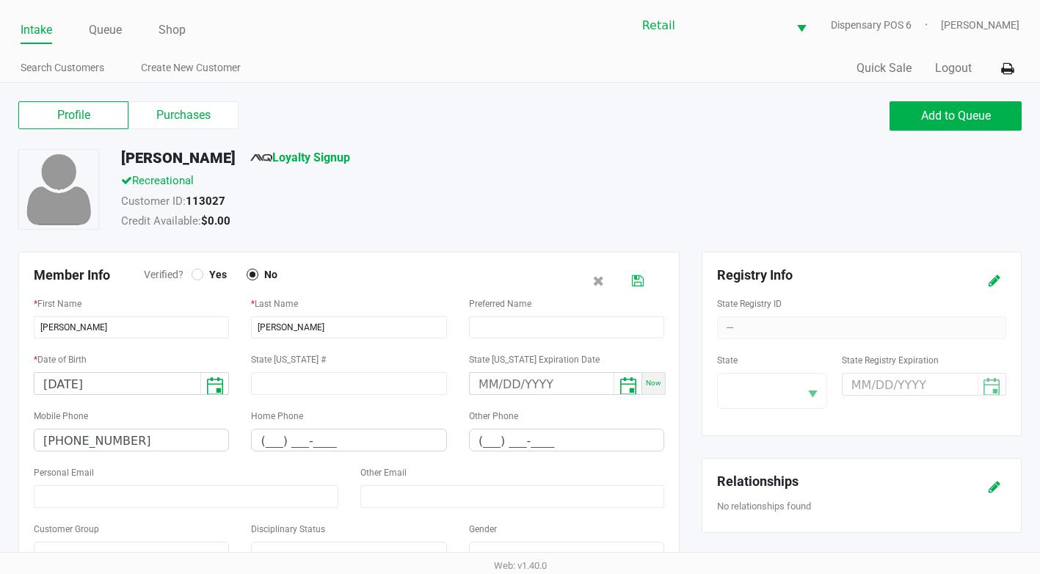
click at [642, 280] on icon at bounding box center [638, 281] width 12 height 10
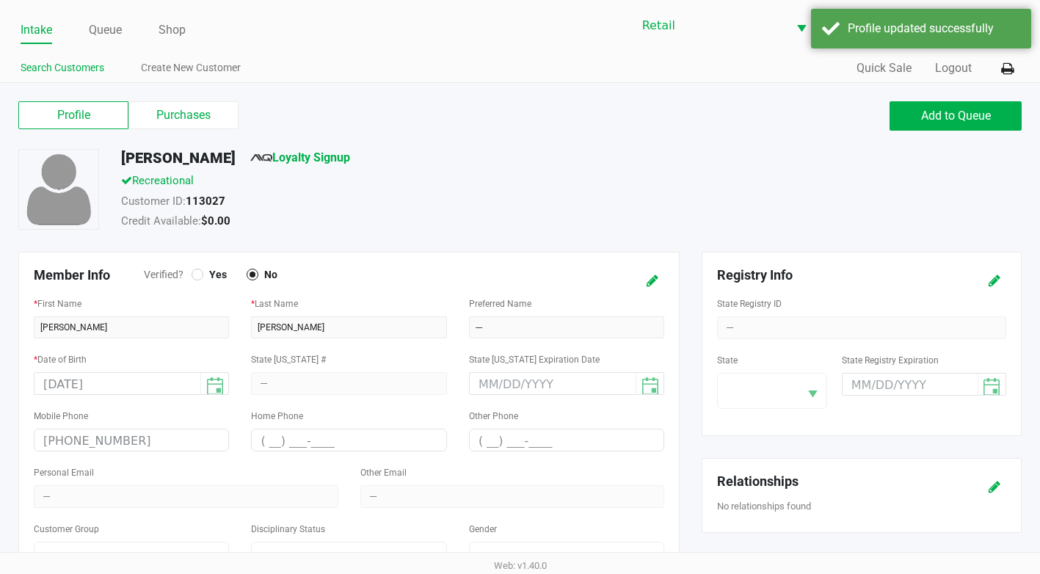
click at [63, 59] on link "Search Customers" at bounding box center [63, 68] width 84 height 18
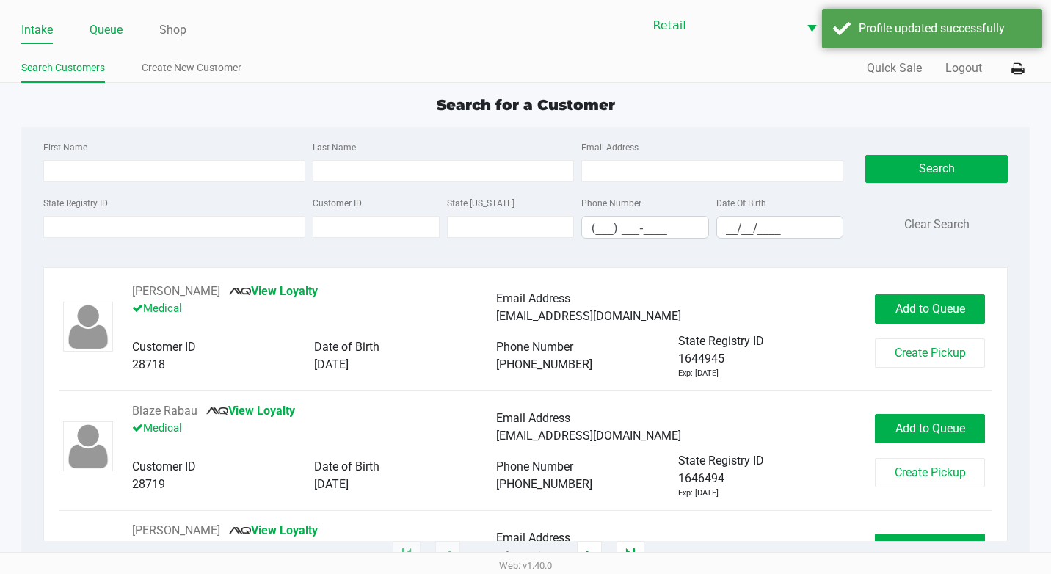
click at [117, 29] on link "Queue" at bounding box center [106, 30] width 33 height 21
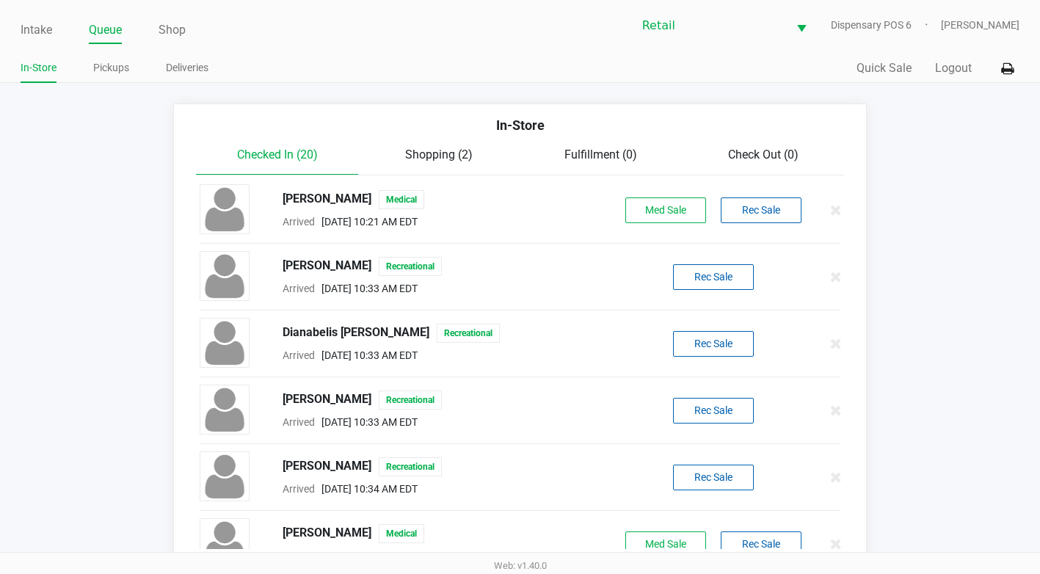
click at [422, 153] on span "Shopping (2)" at bounding box center [439, 155] width 68 height 14
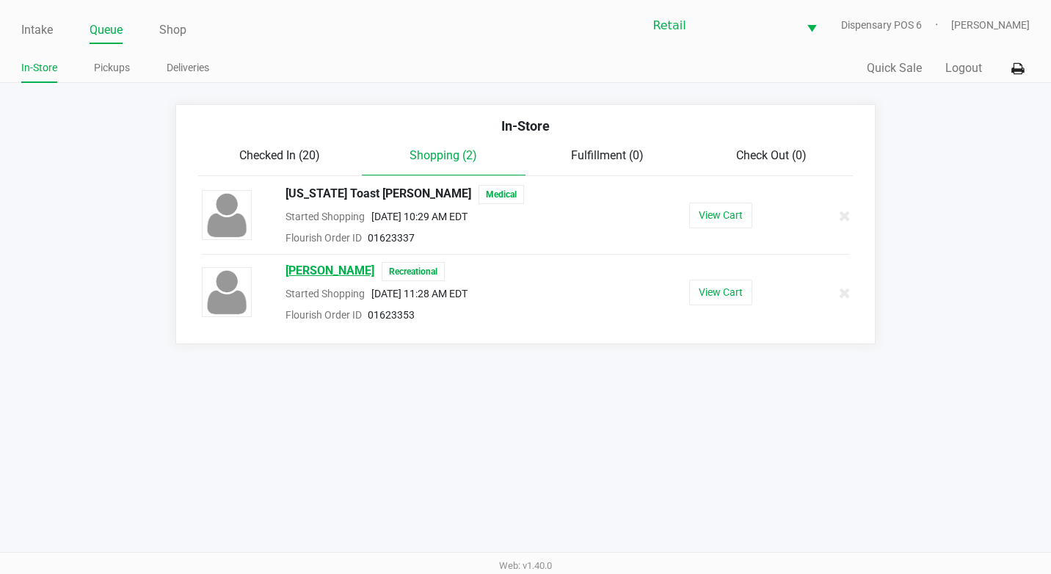
click at [325, 268] on span "[PERSON_NAME]" at bounding box center [330, 271] width 89 height 19
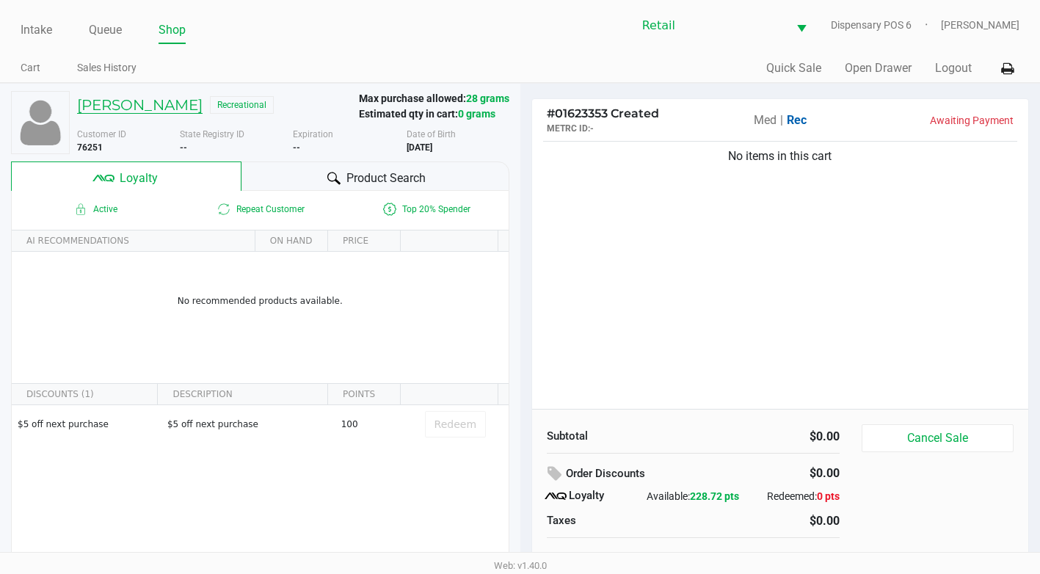
click at [140, 109] on h5 "[PERSON_NAME]" at bounding box center [140, 105] width 126 height 18
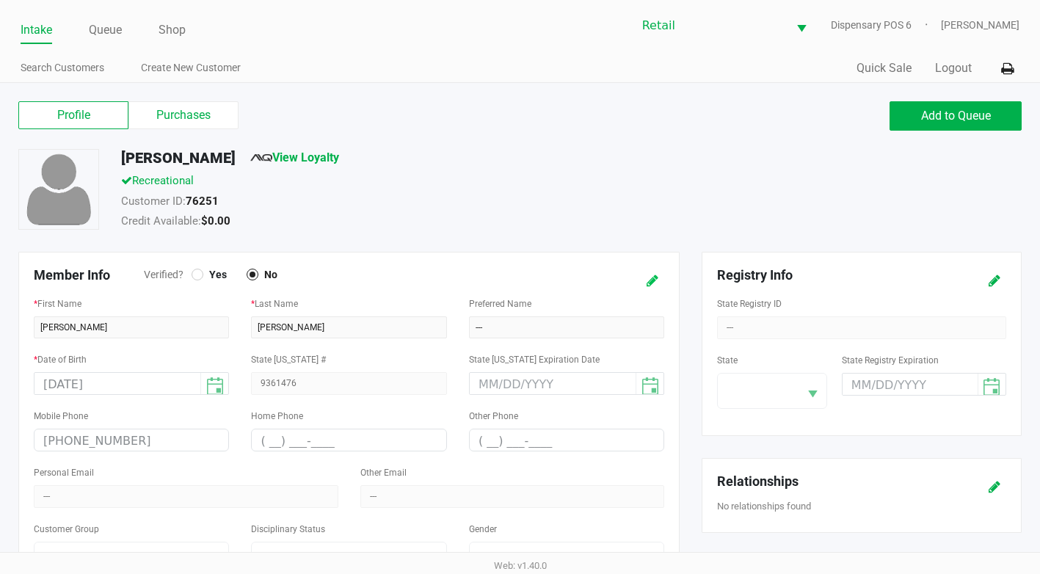
click at [652, 283] on icon at bounding box center [653, 281] width 12 height 10
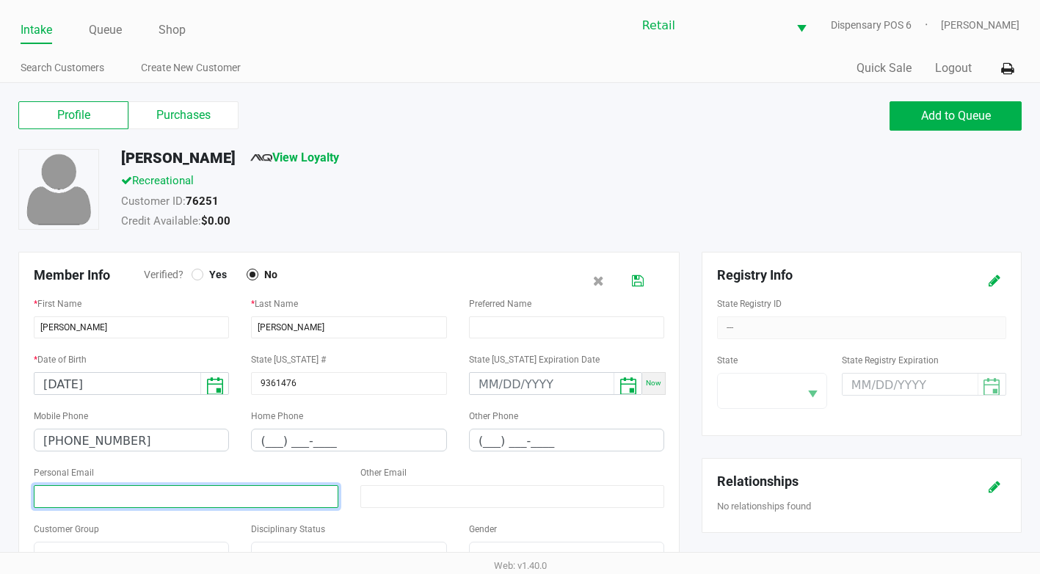
click at [208, 495] on input at bounding box center [186, 496] width 305 height 23
paste input "[EMAIL_ADDRESS][DOMAIN_NAME]"
type input "[EMAIL_ADDRESS][DOMAIN_NAME]"
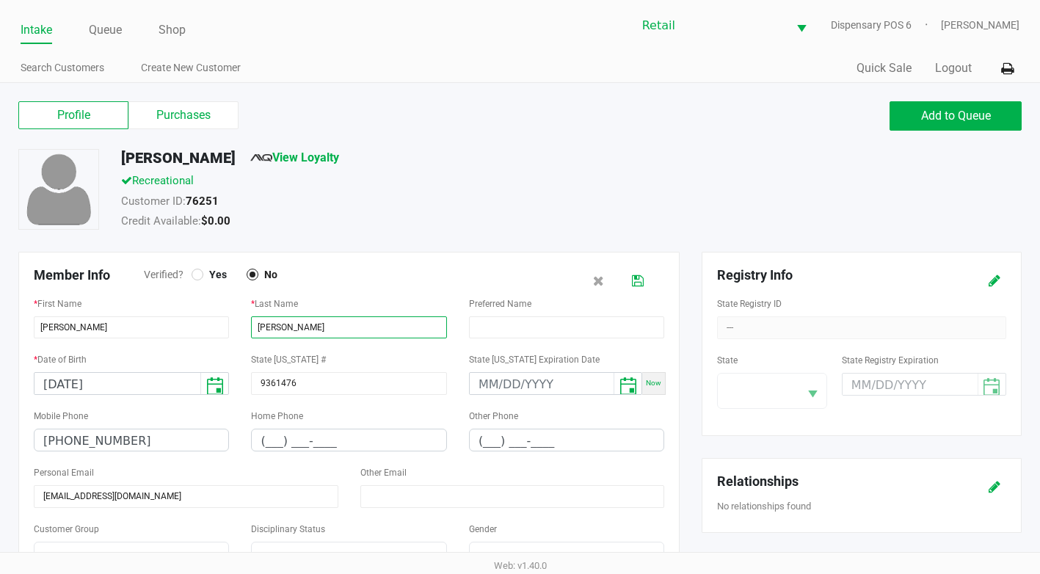
click at [394, 330] on input "[PERSON_NAME]" at bounding box center [348, 327] width 195 height 22
type input "[PERSON_NAME]"
click at [645, 274] on button at bounding box center [637, 280] width 23 height 27
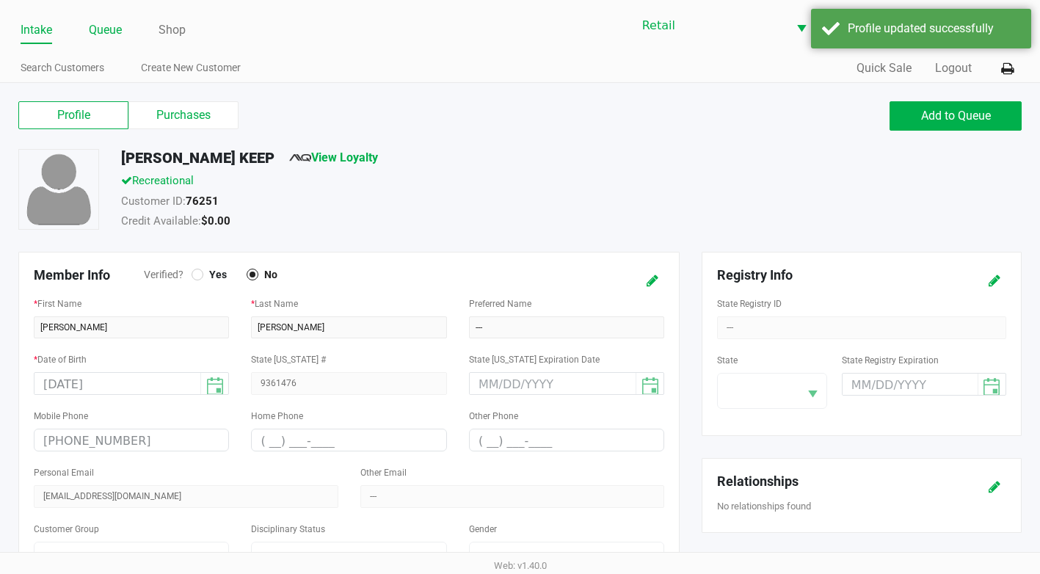
click at [120, 34] on link "Queue" at bounding box center [105, 30] width 33 height 21
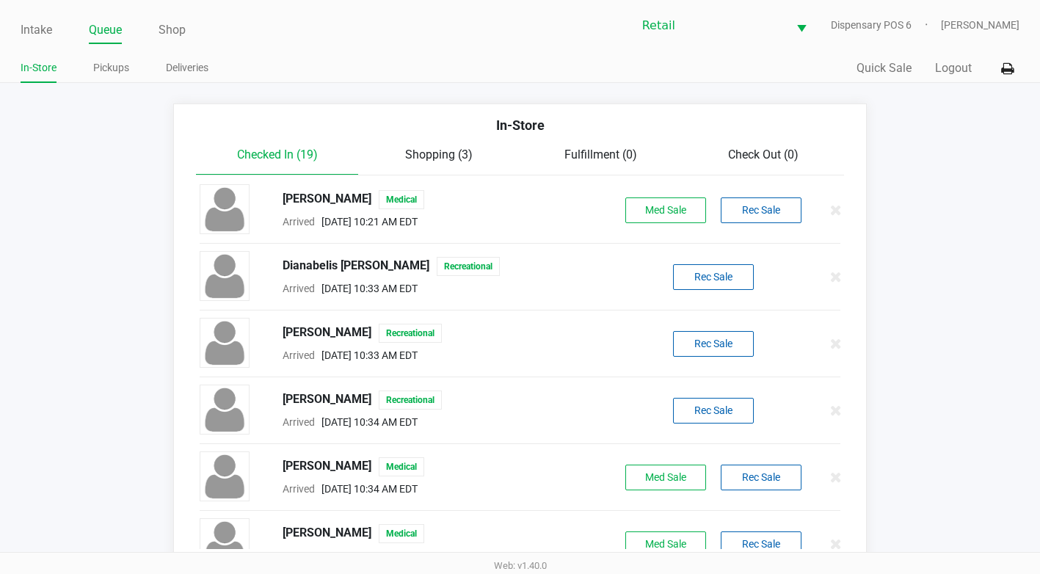
click at [443, 150] on span "Shopping (3)" at bounding box center [439, 155] width 68 height 14
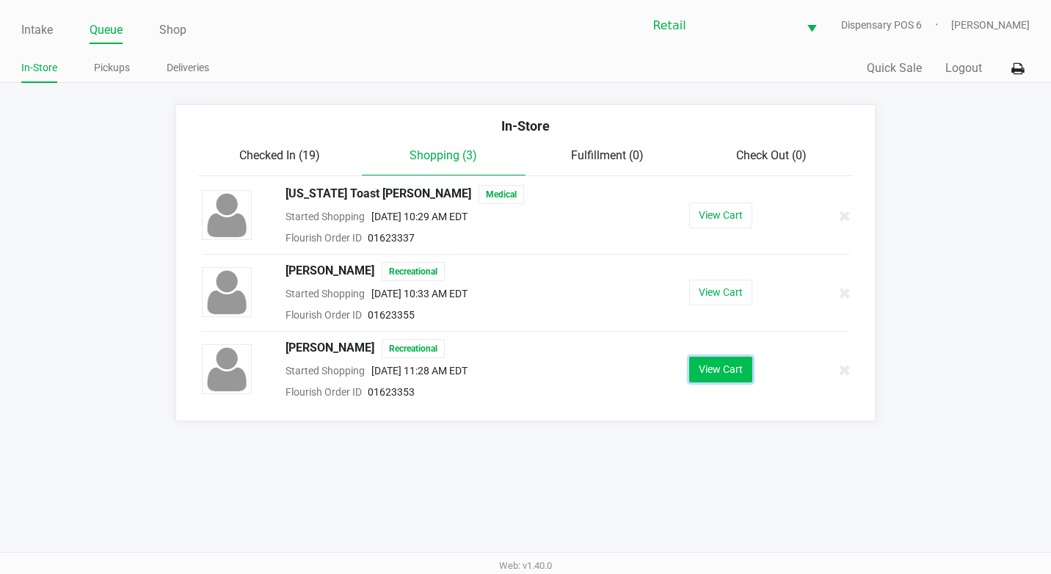
click at [708, 371] on button "View Cart" at bounding box center [720, 370] width 63 height 26
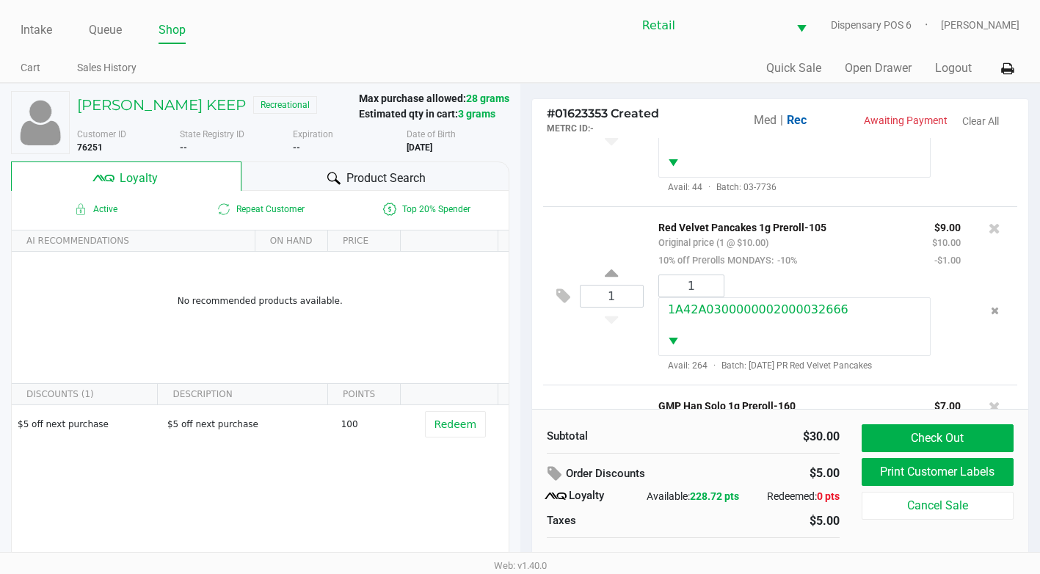
scroll to position [262, 0]
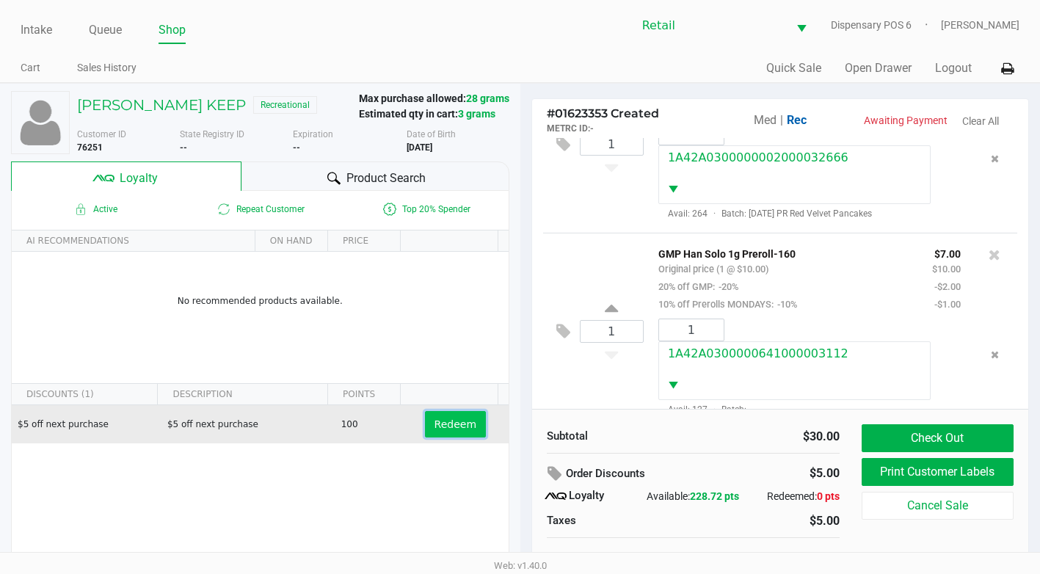
click at [439, 425] on span "Redeem" at bounding box center [456, 424] width 42 height 12
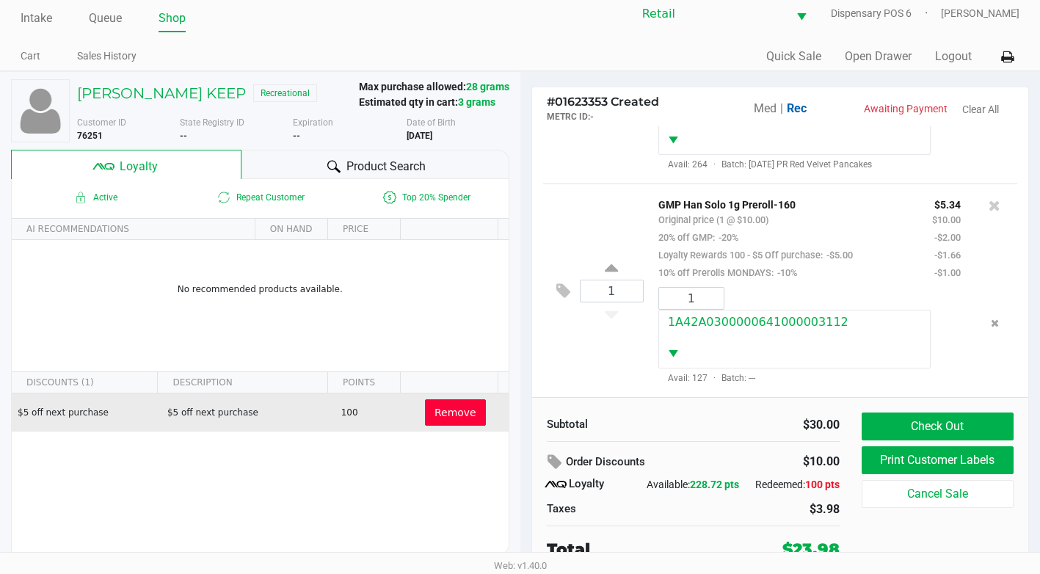
scroll to position [15, 0]
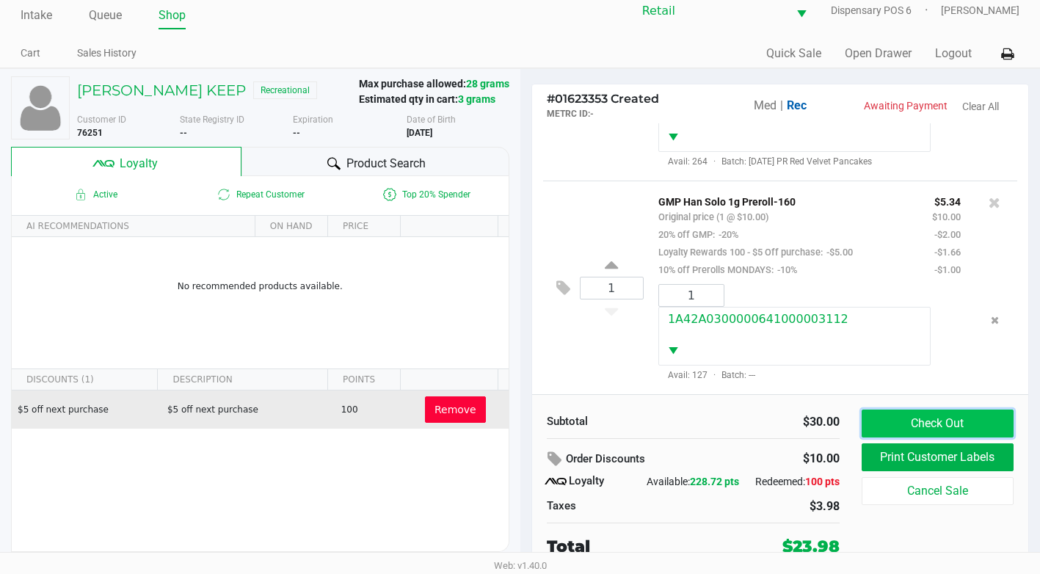
click at [927, 415] on button "Check Out" at bounding box center [938, 424] width 152 height 28
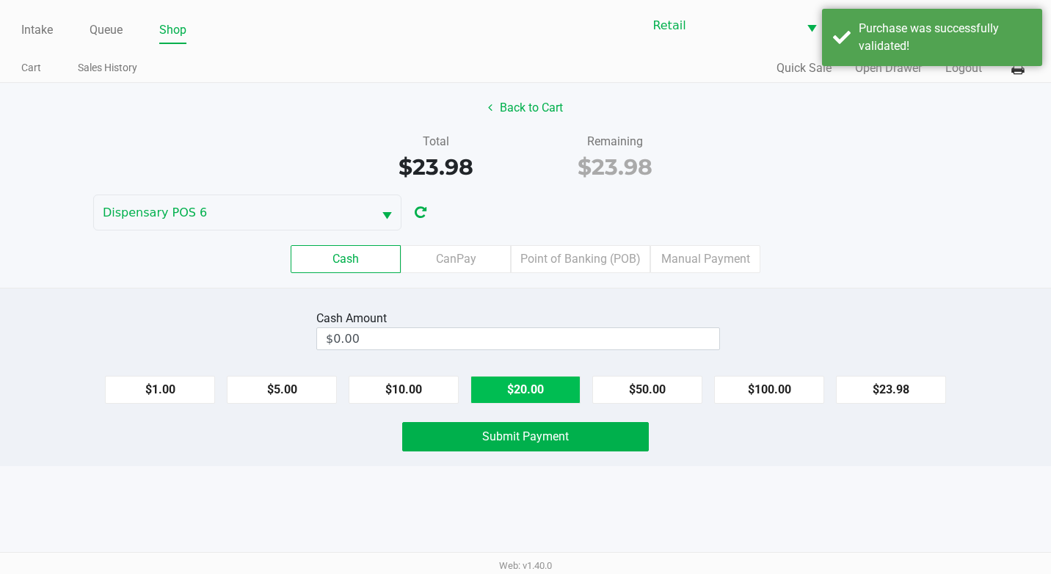
click at [541, 390] on button "$20.00" at bounding box center [526, 390] width 110 height 28
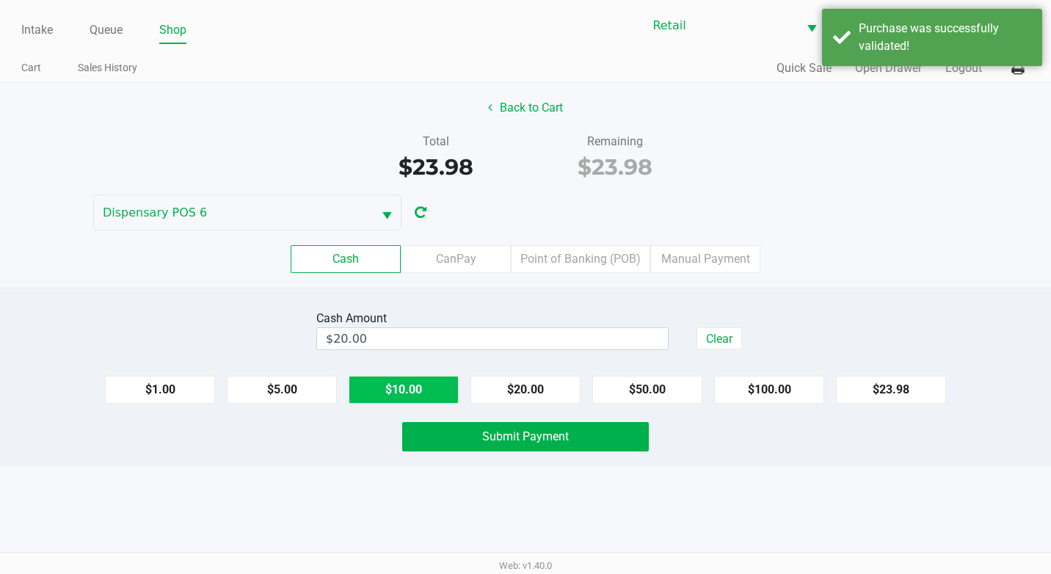
click at [434, 398] on button "$10.00" at bounding box center [404, 390] width 110 height 28
type input "$30.00"
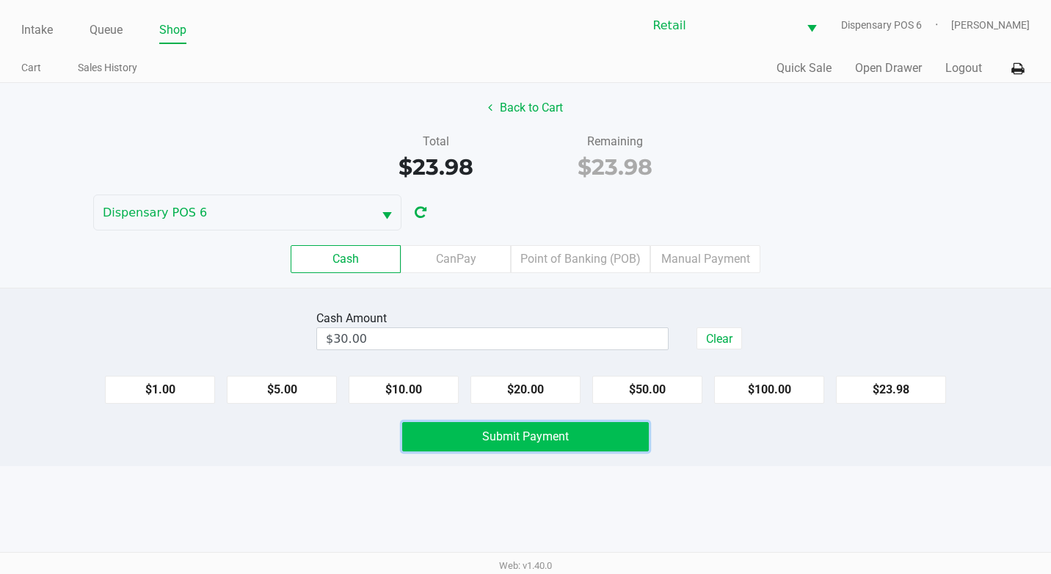
click at [498, 436] on span "Submit Payment" at bounding box center [525, 436] width 87 height 14
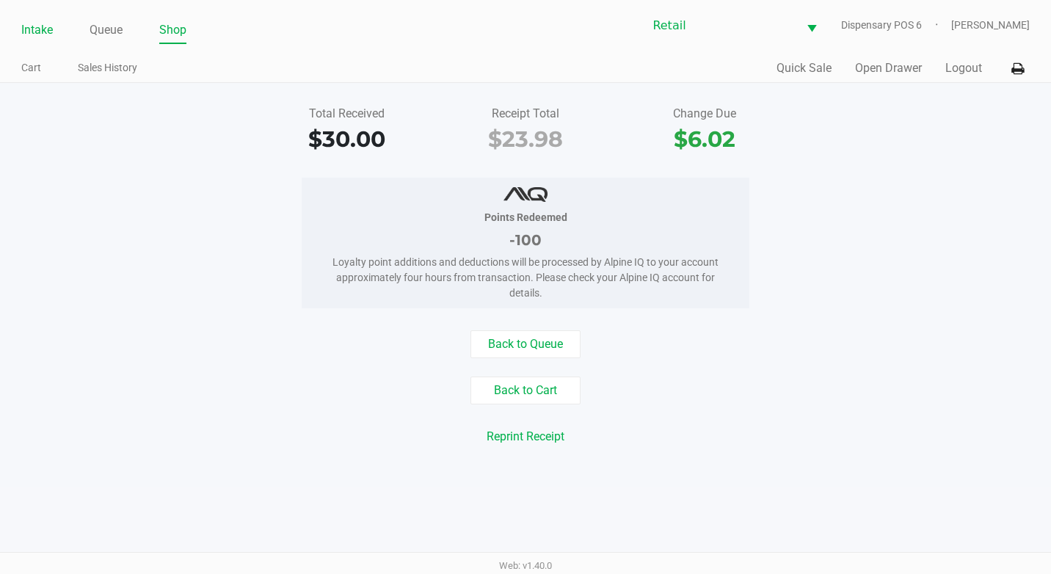
click at [35, 31] on link "Intake" at bounding box center [37, 30] width 32 height 21
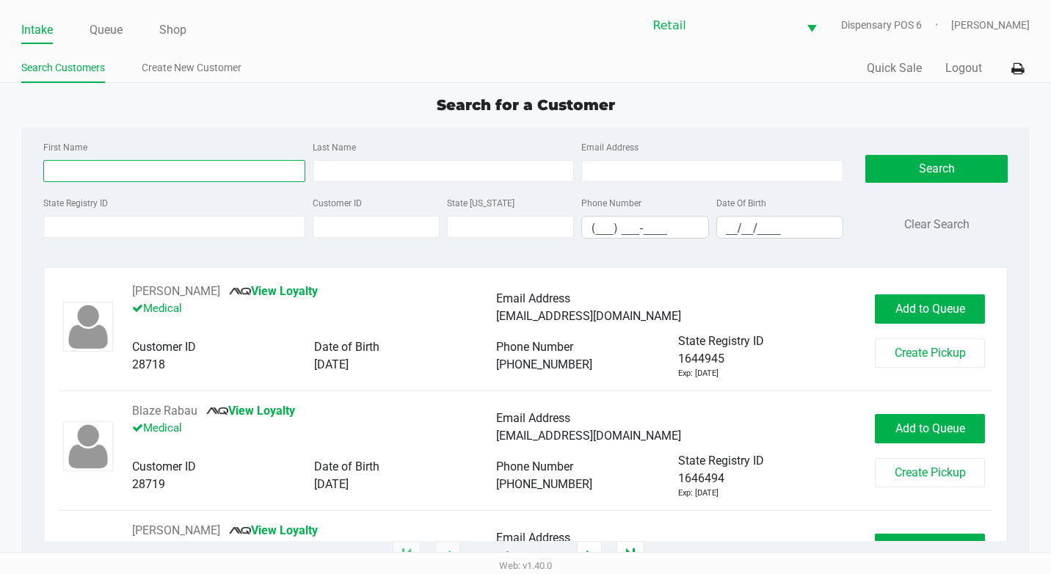
drag, startPoint x: 138, startPoint y: 170, endPoint x: 153, endPoint y: 163, distance: 16.4
click at [139, 171] on input "First Name" at bounding box center [174, 171] width 262 height 22
type input "[PERSON_NAME]"
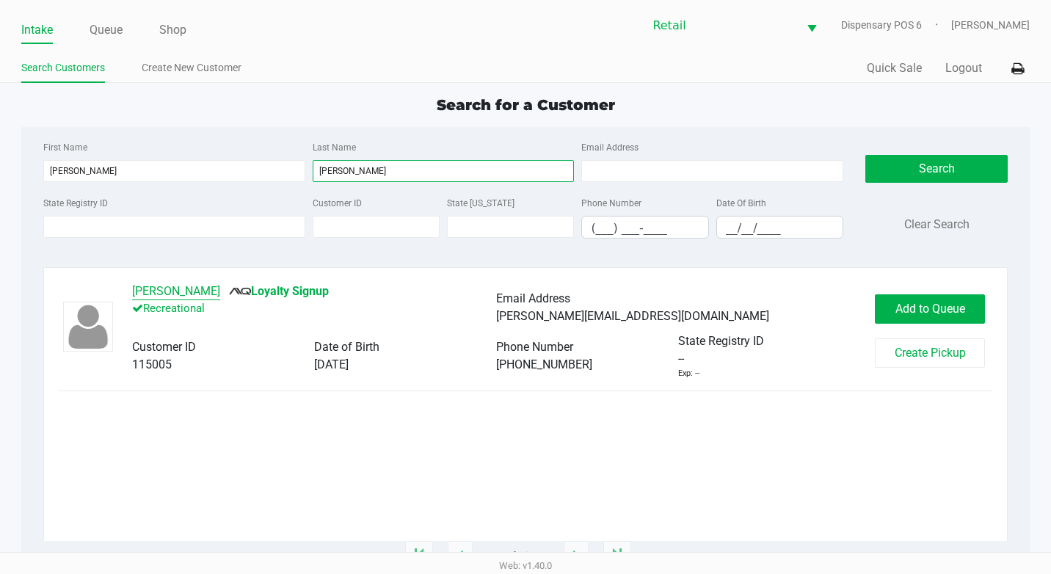
type input "[PERSON_NAME]"
click at [176, 292] on button "[PERSON_NAME]" at bounding box center [176, 292] width 88 height 18
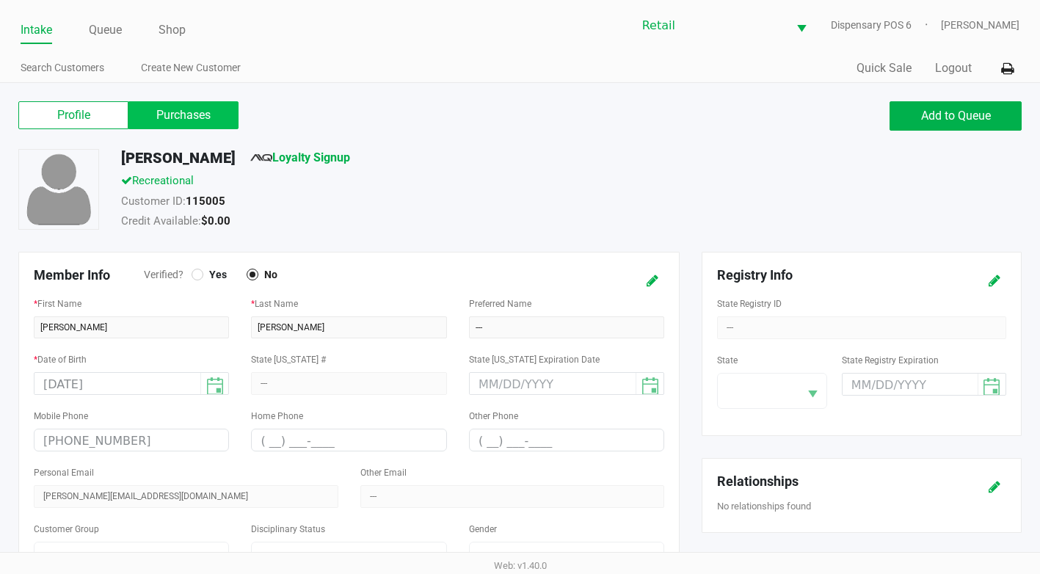
click at [208, 117] on label "Purchases" at bounding box center [183, 115] width 110 height 28
click at [0, 0] on 1 "Purchases" at bounding box center [0, 0] width 0 height 0
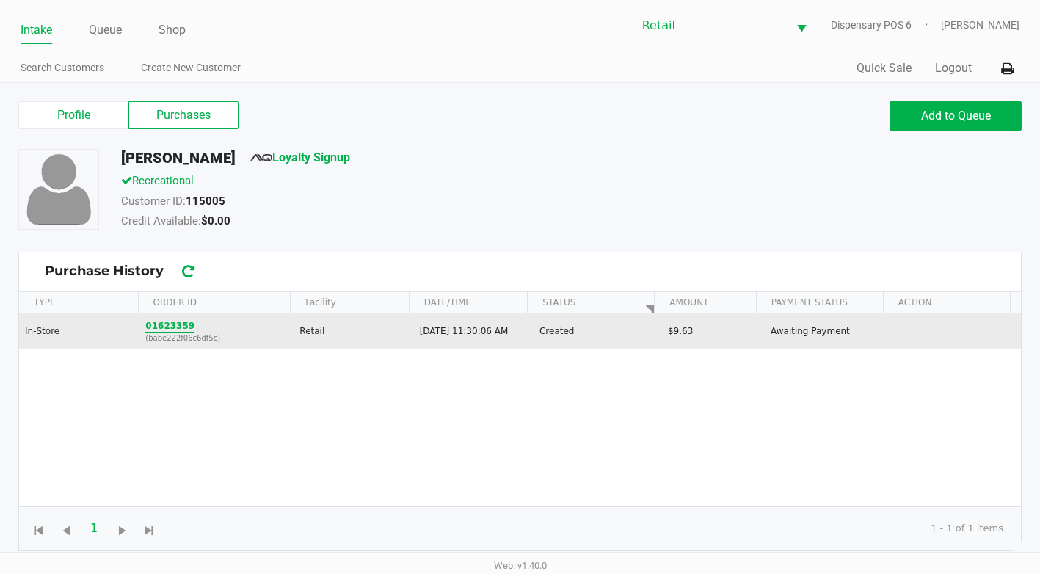
click at [161, 324] on button "01623359" at bounding box center [169, 325] width 49 height 13
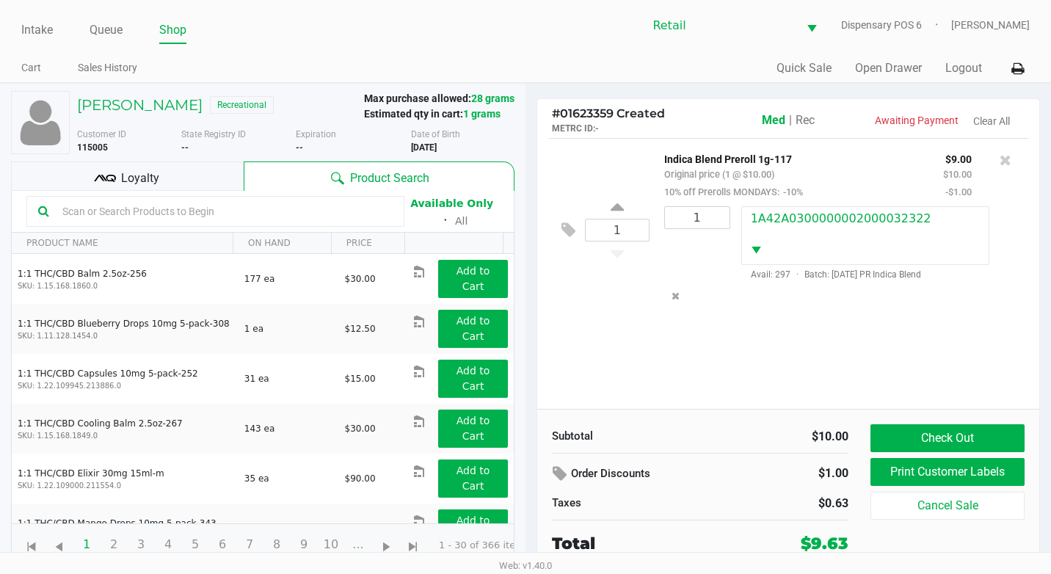
click at [802, 120] on span "Rec" at bounding box center [805, 120] width 19 height 14
click at [998, 427] on button "Check Out" at bounding box center [948, 438] width 154 height 28
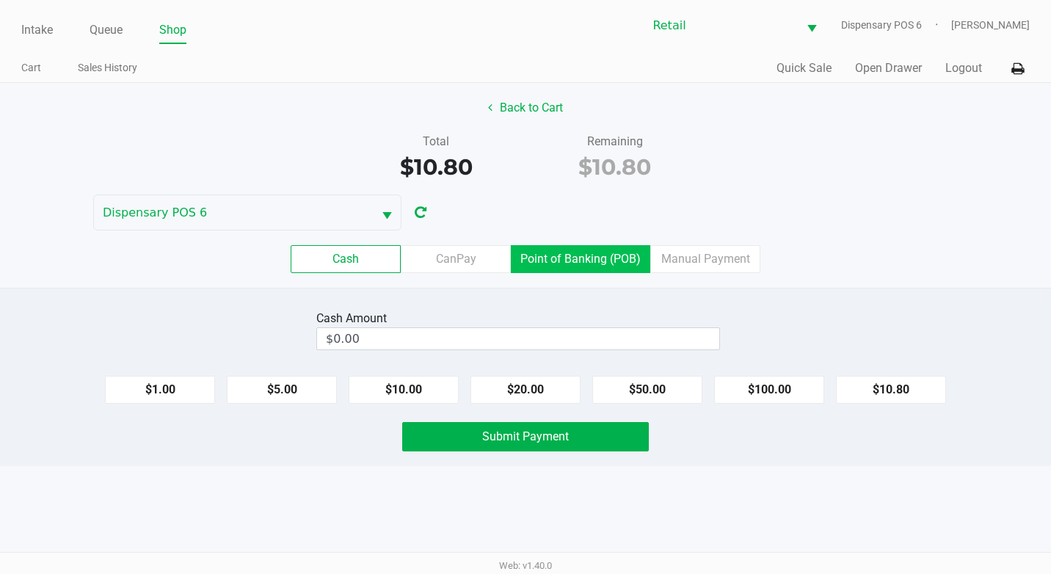
click at [613, 258] on label "Point of Banking (POB)" at bounding box center [580, 259] width 139 height 28
click at [0, 0] on 7 "Point of Banking (POB)" at bounding box center [0, 0] width 0 height 0
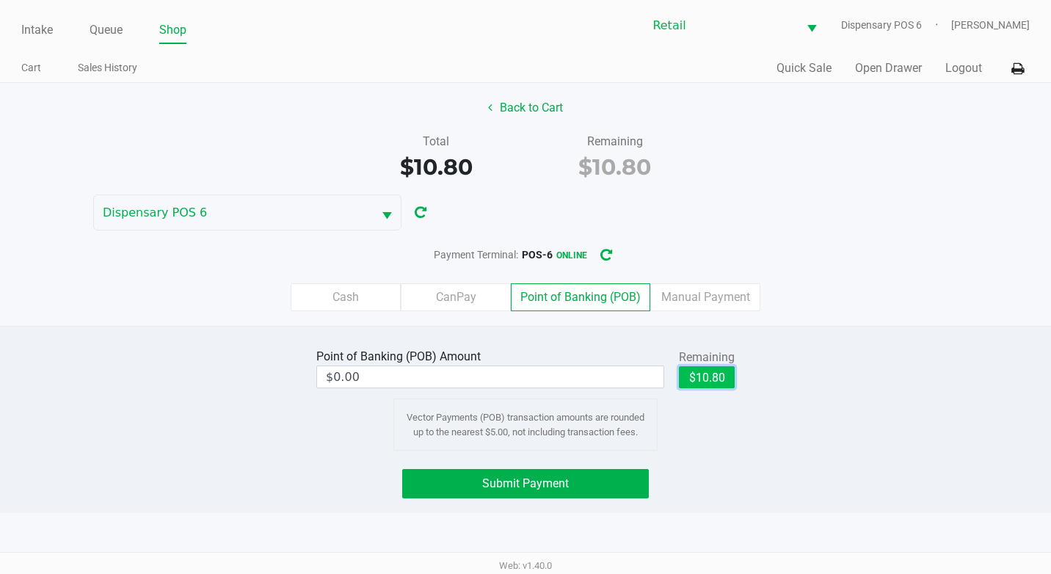
click at [730, 378] on button "$10.80" at bounding box center [707, 377] width 56 height 22
type input "$10.80"
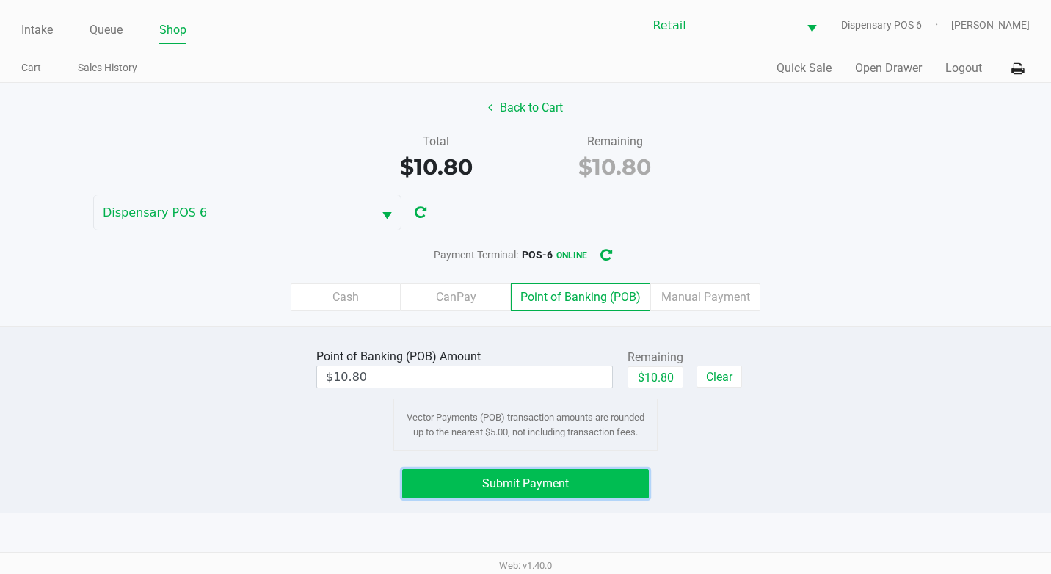
click at [594, 484] on button "Submit Payment" at bounding box center [525, 483] width 247 height 29
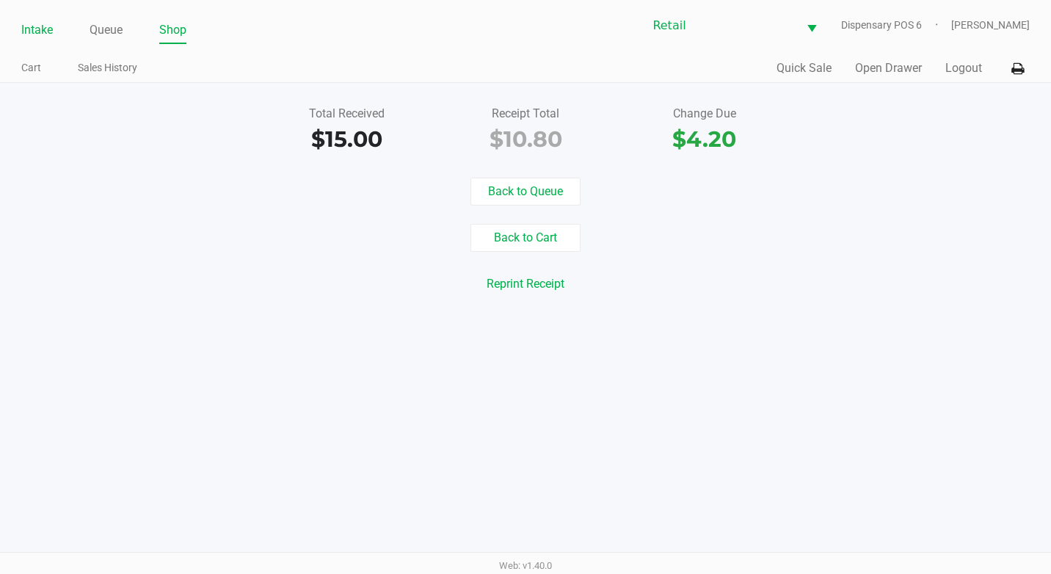
click at [32, 34] on link "Intake" at bounding box center [37, 30] width 32 height 21
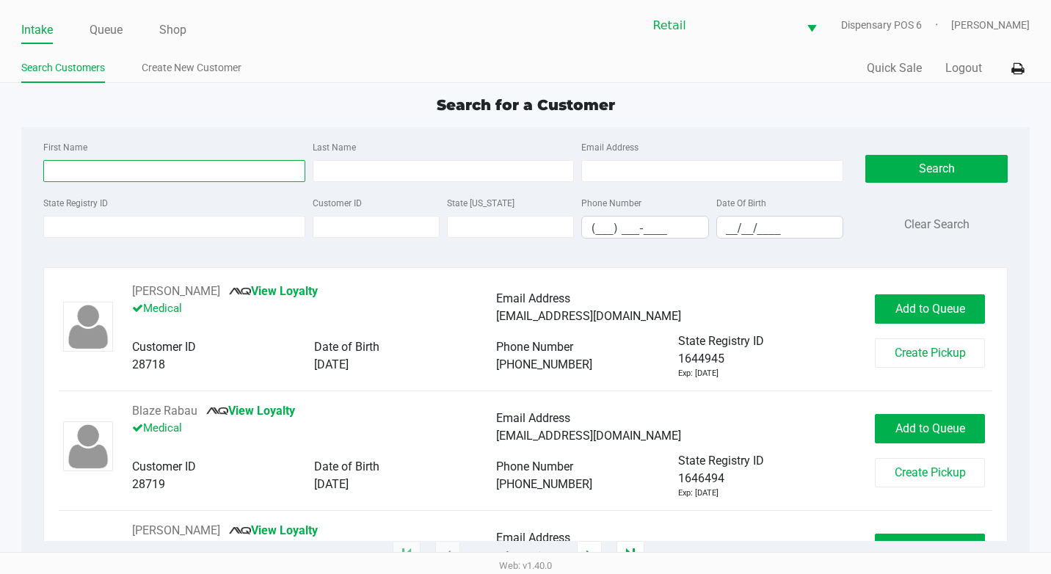
click at [269, 163] on input "First Name" at bounding box center [174, 171] width 262 height 22
type input "[PERSON_NAME]"
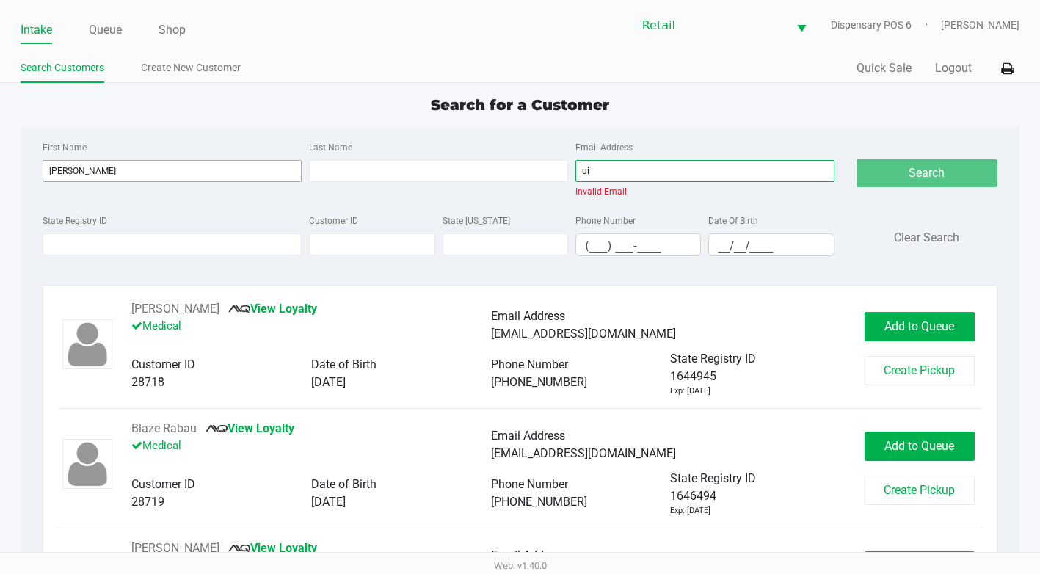
type input "u"
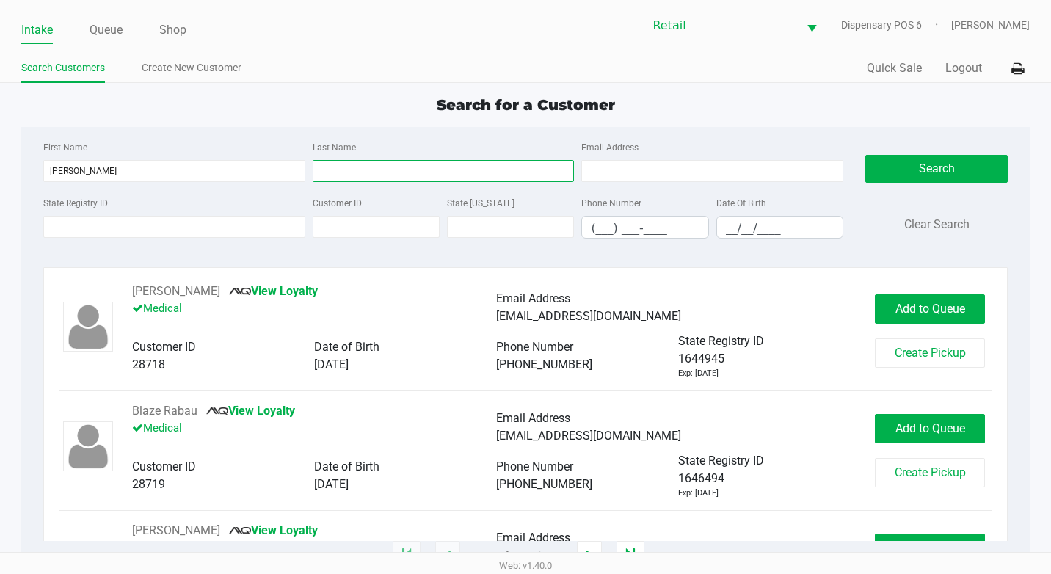
click at [355, 177] on input "Last Name" at bounding box center [444, 171] width 262 height 22
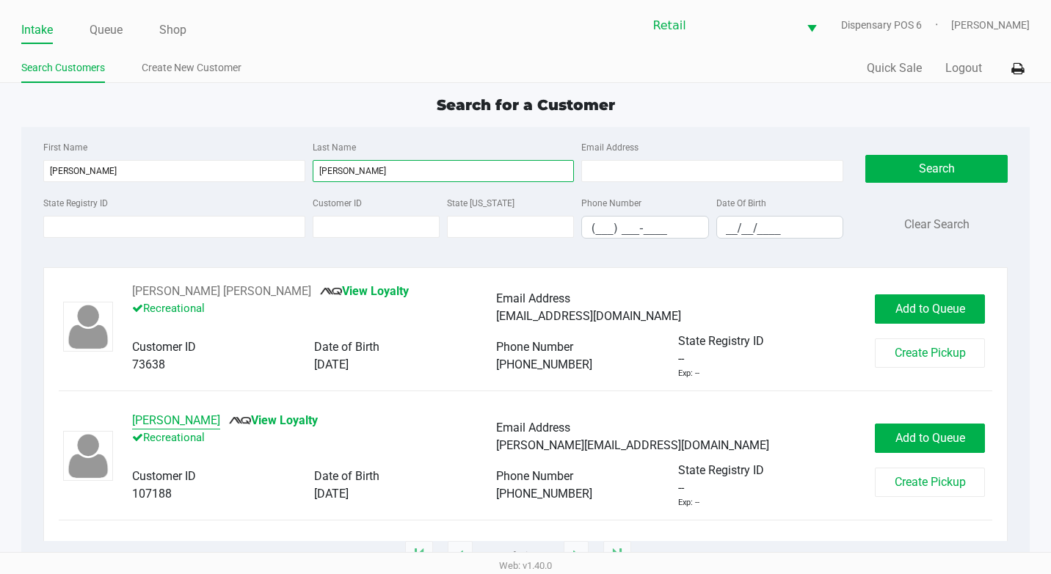
type input "[PERSON_NAME]"
click at [156, 416] on button "[PERSON_NAME]" at bounding box center [176, 421] width 88 height 18
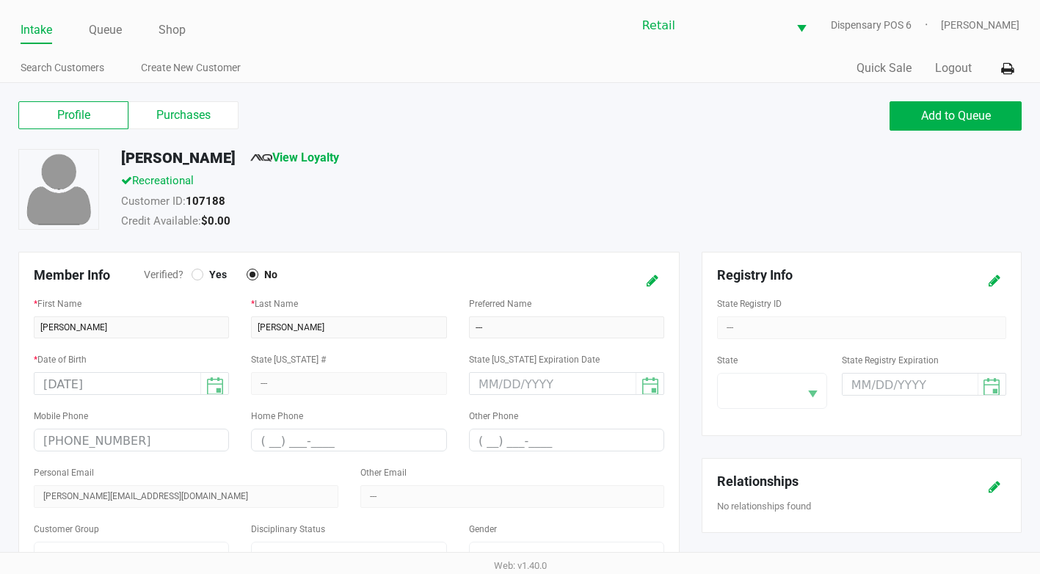
click at [189, 99] on div "Profile Purchases Add to Queue" at bounding box center [520, 123] width 1026 height 51
click at [192, 116] on label "Purchases" at bounding box center [183, 115] width 110 height 28
click at [0, 0] on 1 "Purchases" at bounding box center [0, 0] width 0 height 0
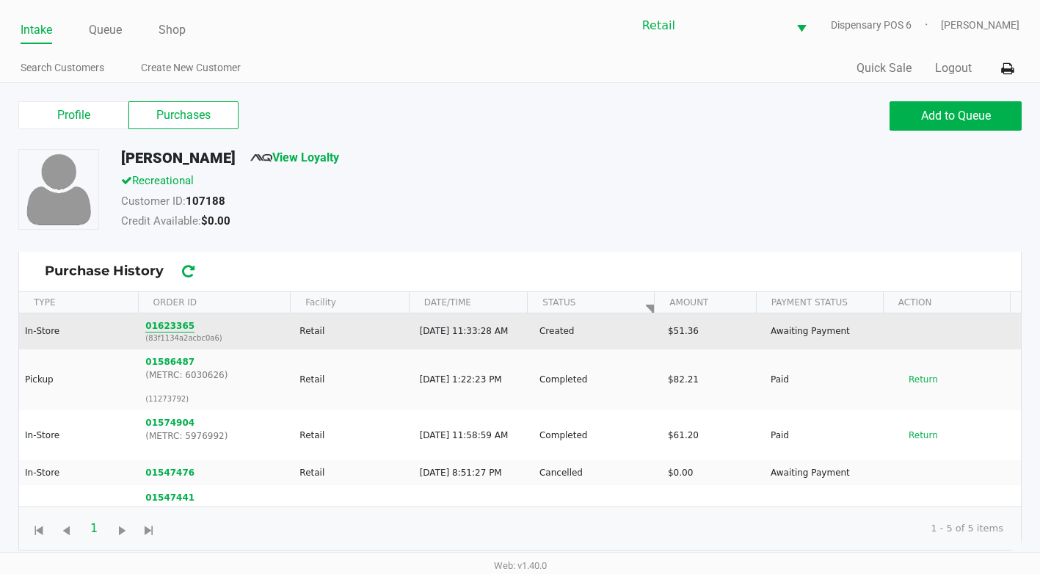
click at [170, 324] on button "01623365" at bounding box center [169, 325] width 49 height 13
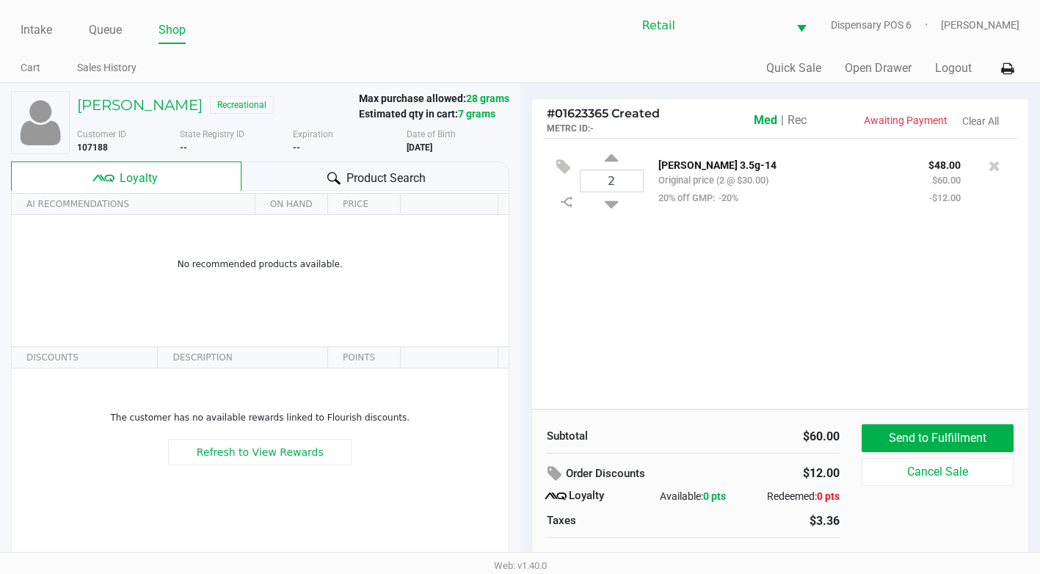
click at [803, 114] on span "Rec" at bounding box center [797, 120] width 19 height 14
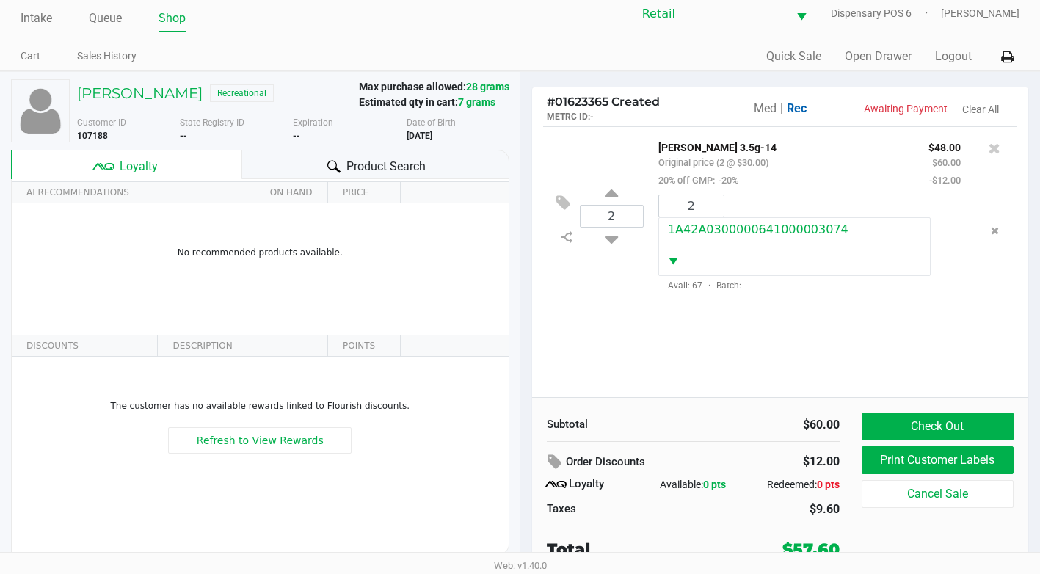
scroll to position [15, 0]
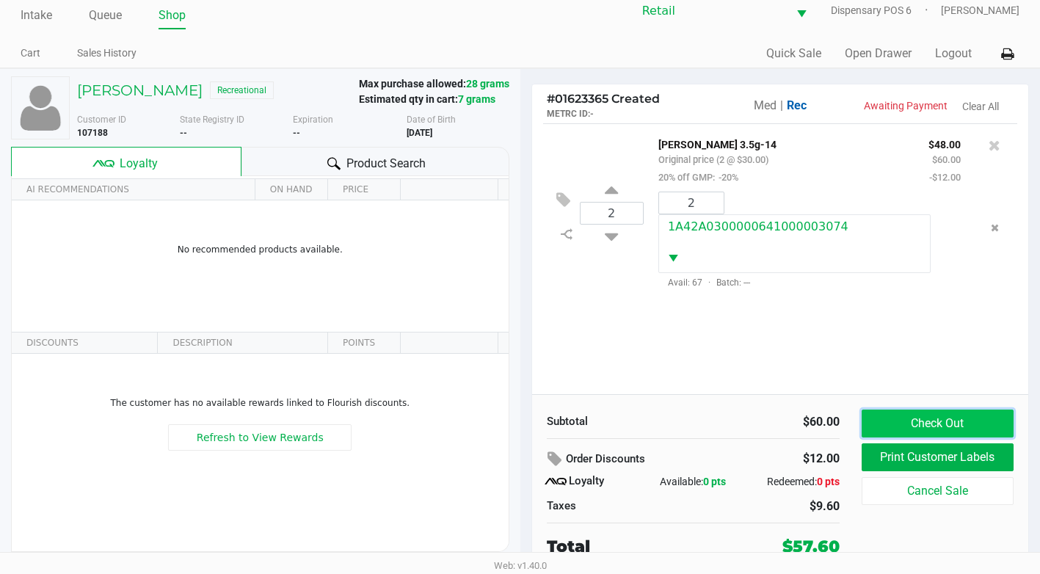
click at [972, 418] on button "Check Out" at bounding box center [938, 424] width 152 height 28
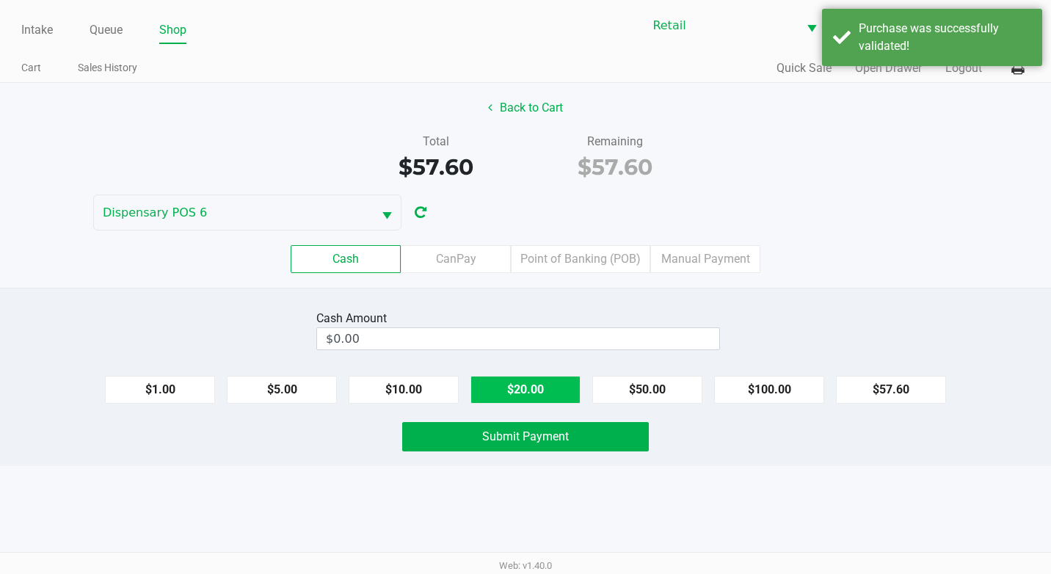
click at [545, 382] on button "$20.00" at bounding box center [526, 390] width 110 height 28
type input "$60.00"
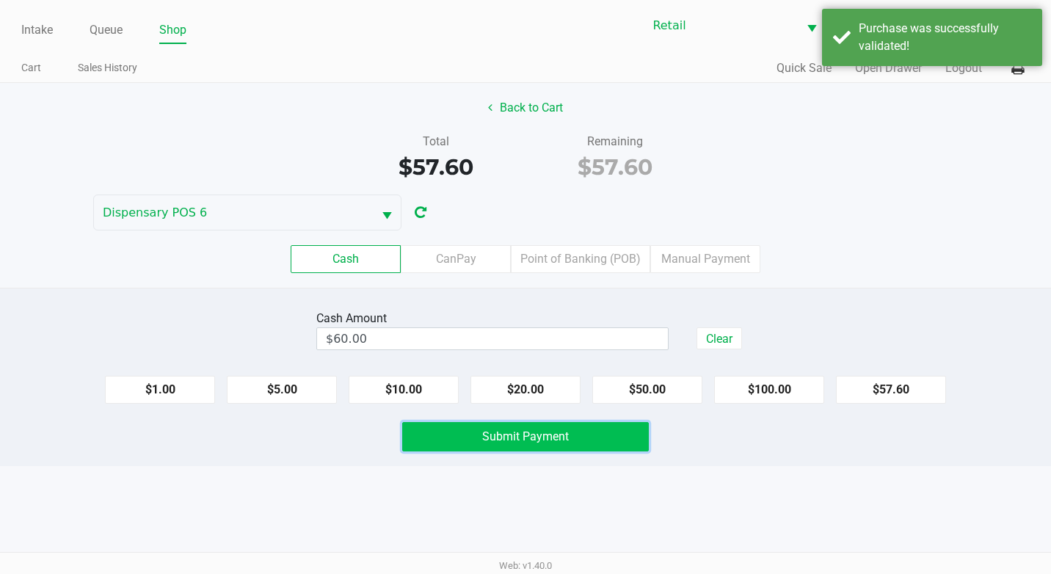
click at [548, 432] on span "Submit Payment" at bounding box center [525, 436] width 87 height 14
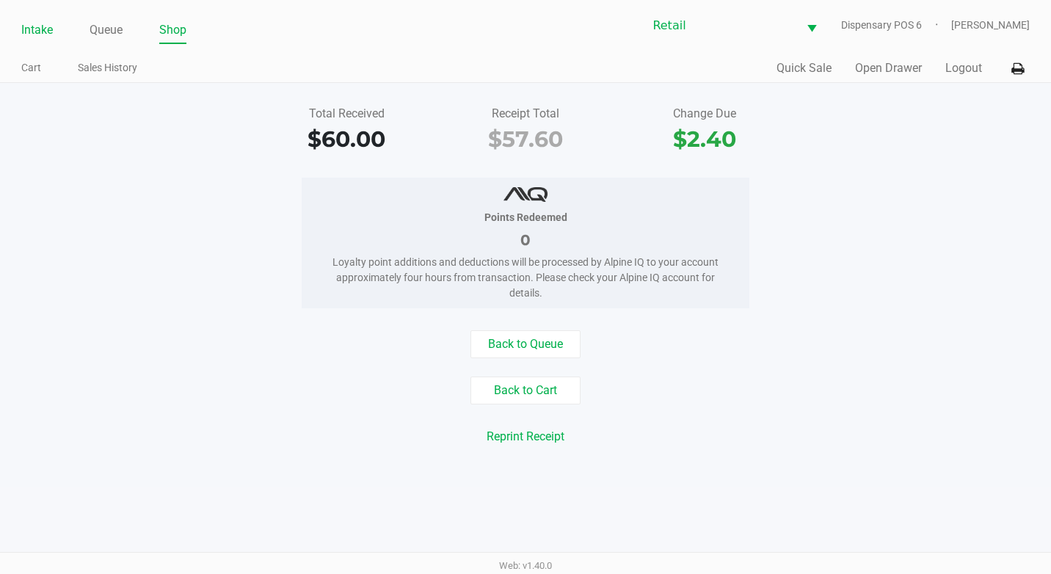
click at [38, 32] on link "Intake" at bounding box center [37, 30] width 32 height 21
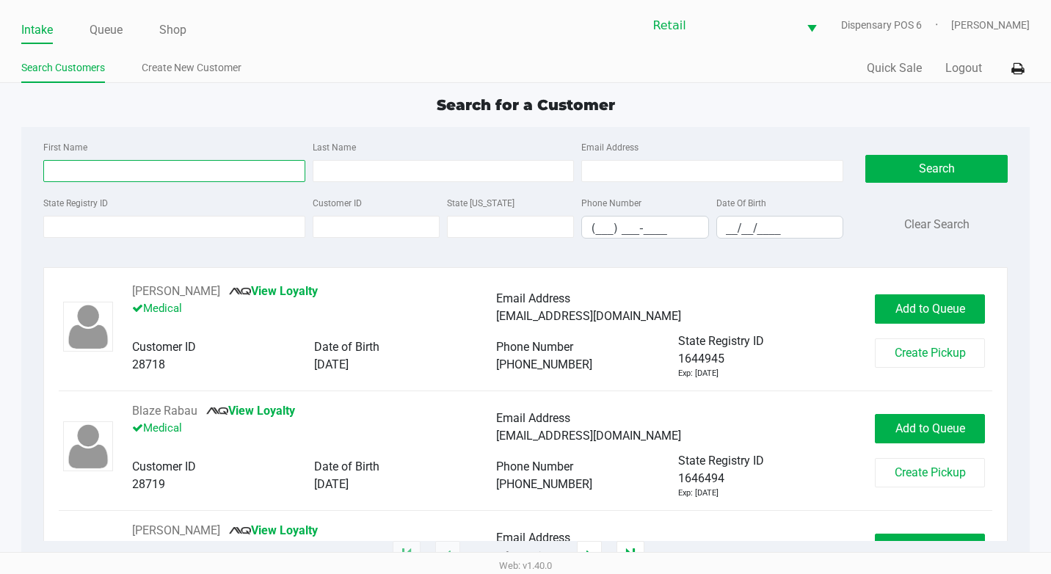
click at [159, 162] on input "First Name" at bounding box center [174, 171] width 262 height 22
type input "[PERSON_NAME]"
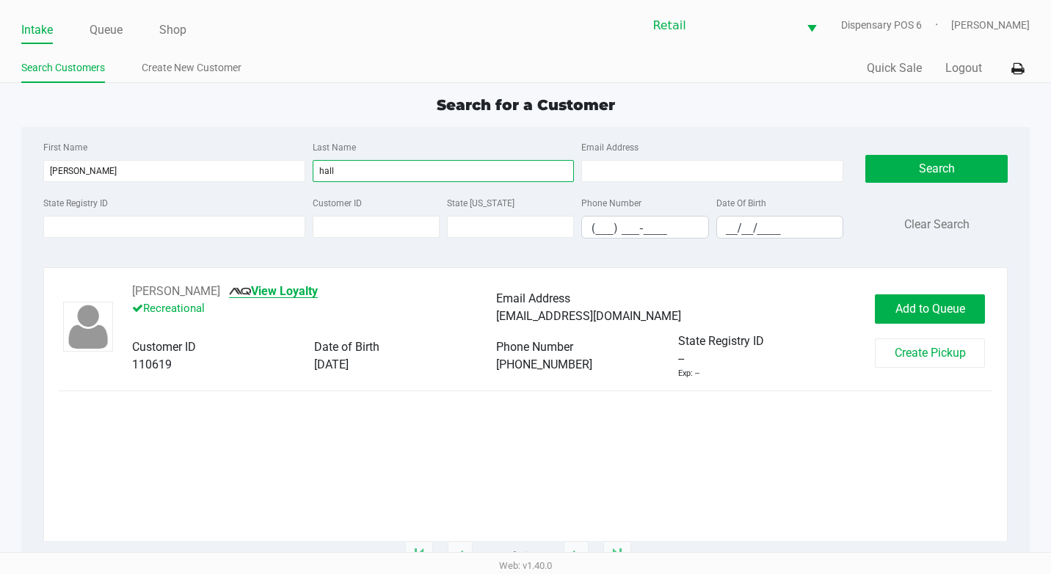
type input "hall"
click at [259, 289] on link "View Loyalty" at bounding box center [273, 291] width 89 height 14
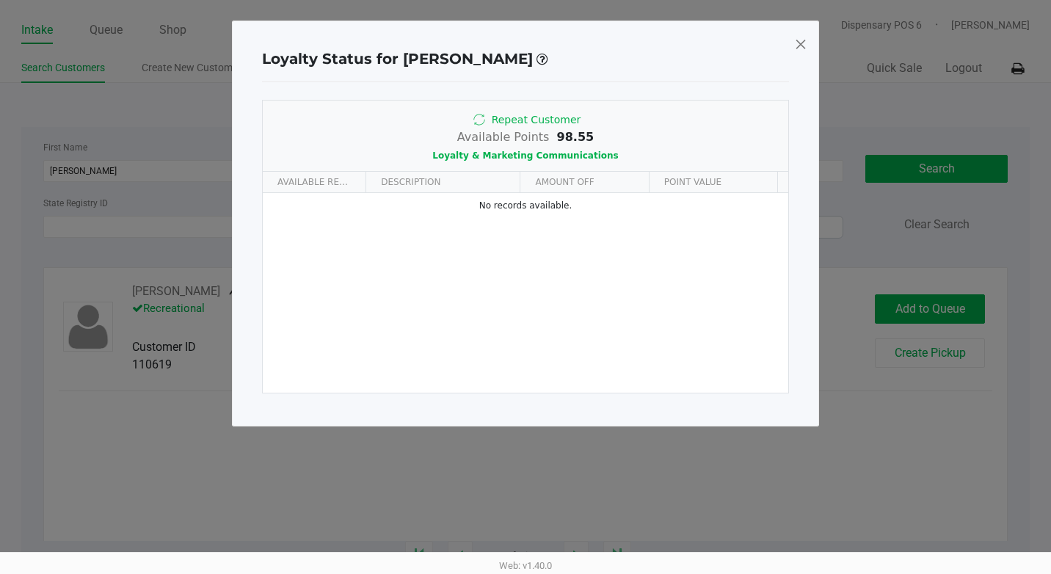
click at [797, 43] on span at bounding box center [800, 43] width 13 height 23
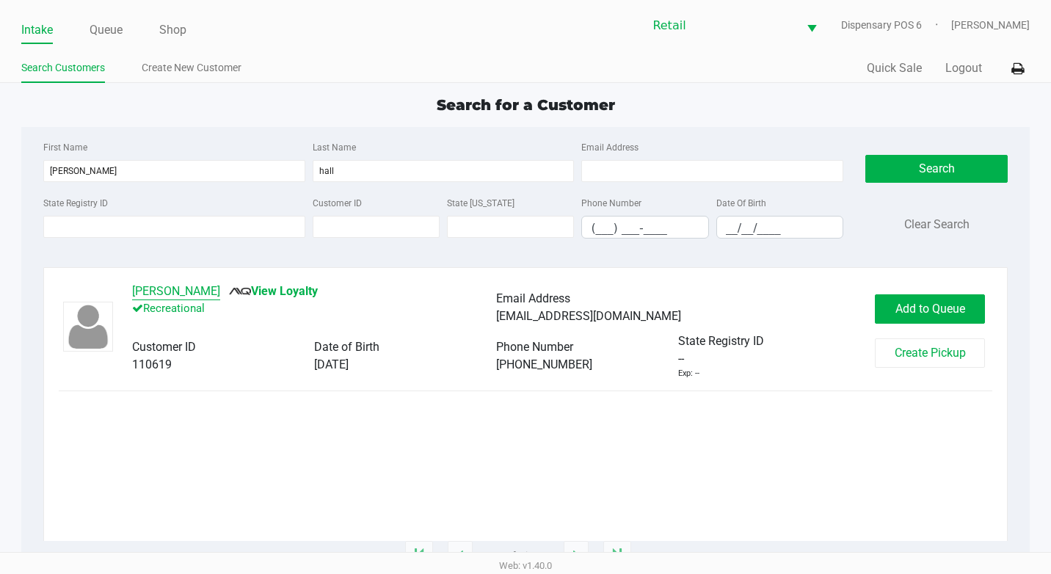
click at [171, 296] on button "[PERSON_NAME]" at bounding box center [176, 292] width 88 height 18
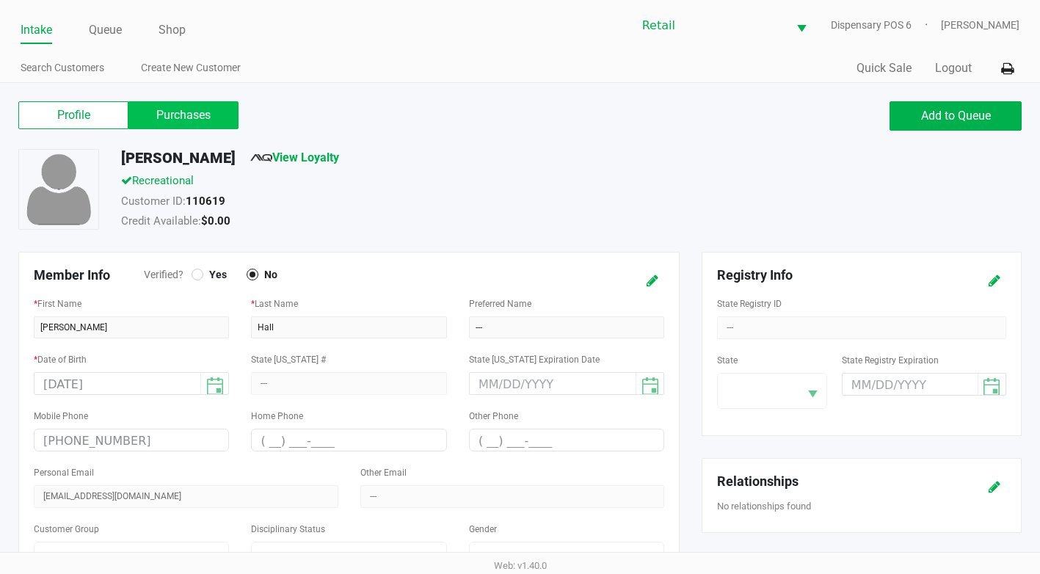
click at [185, 116] on label "Purchases" at bounding box center [183, 115] width 110 height 28
click at [0, 0] on 1 "Purchases" at bounding box center [0, 0] width 0 height 0
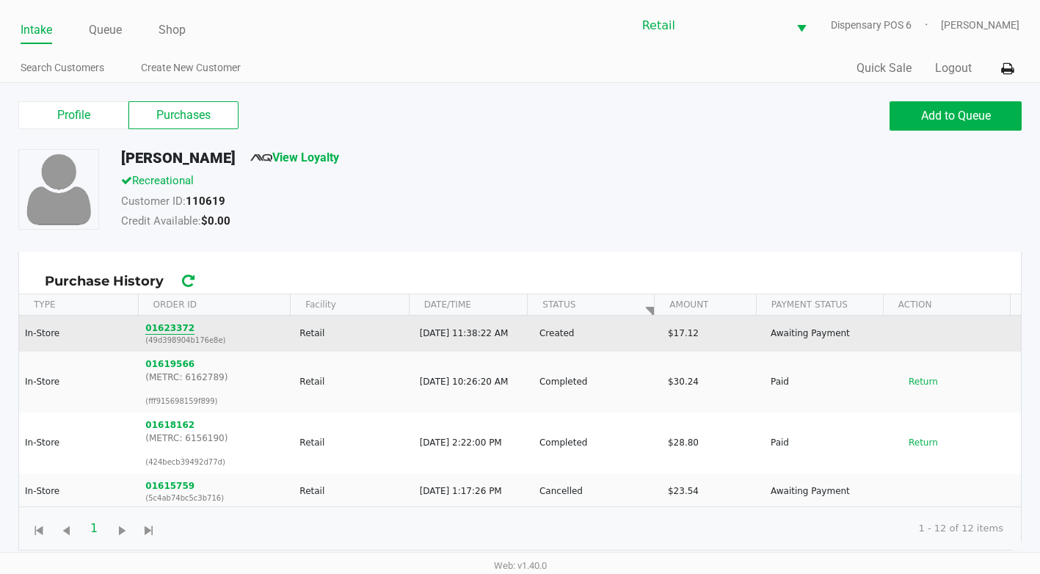
click at [152, 324] on button "01623372" at bounding box center [169, 328] width 49 height 13
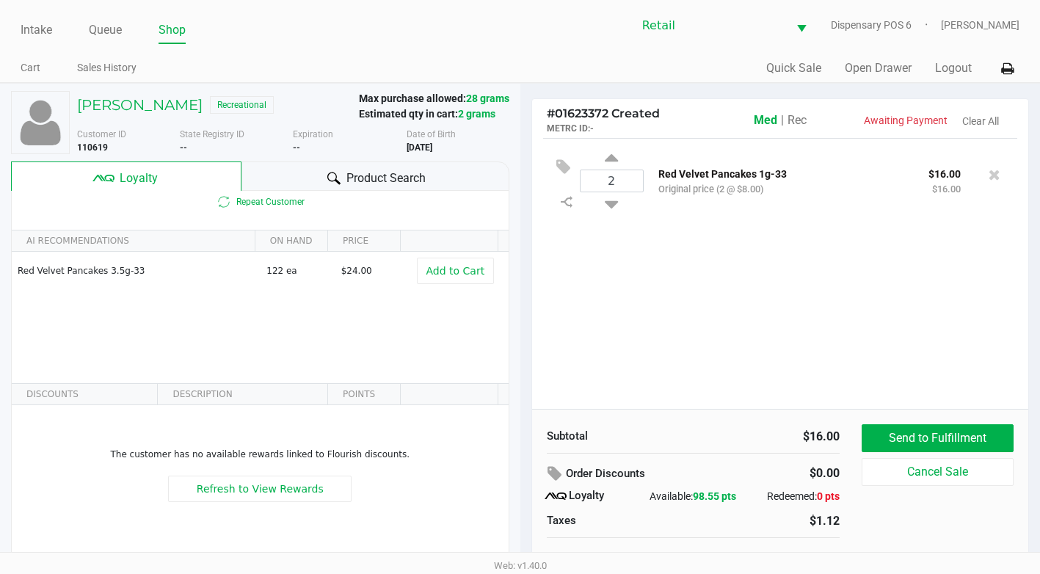
click at [799, 122] on span "Rec" at bounding box center [797, 120] width 19 height 14
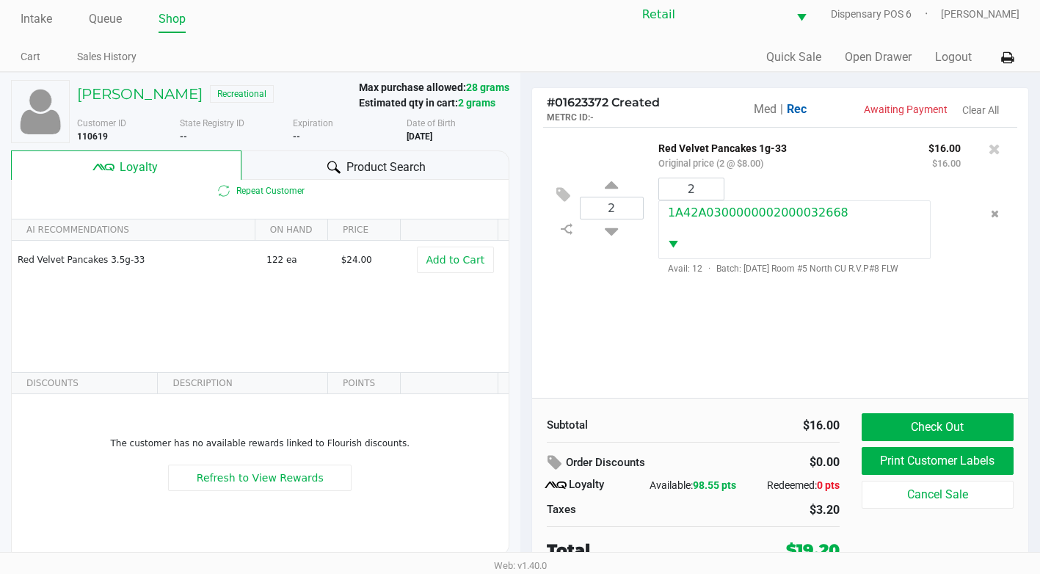
scroll to position [15, 0]
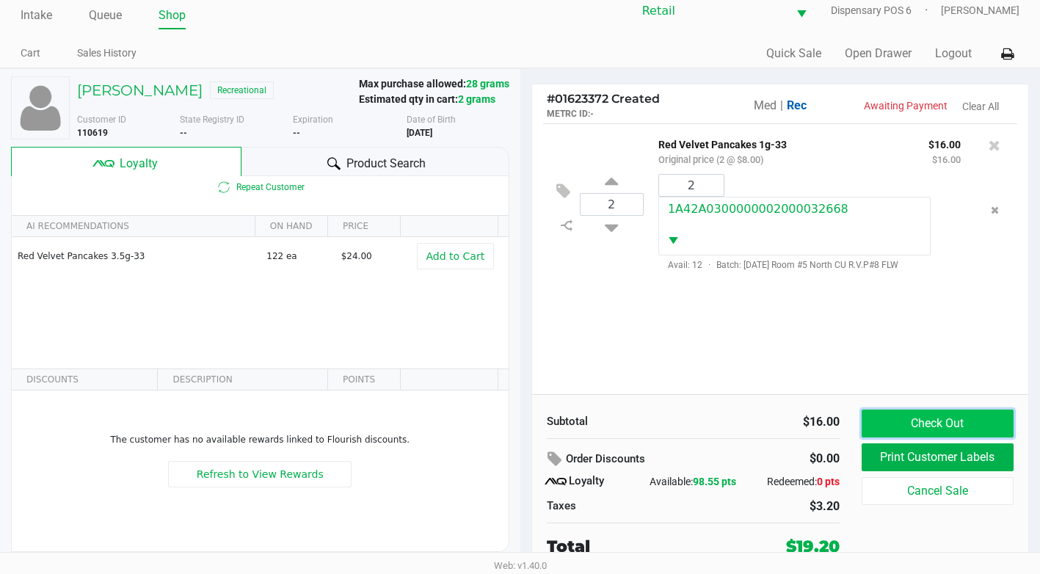
click at [893, 418] on button "Check Out" at bounding box center [938, 424] width 152 height 28
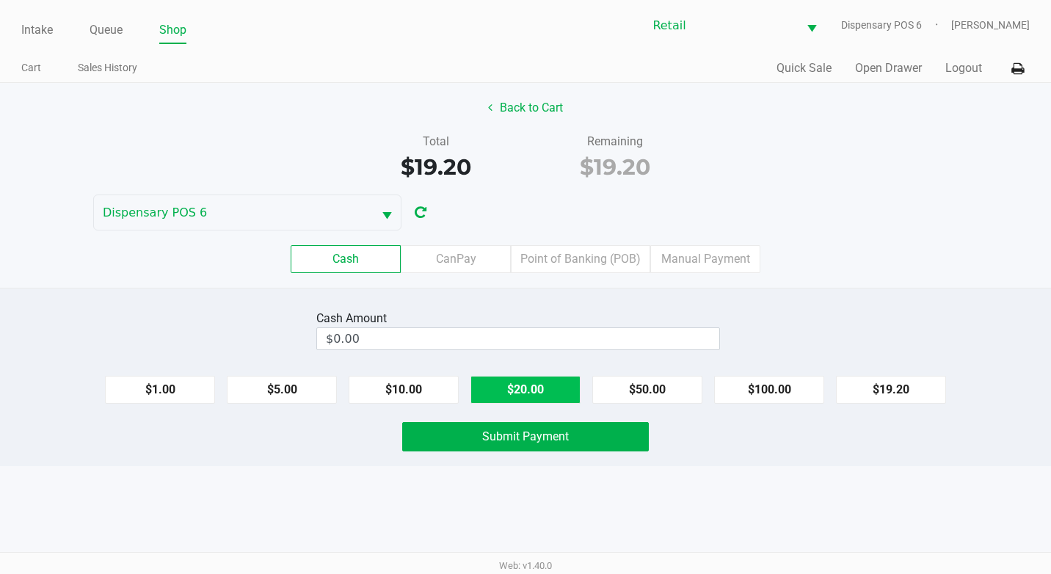
click at [504, 386] on button "$20.00" at bounding box center [526, 390] width 110 height 28
type input "$20.00"
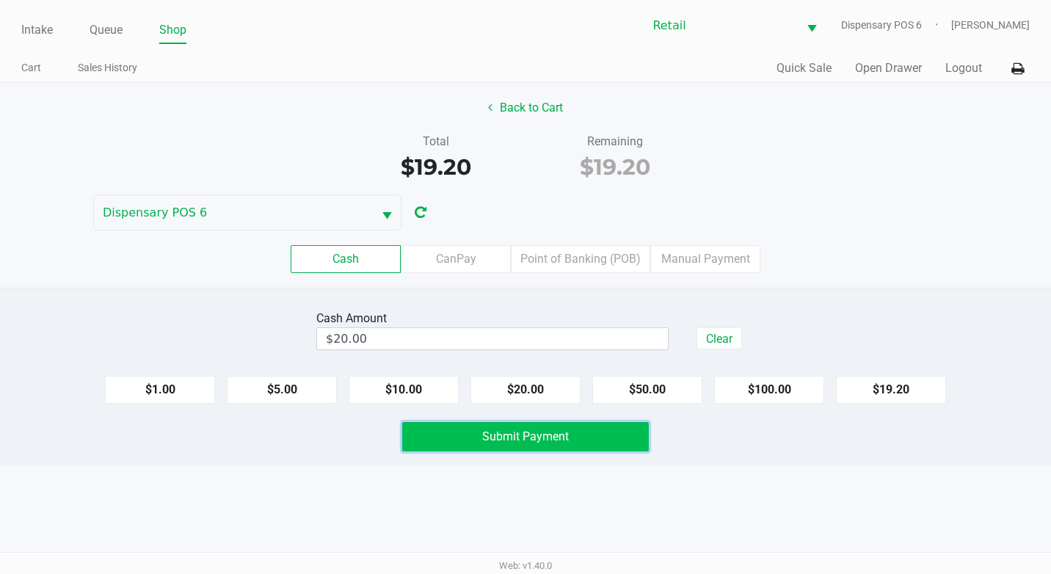
click at [515, 445] on button "Submit Payment" at bounding box center [525, 436] width 247 height 29
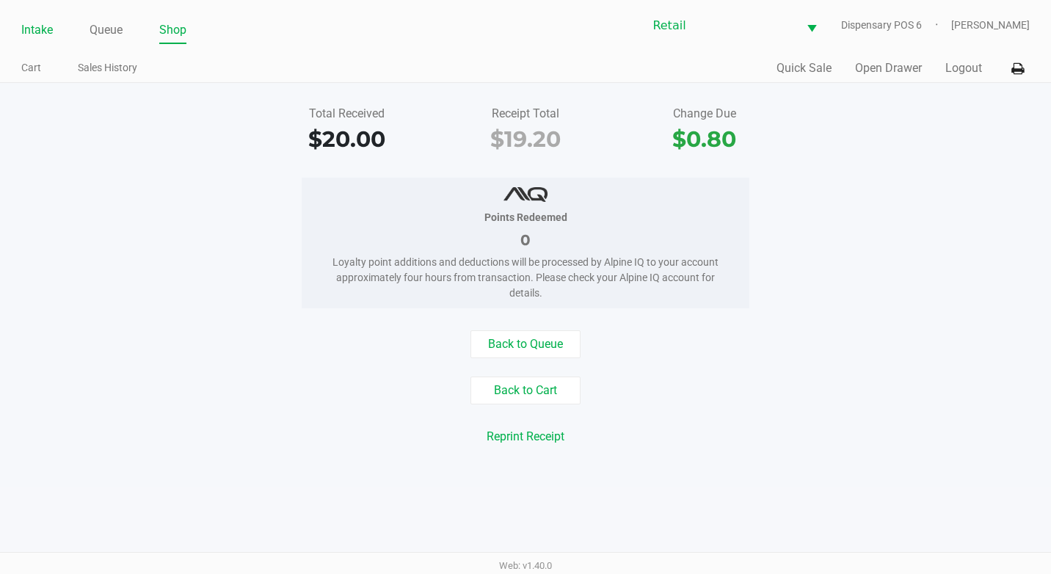
click at [40, 30] on link "Intake" at bounding box center [37, 30] width 32 height 21
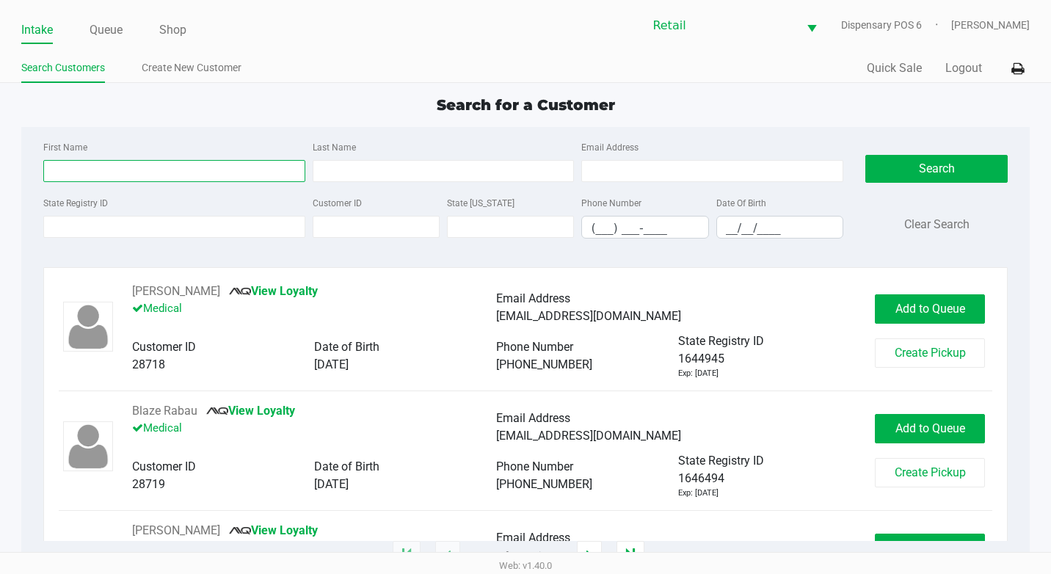
click at [123, 169] on input "First Name" at bounding box center [174, 171] width 262 height 22
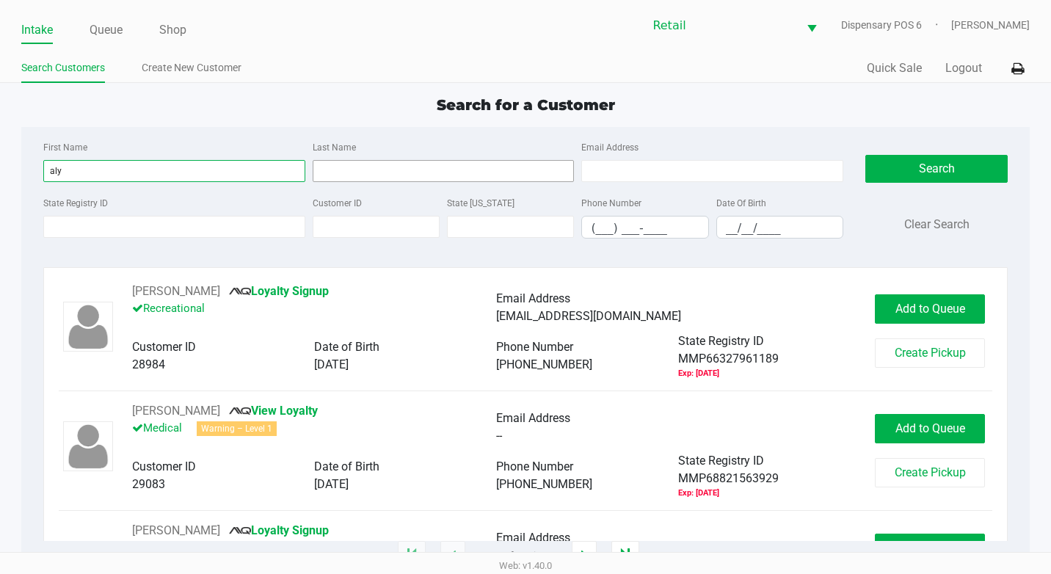
type input "aly"
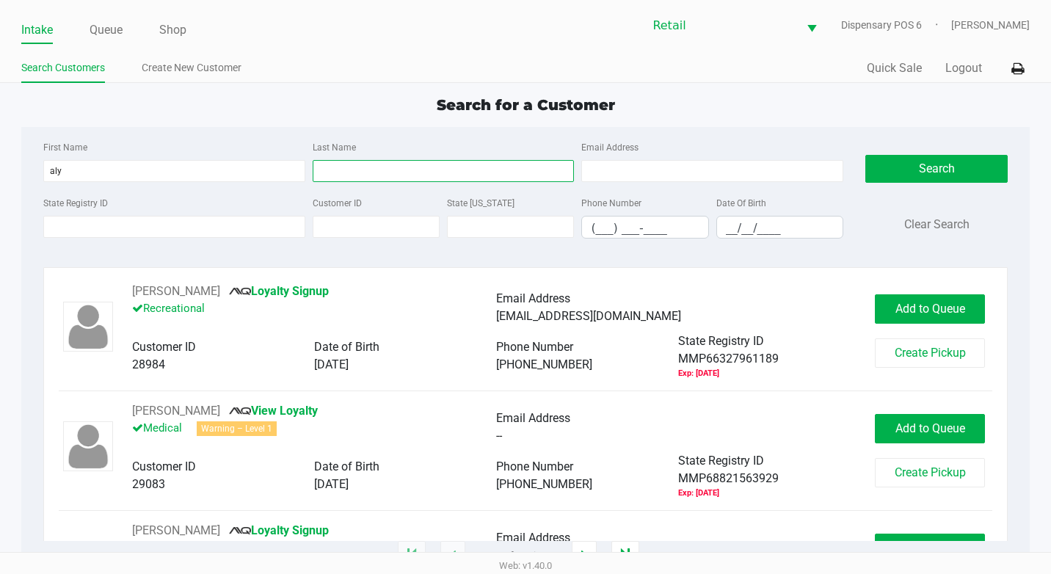
click at [394, 165] on input "Last Name" at bounding box center [444, 171] width 262 height 22
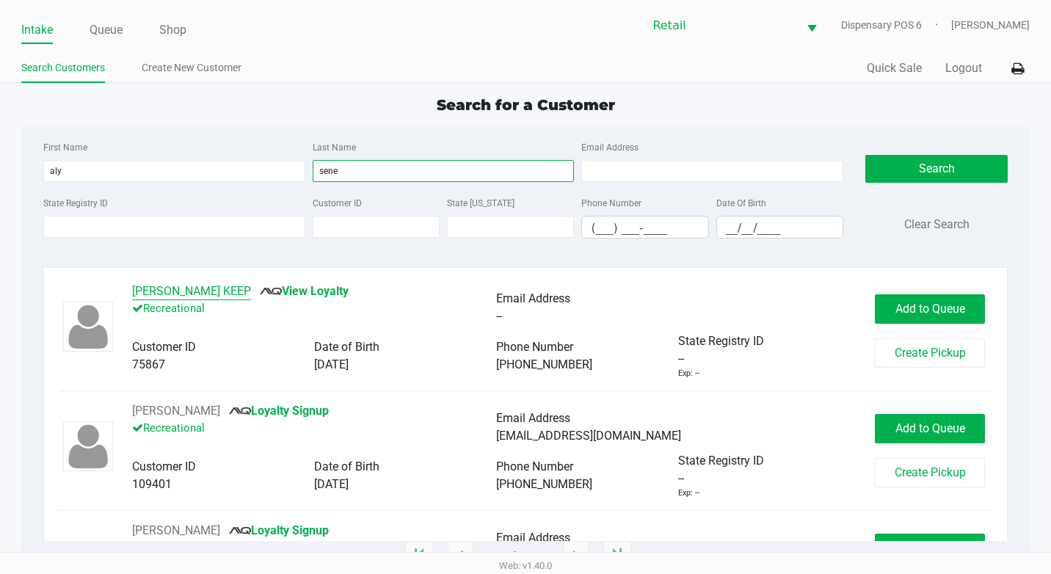
type input "sene"
click at [162, 286] on button "[PERSON_NAME] KEEP" at bounding box center [191, 292] width 119 height 18
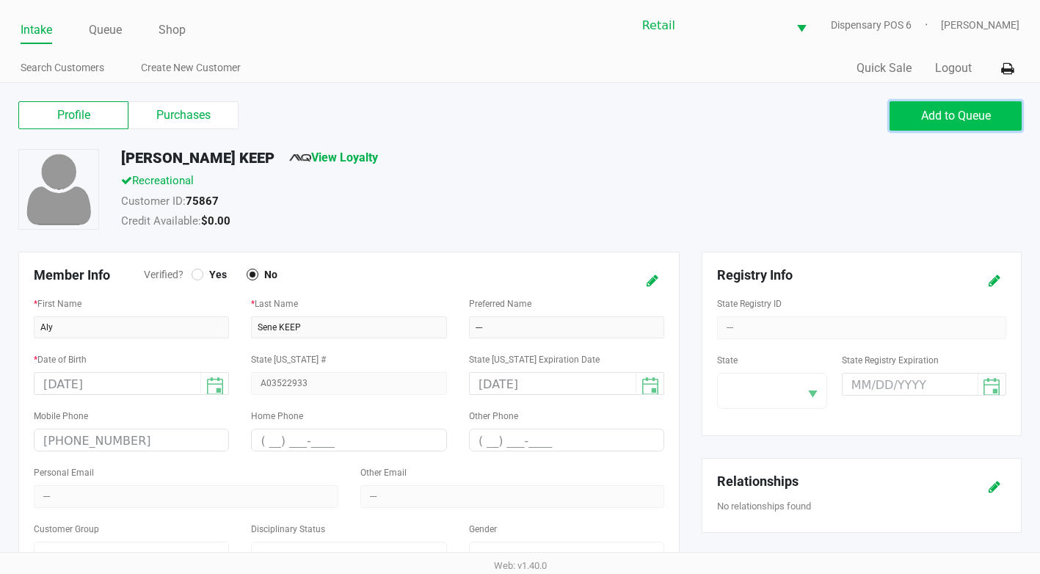
click at [949, 123] on button "Add to Queue" at bounding box center [956, 115] width 132 height 29
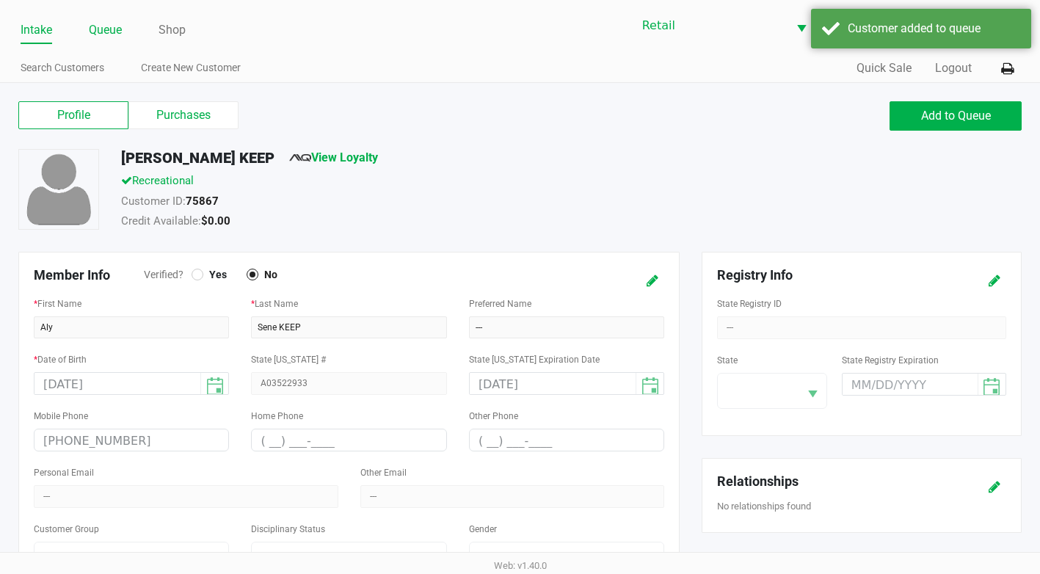
click at [114, 30] on link "Queue" at bounding box center [105, 30] width 33 height 21
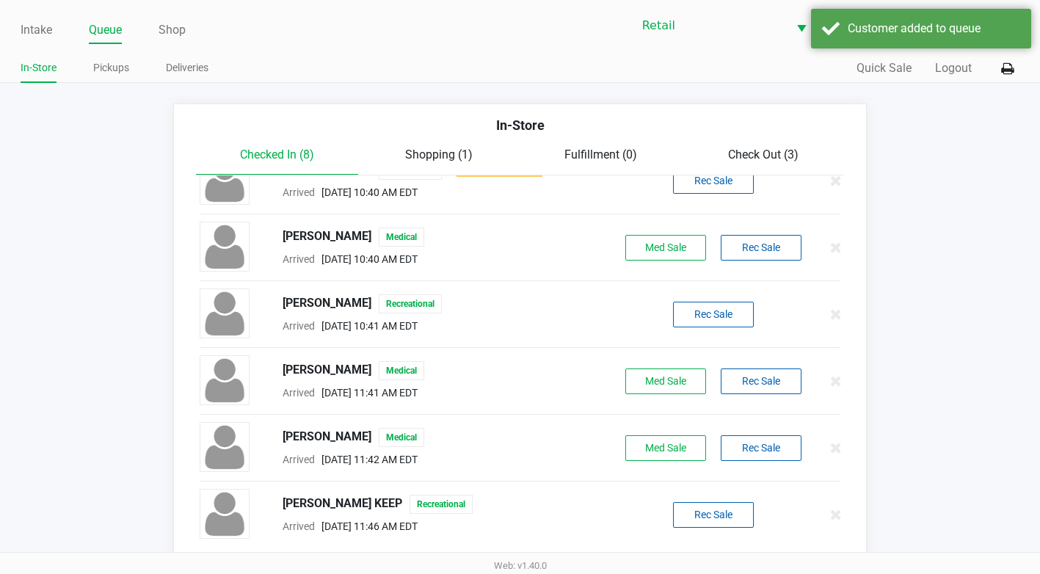
scroll to position [7, 0]
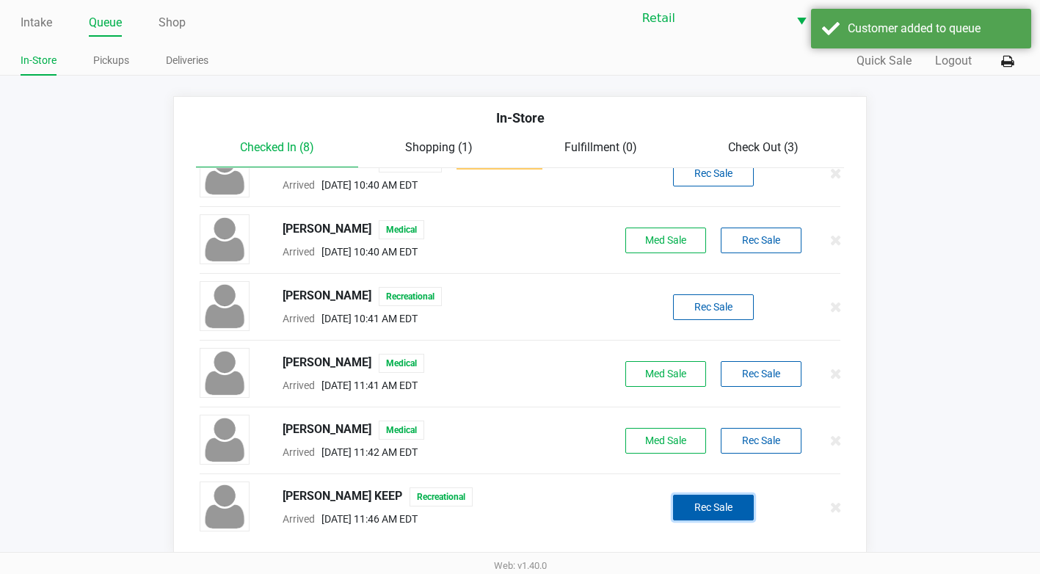
click at [683, 504] on button "Rec Sale" at bounding box center [713, 508] width 81 height 26
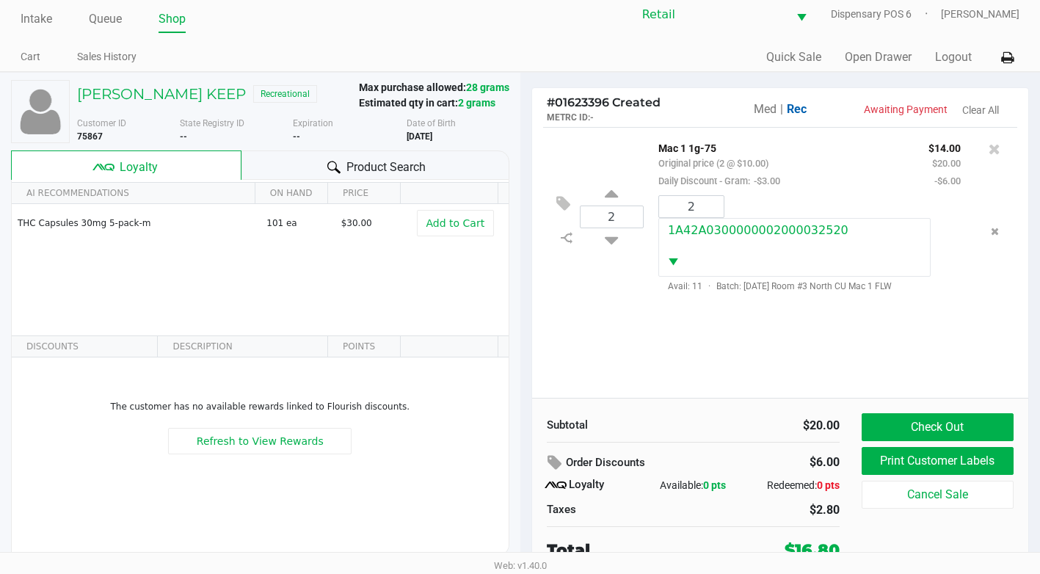
scroll to position [15, 0]
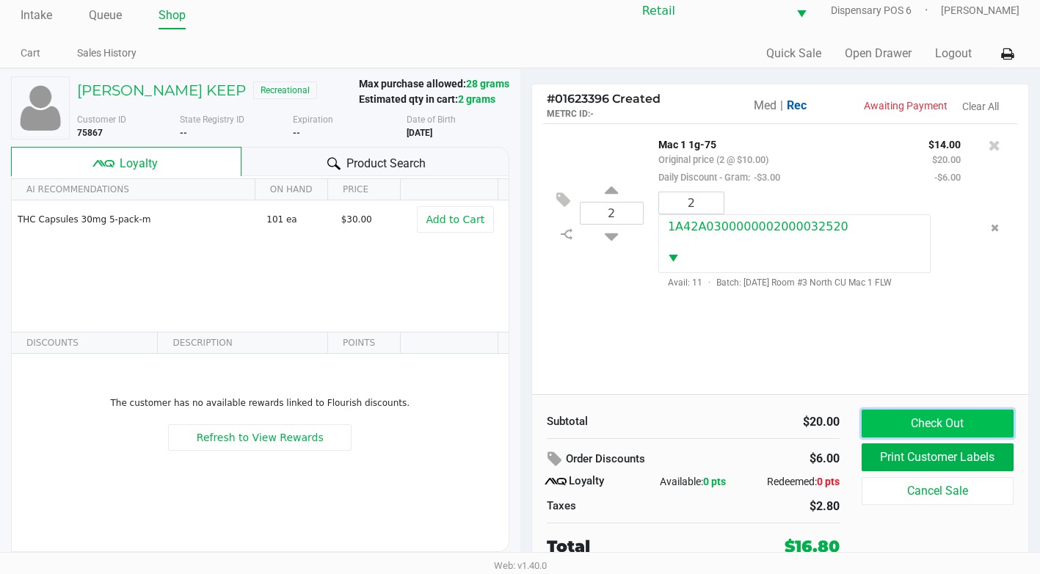
click at [932, 428] on button "Check Out" at bounding box center [938, 424] width 152 height 28
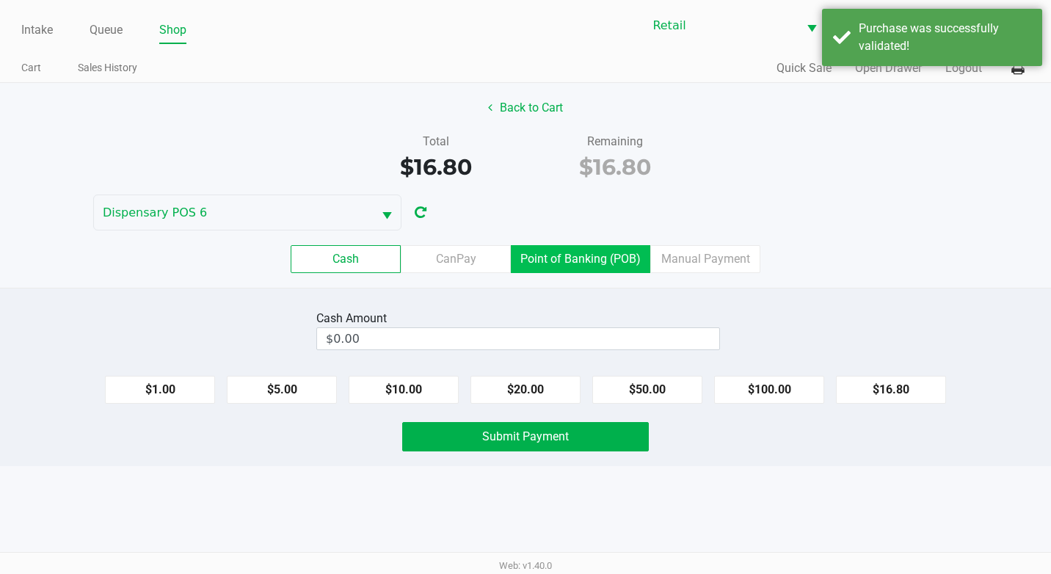
click at [628, 250] on label "Point of Banking (POB)" at bounding box center [580, 259] width 139 height 28
click at [0, 0] on 7 "Point of Banking (POB)" at bounding box center [0, 0] width 0 height 0
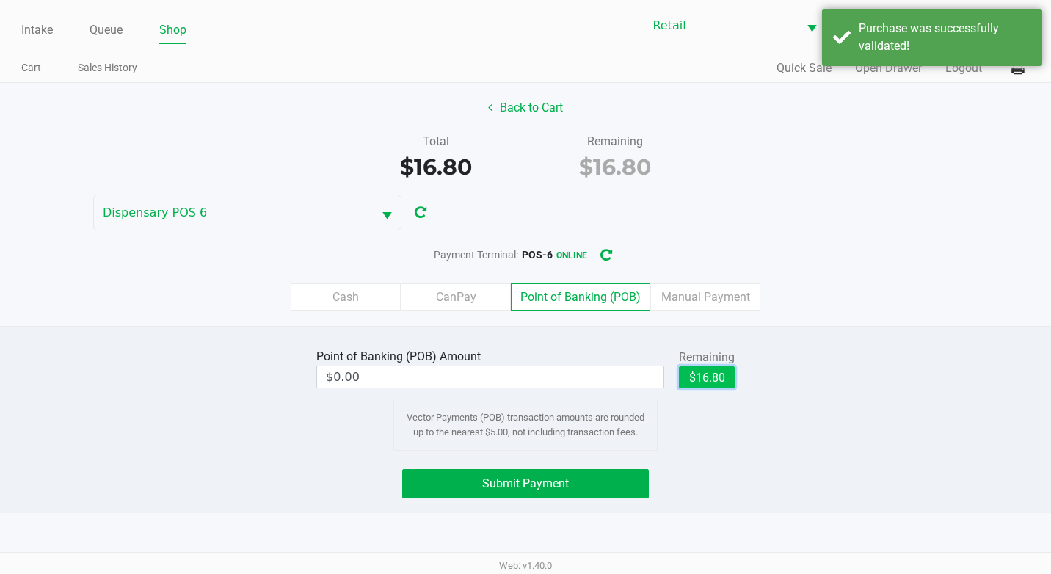
click at [714, 371] on button "$16.80" at bounding box center [707, 377] width 56 height 22
type input "$16.80"
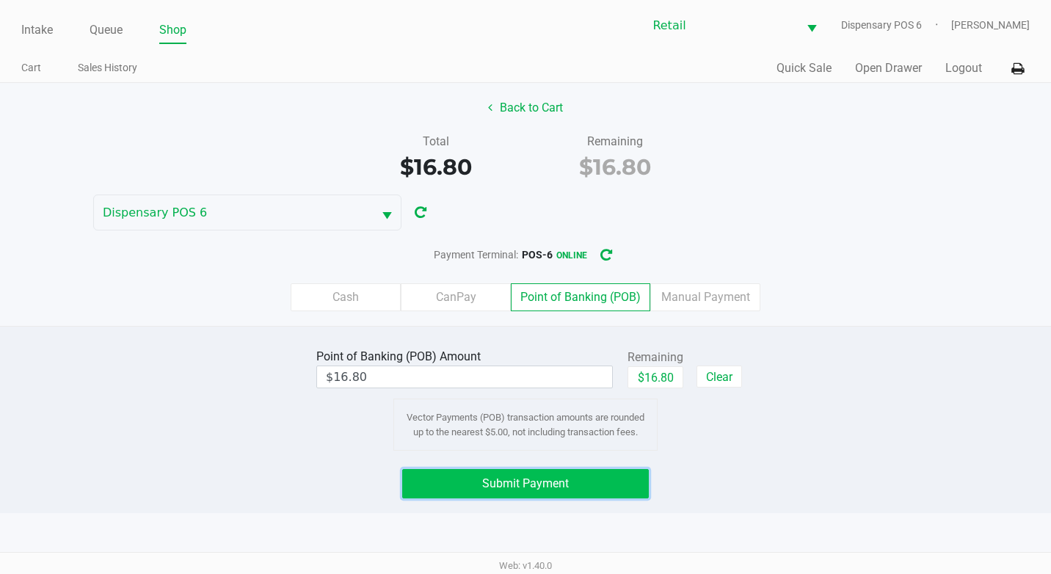
click at [609, 476] on button "Submit Payment" at bounding box center [525, 483] width 247 height 29
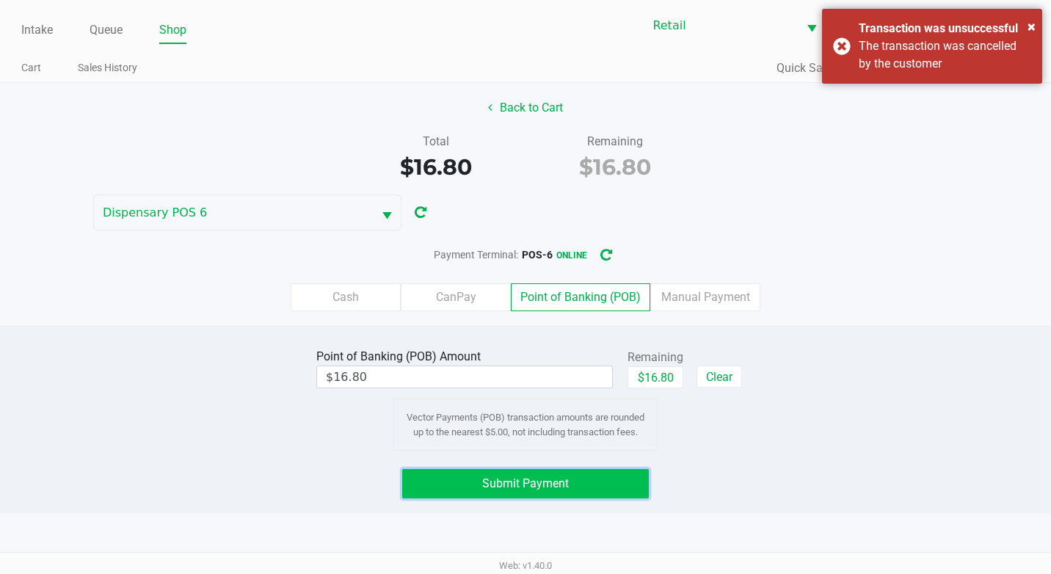
click at [609, 476] on button "Submit Payment" at bounding box center [525, 483] width 247 height 29
click at [617, 482] on button "Submit Payment" at bounding box center [525, 483] width 247 height 29
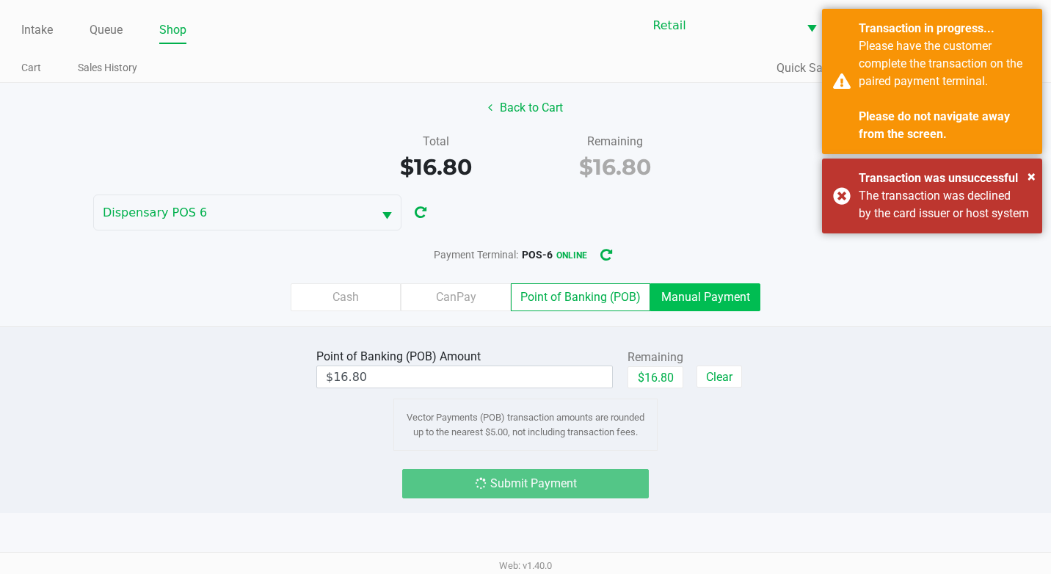
click at [694, 291] on label "Manual Payment" at bounding box center [705, 297] width 110 height 28
click at [0, 0] on 8 "Manual Payment" at bounding box center [0, 0] width 0 height 0
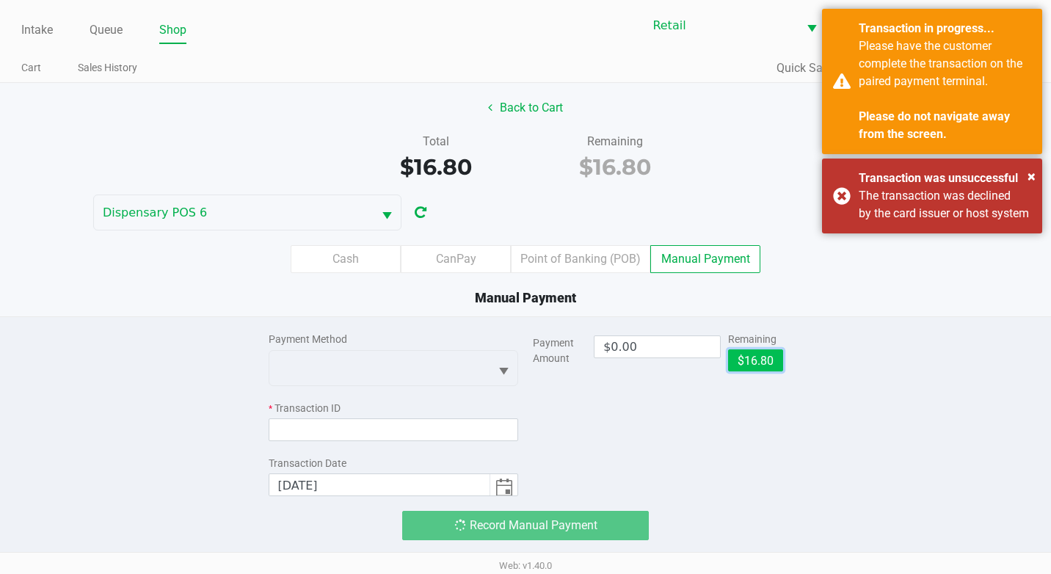
click at [760, 355] on button "$16.80" at bounding box center [755, 360] width 55 height 22
type input "$16.80"
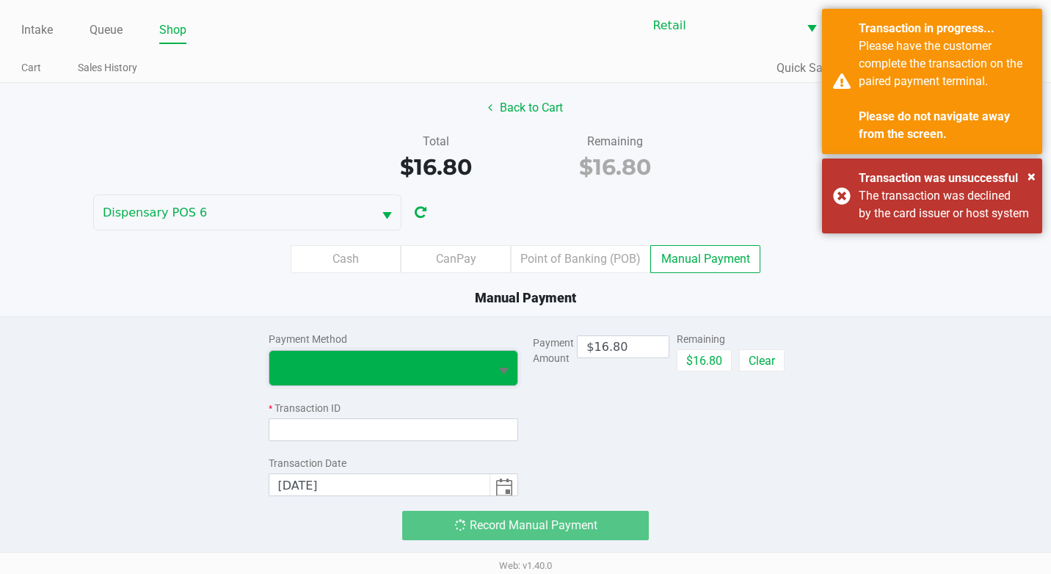
click at [420, 371] on span at bounding box center [379, 368] width 203 height 18
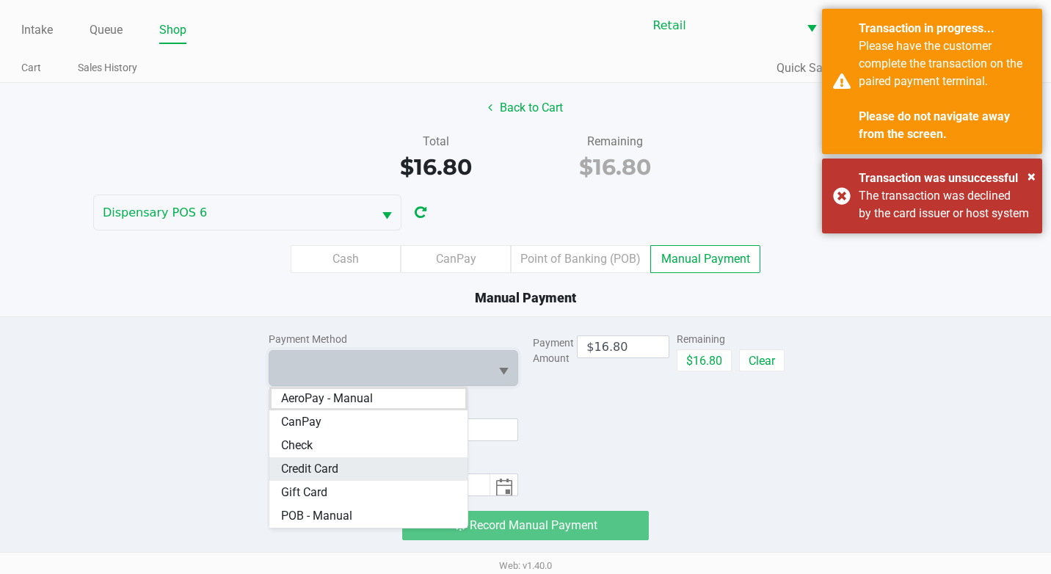
click at [321, 471] on span "Credit Card" at bounding box center [309, 469] width 57 height 18
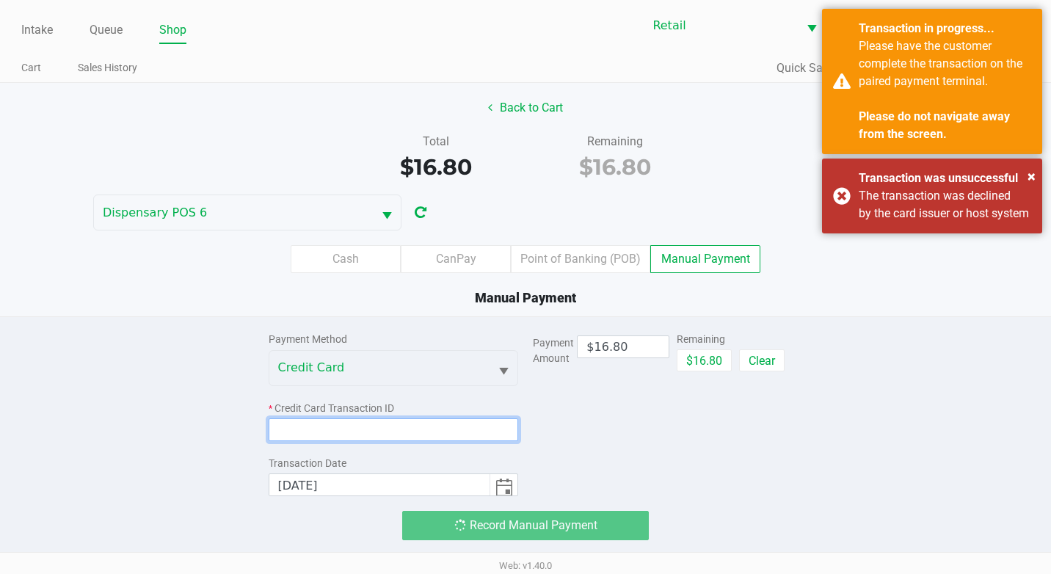
click at [330, 421] on input at bounding box center [394, 429] width 250 height 23
click at [475, 429] on input "7400" at bounding box center [394, 429] width 250 height 23
type input "7400"
click at [708, 452] on div "Payment Amount $16.80 Remaining $16.80 Clear" at bounding box center [658, 406] width 250 height 179
click at [532, 531] on div "Record Manual Payment" at bounding box center [525, 525] width 247 height 29
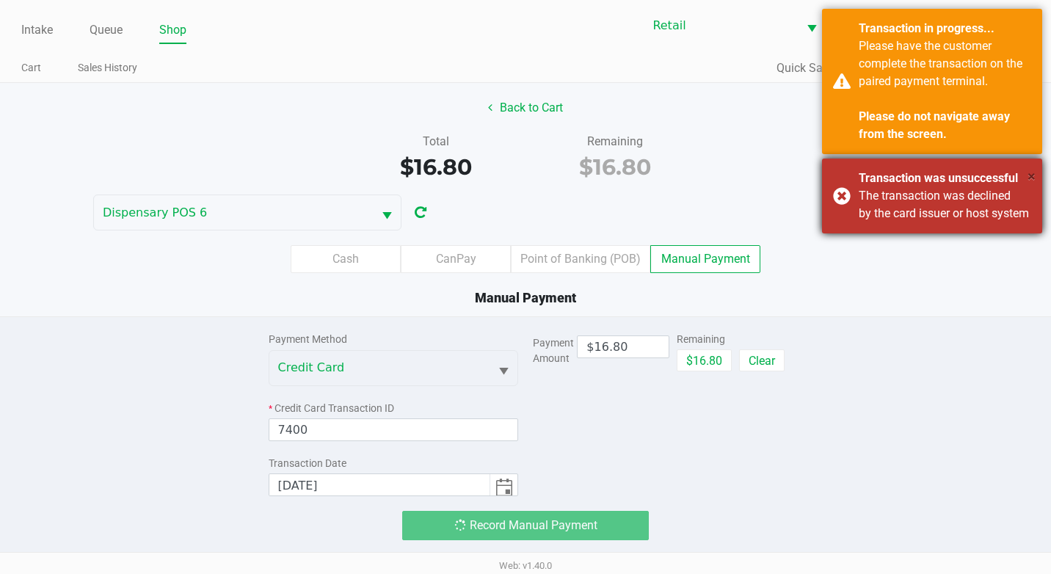
click at [1031, 178] on span "×" at bounding box center [1032, 176] width 8 height 18
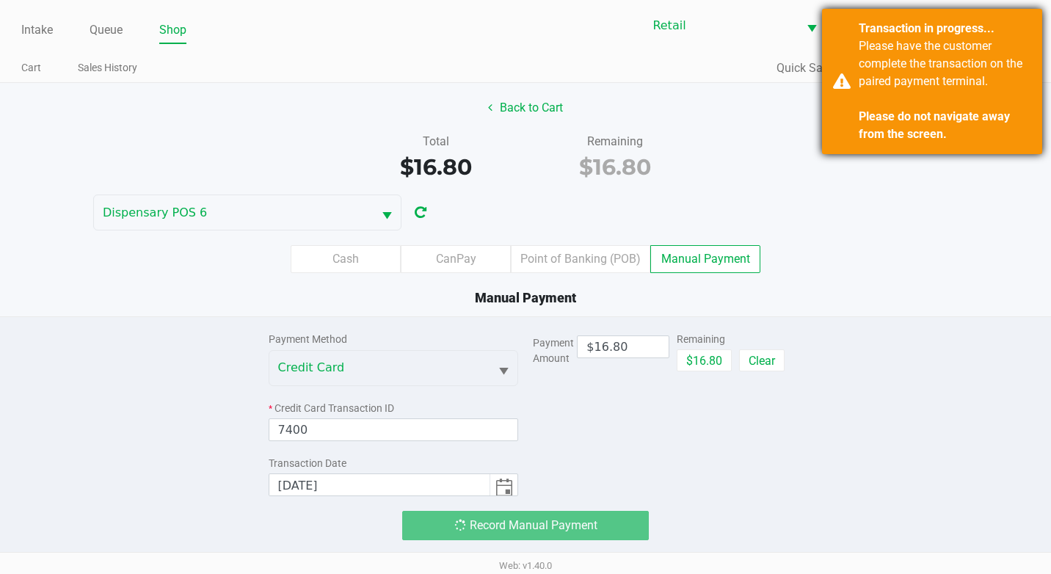
click at [1024, 48] on div "Please have the customer complete the transaction on the paired payment termina…" at bounding box center [945, 90] width 173 height 106
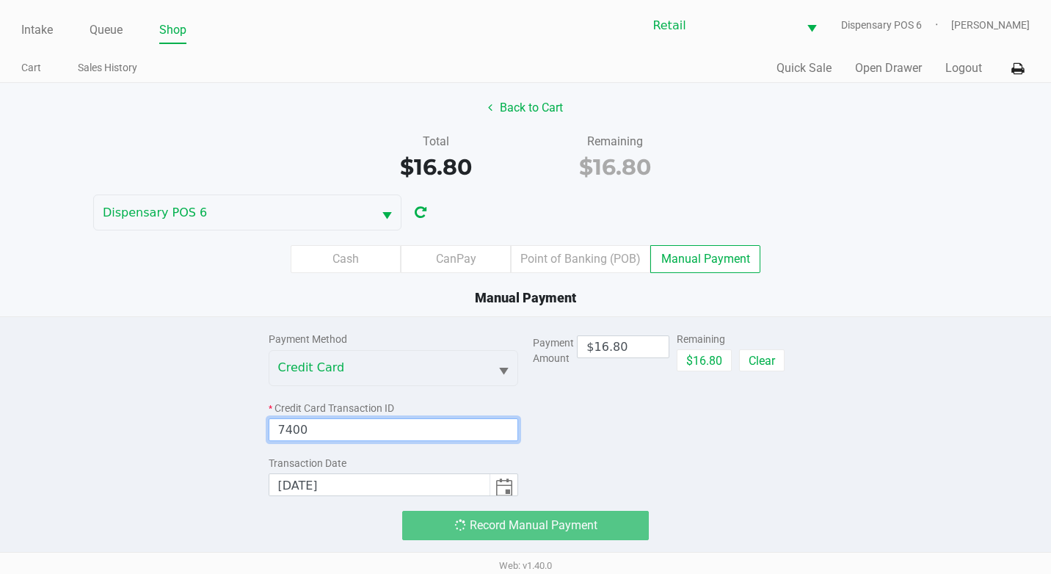
click at [451, 425] on input "7400" at bounding box center [394, 429] width 250 height 23
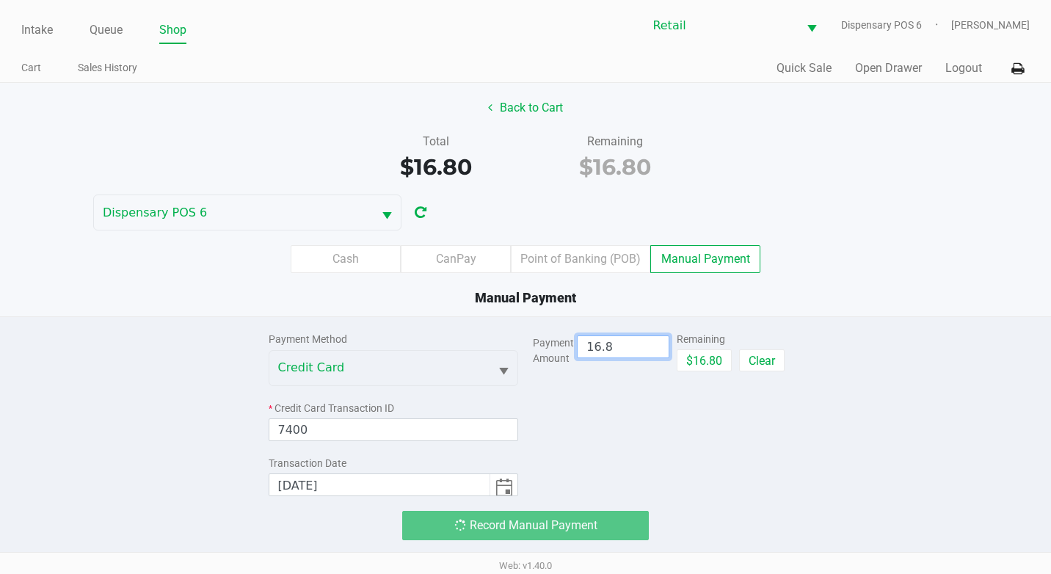
click at [632, 341] on input "16.8" at bounding box center [623, 346] width 90 height 21
drag, startPoint x: 632, startPoint y: 341, endPoint x: 648, endPoint y: 348, distance: 16.8
click at [634, 341] on input "16.8" at bounding box center [623, 346] width 90 height 21
drag, startPoint x: 649, startPoint y: 348, endPoint x: 675, endPoint y: 352, distance: 26.0
click at [650, 348] on input "16.8" at bounding box center [623, 346] width 90 height 21
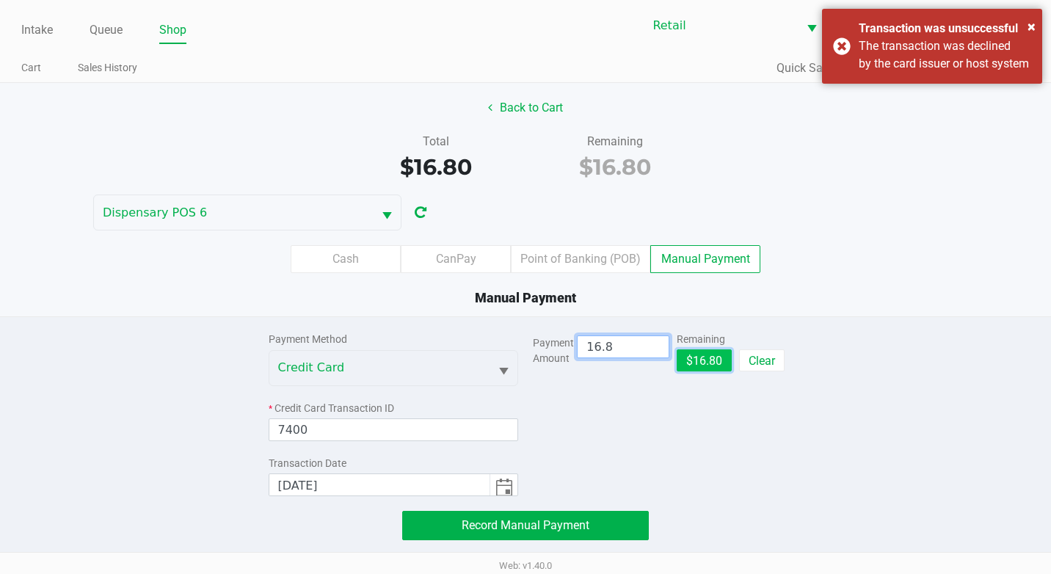
type input "$16.80"
click at [708, 353] on button "$16.80" at bounding box center [704, 360] width 55 height 22
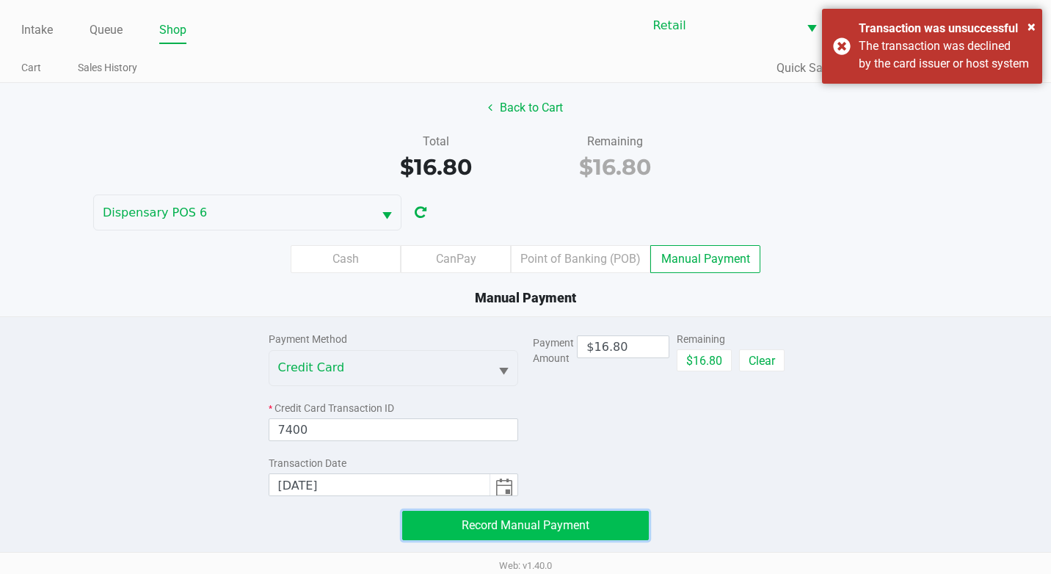
click at [526, 527] on span "Record Manual Payment" at bounding box center [526, 525] width 128 height 14
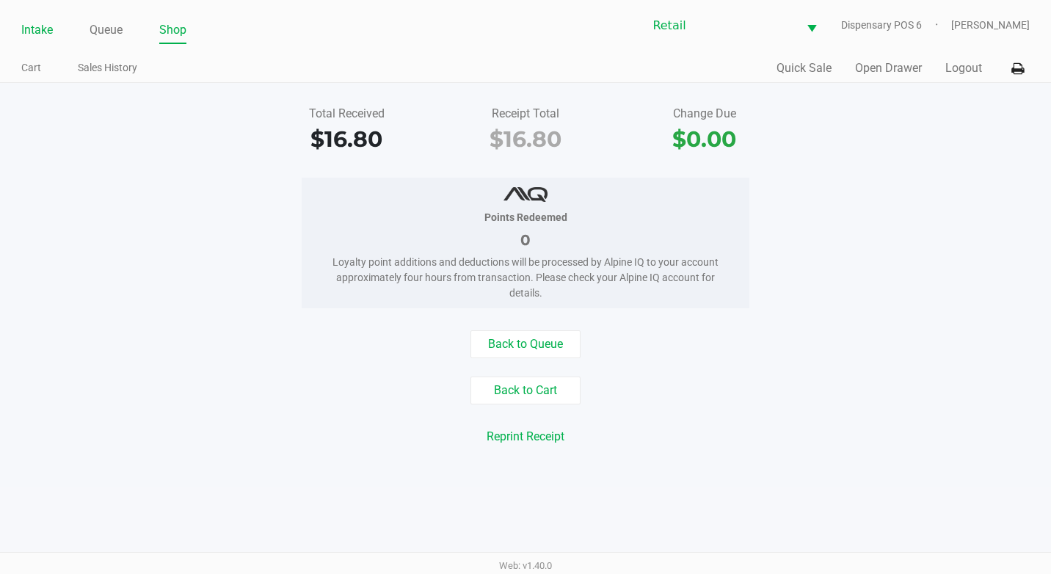
click at [46, 23] on link "Intake" at bounding box center [37, 30] width 32 height 21
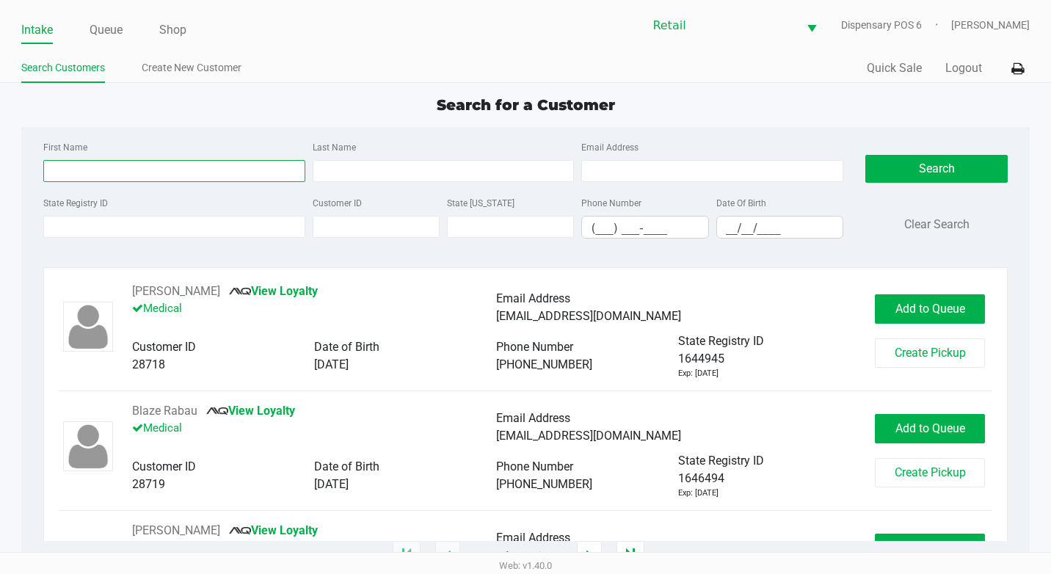
click at [115, 175] on input "First Name" at bounding box center [174, 171] width 262 height 22
type input "[PERSON_NAME]"
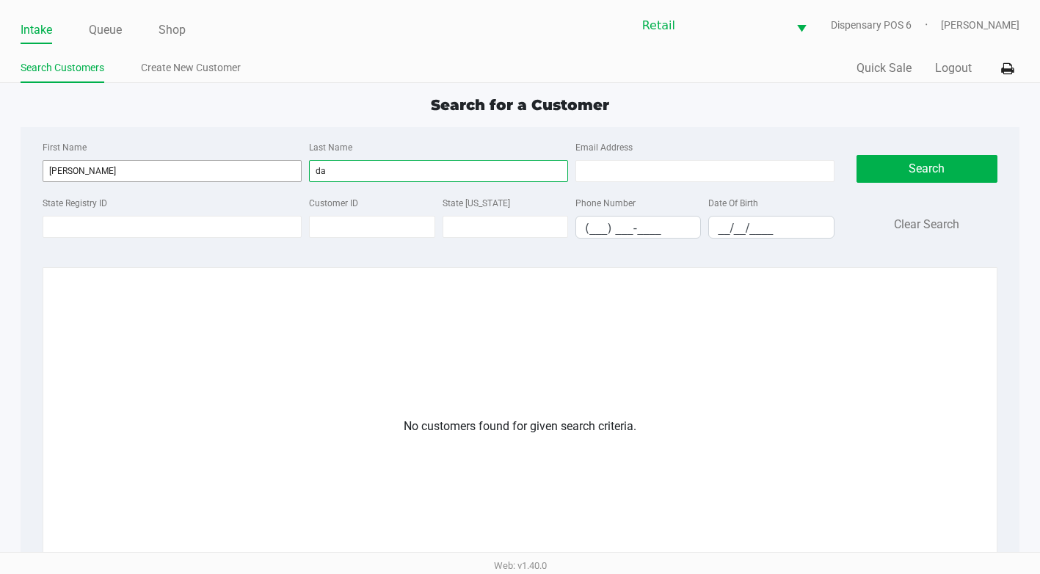
type input "d"
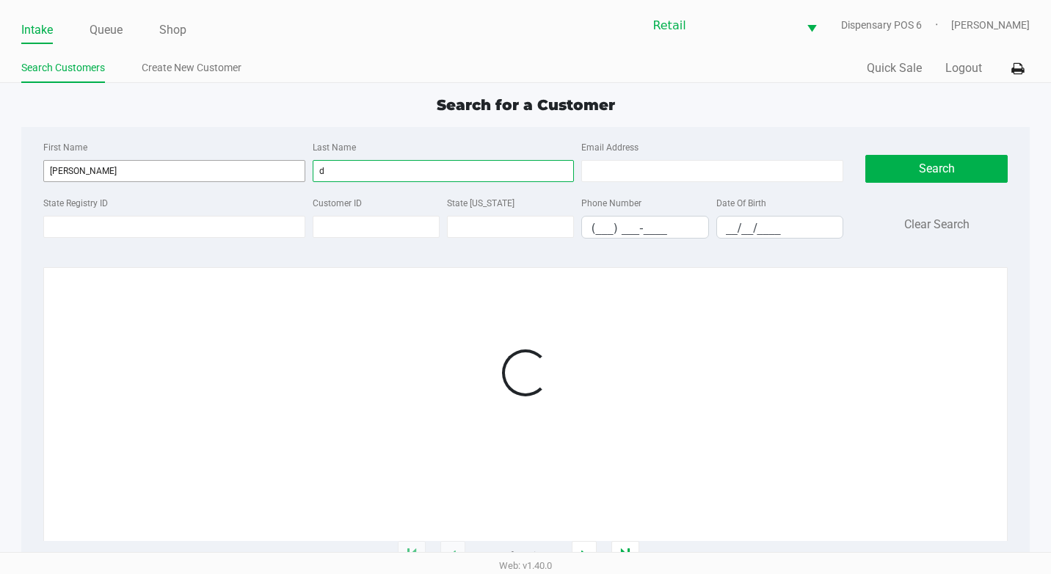
type input "d"
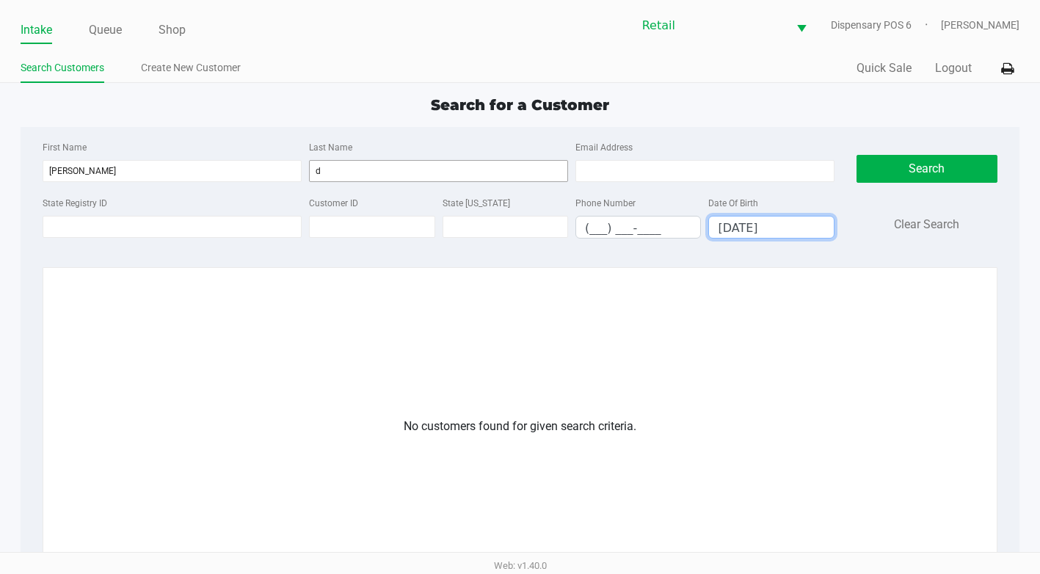
type input "[DATE]"
click at [352, 167] on input "d" at bounding box center [438, 171] width 259 height 22
drag, startPoint x: 228, startPoint y: 175, endPoint x: 0, endPoint y: 156, distance: 229.1
click at [0, 156] on html "Intake Queue Shop Retail Dispensary POS 6 [PERSON_NAME] Search Customers Create…" at bounding box center [520, 287] width 1040 height 574
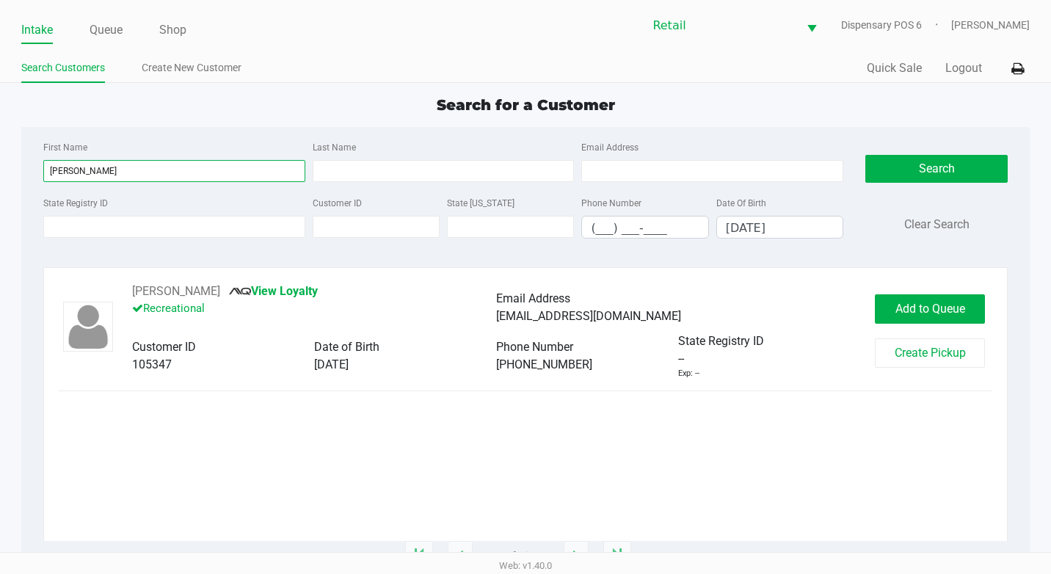
type input "[PERSON_NAME]"
click at [368, 468] on div "[PERSON_NAME] View Loyalty Recreational Email Address [EMAIL_ADDRESS][DOMAIN_NA…" at bounding box center [526, 412] width 935 height 258
click at [181, 291] on button "[PERSON_NAME]" at bounding box center [176, 292] width 88 height 18
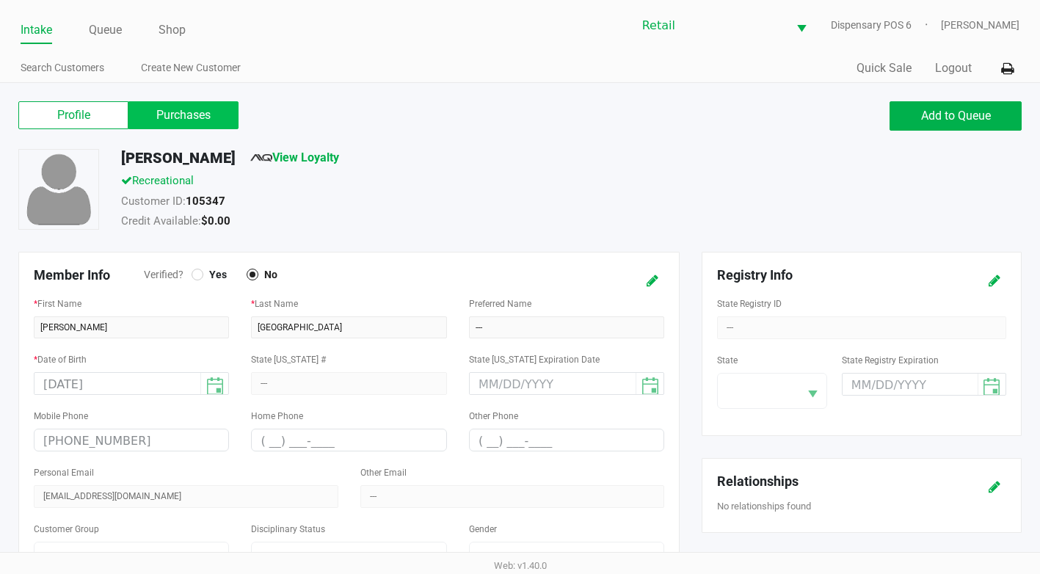
click at [194, 123] on label "Purchases" at bounding box center [183, 115] width 110 height 28
click at [0, 0] on 1 "Purchases" at bounding box center [0, 0] width 0 height 0
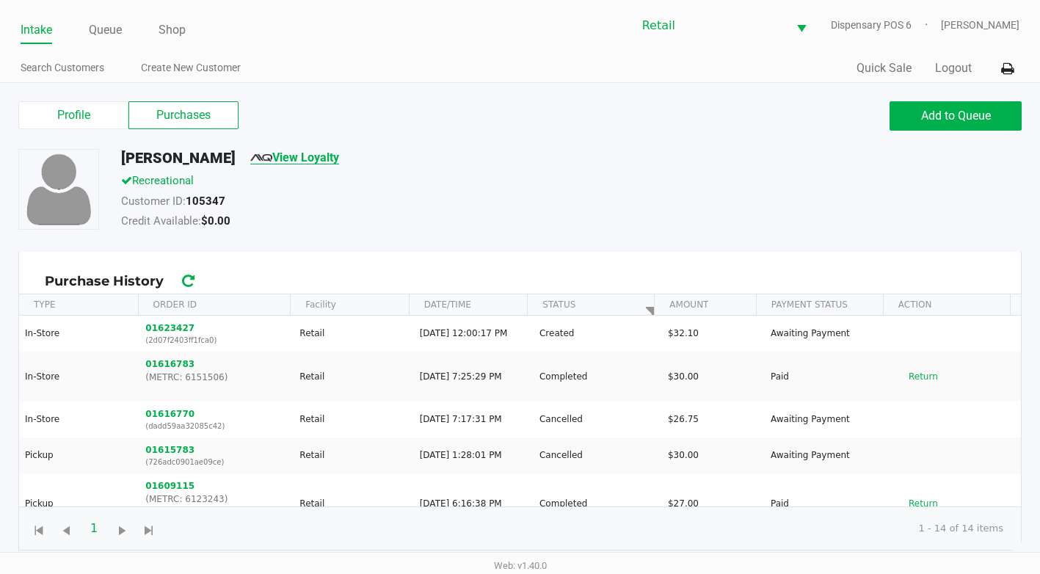
click at [311, 155] on link "View Loyalty" at bounding box center [294, 157] width 89 height 14
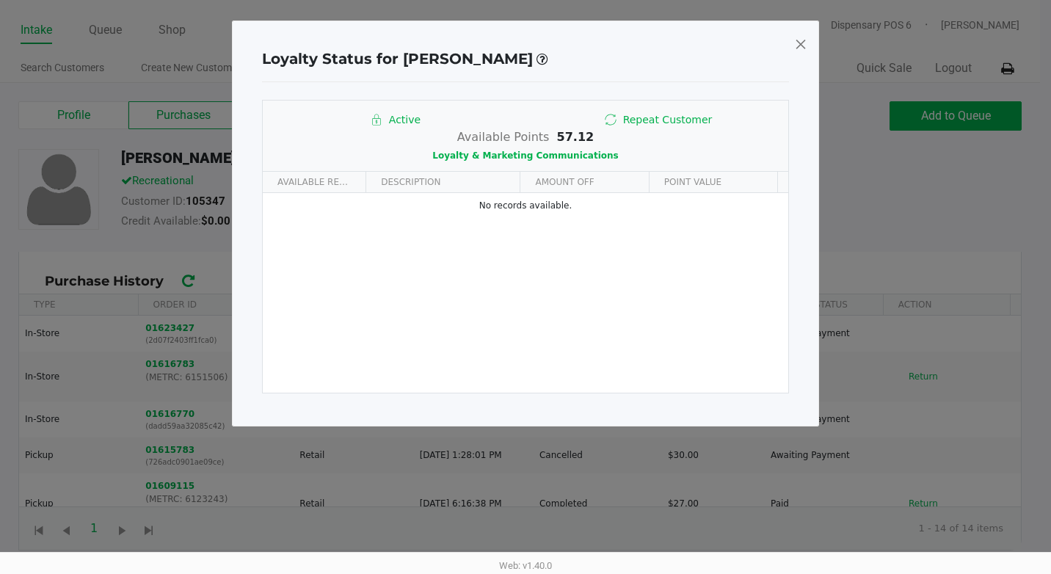
click at [797, 48] on span at bounding box center [800, 43] width 13 height 23
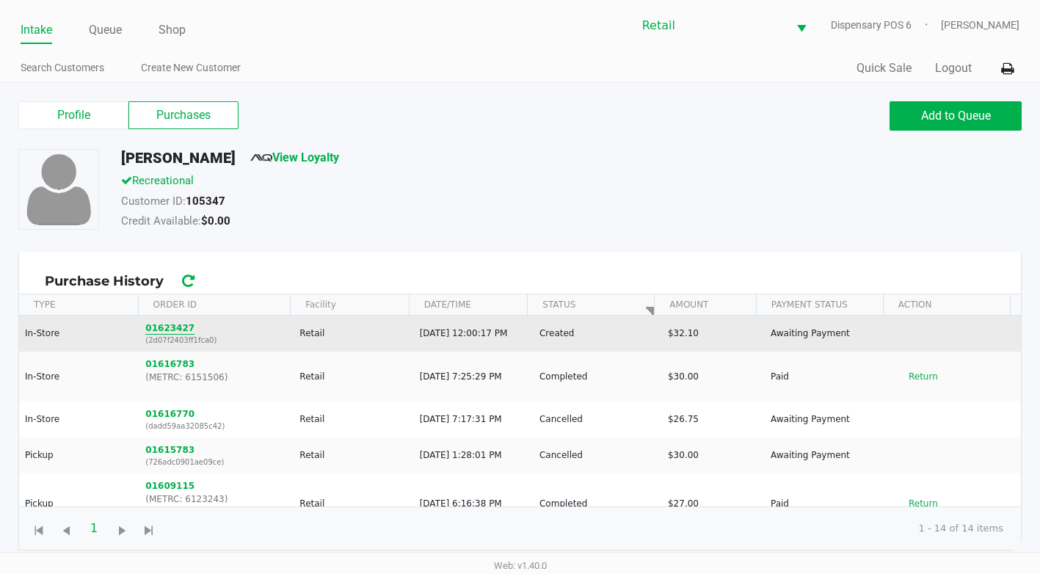
click at [177, 330] on button "01623427" at bounding box center [169, 328] width 49 height 13
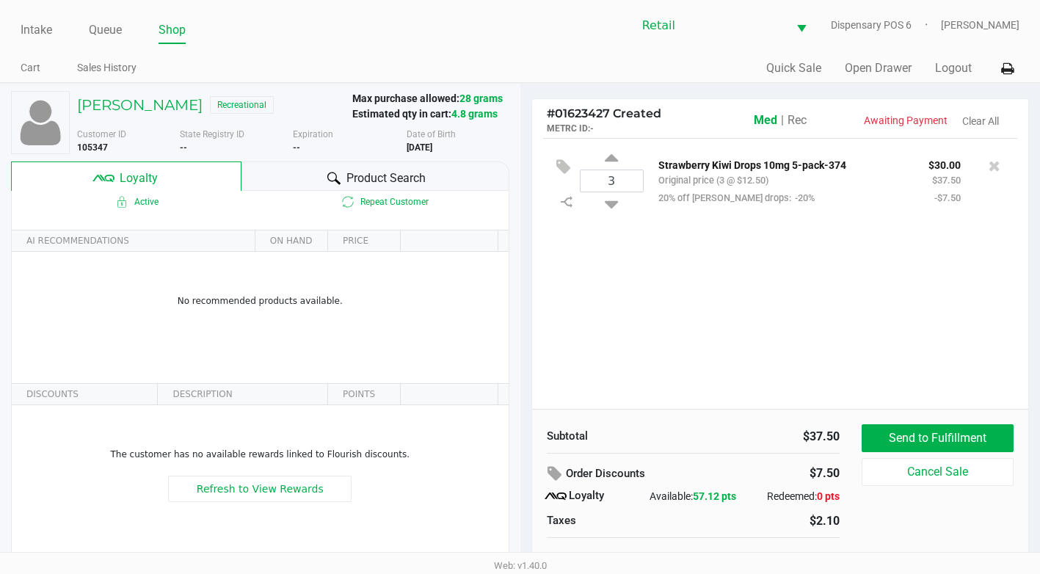
click at [807, 120] on span "Rec" at bounding box center [797, 120] width 19 height 14
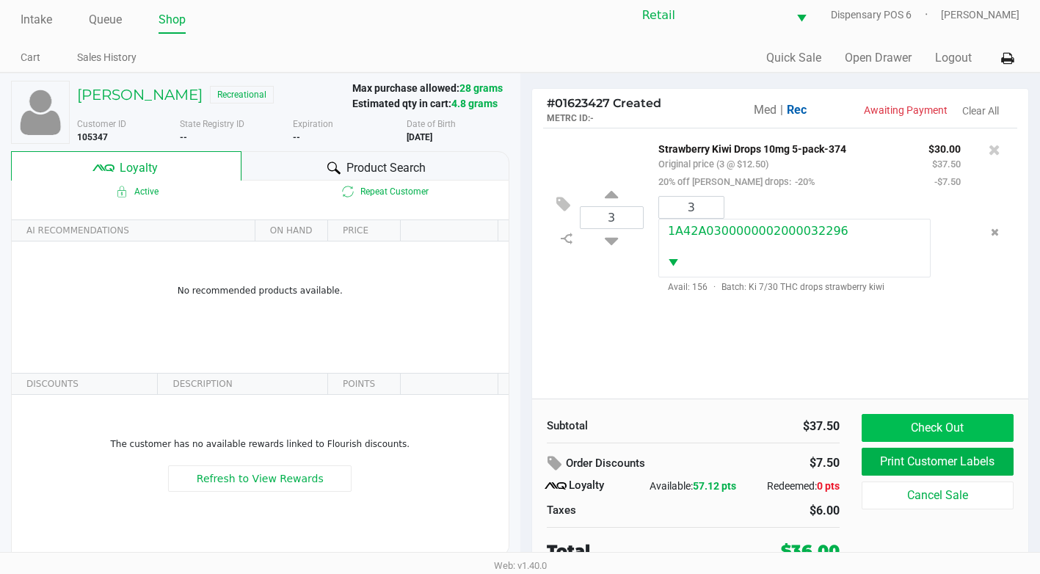
scroll to position [15, 0]
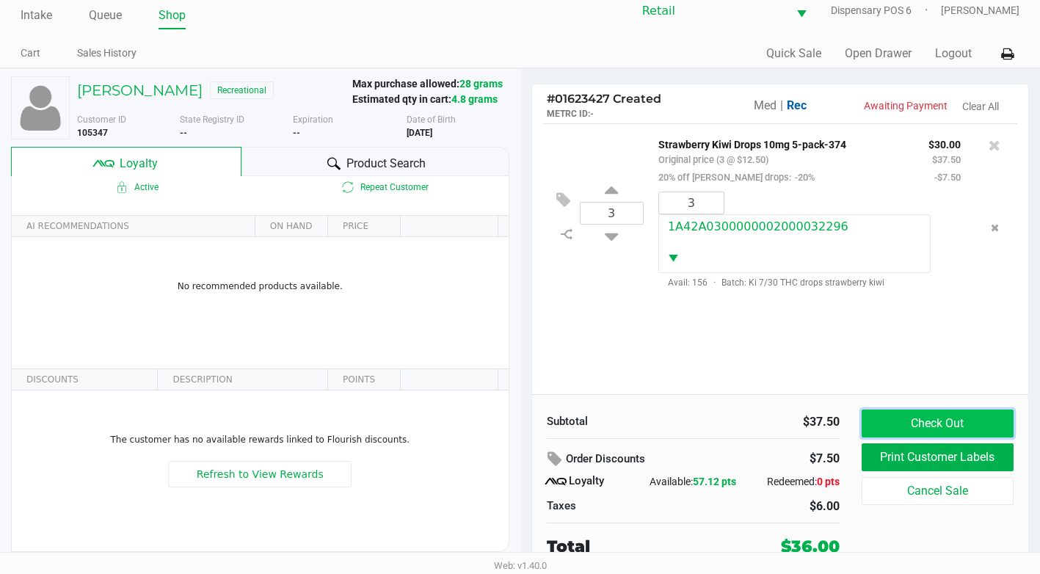
click at [976, 421] on button "Check Out" at bounding box center [938, 424] width 152 height 28
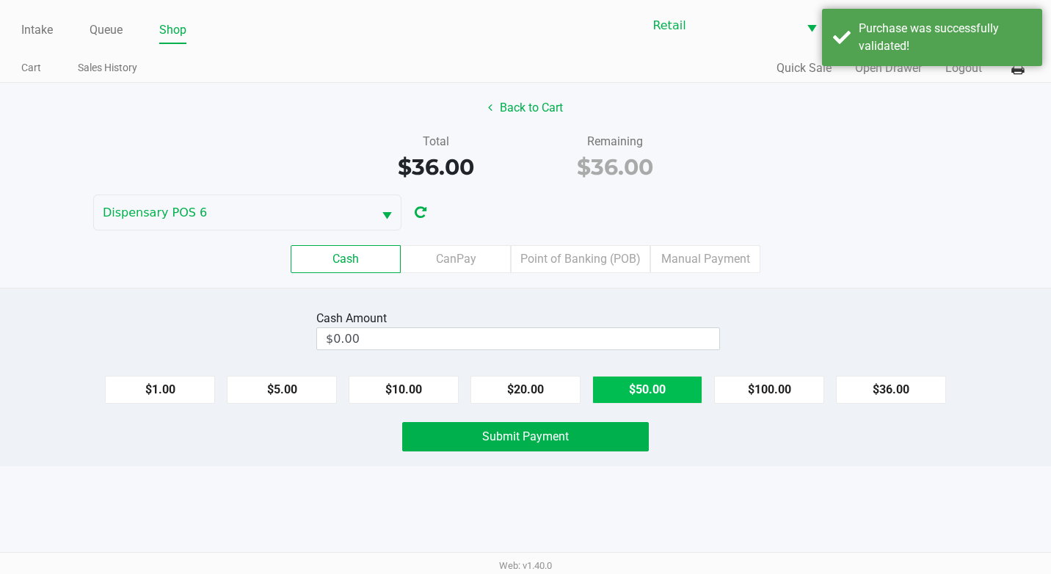
click at [675, 398] on button "$50.00" at bounding box center [647, 390] width 110 height 28
type input "$50.00"
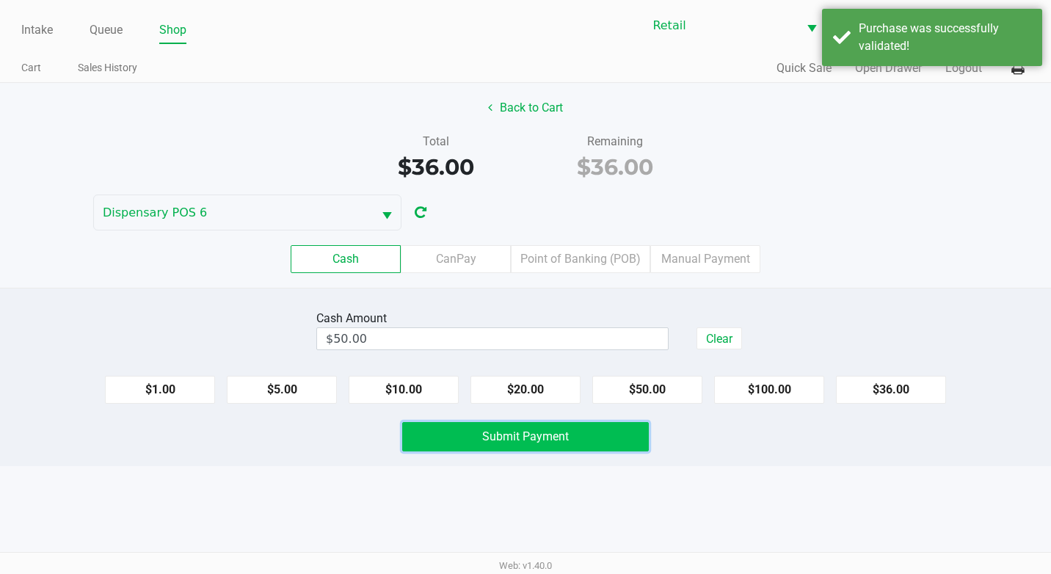
click at [611, 440] on button "Submit Payment" at bounding box center [525, 436] width 247 height 29
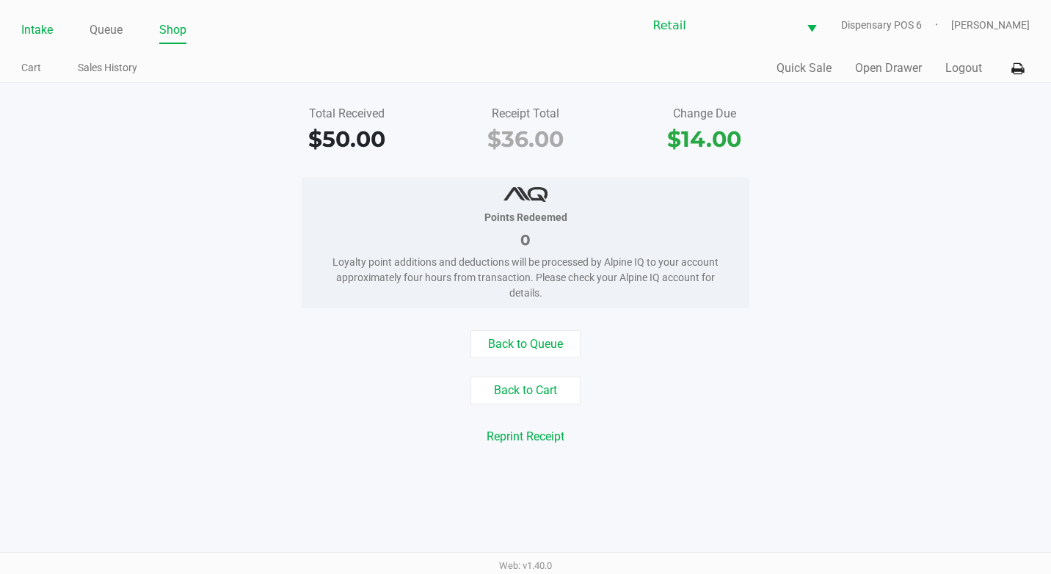
click at [36, 29] on link "Intake" at bounding box center [37, 30] width 32 height 21
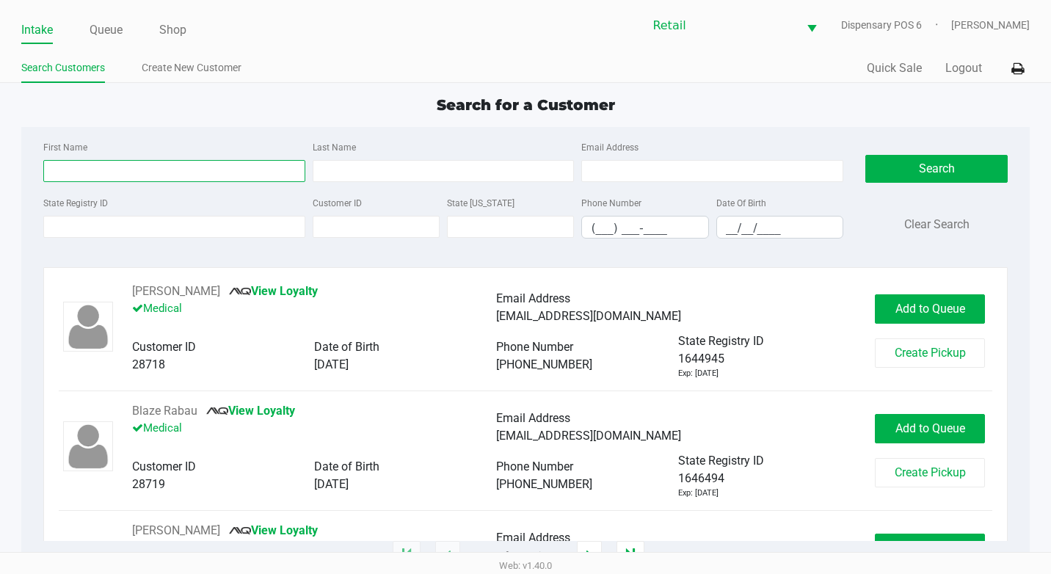
click at [109, 173] on input "First Name" at bounding box center [174, 171] width 262 height 22
type input "[PERSON_NAME]"
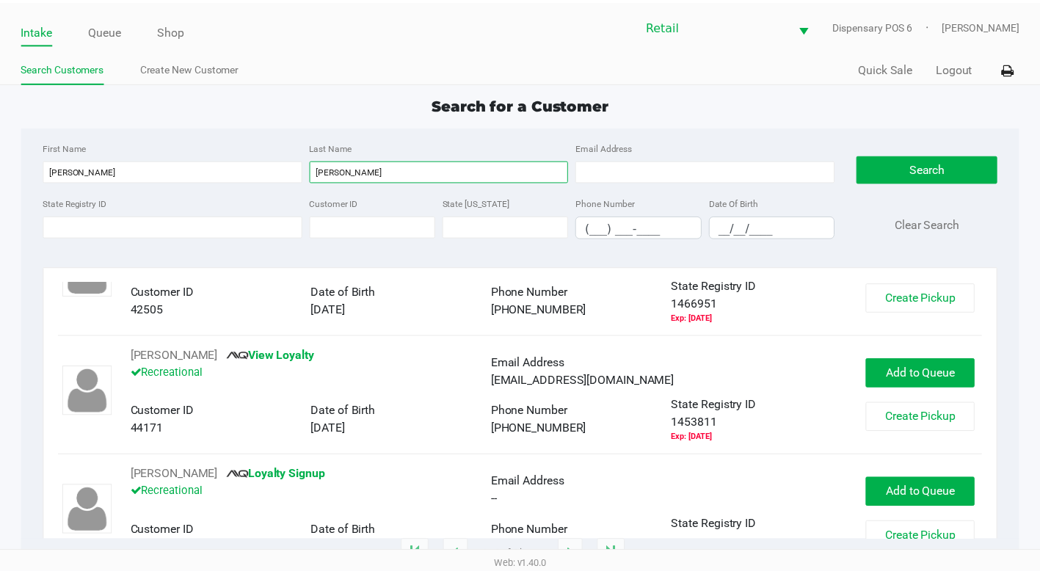
scroll to position [101, 0]
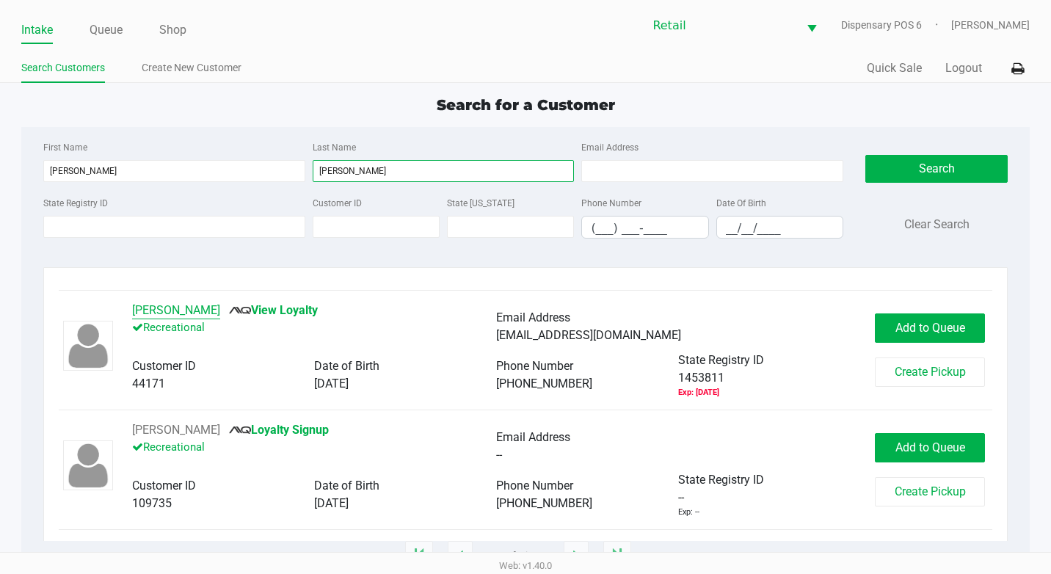
type input "[PERSON_NAME]"
click at [156, 310] on button "[PERSON_NAME]" at bounding box center [176, 311] width 88 height 18
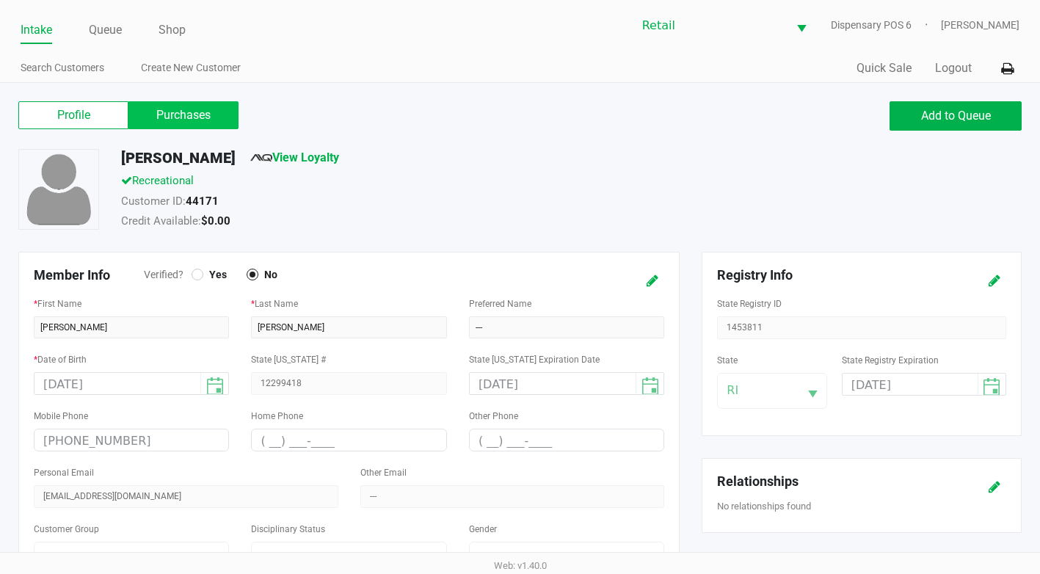
click at [205, 119] on label "Purchases" at bounding box center [183, 115] width 110 height 28
click at [0, 0] on 1 "Purchases" at bounding box center [0, 0] width 0 height 0
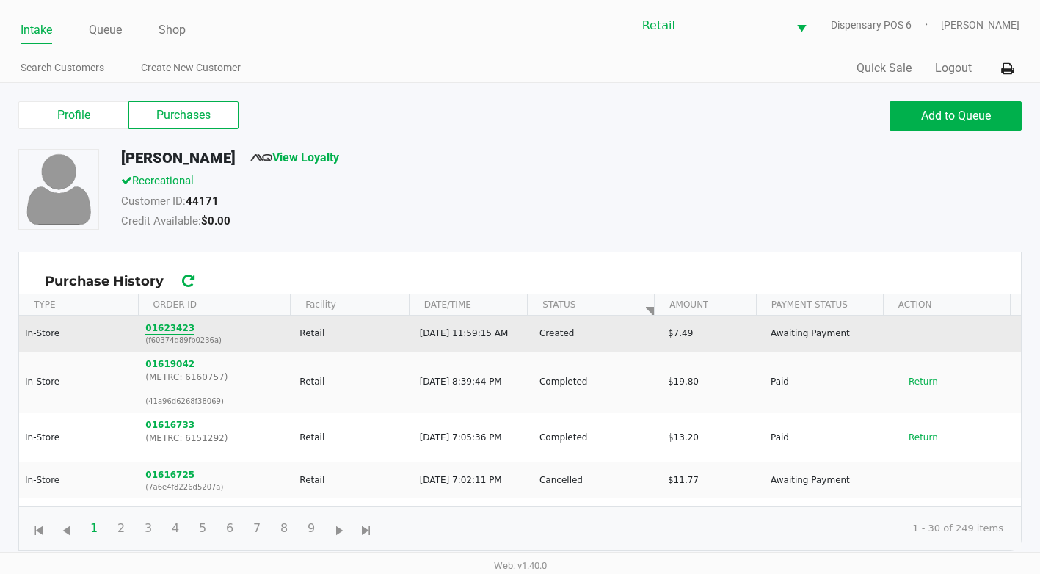
click at [182, 324] on button "01623423" at bounding box center [169, 328] width 49 height 13
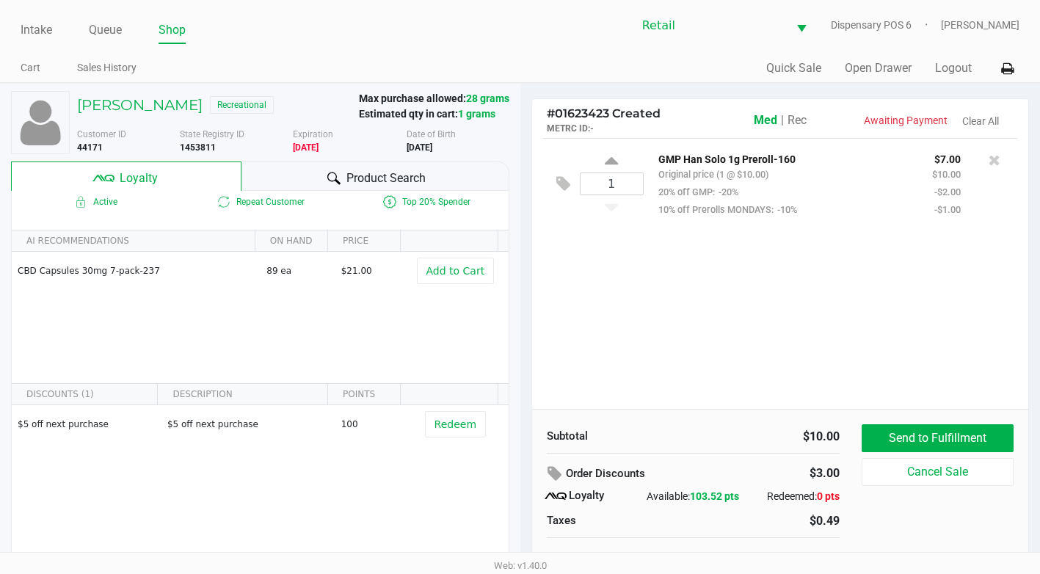
click at [802, 114] on span "Rec" at bounding box center [797, 120] width 19 height 14
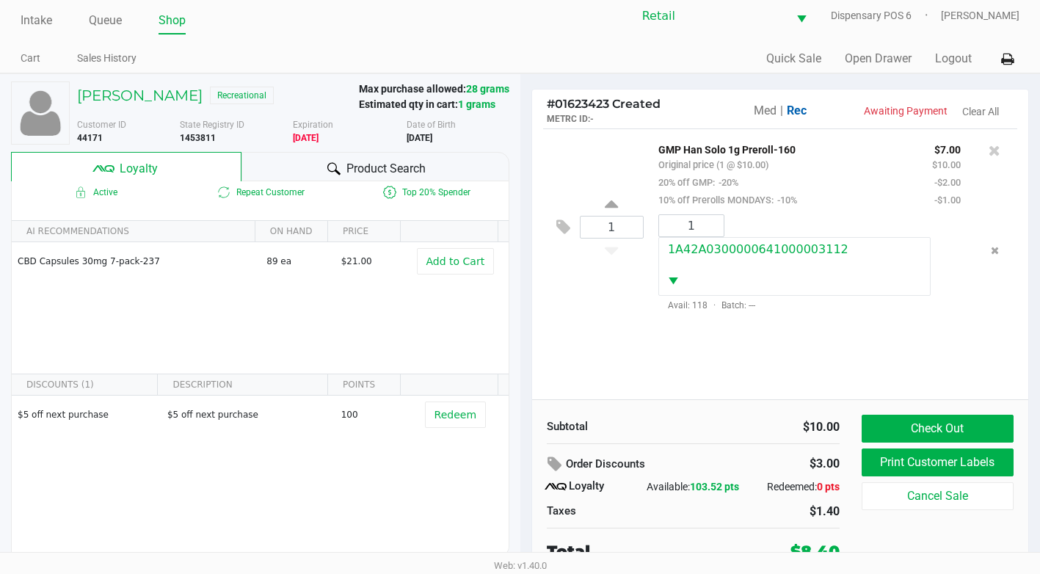
scroll to position [15, 0]
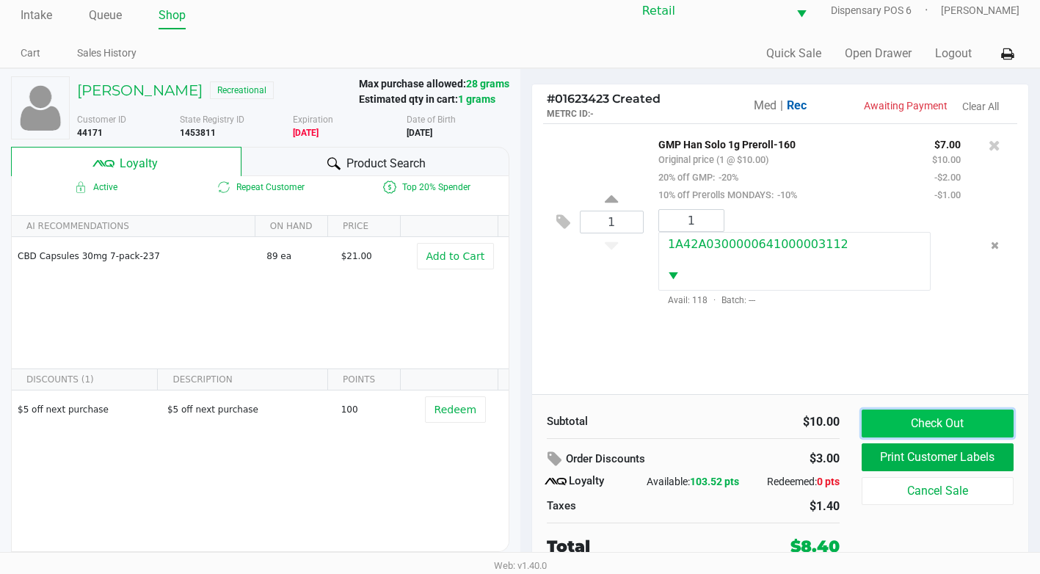
click at [984, 417] on button "Check Out" at bounding box center [938, 424] width 152 height 28
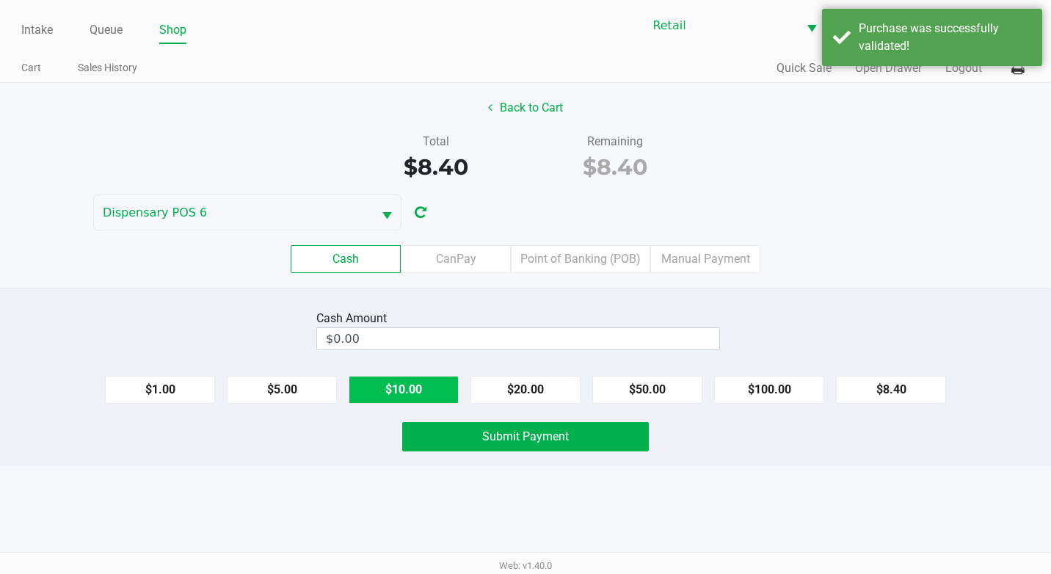
click at [409, 377] on button "$10.00" at bounding box center [404, 390] width 110 height 28
type input "$10.00"
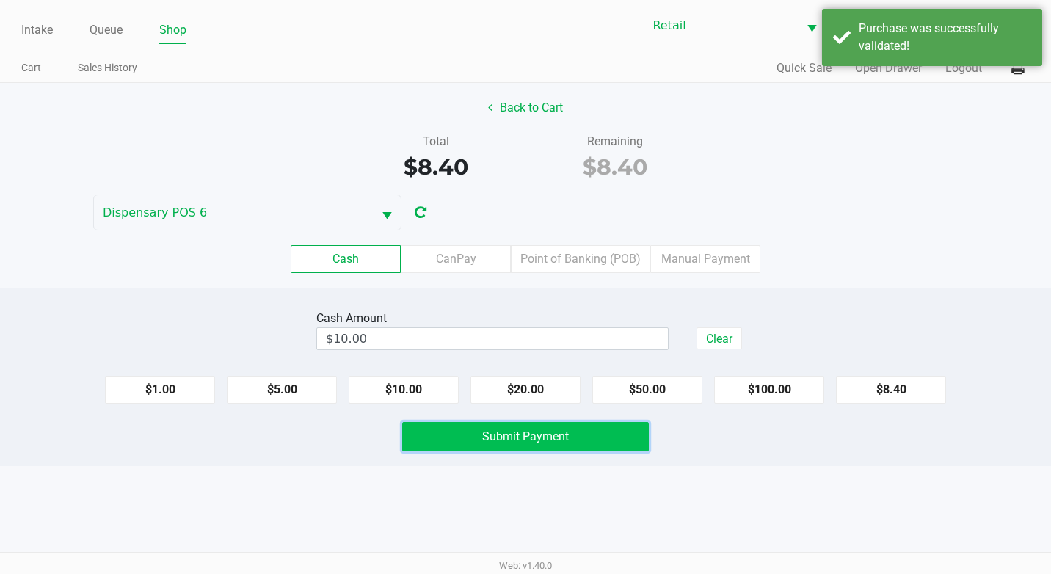
click at [443, 443] on button "Submit Payment" at bounding box center [525, 436] width 247 height 29
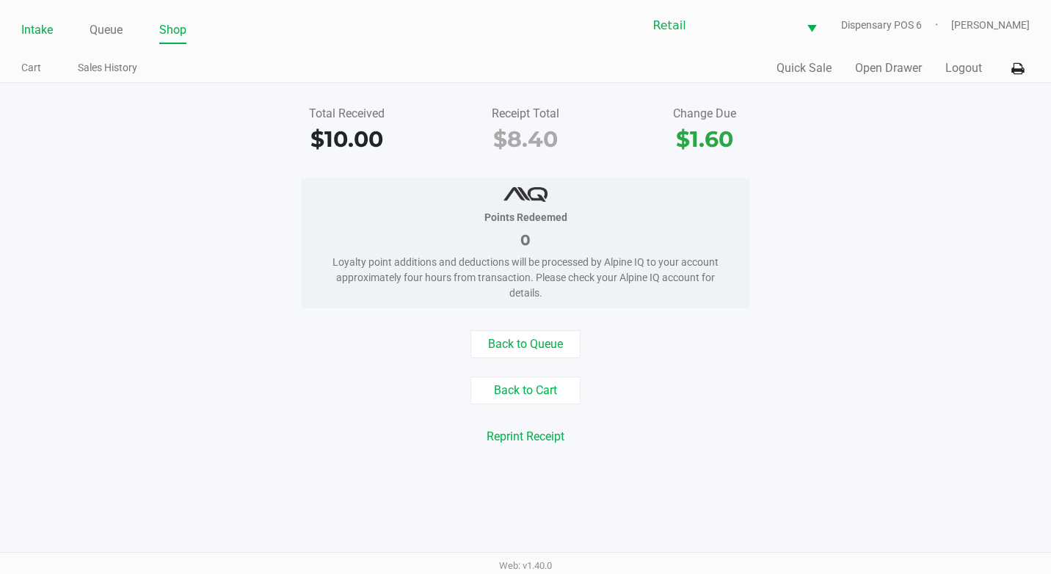
click at [35, 26] on link "Intake" at bounding box center [37, 30] width 32 height 21
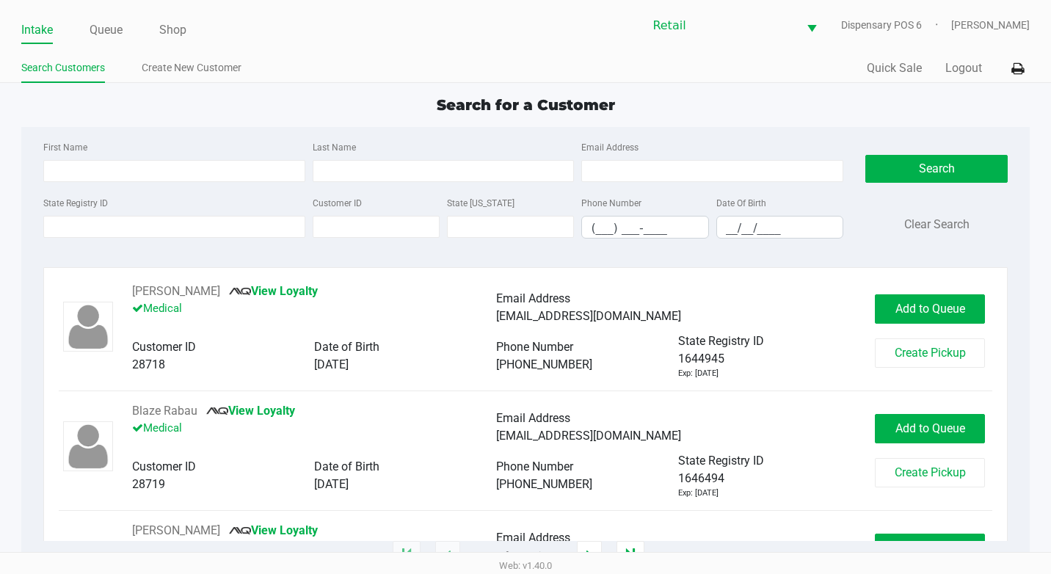
drag, startPoint x: 117, startPoint y: 158, endPoint x: 125, endPoint y: 173, distance: 17.4
click at [117, 159] on div "First Name" at bounding box center [174, 160] width 269 height 44
click at [125, 174] on input "First Name" at bounding box center [174, 171] width 262 height 22
type input "[PERSON_NAME]"
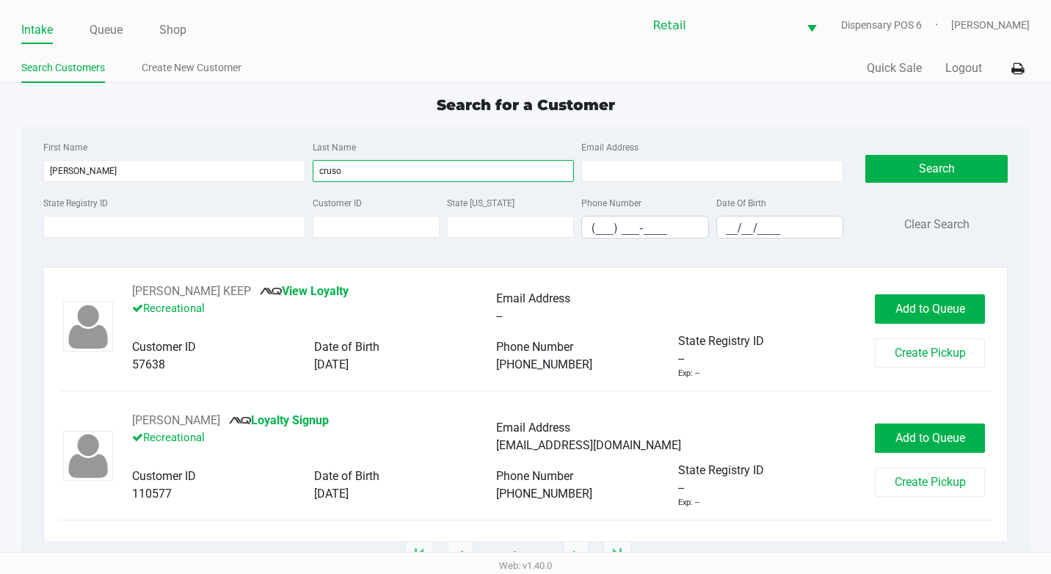
type input "cruso"
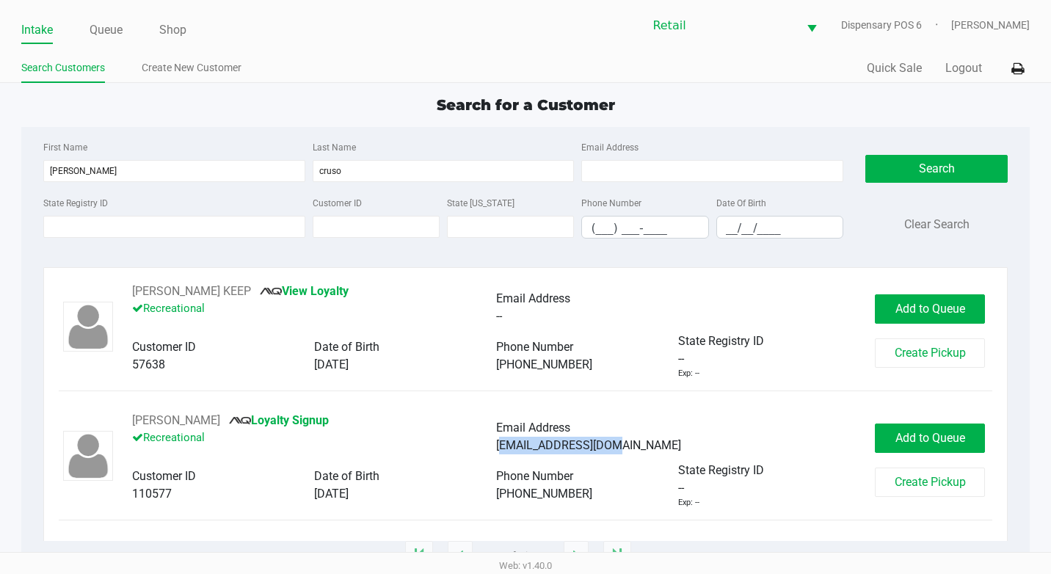
drag, startPoint x: 614, startPoint y: 448, endPoint x: 497, endPoint y: 446, distance: 116.7
click at [497, 446] on div "[EMAIL_ADDRESS][DOMAIN_NAME]" at bounding box center [678, 446] width 364 height 18
copy span "[EMAIL_ADDRESS][DOMAIN_NAME]"
click at [910, 305] on span "Add to Queue" at bounding box center [931, 309] width 70 height 14
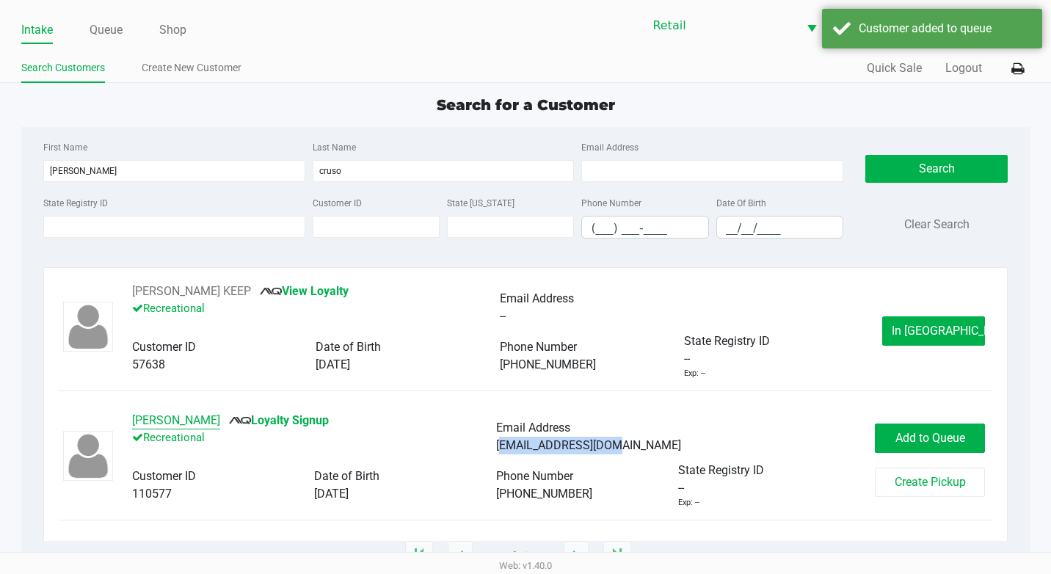
click at [155, 417] on button "[PERSON_NAME]" at bounding box center [176, 421] width 88 height 18
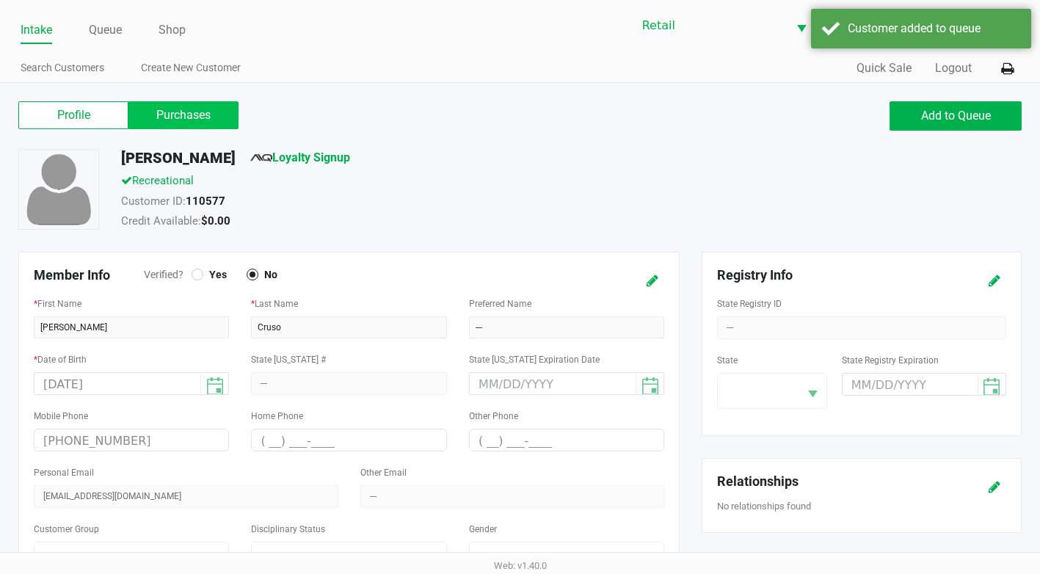
click at [177, 115] on label "Purchases" at bounding box center [183, 115] width 110 height 28
click at [0, 0] on 1 "Purchases" at bounding box center [0, 0] width 0 height 0
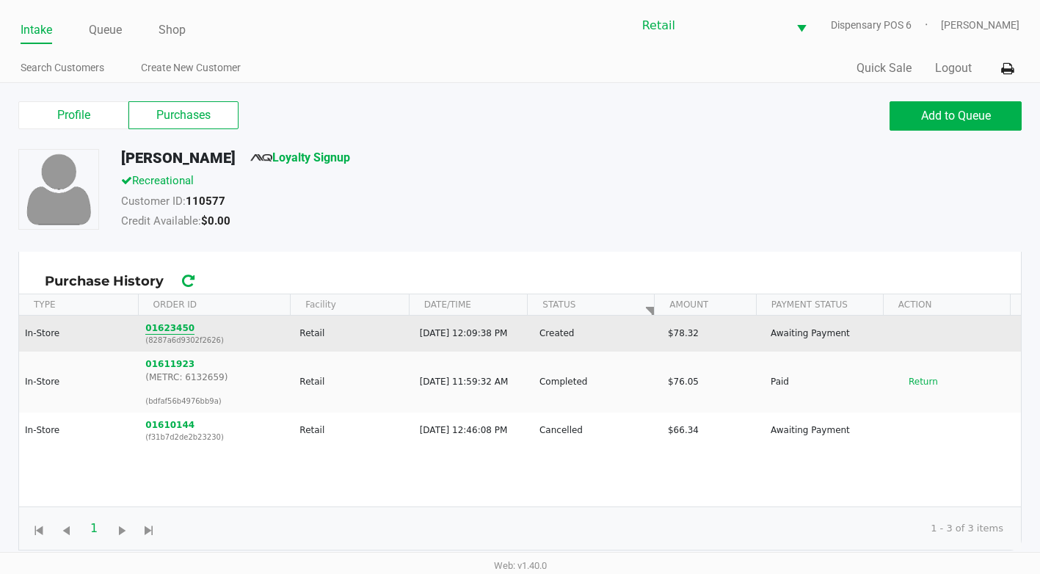
click at [168, 329] on button "01623450" at bounding box center [169, 328] width 49 height 13
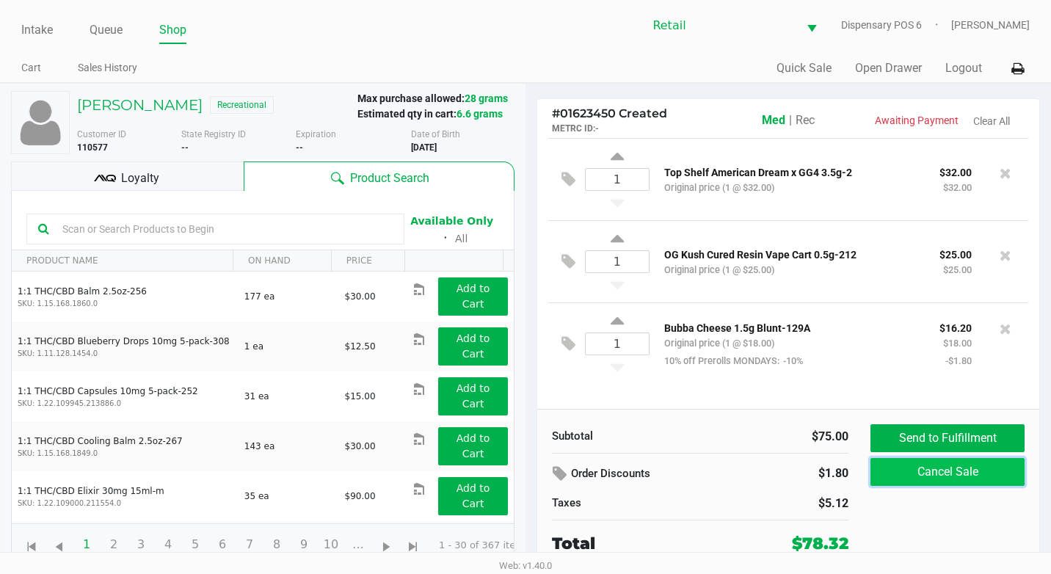
click at [942, 472] on button "Cancel Sale" at bounding box center [948, 472] width 154 height 28
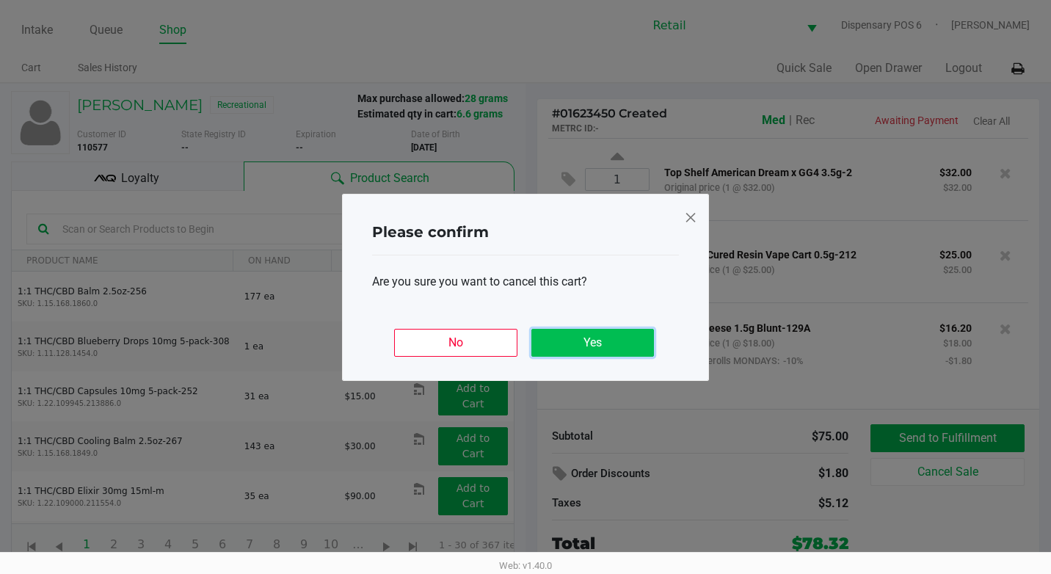
click at [622, 346] on button "Yes" at bounding box center [593, 343] width 123 height 28
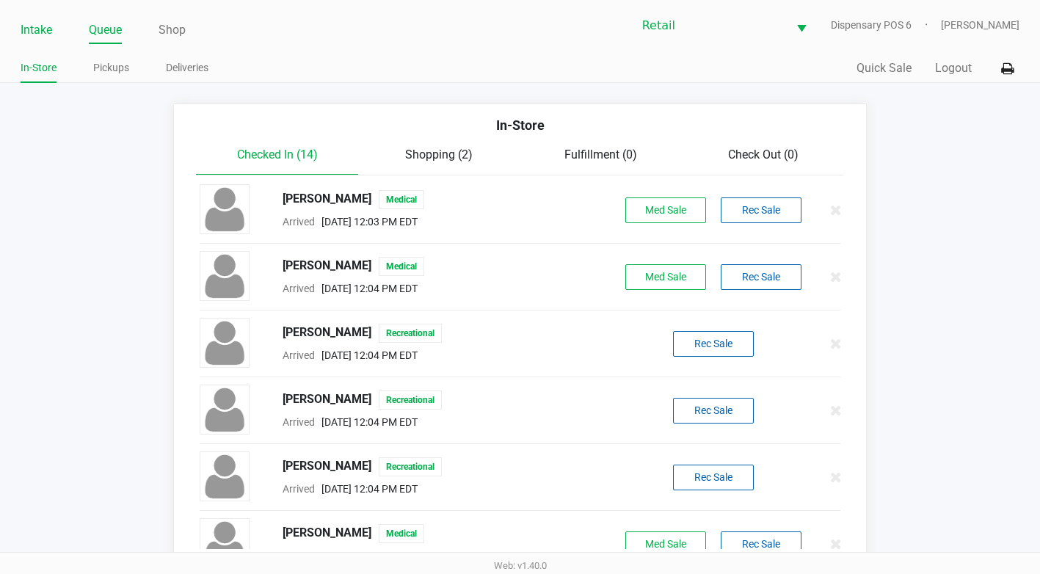
click at [40, 34] on link "Intake" at bounding box center [37, 30] width 32 height 21
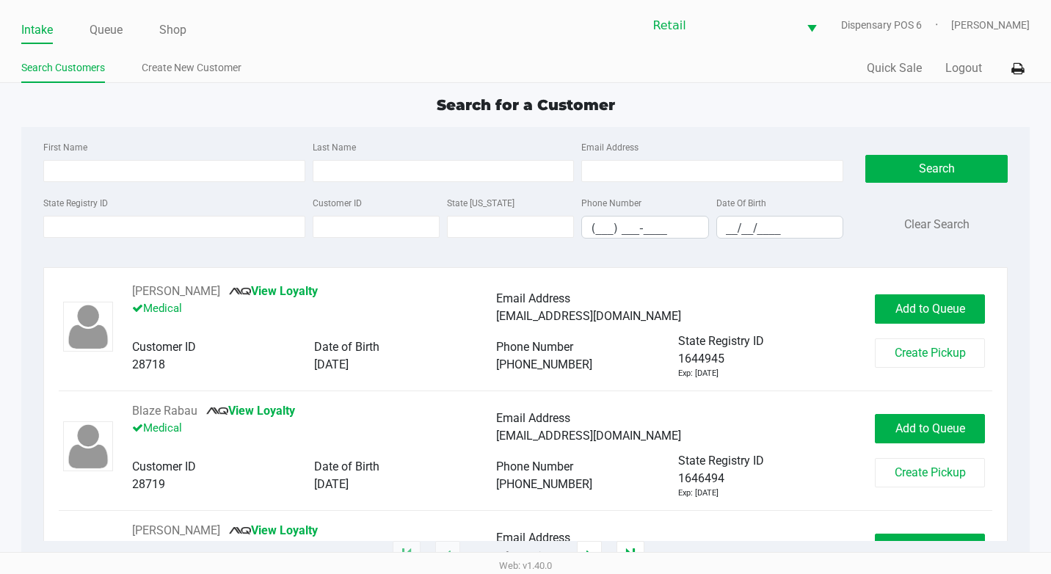
drag, startPoint x: 61, startPoint y: 130, endPoint x: 84, endPoint y: 159, distance: 37.0
click at [83, 158] on div "First Name" at bounding box center [174, 160] width 269 height 44
click at [93, 170] on input "First Name" at bounding box center [174, 171] width 262 height 22
type input "[PERSON_NAME]"
type input "cruso"
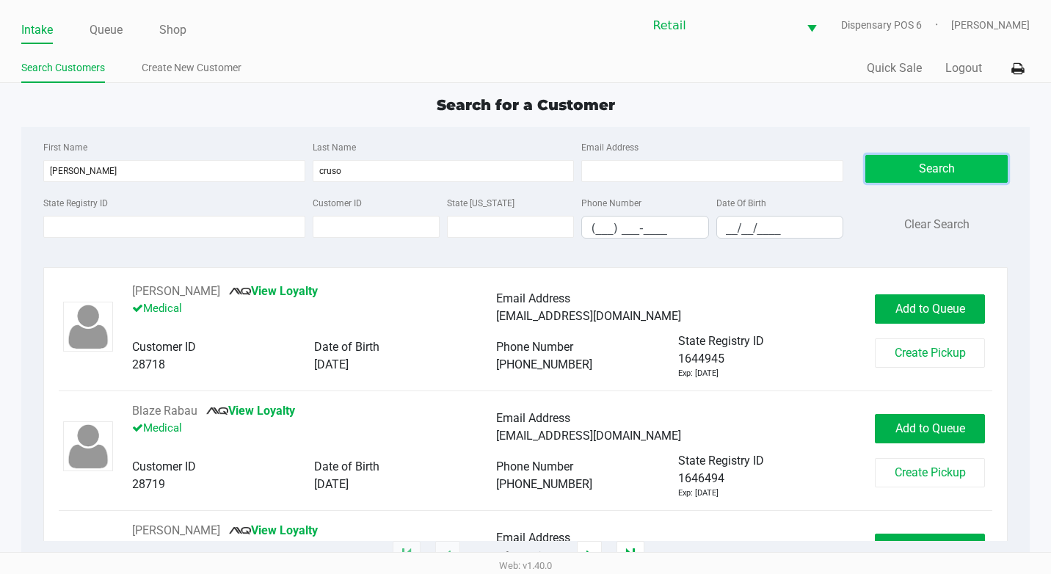
click at [898, 170] on button "Search" at bounding box center [937, 169] width 142 height 28
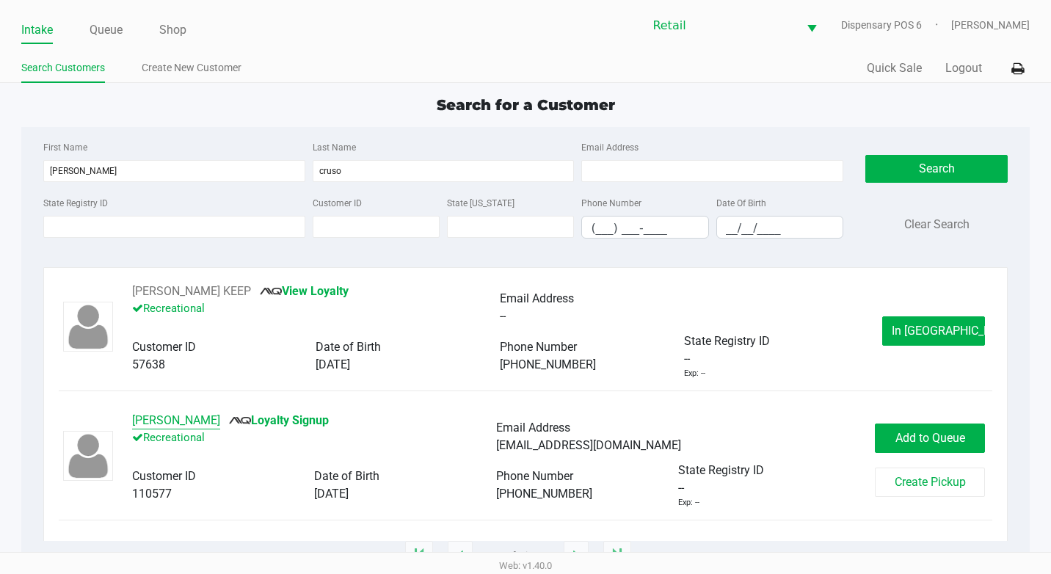
click at [167, 421] on button "[PERSON_NAME]" at bounding box center [176, 421] width 88 height 18
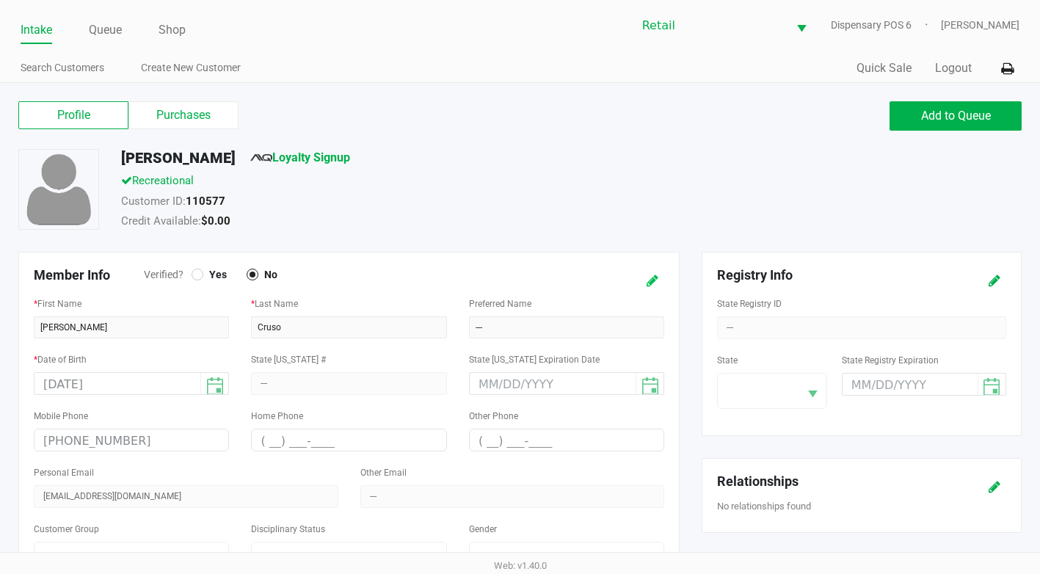
click at [657, 276] on icon at bounding box center [653, 281] width 12 height 10
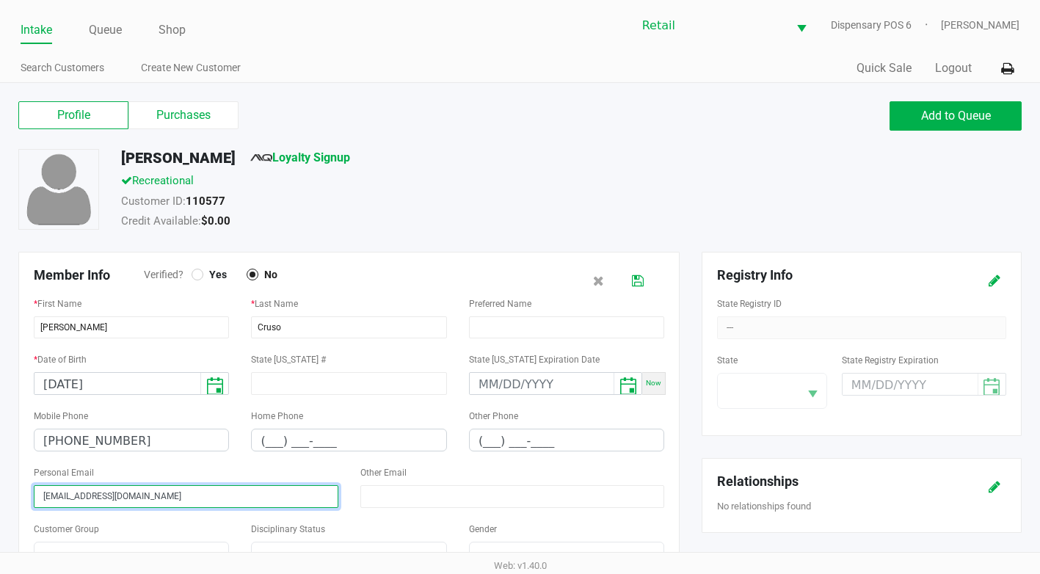
drag, startPoint x: 145, startPoint y: 499, endPoint x: 7, endPoint y: 498, distance: 138.0
click at [7, 498] on div "Member Info Verified? Yes No * First Name [PERSON_NAME] * Last Name [PERSON_NAM…" at bounding box center [348, 428] width 683 height 353
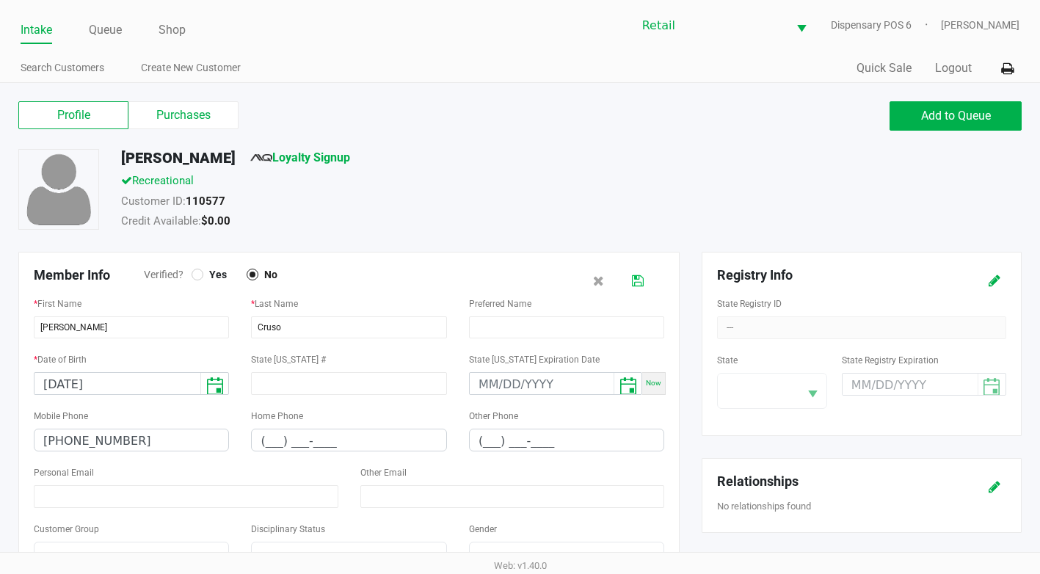
click at [636, 277] on icon at bounding box center [638, 281] width 12 height 10
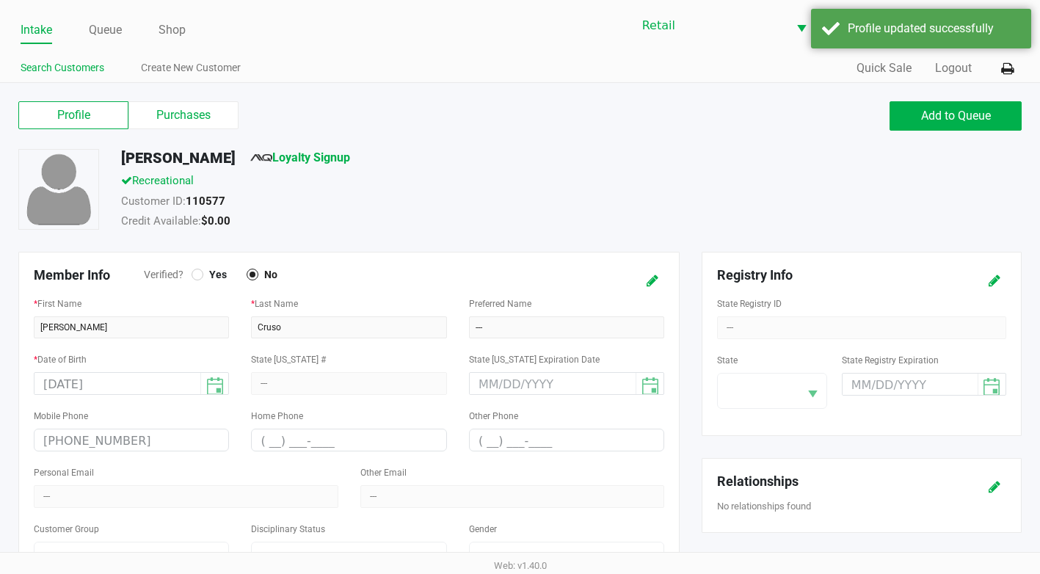
click at [90, 62] on link "Search Customers" at bounding box center [63, 68] width 84 height 18
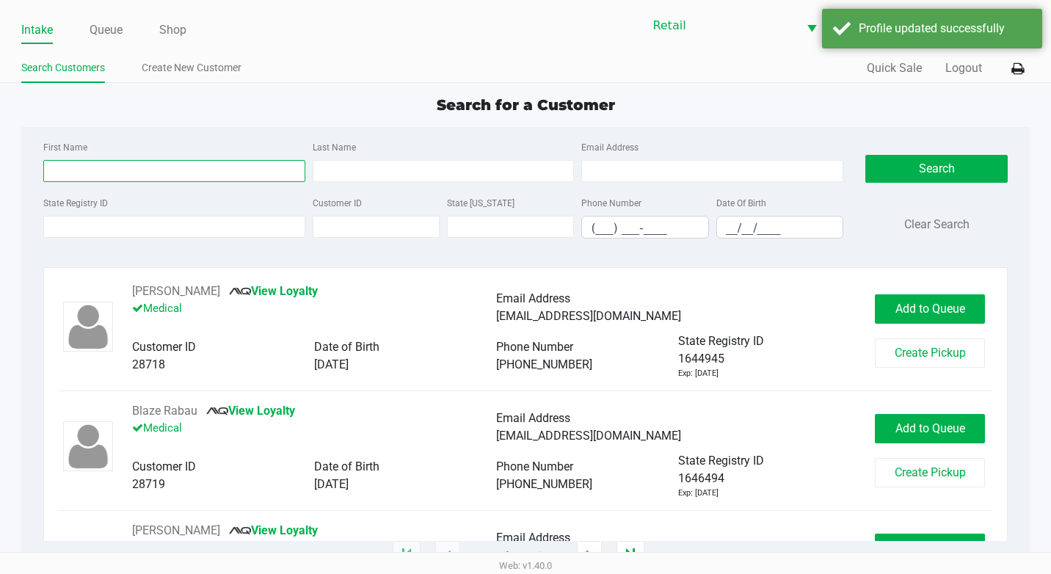
click at [87, 169] on input "First Name" at bounding box center [174, 171] width 262 height 22
type input "[PERSON_NAME]"
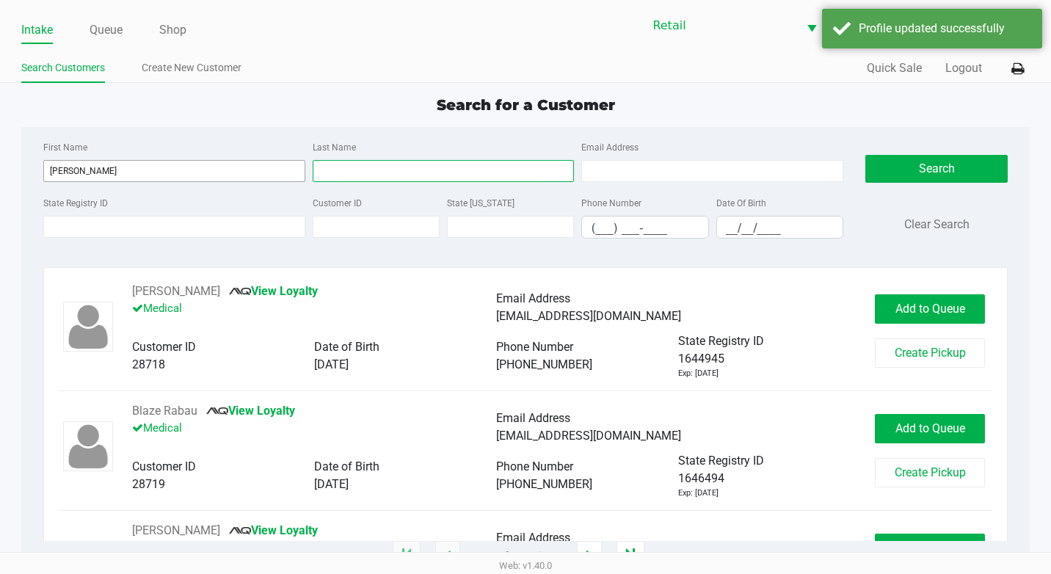
type input "cruso"
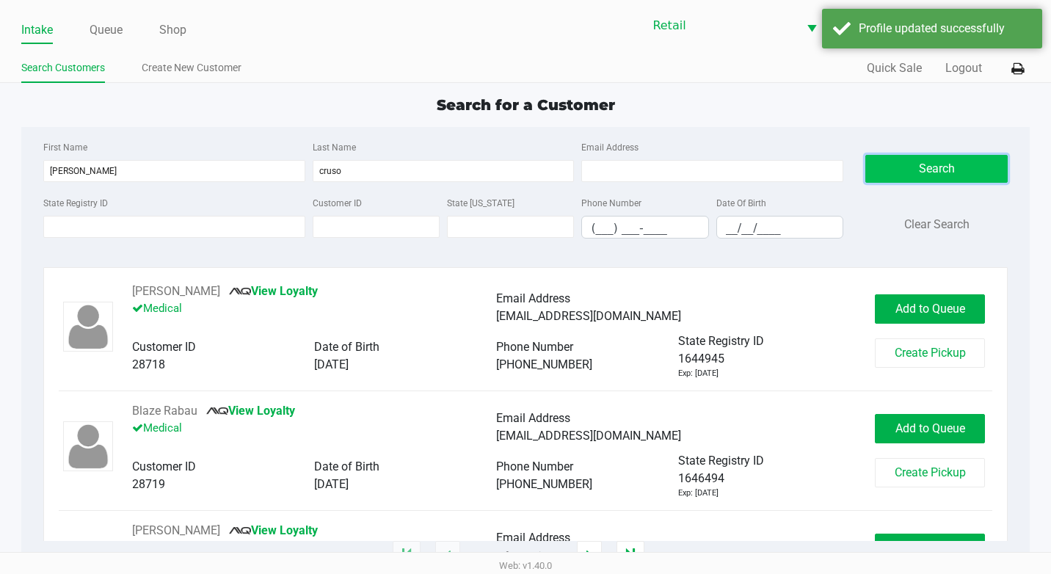
click at [891, 158] on button "Search" at bounding box center [937, 169] width 142 height 28
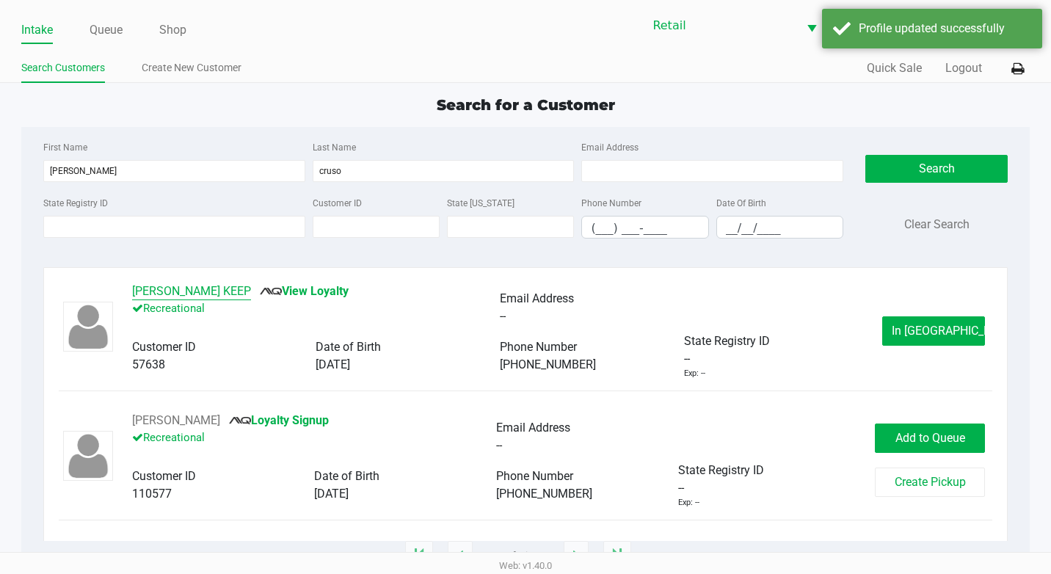
click at [207, 288] on button "[PERSON_NAME] KEEP" at bounding box center [191, 292] width 119 height 18
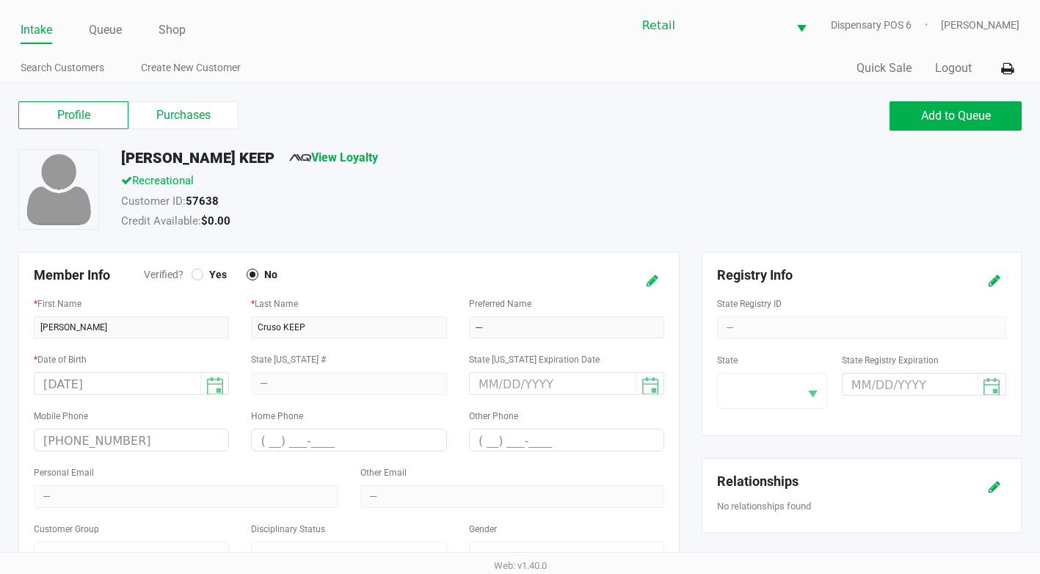
click at [654, 276] on icon at bounding box center [653, 281] width 12 height 10
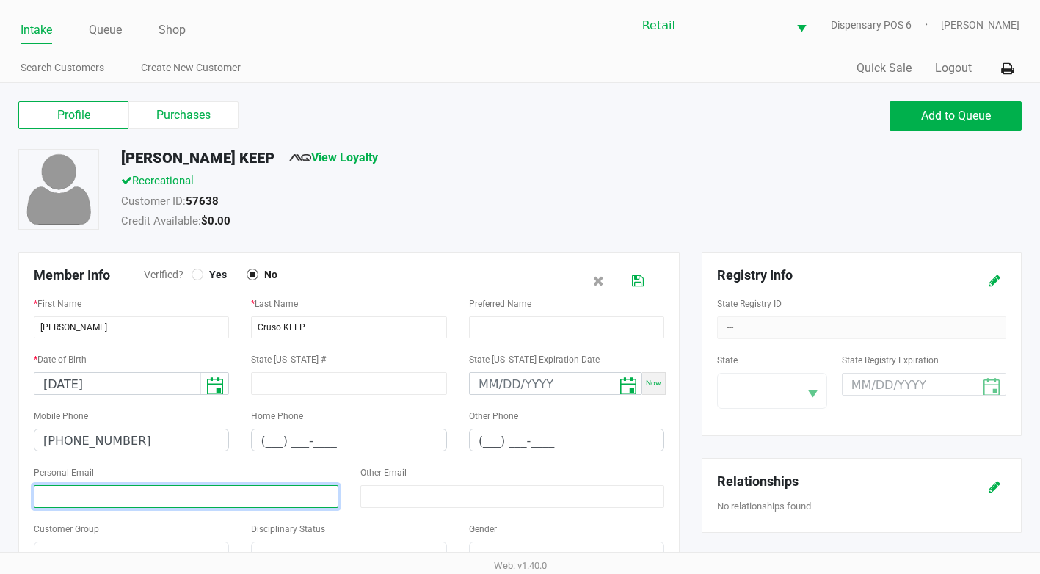
click at [139, 504] on input at bounding box center [186, 496] width 305 height 23
paste input "[EMAIL_ADDRESS][DOMAIN_NAME]"
type input "[EMAIL_ADDRESS][DOMAIN_NAME]"
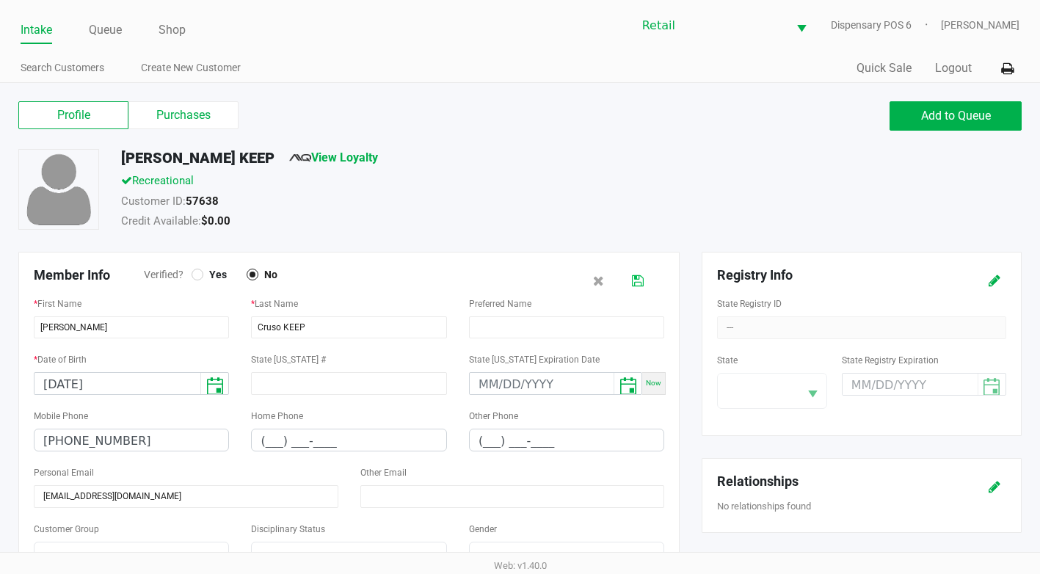
click at [639, 282] on icon at bounding box center [638, 281] width 12 height 10
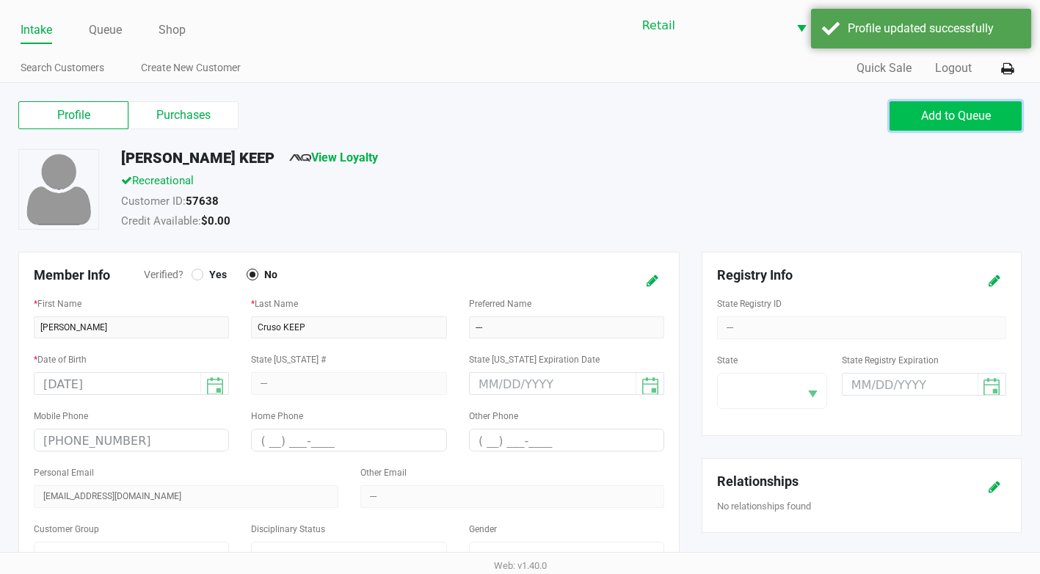
click at [966, 126] on button "Add to Queue" at bounding box center [956, 115] width 132 height 29
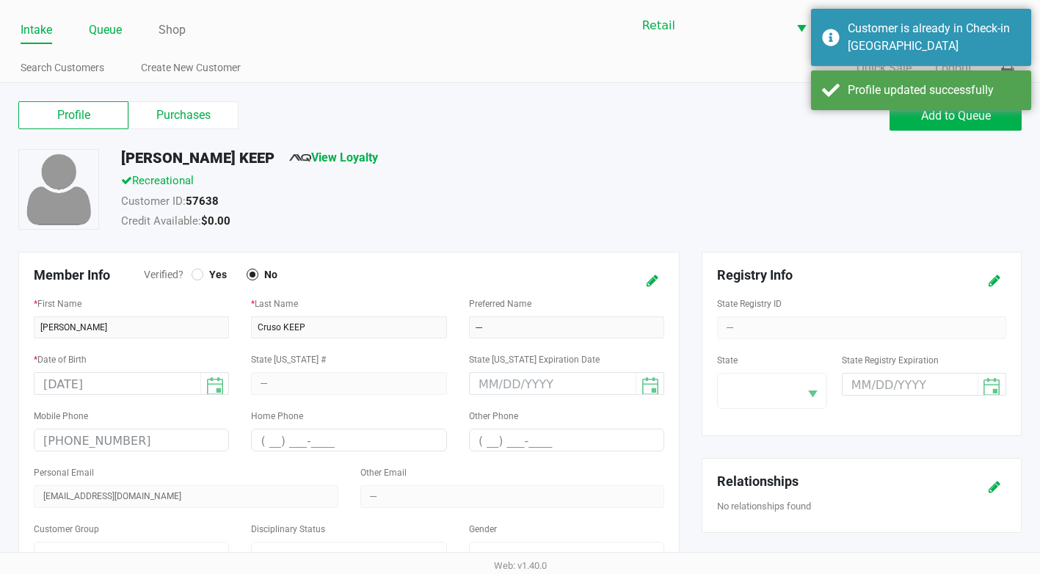
click at [103, 35] on link "Queue" at bounding box center [105, 30] width 33 height 21
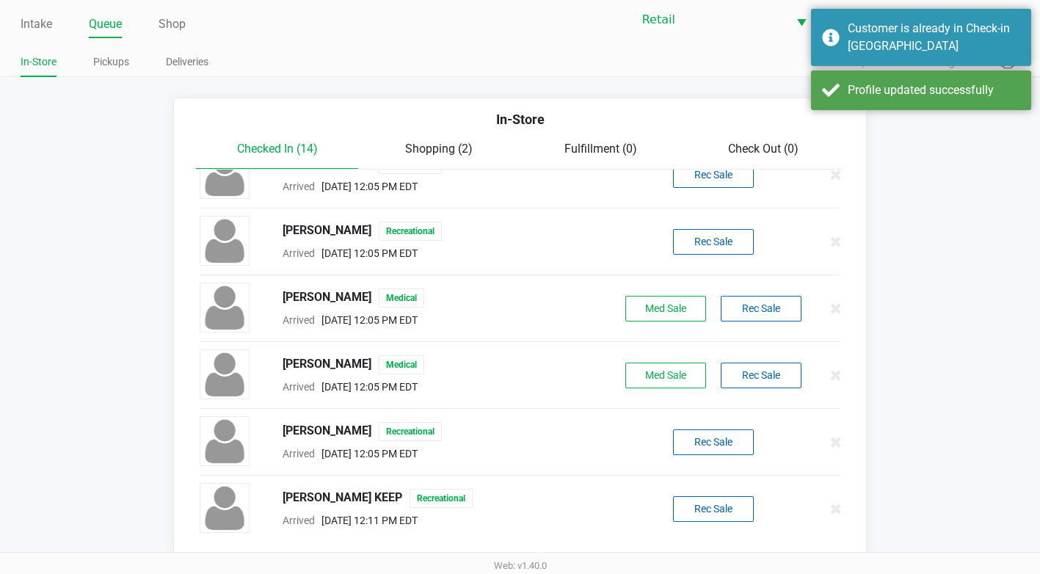
scroll to position [7, 0]
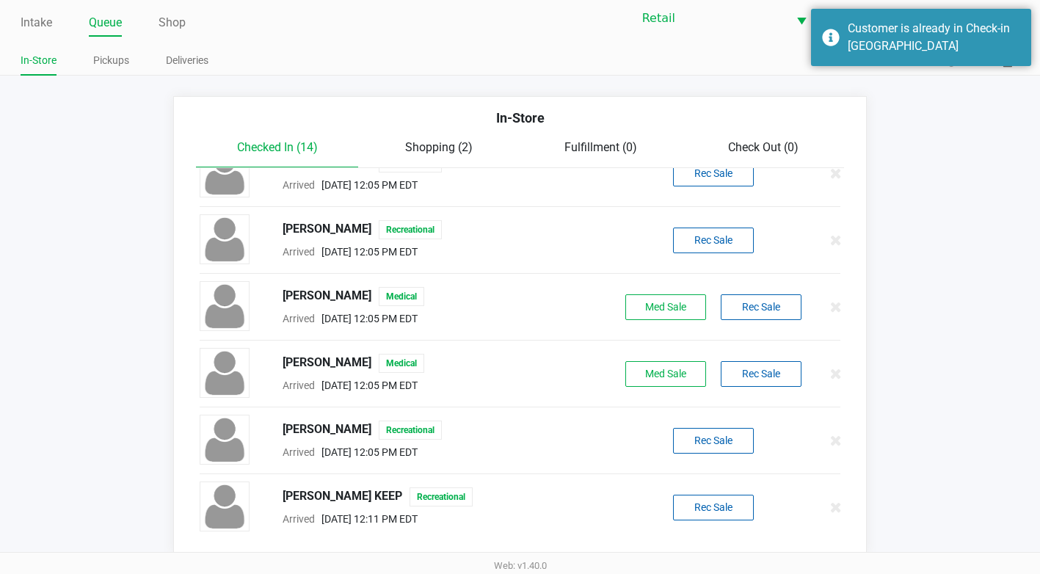
click at [710, 492] on div "[PERSON_NAME] KEEP Recreational Arrived [DATE] 12:11 PM EDT Rec Sale" at bounding box center [520, 507] width 663 height 51
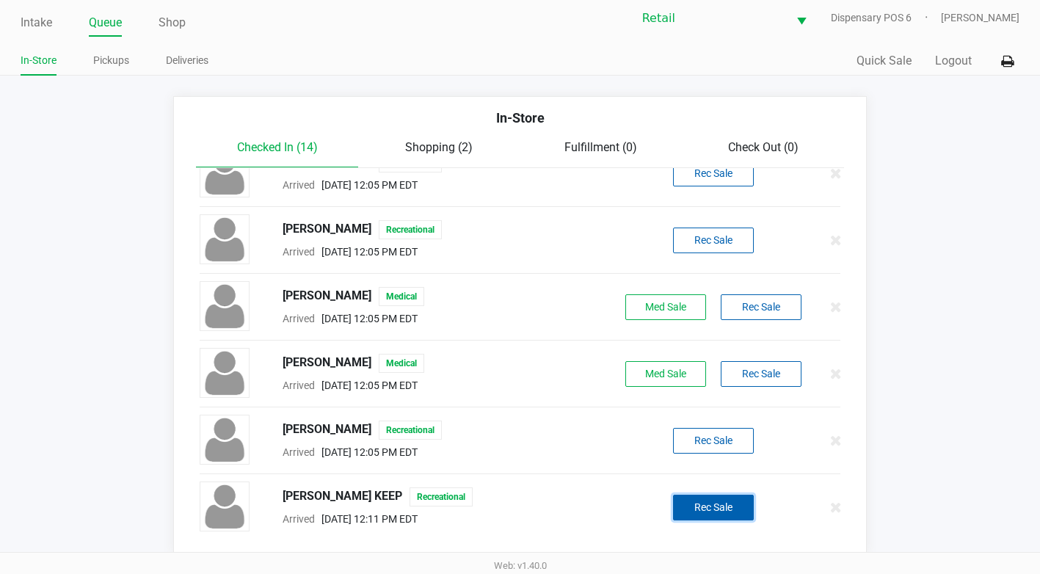
click at [708, 503] on button "Rec Sale" at bounding box center [713, 508] width 81 height 26
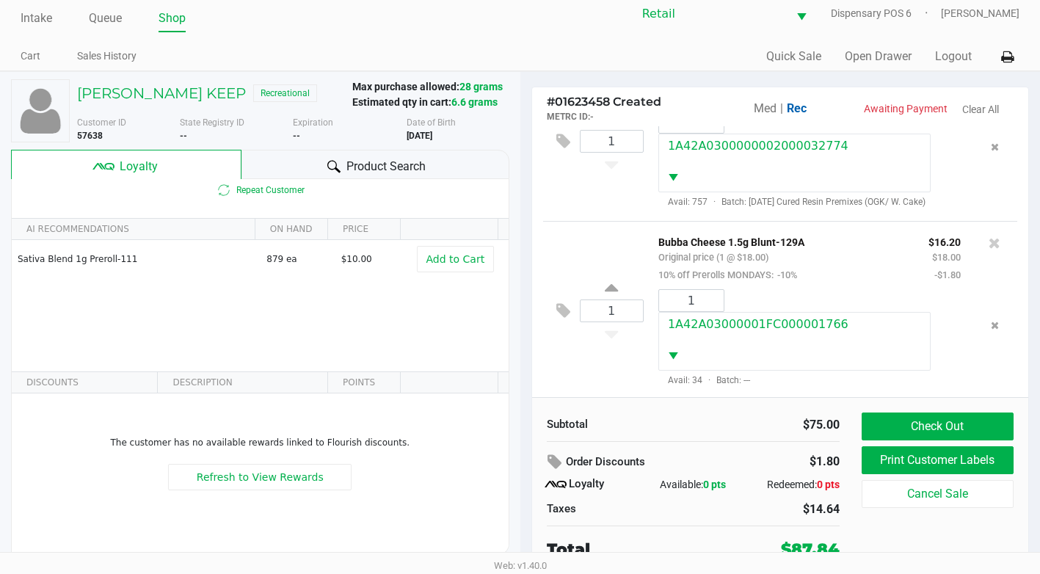
scroll to position [15, 0]
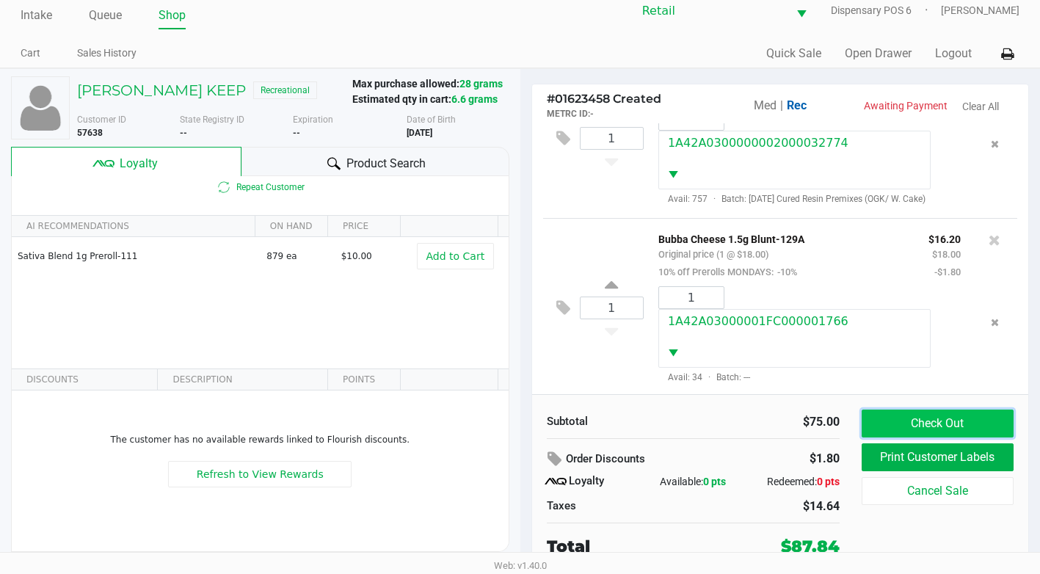
click at [917, 427] on button "Check Out" at bounding box center [938, 424] width 152 height 28
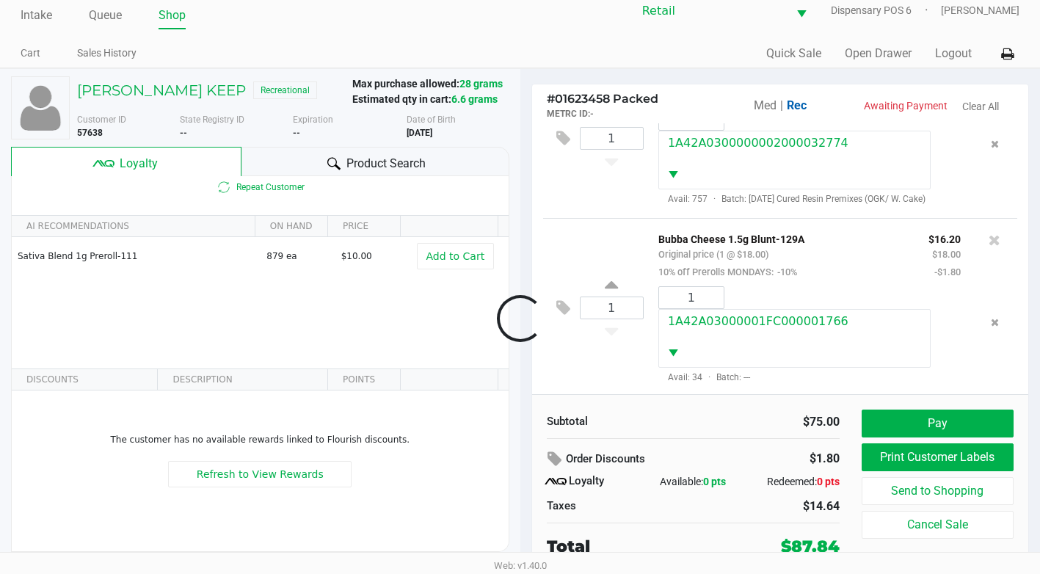
scroll to position [295, 0]
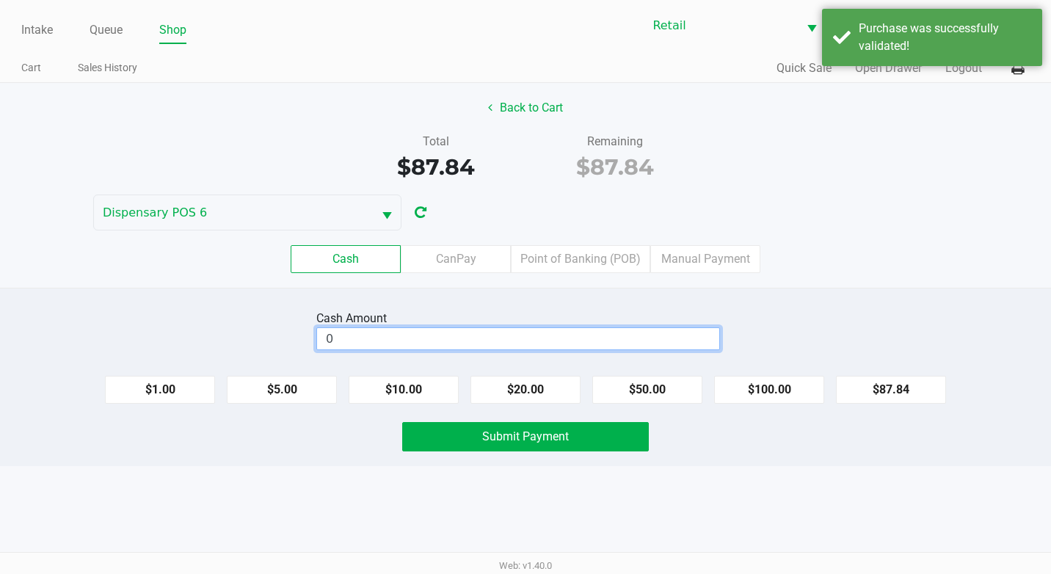
click at [592, 333] on input "0" at bounding box center [518, 338] width 402 height 21
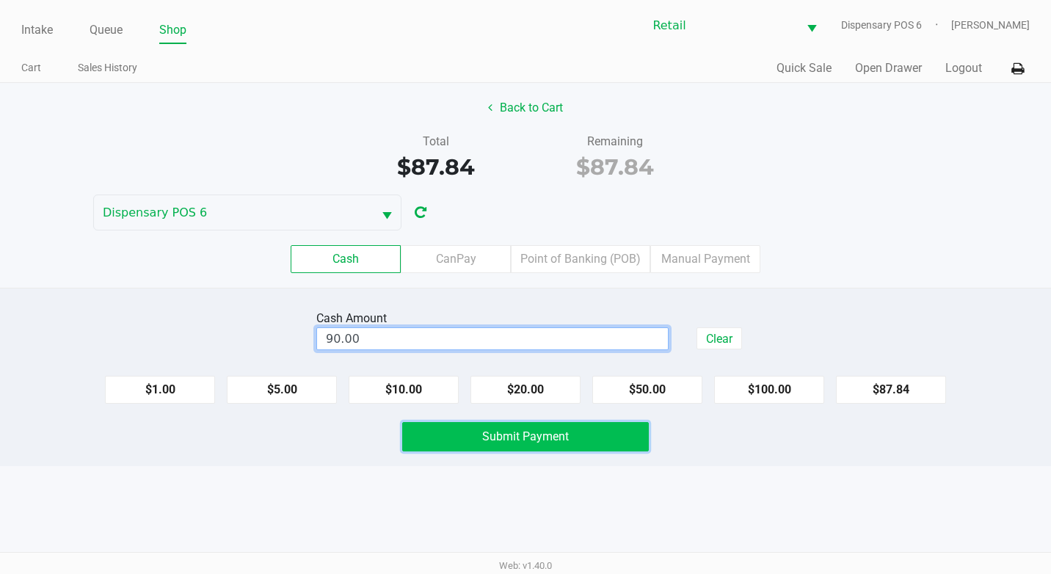
type input "$90.00"
click at [598, 438] on button "Submit Payment" at bounding box center [525, 436] width 247 height 29
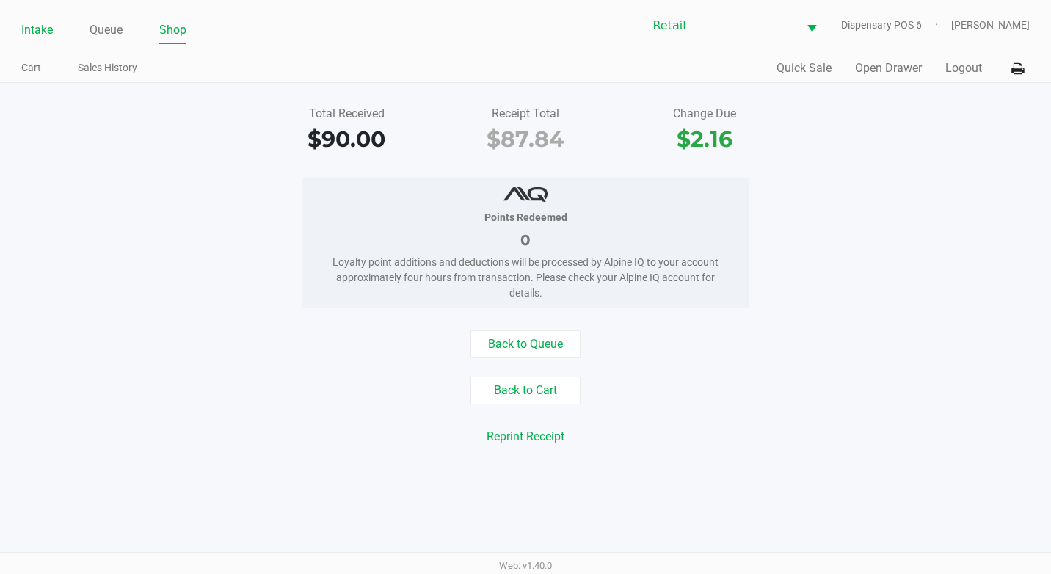
click at [43, 32] on link "Intake" at bounding box center [37, 30] width 32 height 21
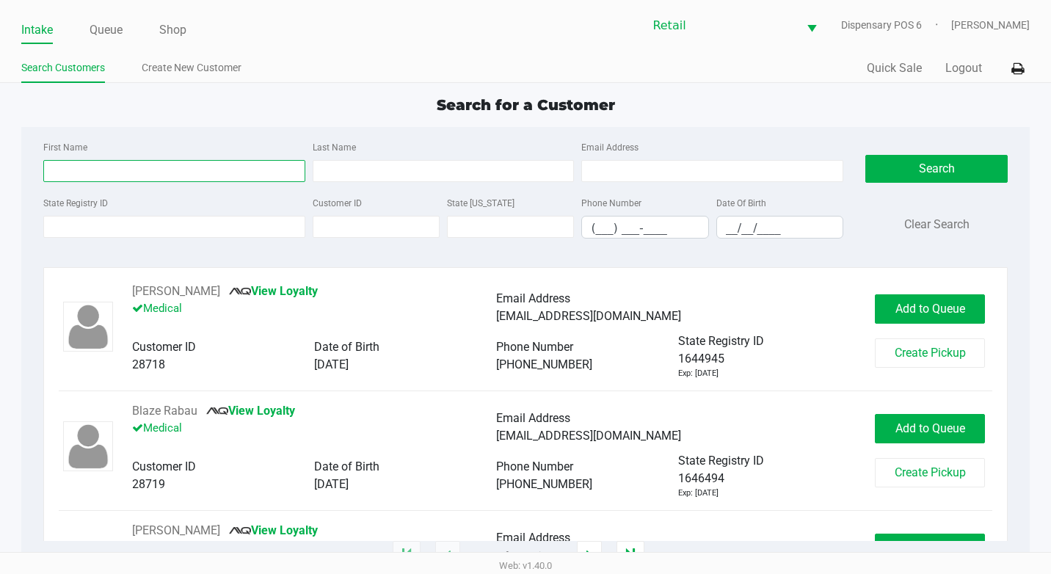
click at [122, 173] on input "First Name" at bounding box center [174, 171] width 262 height 22
type input "[PERSON_NAME]"
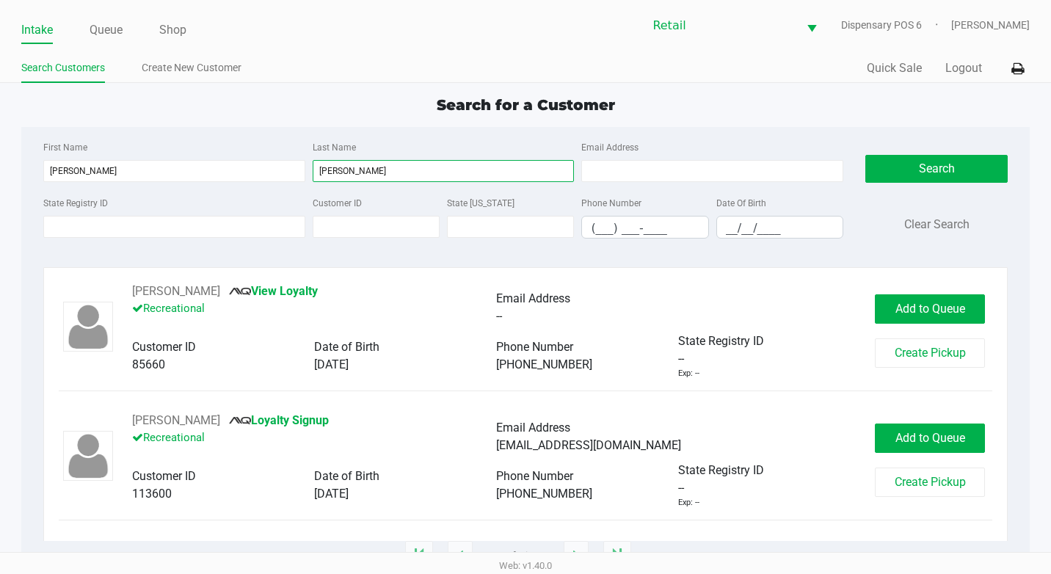
type input "[PERSON_NAME]"
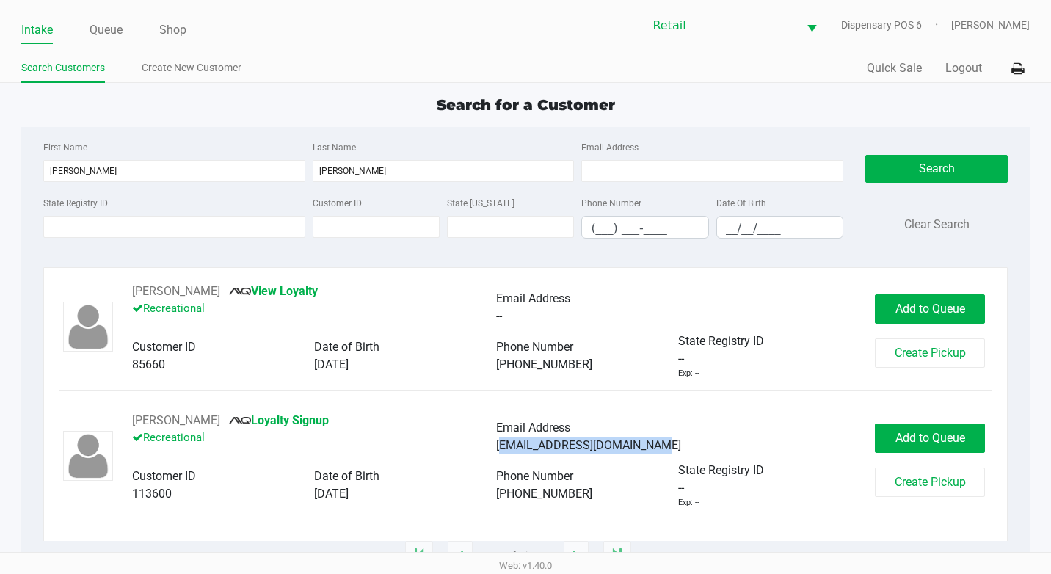
drag, startPoint x: 657, startPoint y: 445, endPoint x: 496, endPoint y: 446, distance: 160.8
click at [496, 446] on div "[EMAIL_ADDRESS][DOMAIN_NAME]" at bounding box center [678, 446] width 364 height 18
copy span "[EMAIL_ADDRESS][DOMAIN_NAME]"
click at [899, 295] on button "Add to Queue" at bounding box center [930, 308] width 110 height 29
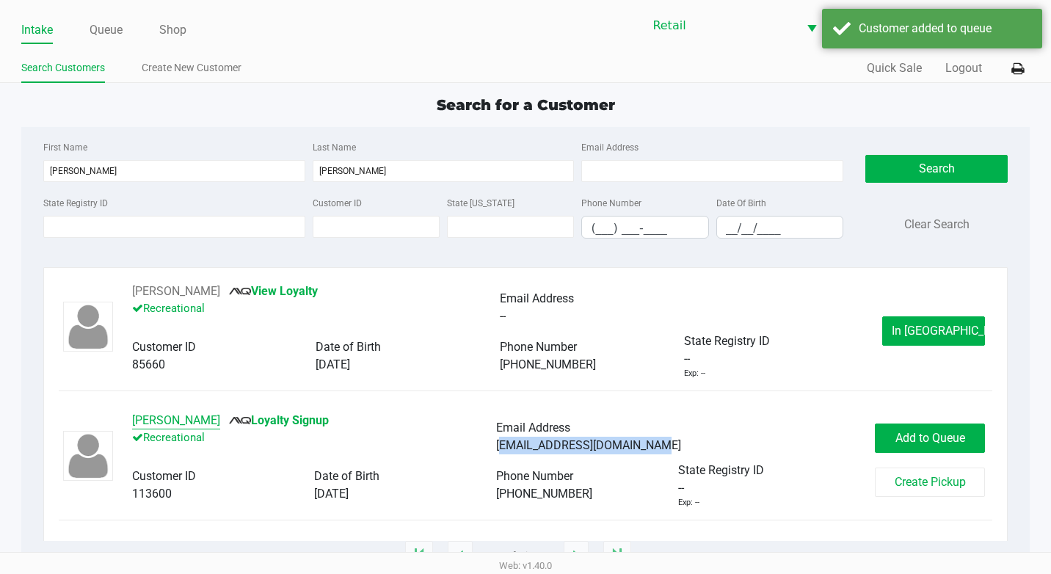
drag, startPoint x: 199, startPoint y: 415, endPoint x: 181, endPoint y: 429, distance: 22.5
click at [181, 429] on button "[PERSON_NAME]" at bounding box center [176, 421] width 88 height 18
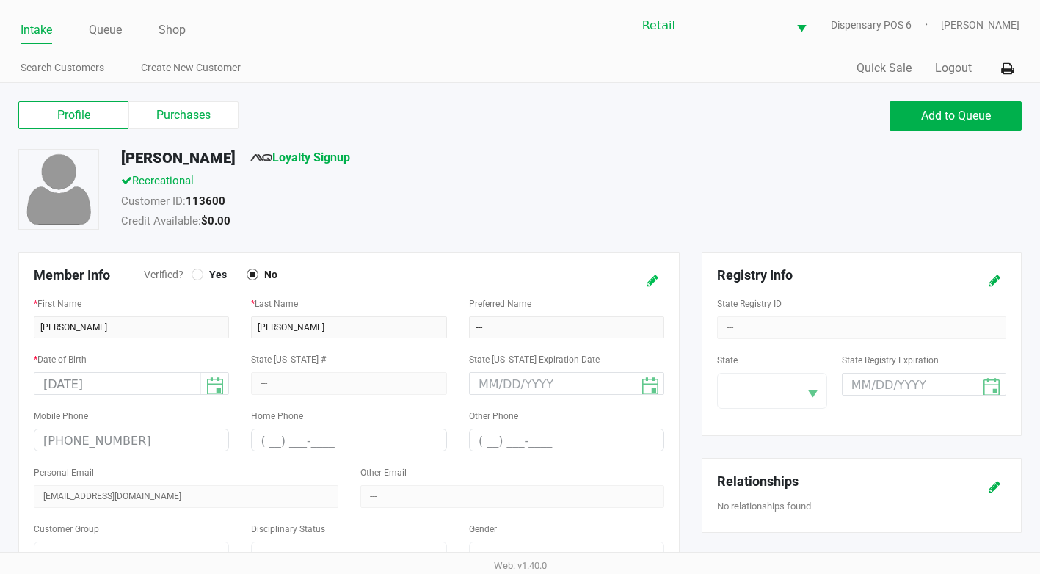
click at [643, 280] on button at bounding box center [652, 280] width 23 height 27
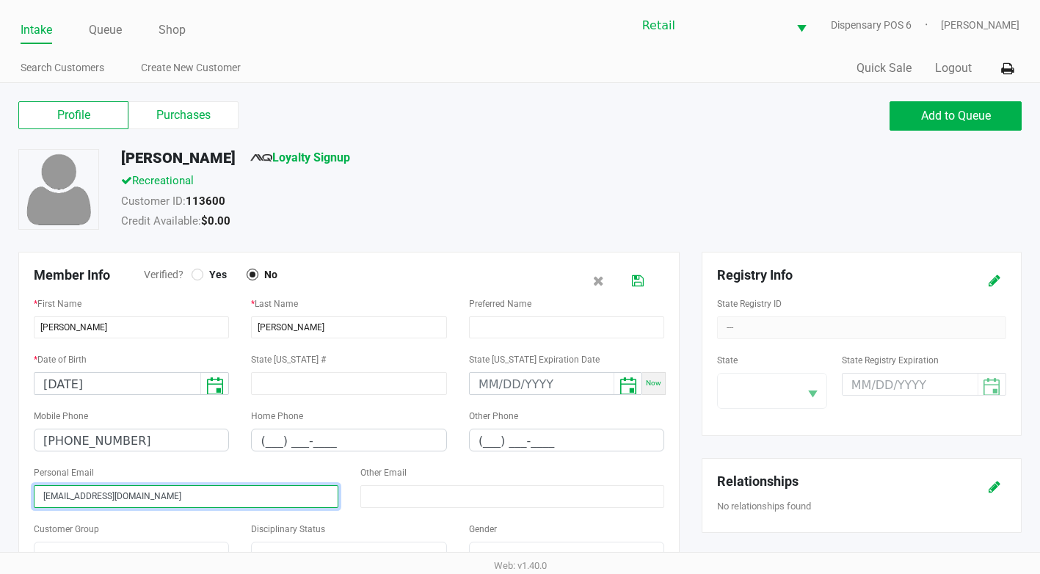
drag, startPoint x: 176, startPoint y: 493, endPoint x: -3, endPoint y: 474, distance: 180.2
click at [0, 474] on html "Intake Queue Shop Retail Dispensary POS 6 [PERSON_NAME] Search Customers Create…" at bounding box center [520, 287] width 1040 height 574
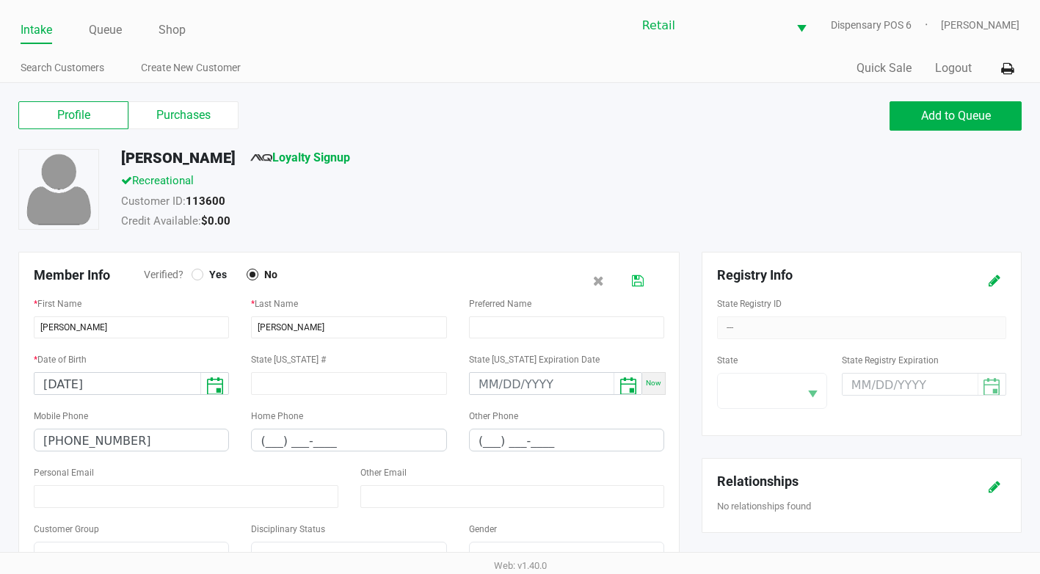
click at [627, 280] on button at bounding box center [637, 280] width 23 height 27
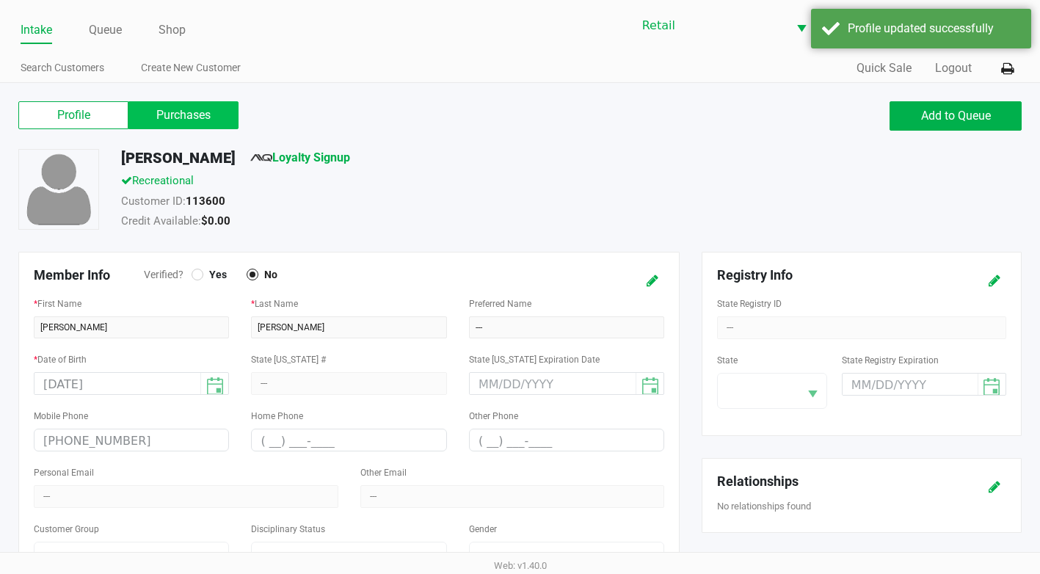
click at [208, 115] on label "Purchases" at bounding box center [183, 115] width 110 height 28
click at [0, 0] on 1 "Purchases" at bounding box center [0, 0] width 0 height 0
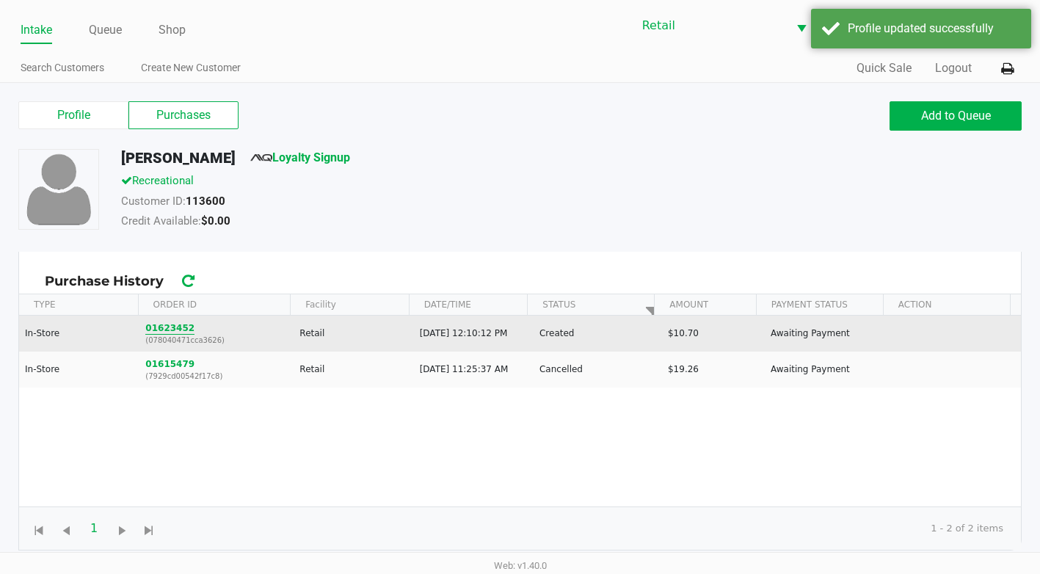
click at [164, 323] on button "01623452" at bounding box center [169, 328] width 49 height 13
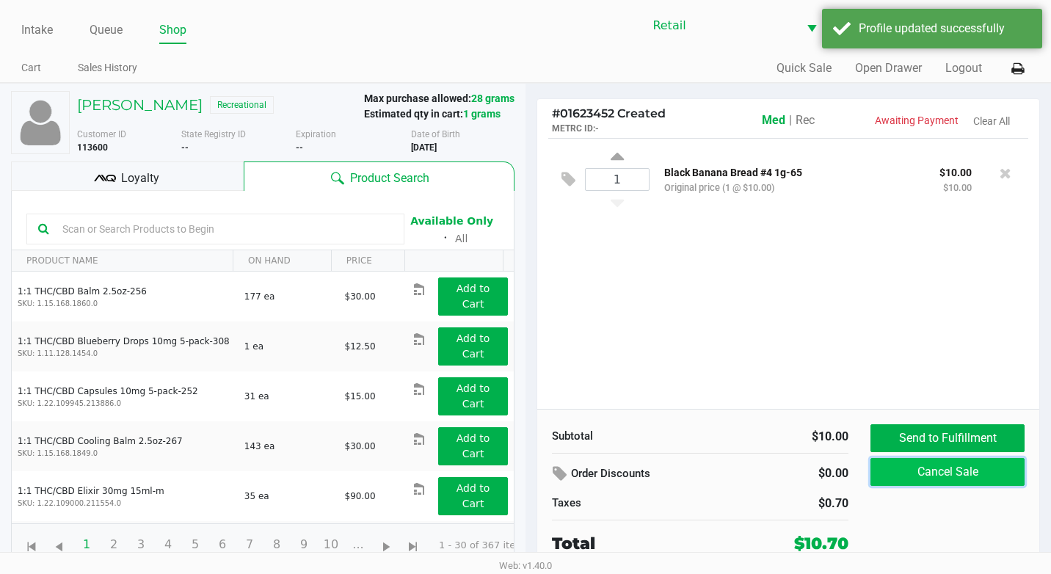
click at [986, 473] on button "Cancel Sale" at bounding box center [948, 472] width 154 height 28
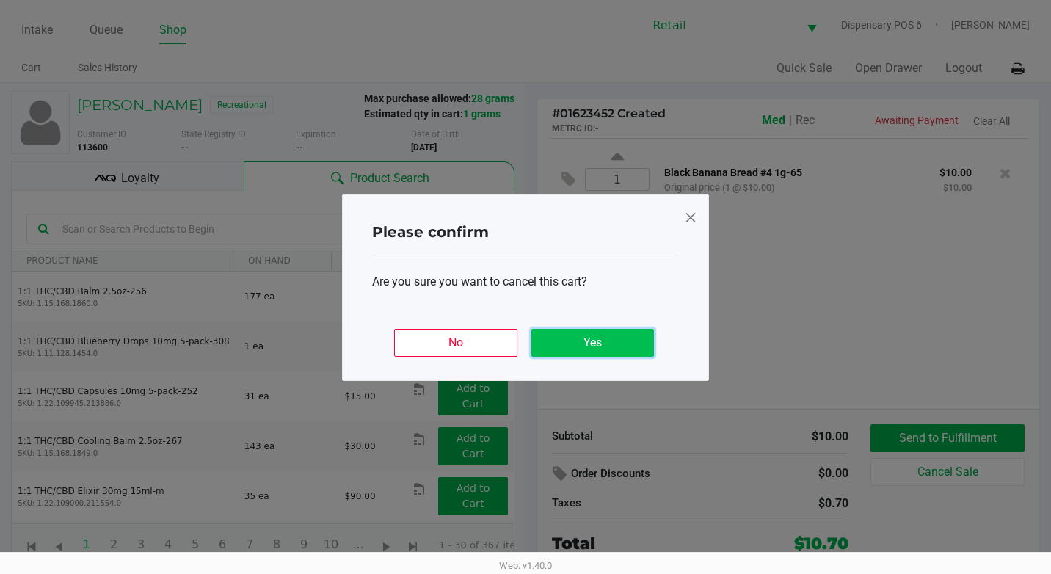
click at [586, 340] on button "Yes" at bounding box center [593, 343] width 123 height 28
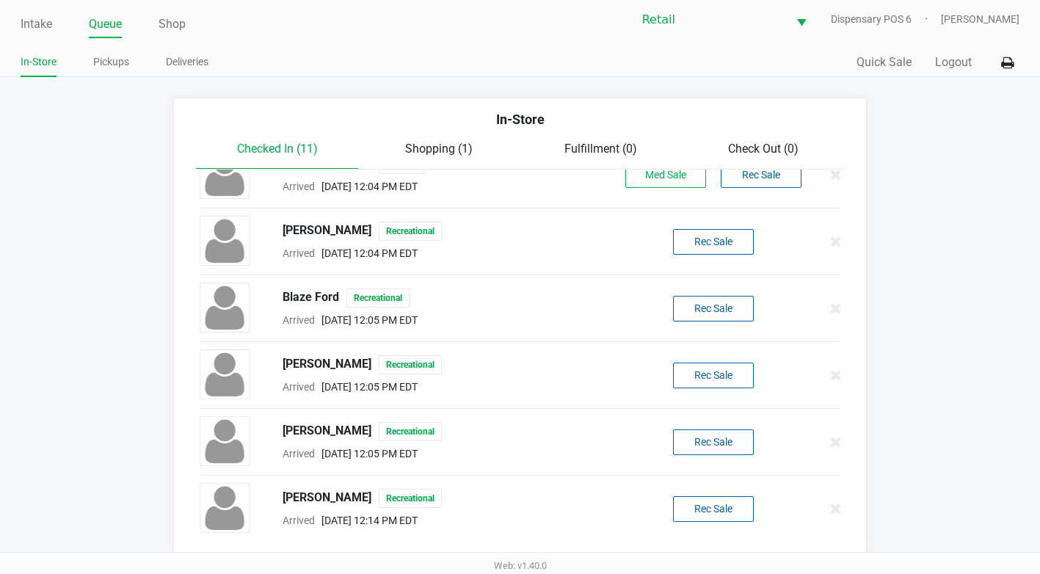
scroll to position [7, 0]
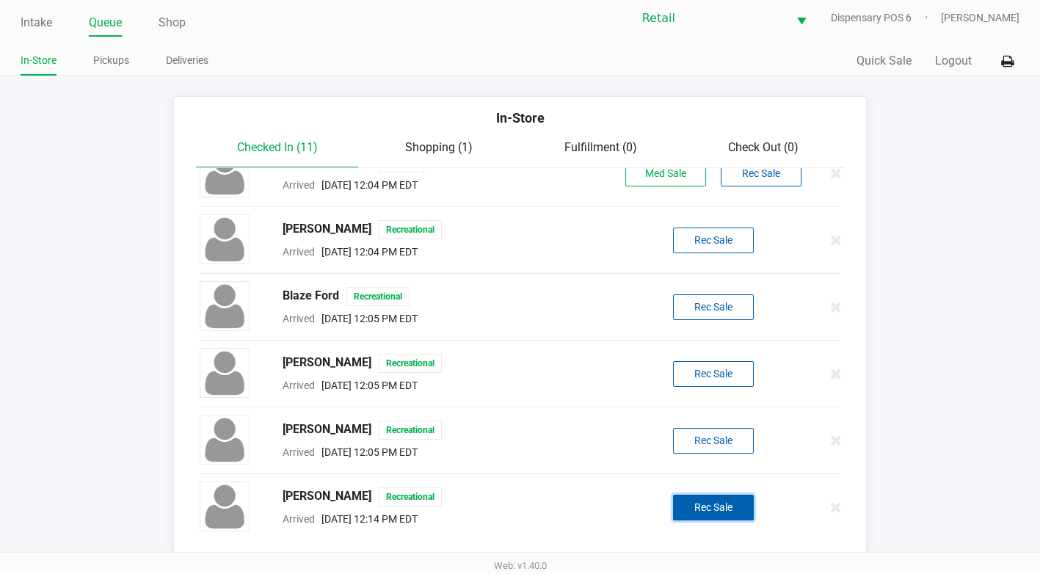
click at [719, 509] on button "Rec Sale" at bounding box center [713, 508] width 81 height 26
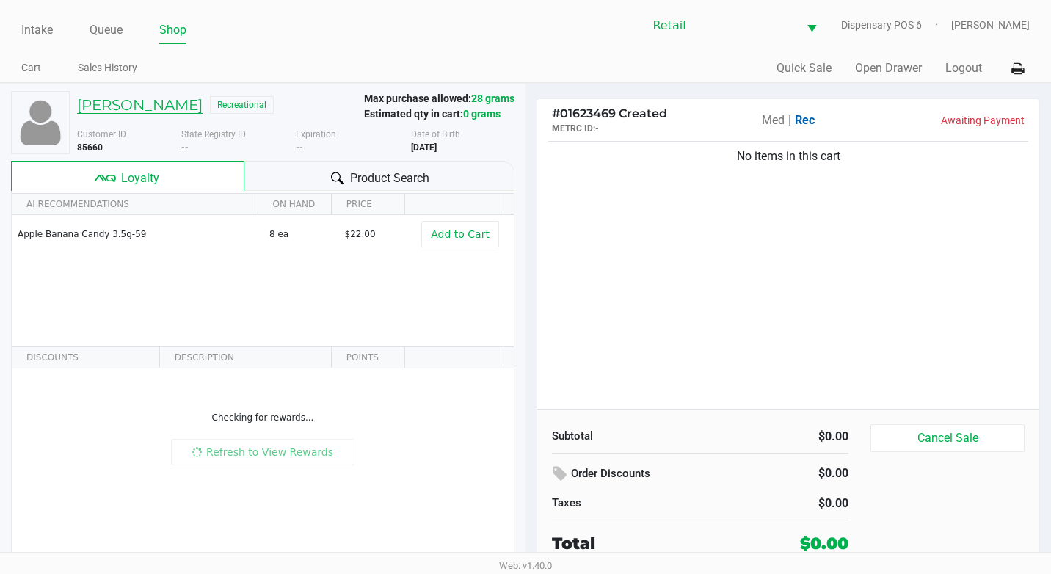
click at [203, 105] on h5 "[PERSON_NAME]" at bounding box center [140, 105] width 126 height 18
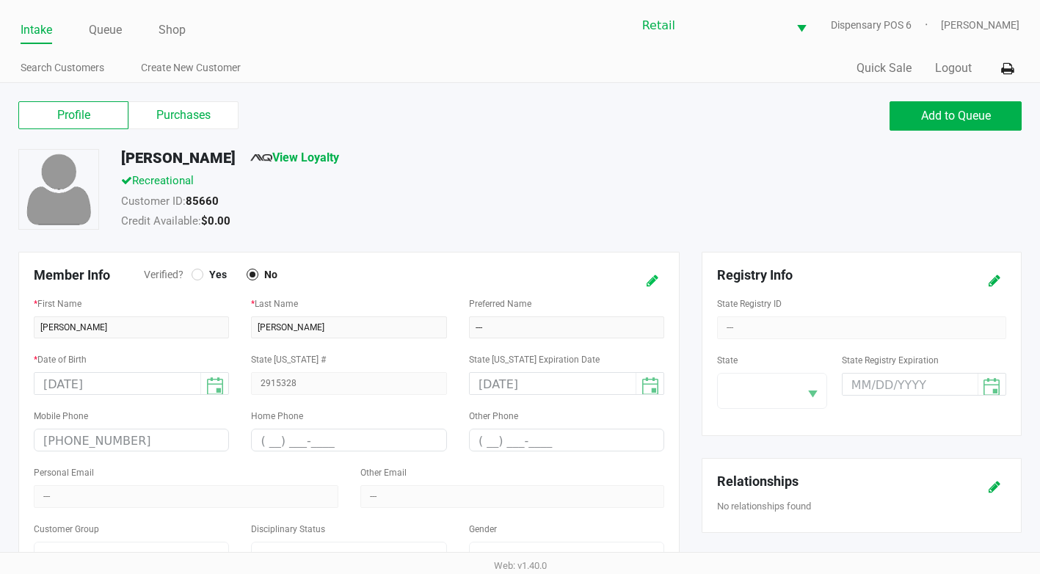
click at [662, 279] on button at bounding box center [652, 280] width 23 height 27
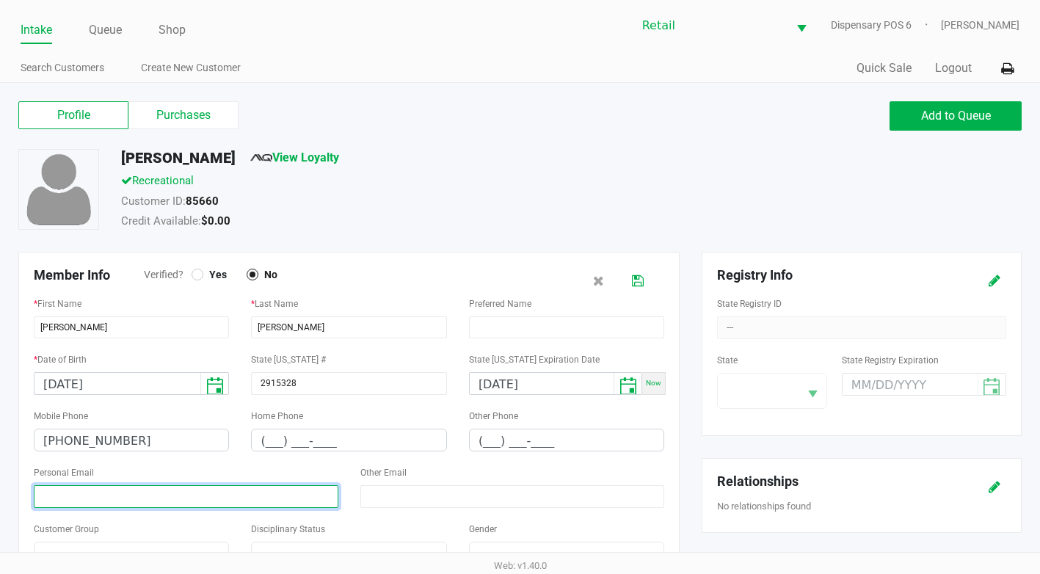
click at [181, 488] on input at bounding box center [186, 496] width 305 height 23
paste input "[EMAIL_ADDRESS][DOMAIN_NAME]"
type input "[EMAIL_ADDRESS][DOMAIN_NAME]"
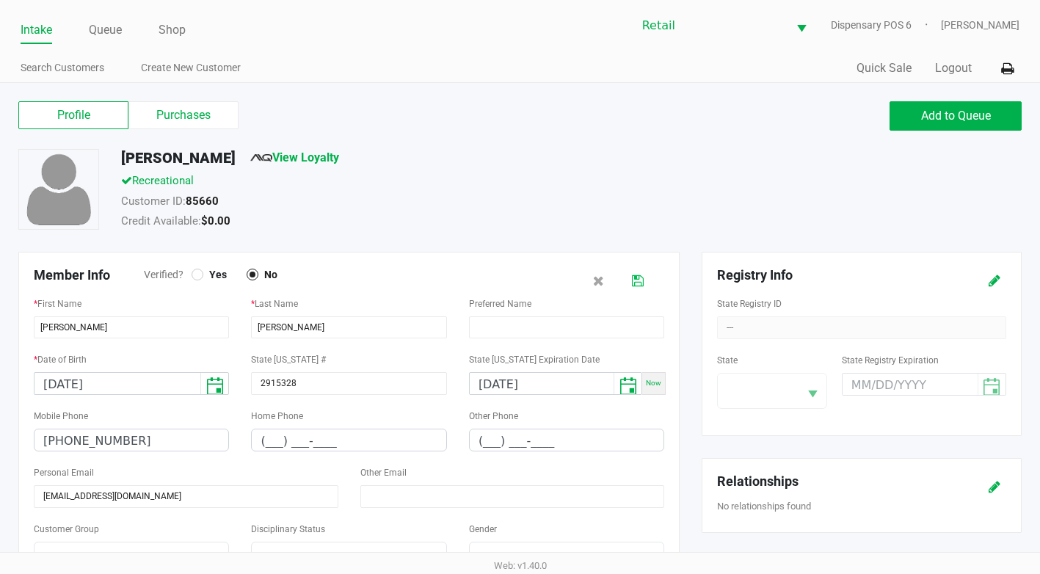
click at [639, 289] on button at bounding box center [637, 280] width 23 height 27
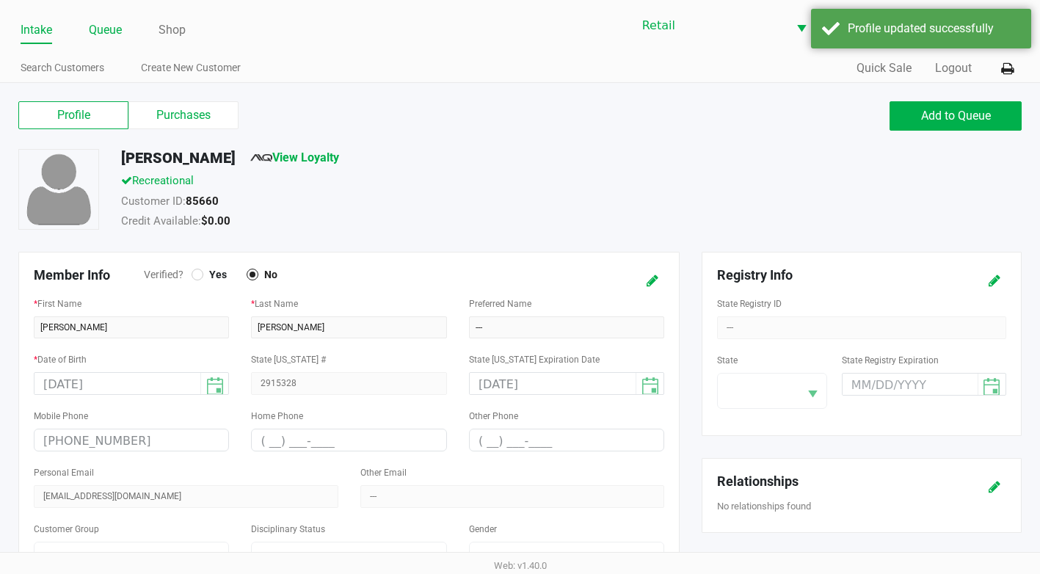
click at [113, 32] on link "Queue" at bounding box center [105, 30] width 33 height 21
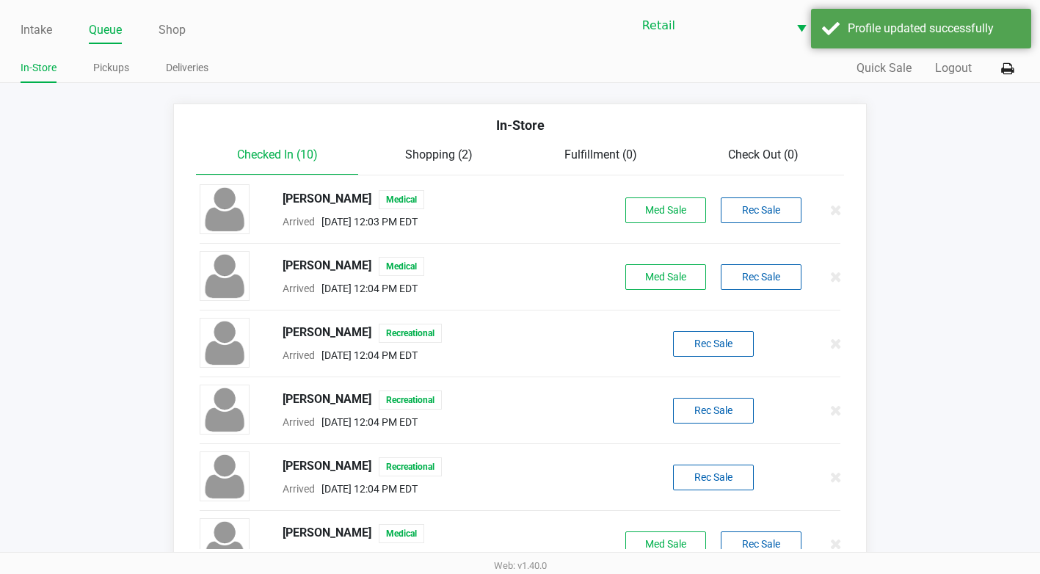
click at [431, 150] on span "Shopping (2)" at bounding box center [439, 155] width 68 height 14
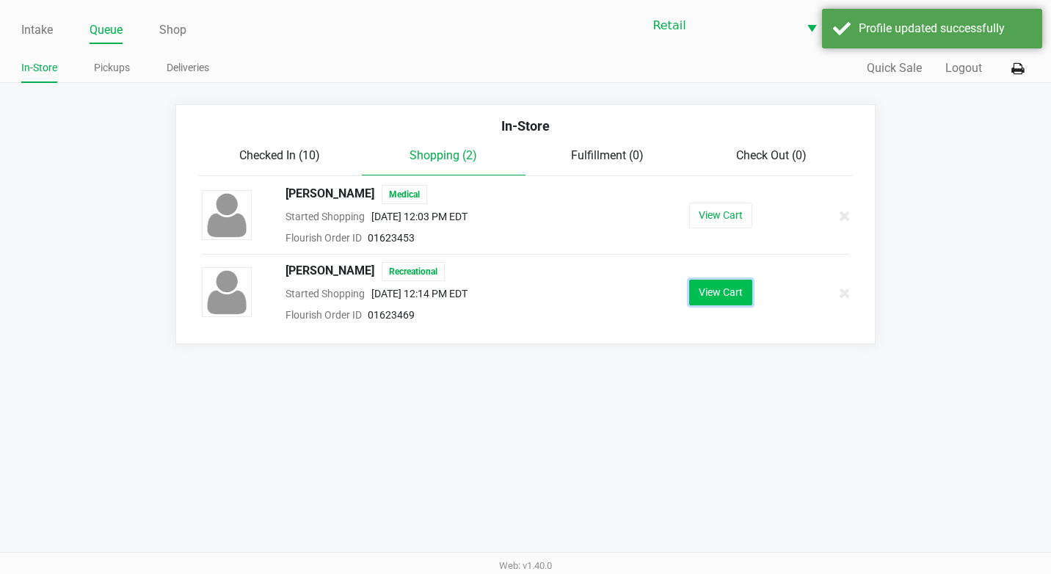
click at [730, 288] on button "View Cart" at bounding box center [720, 293] width 63 height 26
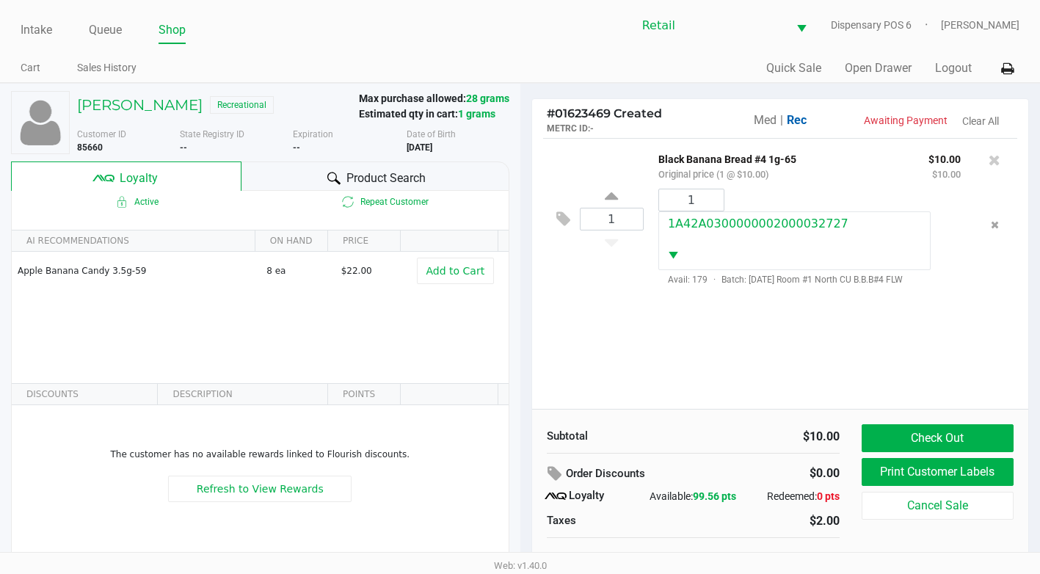
scroll to position [15, 0]
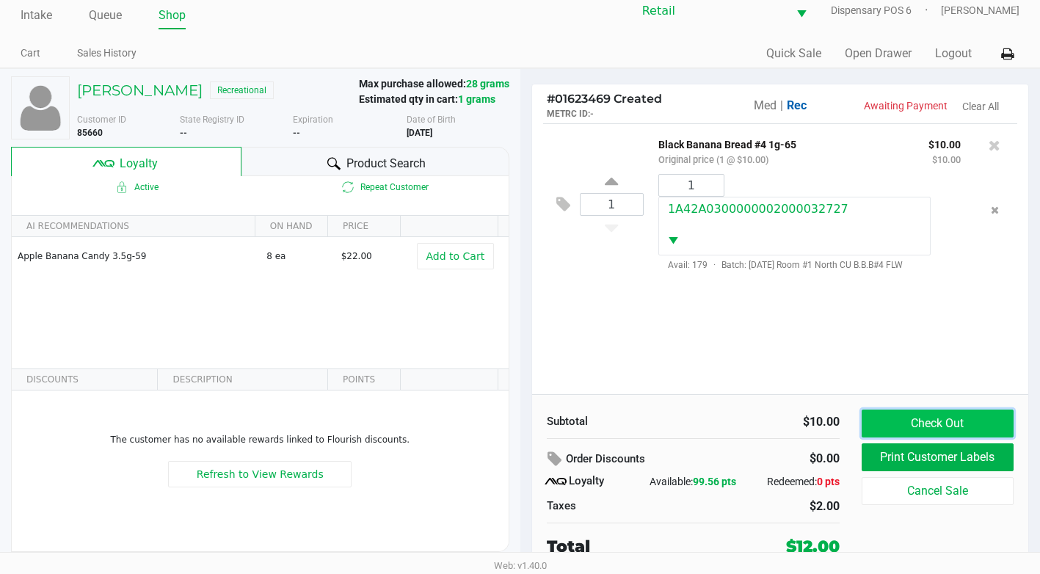
click at [923, 417] on button "Check Out" at bounding box center [938, 424] width 152 height 28
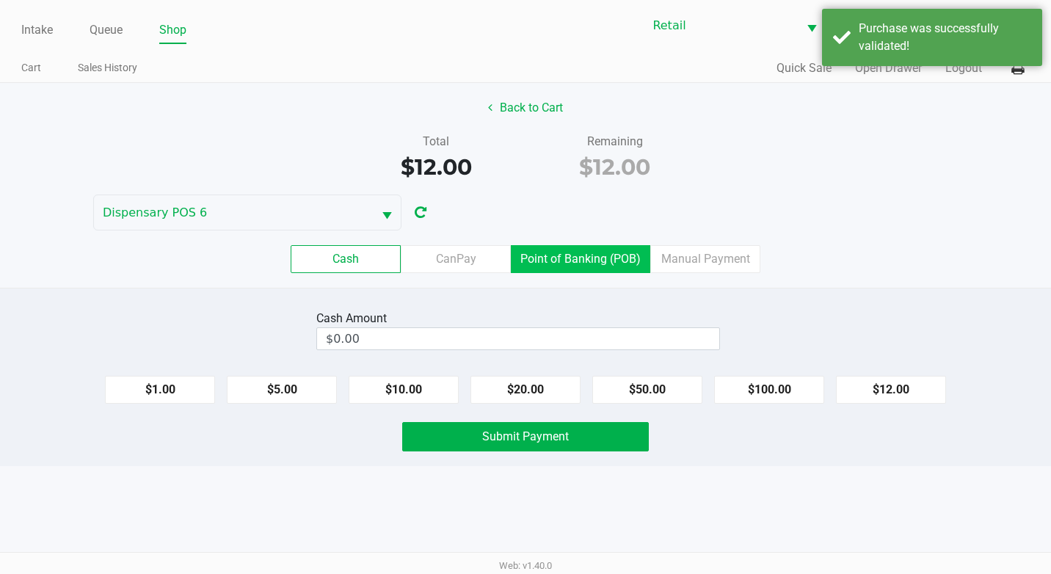
click at [615, 260] on label "Point of Banking (POB)" at bounding box center [580, 259] width 139 height 28
click at [0, 0] on 7 "Point of Banking (POB)" at bounding box center [0, 0] width 0 height 0
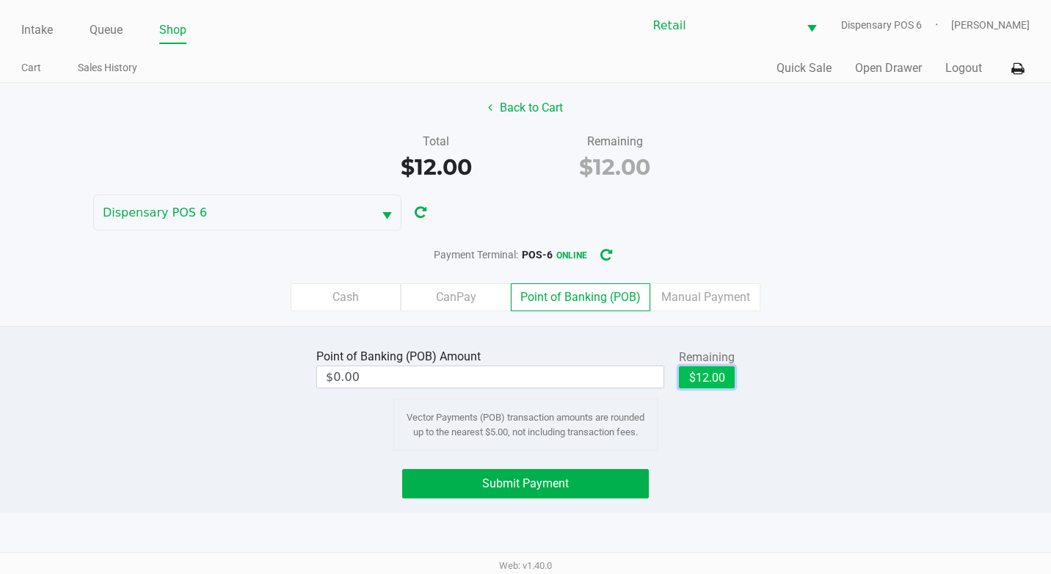
click at [700, 380] on button "$12.00" at bounding box center [707, 377] width 56 height 22
type input "$12.00"
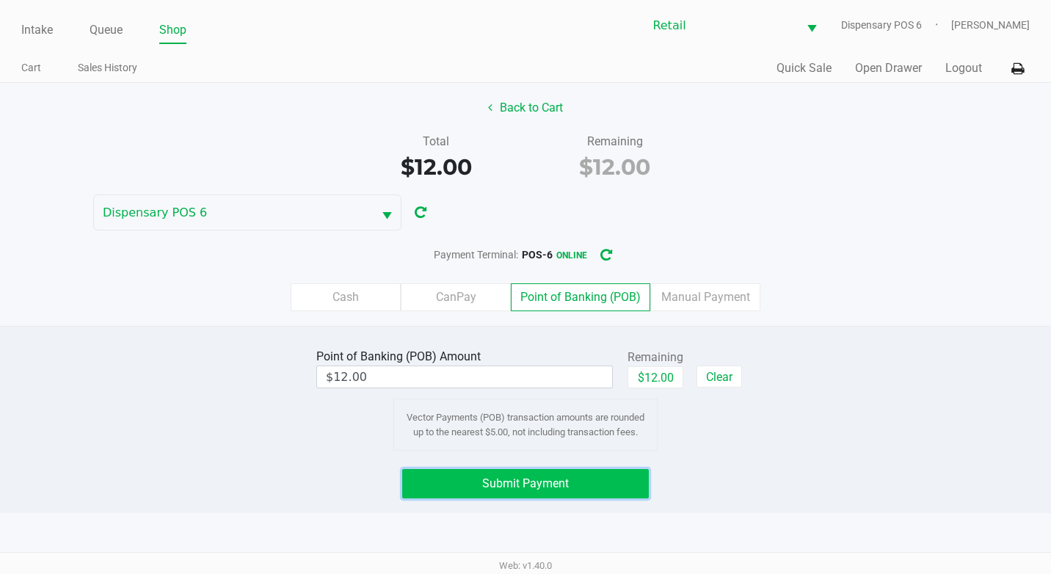
click at [624, 482] on button "Submit Payment" at bounding box center [525, 483] width 247 height 29
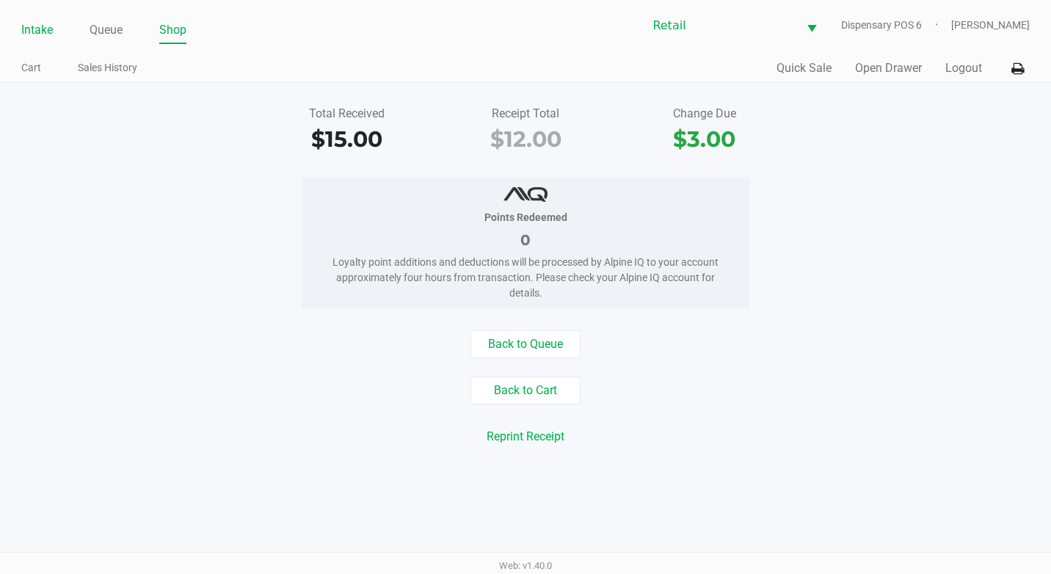
click at [46, 34] on link "Intake" at bounding box center [37, 30] width 32 height 21
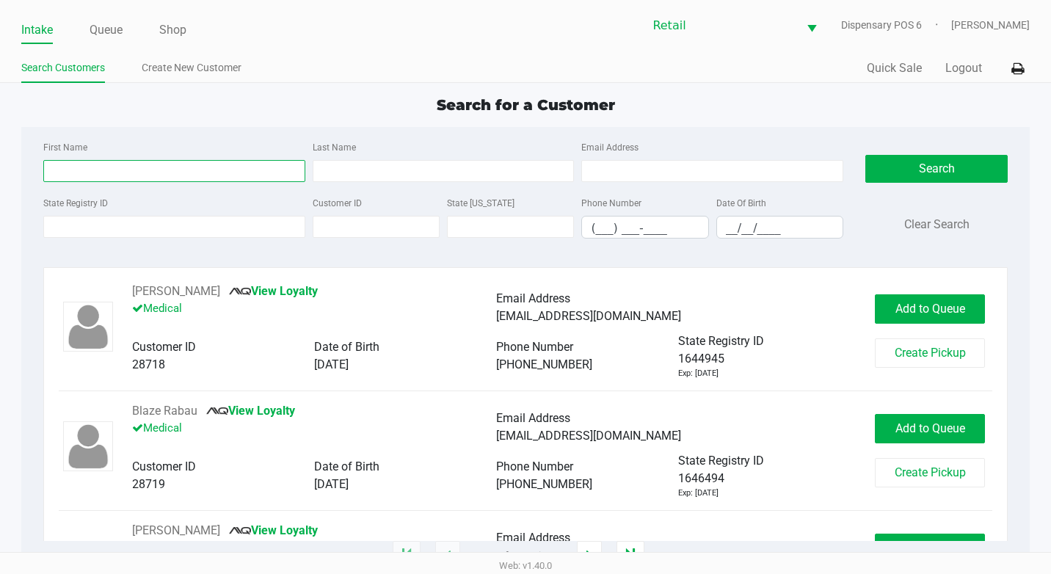
click at [88, 162] on input "First Name" at bounding box center [174, 171] width 262 height 22
type input "[PERSON_NAME]"
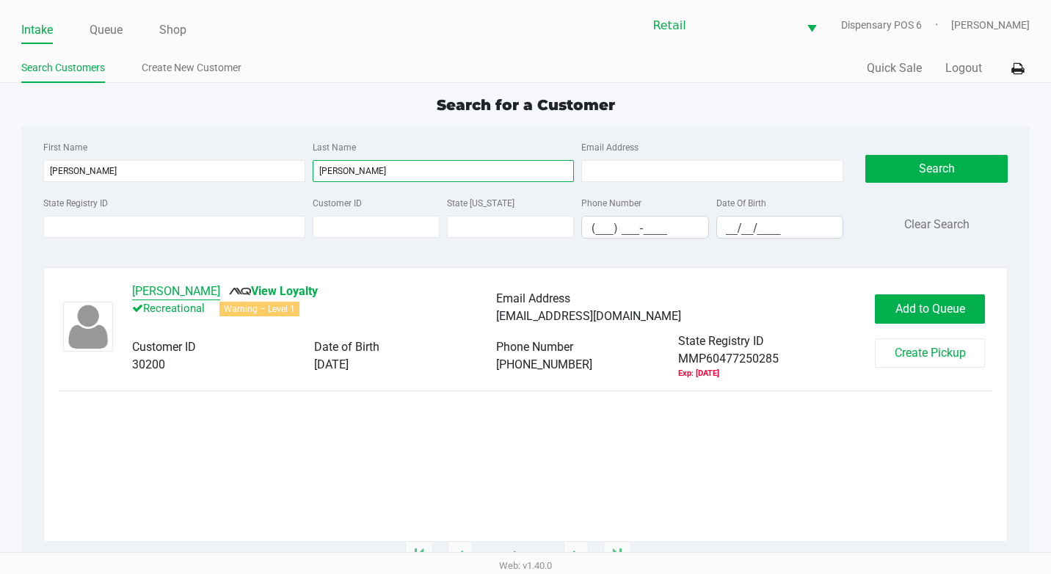
type input "[PERSON_NAME]"
click at [156, 291] on button "[PERSON_NAME]" at bounding box center [176, 292] width 88 height 18
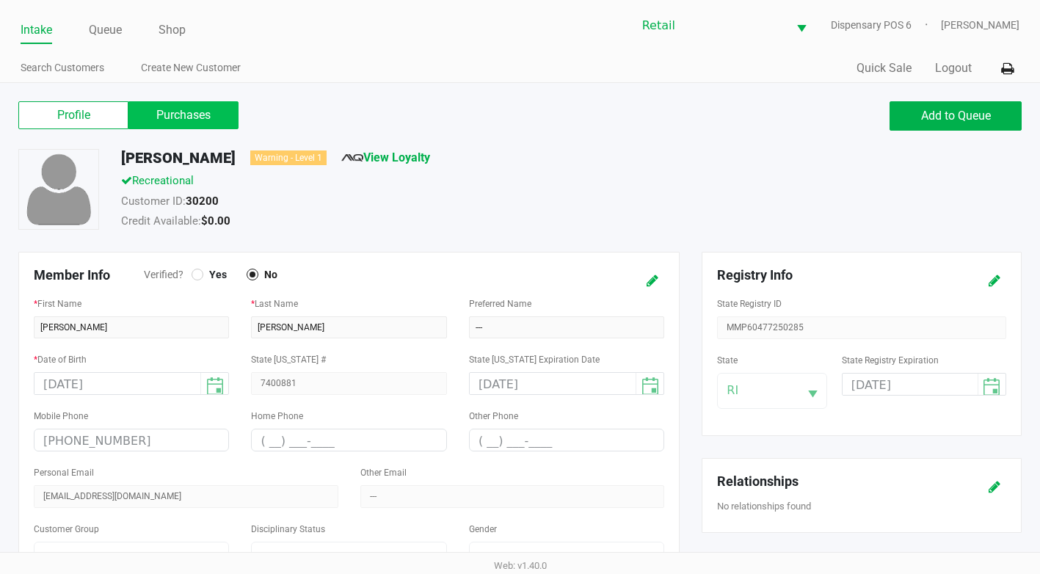
click at [188, 123] on label "Purchases" at bounding box center [183, 115] width 110 height 28
click at [0, 0] on 1 "Purchases" at bounding box center [0, 0] width 0 height 0
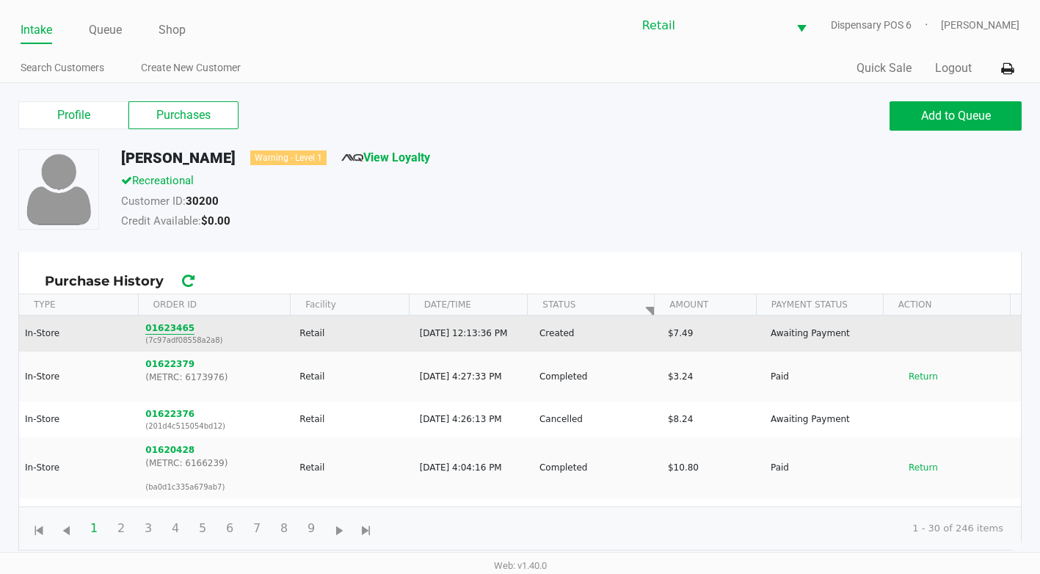
click at [179, 324] on button "01623465" at bounding box center [169, 328] width 49 height 13
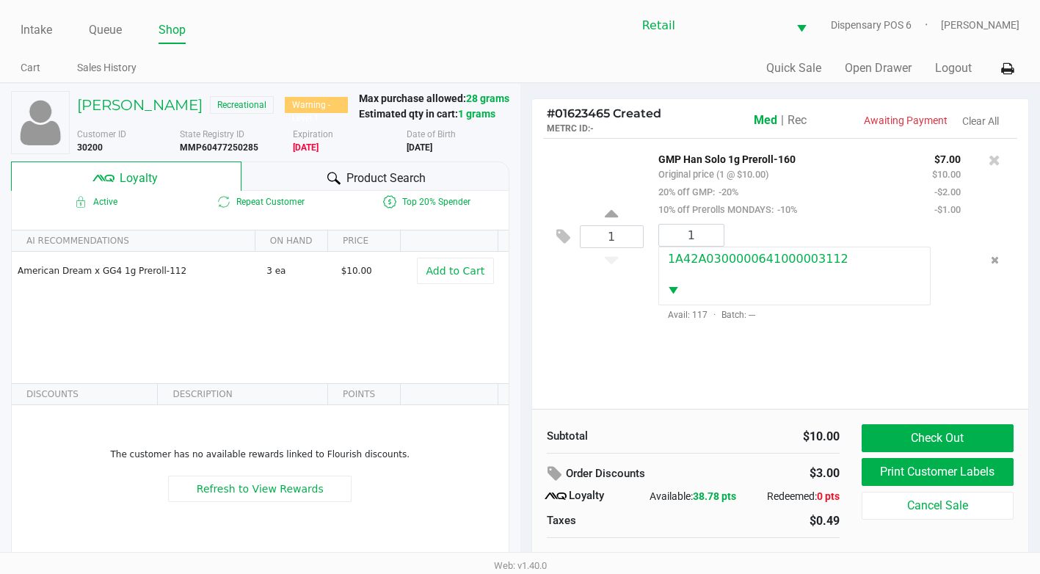
click at [797, 118] on span "Rec" at bounding box center [797, 120] width 19 height 14
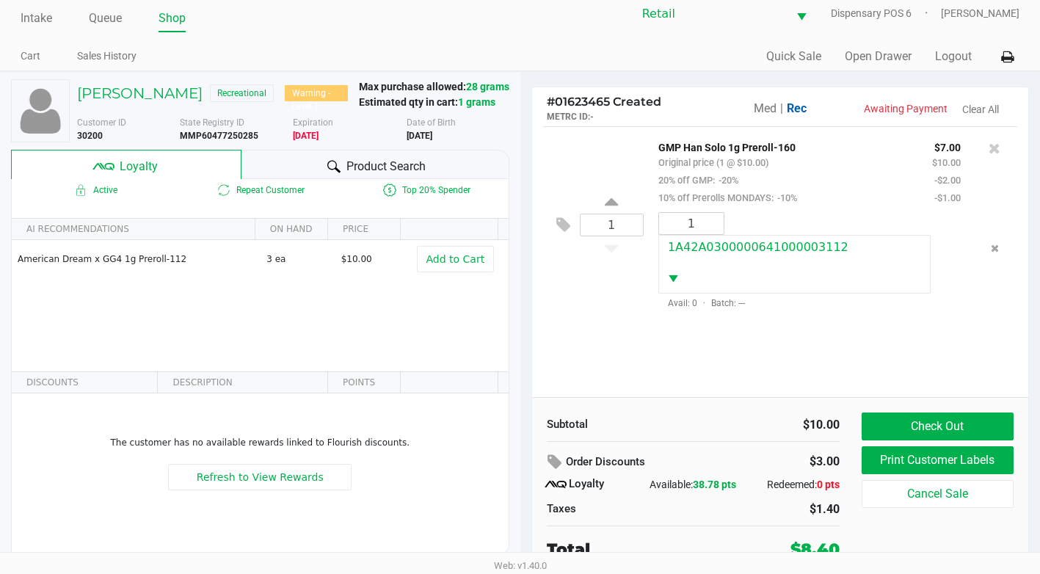
scroll to position [15, 0]
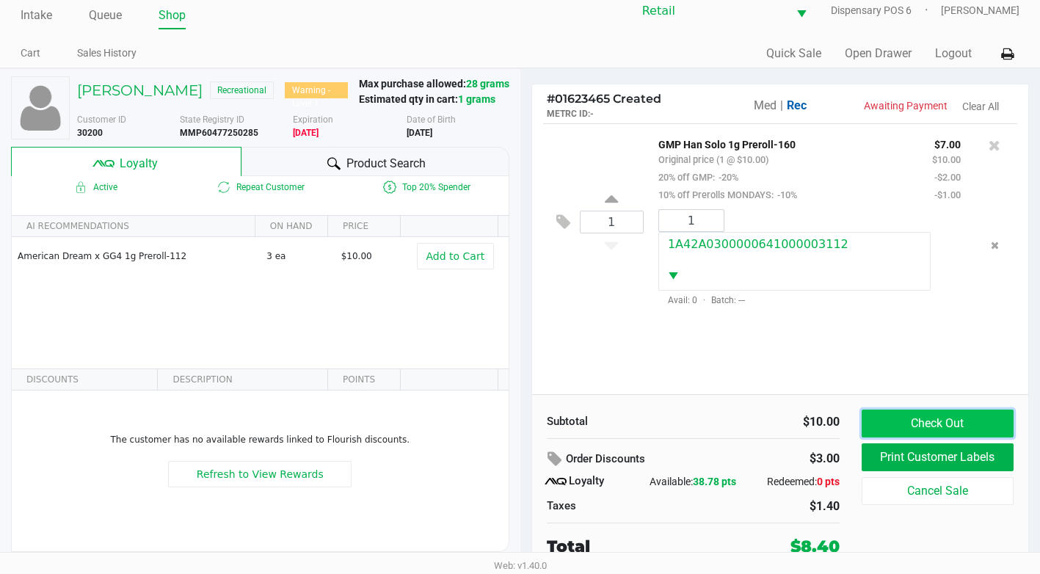
click at [932, 427] on button "Check Out" at bounding box center [938, 424] width 152 height 28
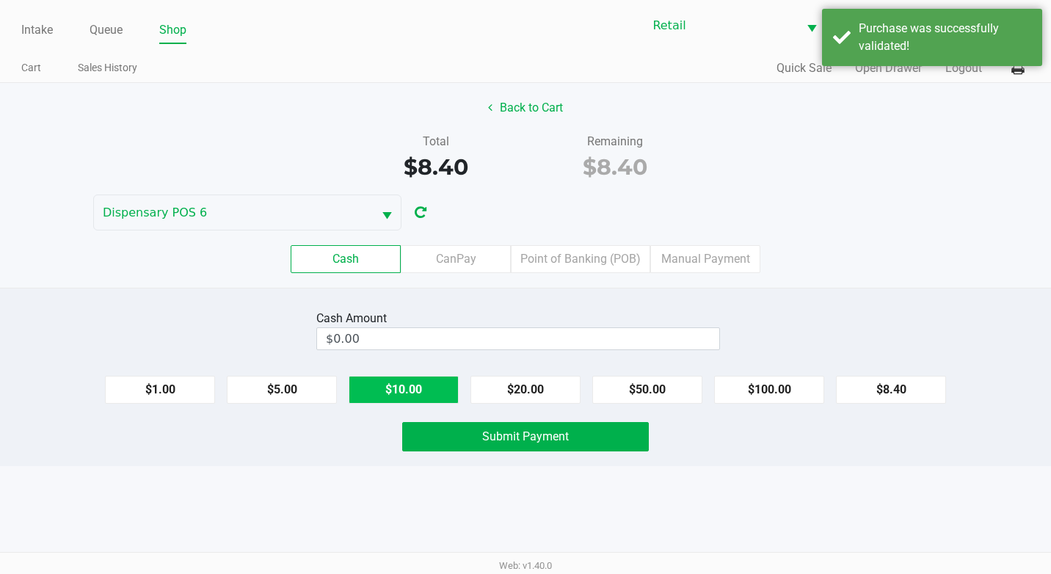
click at [410, 399] on button "$10.00" at bounding box center [404, 390] width 110 height 28
type input "$10.00"
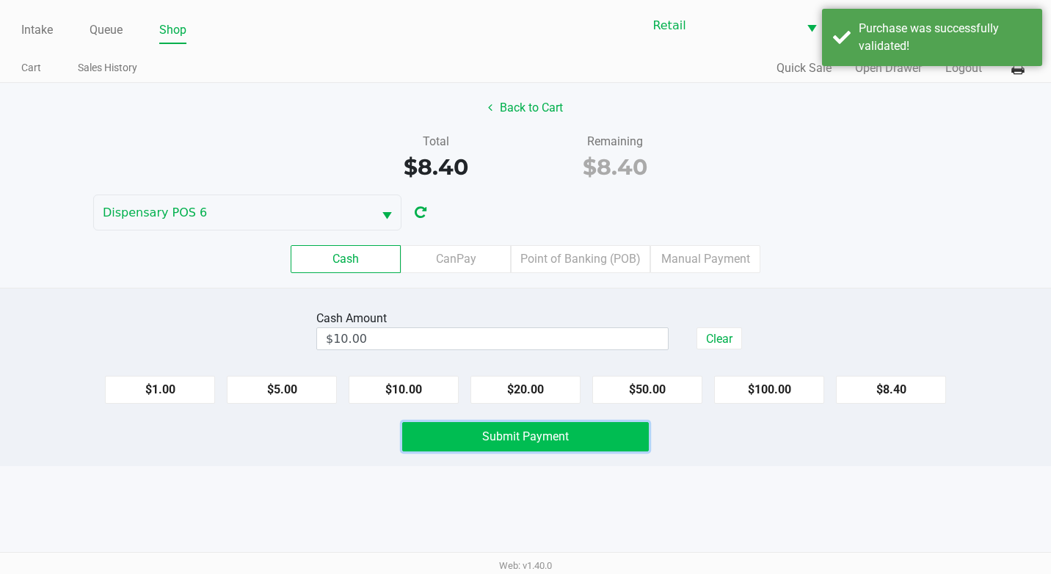
click at [471, 447] on button "Submit Payment" at bounding box center [525, 436] width 247 height 29
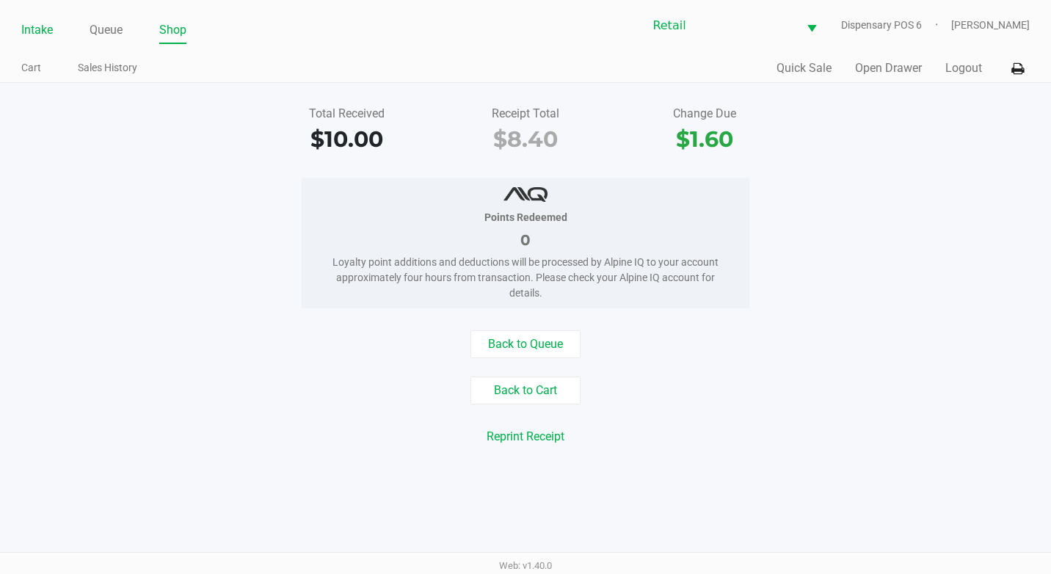
click at [51, 32] on link "Intake" at bounding box center [37, 30] width 32 height 21
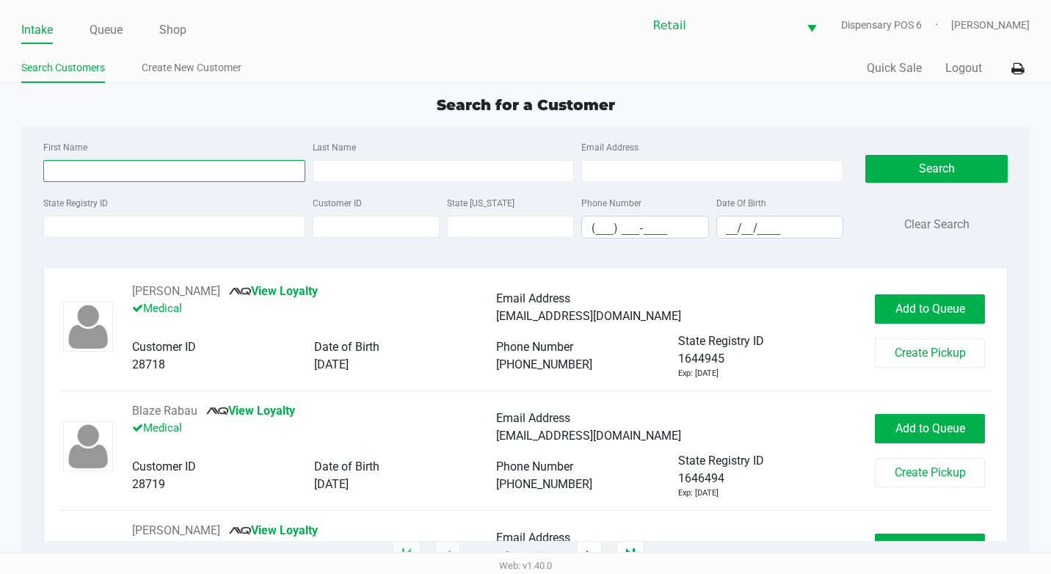
click at [85, 162] on input "First Name" at bounding box center [174, 171] width 262 height 22
type input "[PERSON_NAME]"
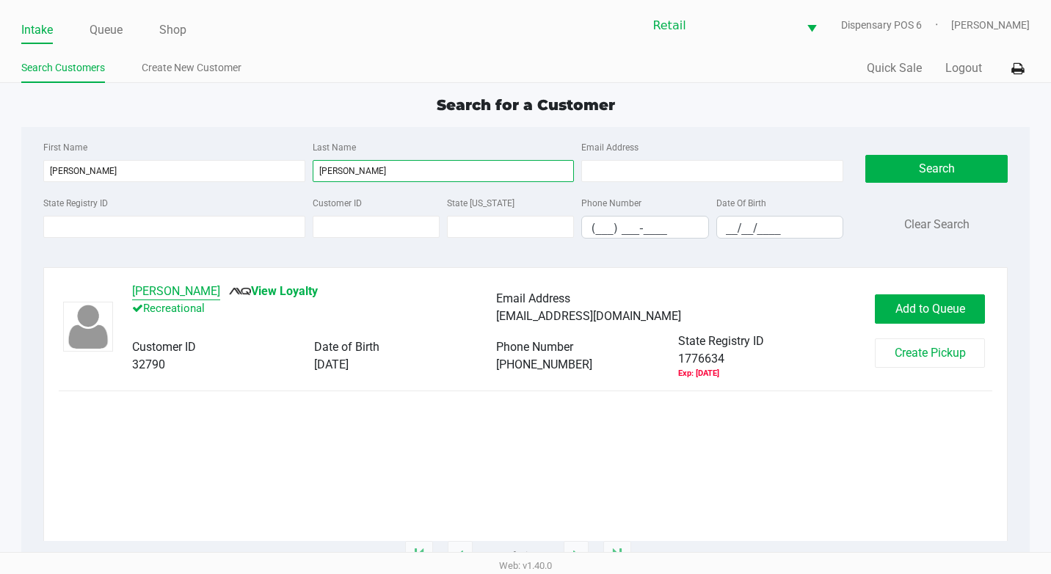
type input "[PERSON_NAME]"
click at [147, 297] on button "[PERSON_NAME]" at bounding box center [176, 292] width 88 height 18
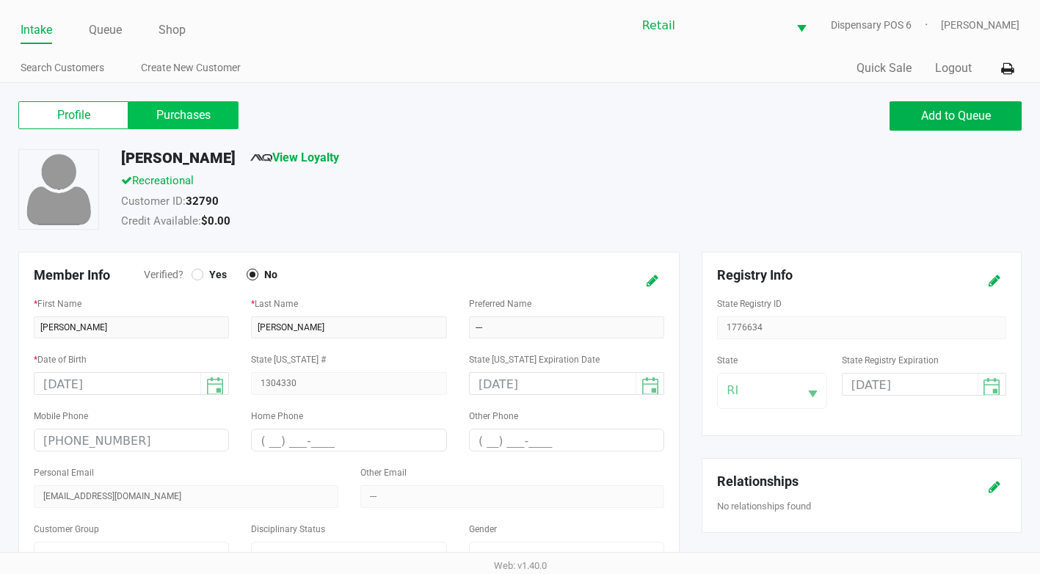
click at [189, 119] on label "Purchases" at bounding box center [183, 115] width 110 height 28
click at [0, 0] on 1 "Purchases" at bounding box center [0, 0] width 0 height 0
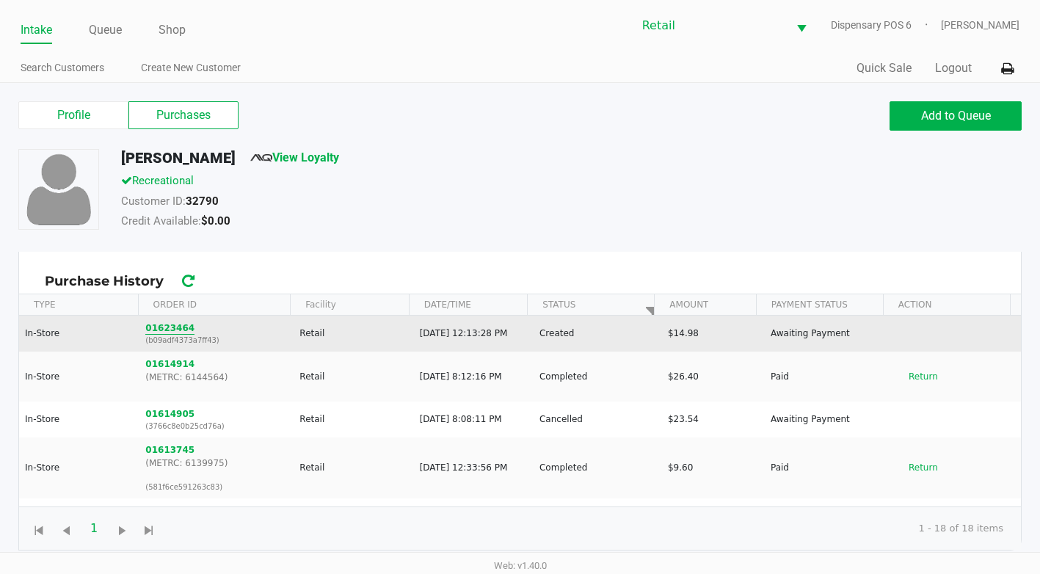
click at [178, 326] on button "01623464" at bounding box center [169, 328] width 49 height 13
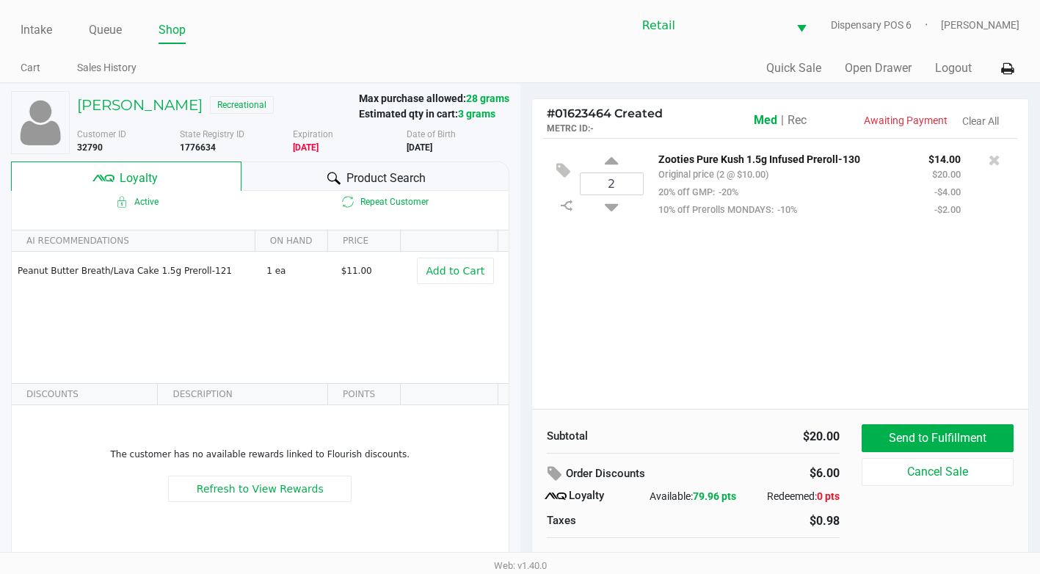
click at [804, 122] on span "Rec" at bounding box center [797, 120] width 19 height 14
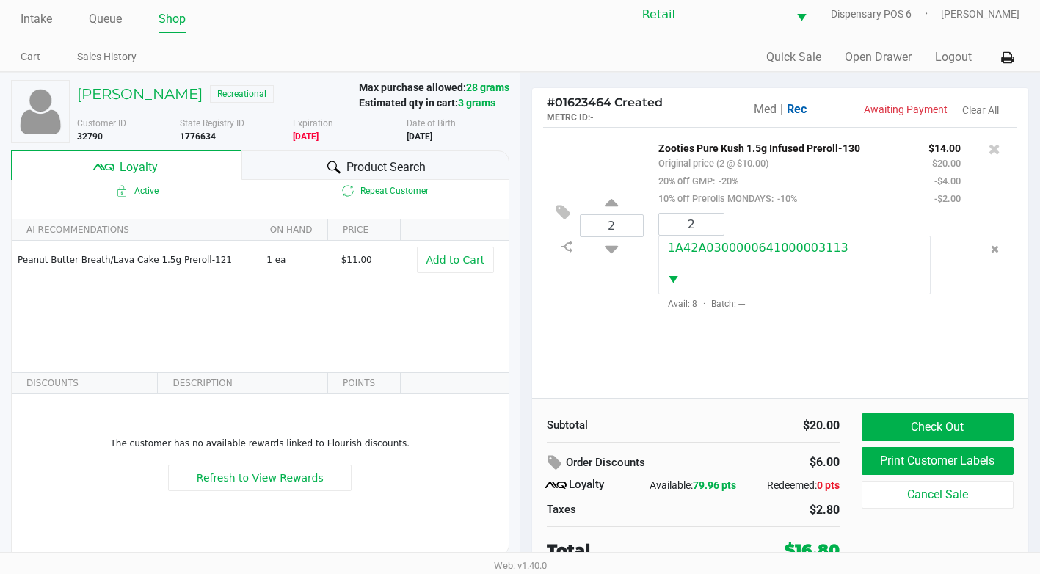
scroll to position [15, 0]
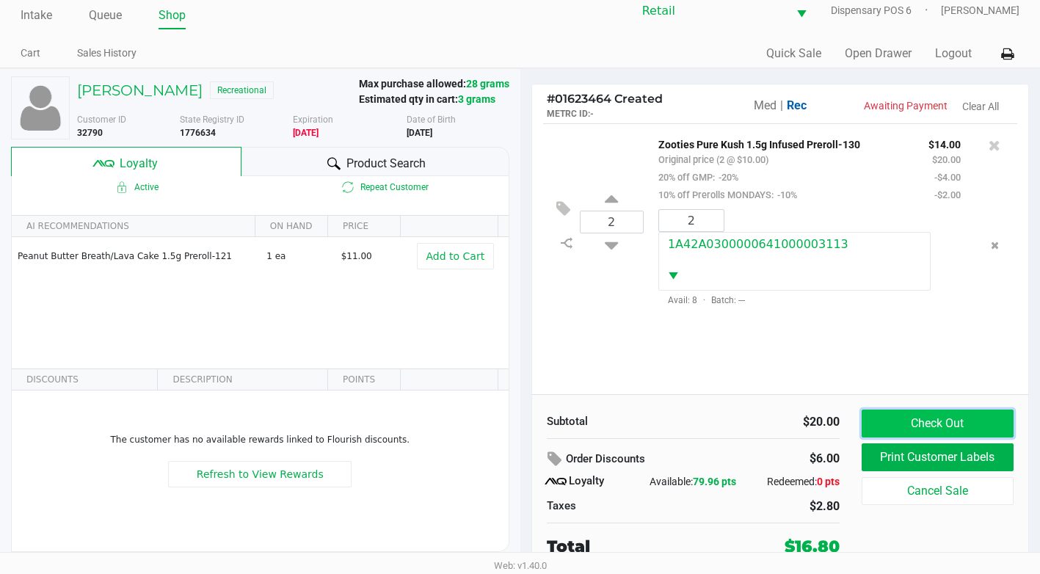
click at [965, 431] on button "Check Out" at bounding box center [938, 424] width 152 height 28
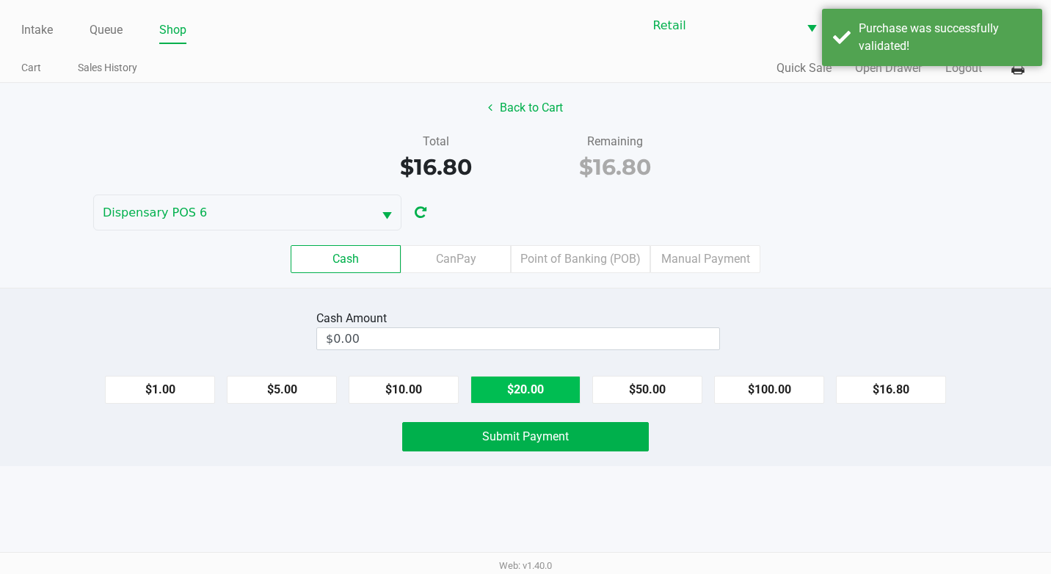
click at [538, 400] on button "$20.00" at bounding box center [526, 390] width 110 height 28
type input "$20.00"
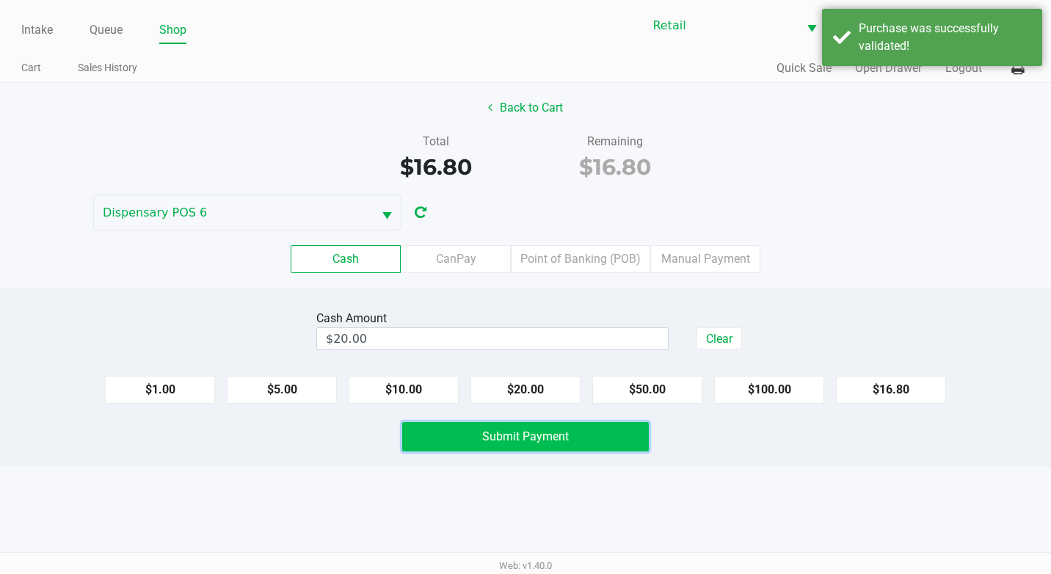
click at [531, 446] on button "Submit Payment" at bounding box center [525, 436] width 247 height 29
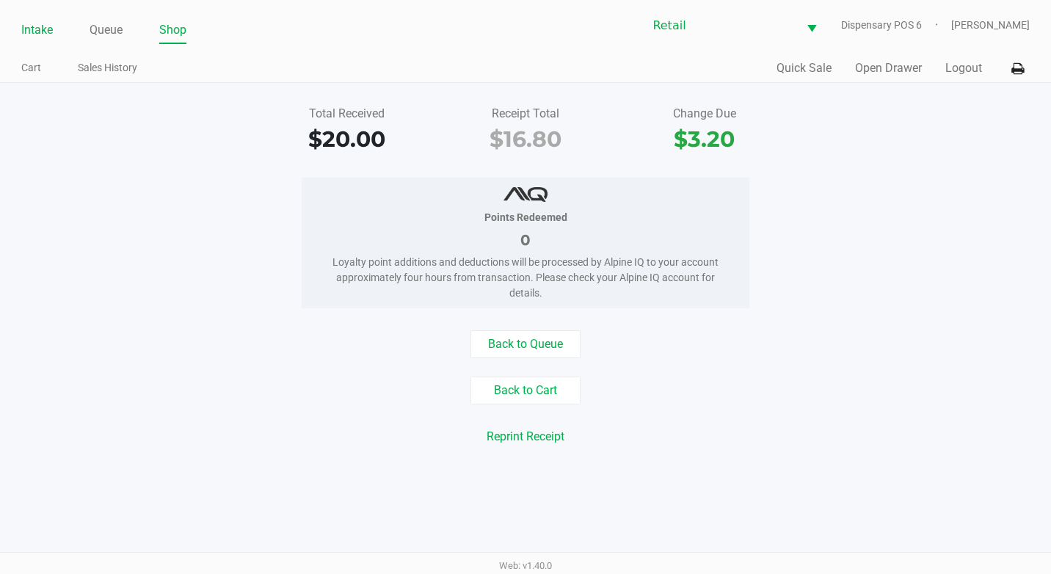
drag, startPoint x: 34, startPoint y: 26, endPoint x: 42, endPoint y: 36, distance: 13.1
click at [34, 26] on link "Intake" at bounding box center [37, 30] width 32 height 21
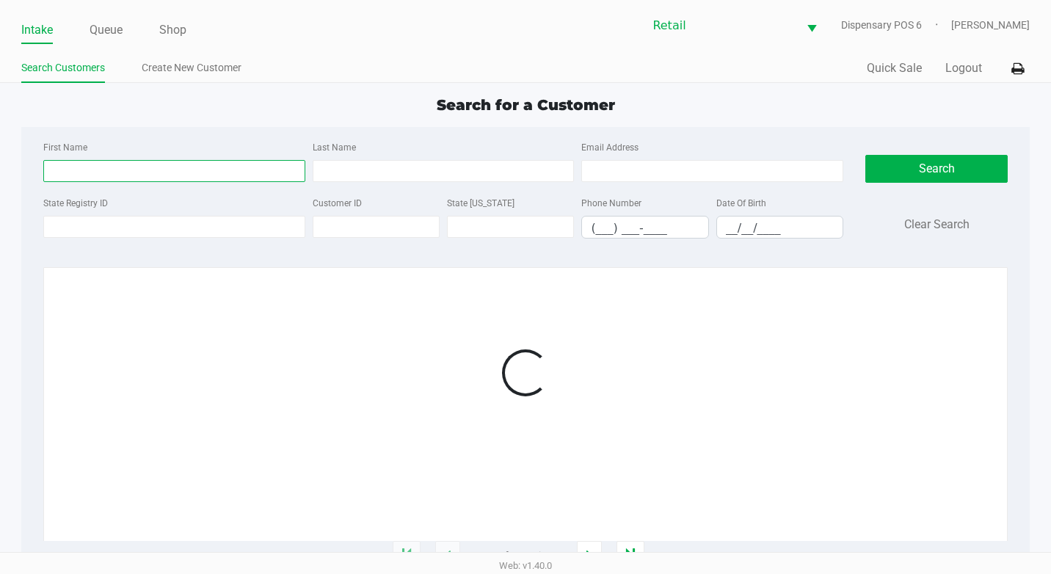
drag, startPoint x: 109, startPoint y: 162, endPoint x: 101, endPoint y: 155, distance: 11.0
click at [109, 162] on input "First Name" at bounding box center [174, 171] width 262 height 22
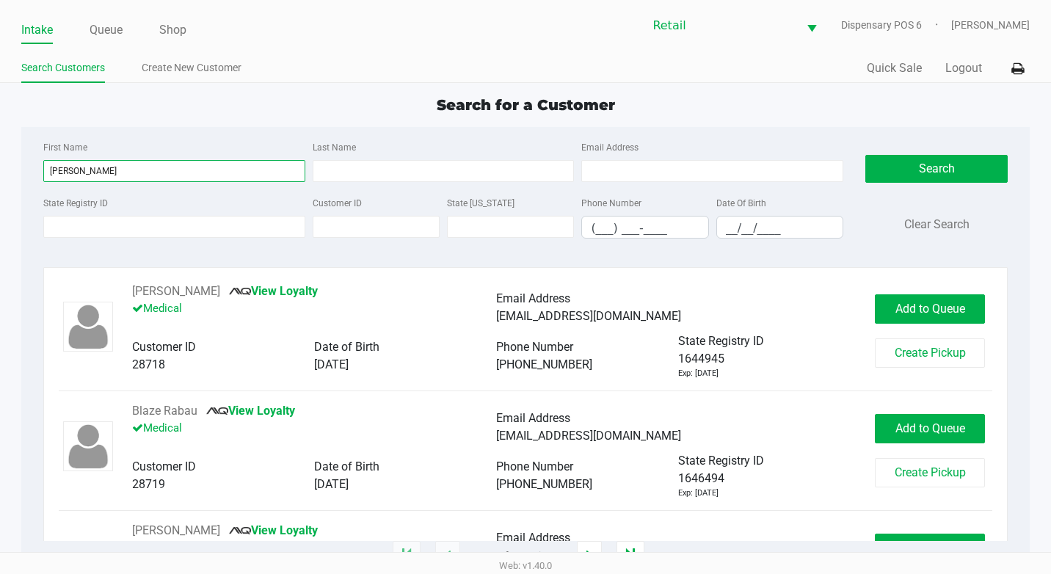
type input "[PERSON_NAME]"
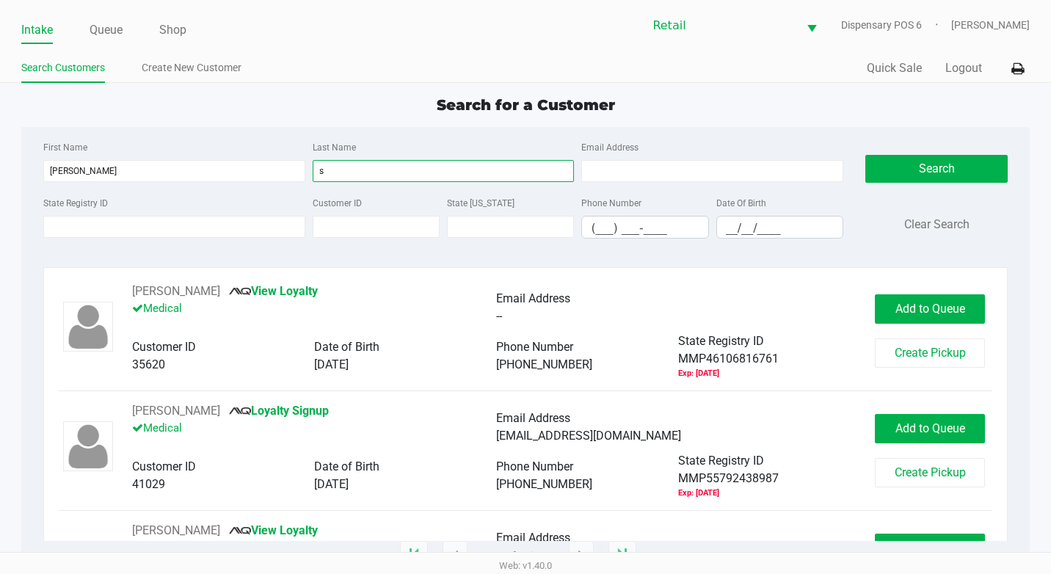
type input "s"
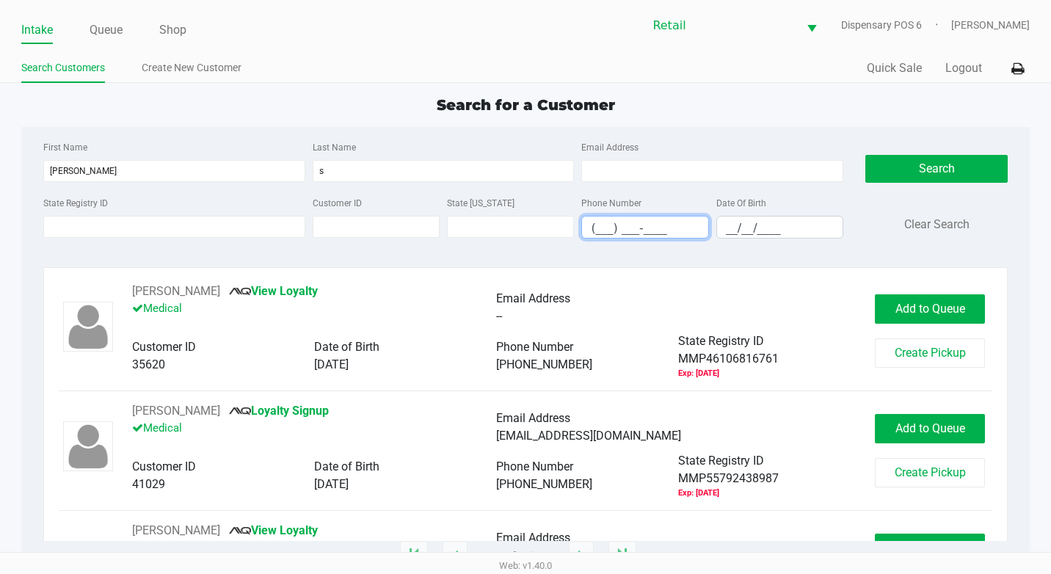
click at [601, 228] on input "(___) ___-____" at bounding box center [645, 228] width 126 height 23
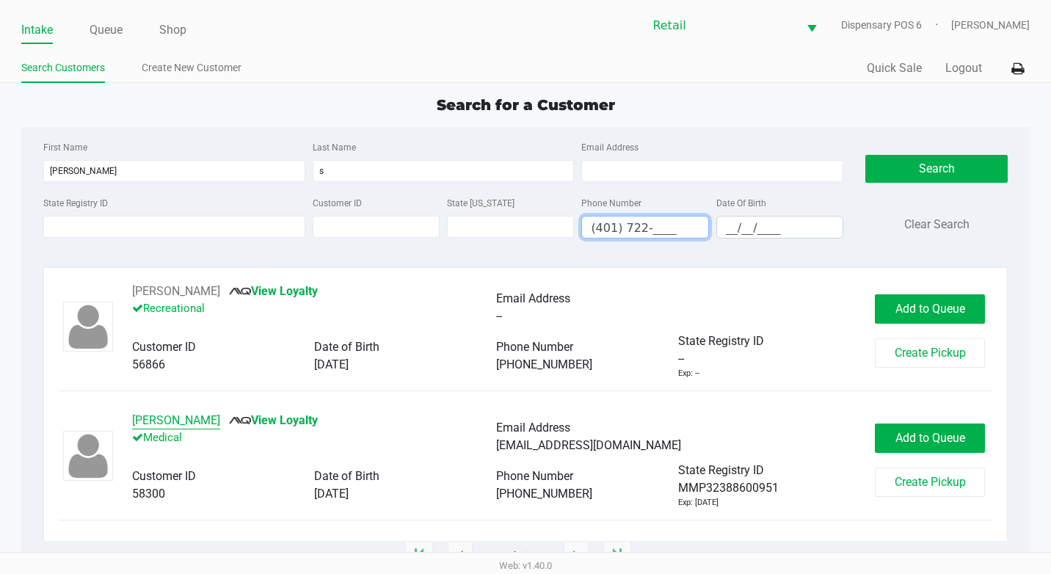
type input "(401) 722-____"
click at [167, 419] on button "[PERSON_NAME]" at bounding box center [176, 421] width 88 height 18
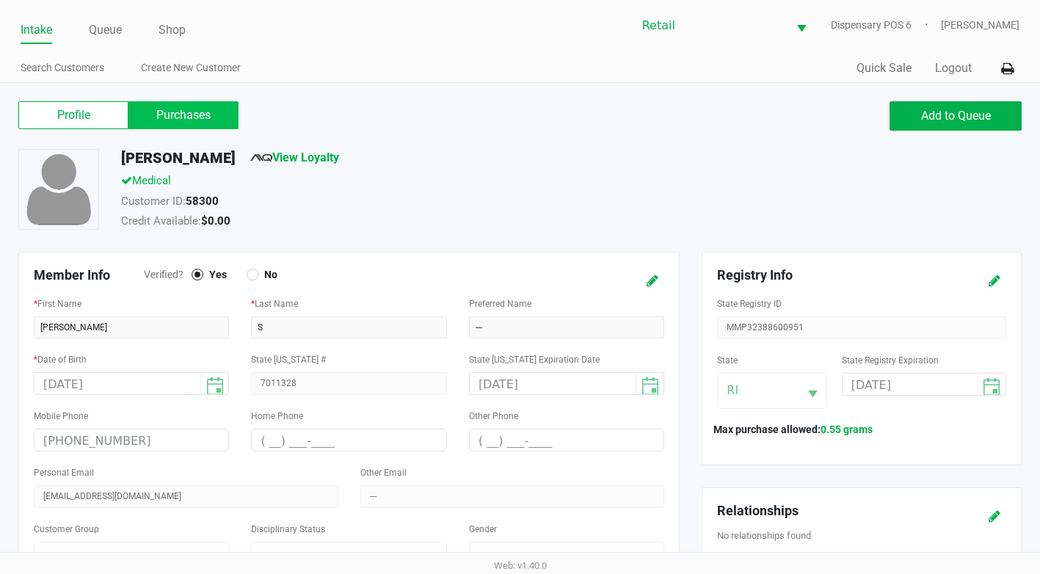
click at [189, 111] on label "Purchases" at bounding box center [183, 115] width 110 height 28
click at [0, 0] on 1 "Purchases" at bounding box center [0, 0] width 0 height 0
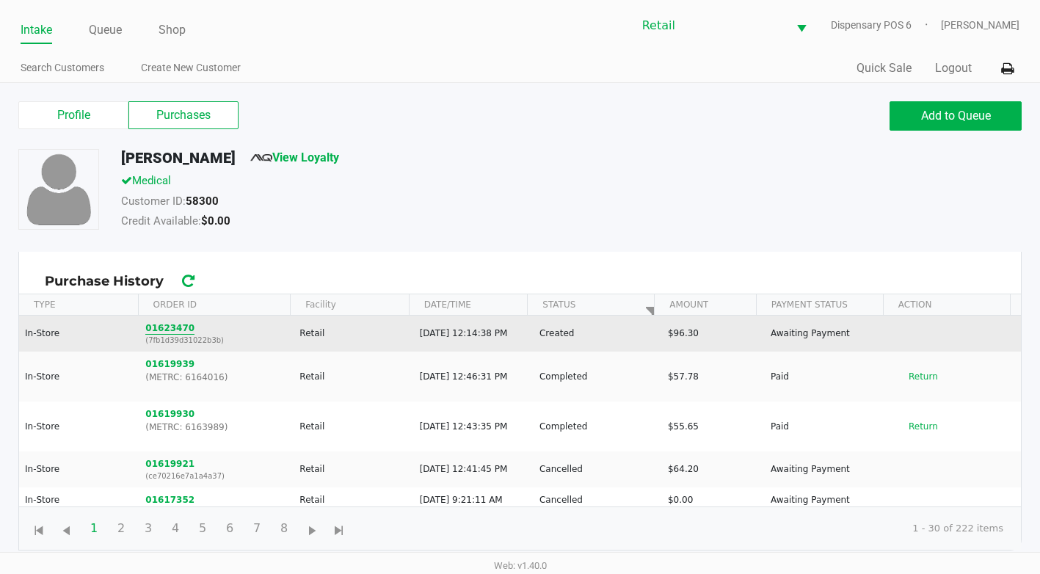
click at [175, 325] on button "01623470" at bounding box center [169, 328] width 49 height 13
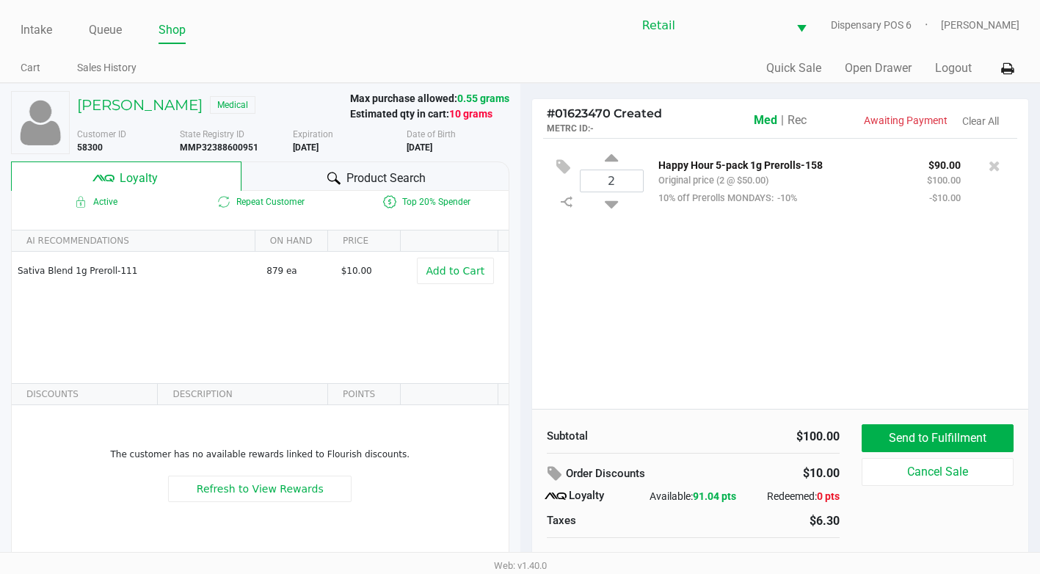
click at [803, 124] on span "Rec" at bounding box center [797, 120] width 19 height 14
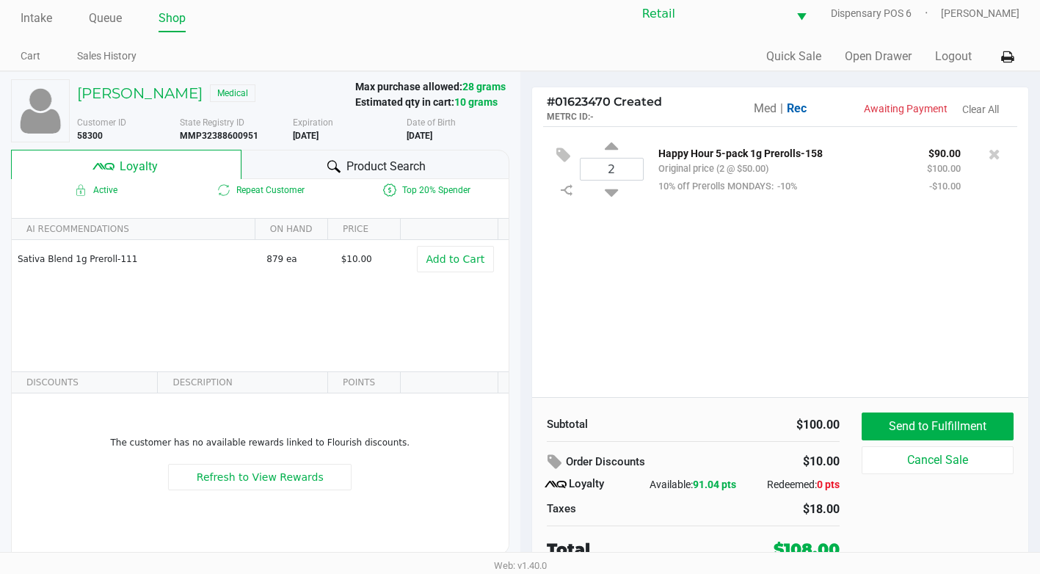
scroll to position [15, 0]
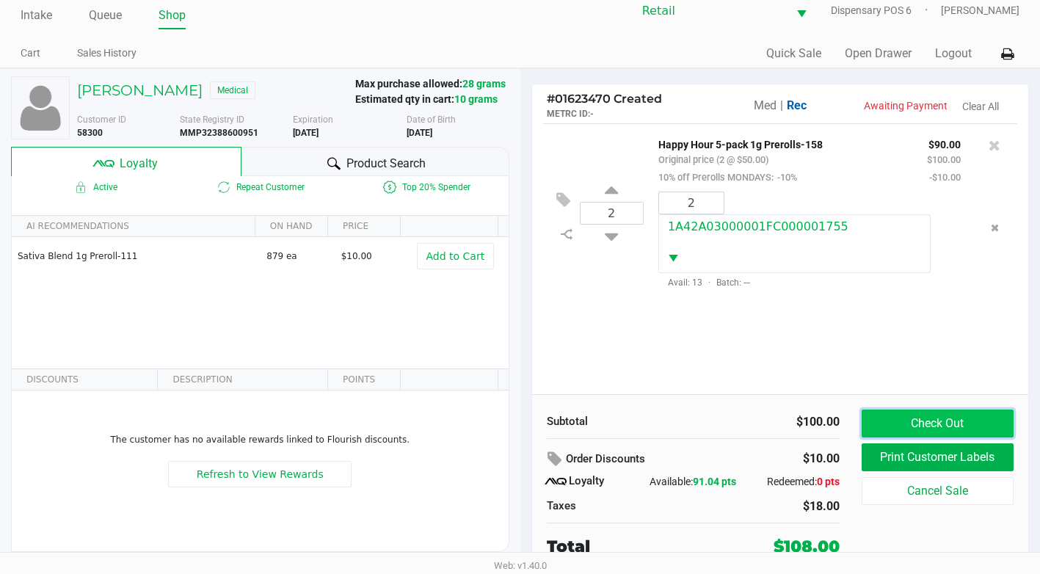
click at [963, 418] on button "Check Out" at bounding box center [938, 424] width 152 height 28
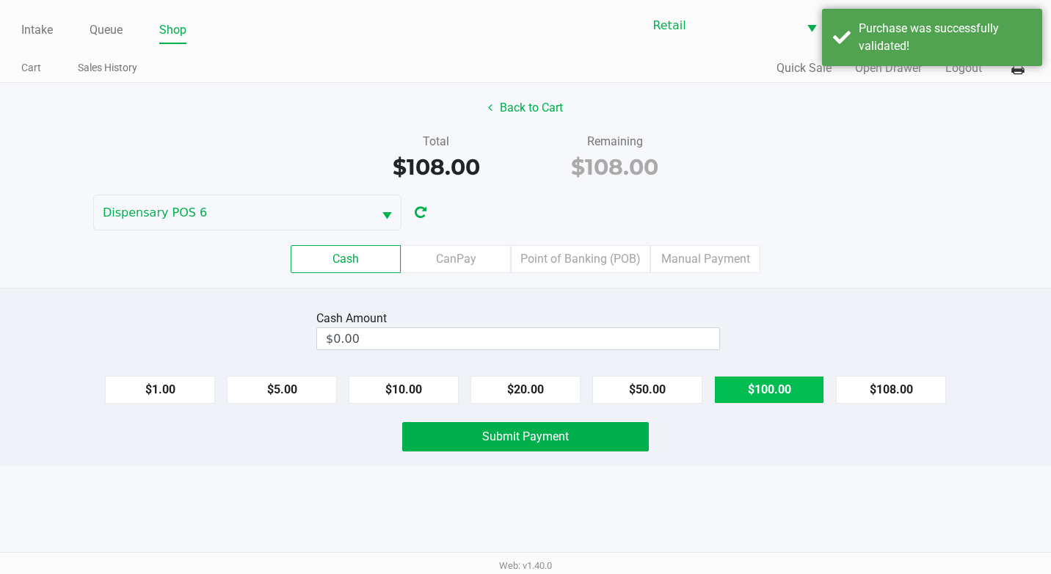
click at [772, 385] on button "$100.00" at bounding box center [769, 390] width 110 height 28
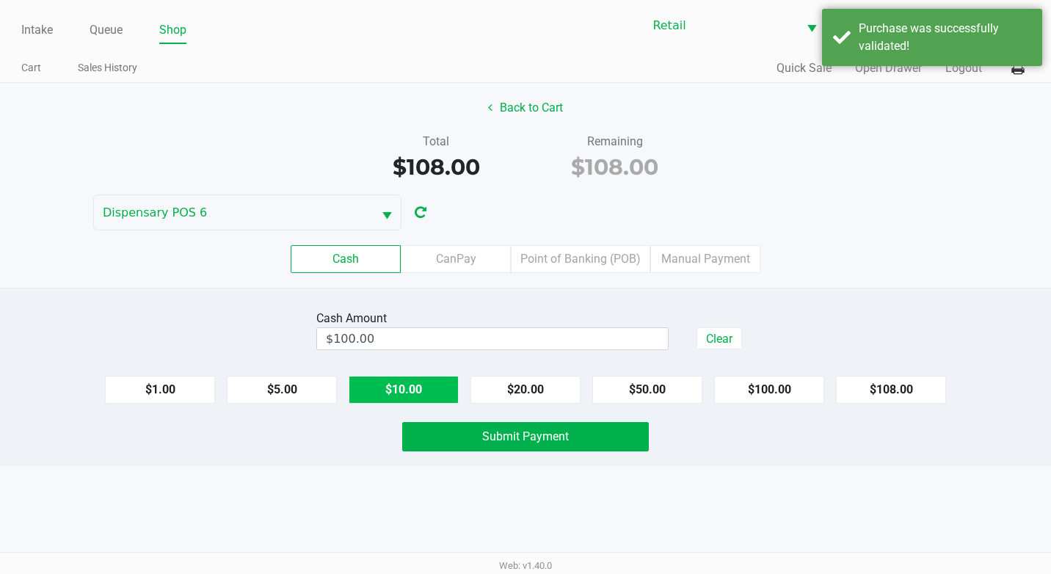
click at [416, 386] on button "$10.00" at bounding box center [404, 390] width 110 height 28
type input "$110.00"
click at [473, 440] on button "Submit Payment" at bounding box center [525, 436] width 247 height 29
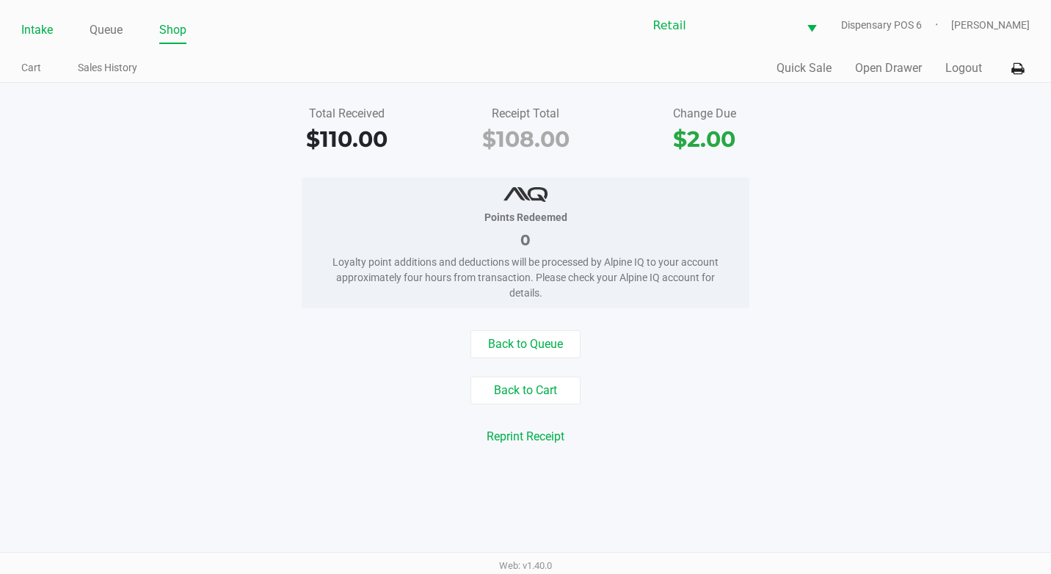
click at [35, 37] on link "Intake" at bounding box center [37, 30] width 32 height 21
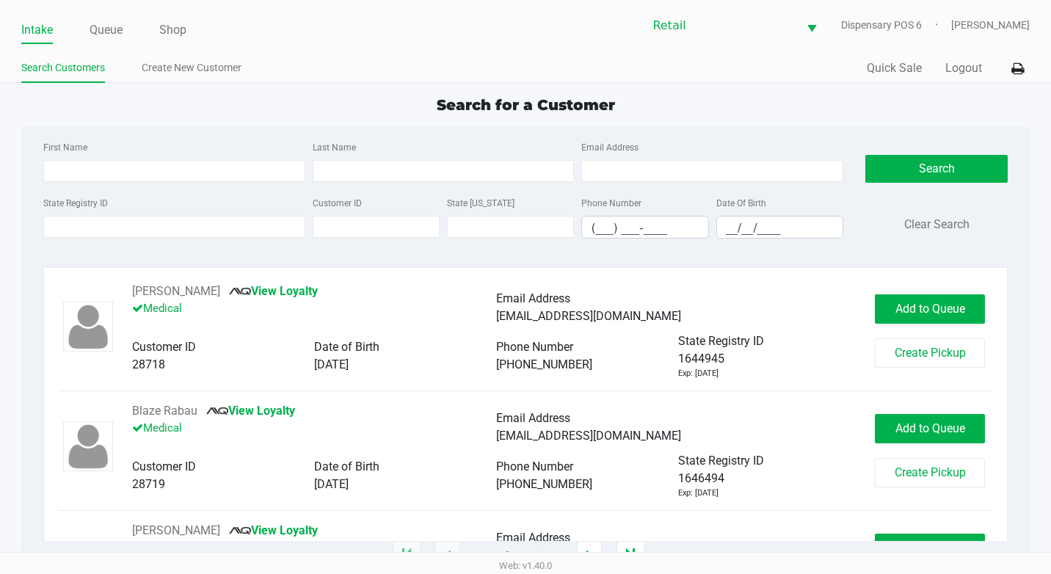
click at [205, 156] on div "First Name" at bounding box center [174, 160] width 269 height 44
click at [211, 163] on input "First Name" at bounding box center [174, 171] width 262 height 22
click at [724, 229] on input "__/__/____" at bounding box center [780, 228] width 126 height 23
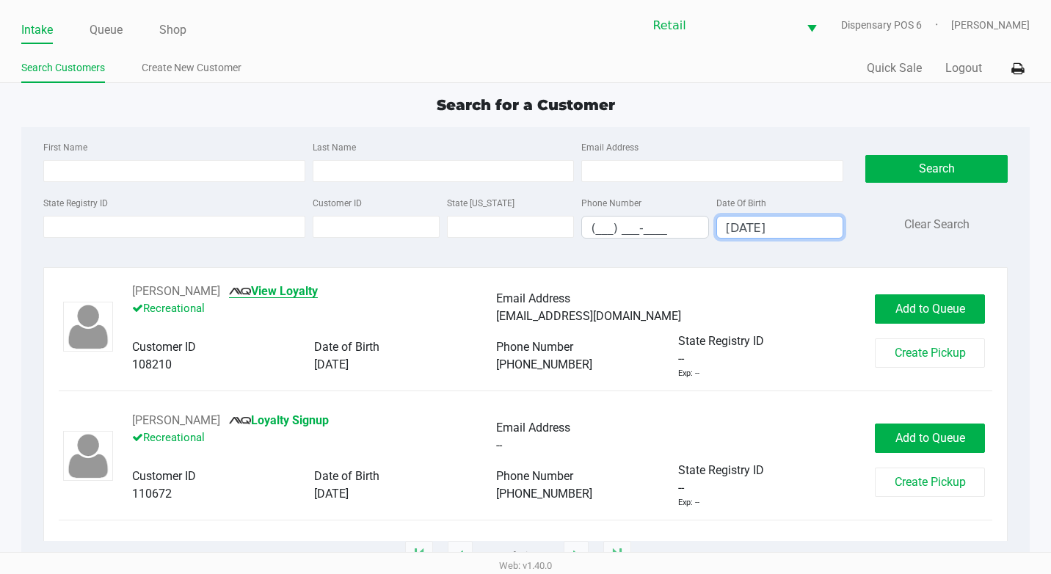
type input "[DATE]"
click at [282, 290] on link "View Loyalty" at bounding box center [273, 291] width 89 height 14
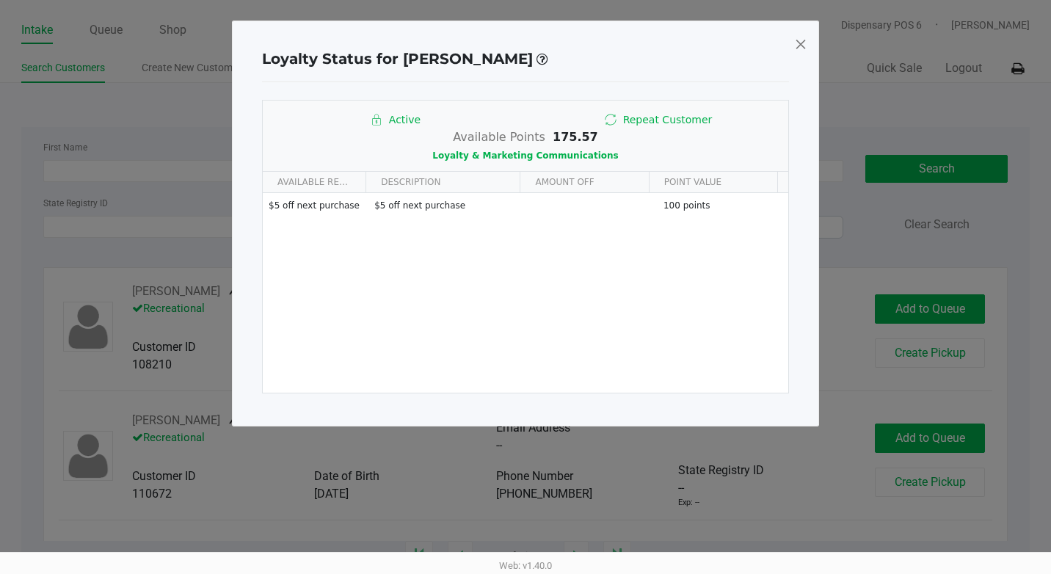
click at [799, 40] on span at bounding box center [800, 43] width 13 height 23
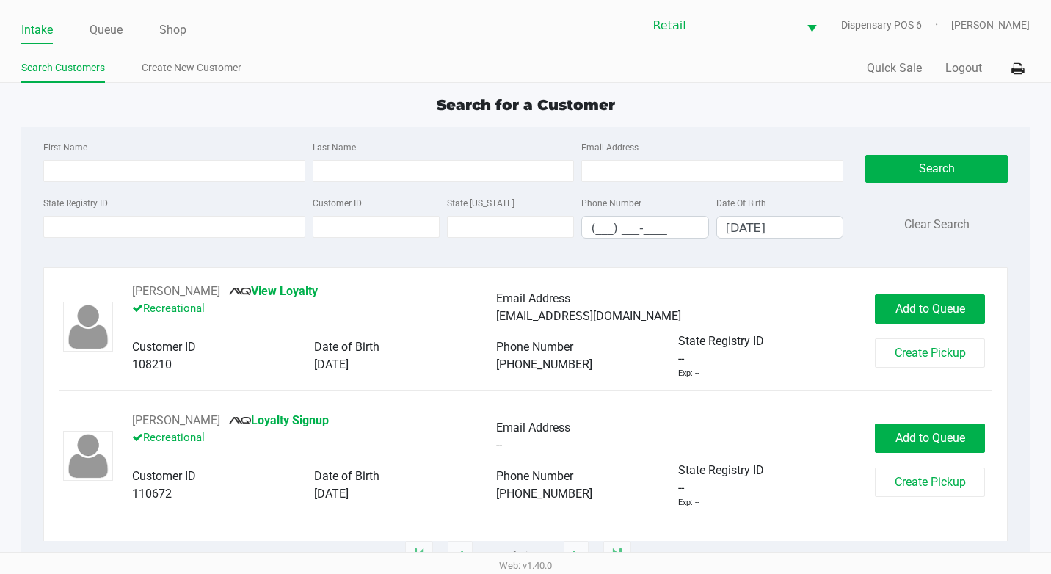
click at [814, 118] on div "Search for a Customer First Name Last Name Email Address State Registry ID Cust…" at bounding box center [525, 325] width 1009 height 463
drag, startPoint x: 911, startPoint y: 305, endPoint x: 926, endPoint y: 369, distance: 65.0
click at [912, 305] on span "Add to Queue" at bounding box center [931, 309] width 70 height 14
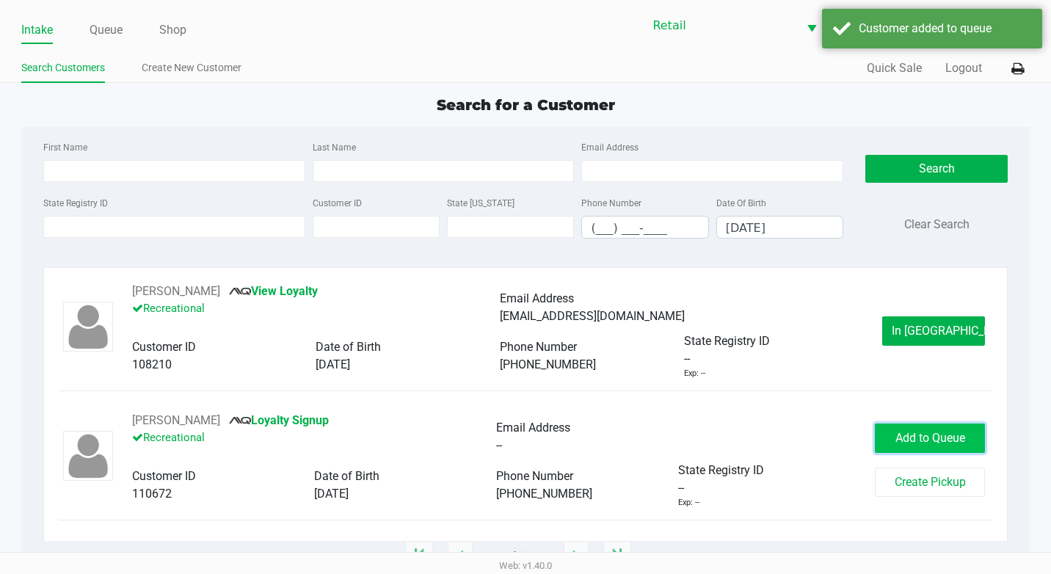
click at [963, 444] on span "Add to Queue" at bounding box center [931, 438] width 70 height 14
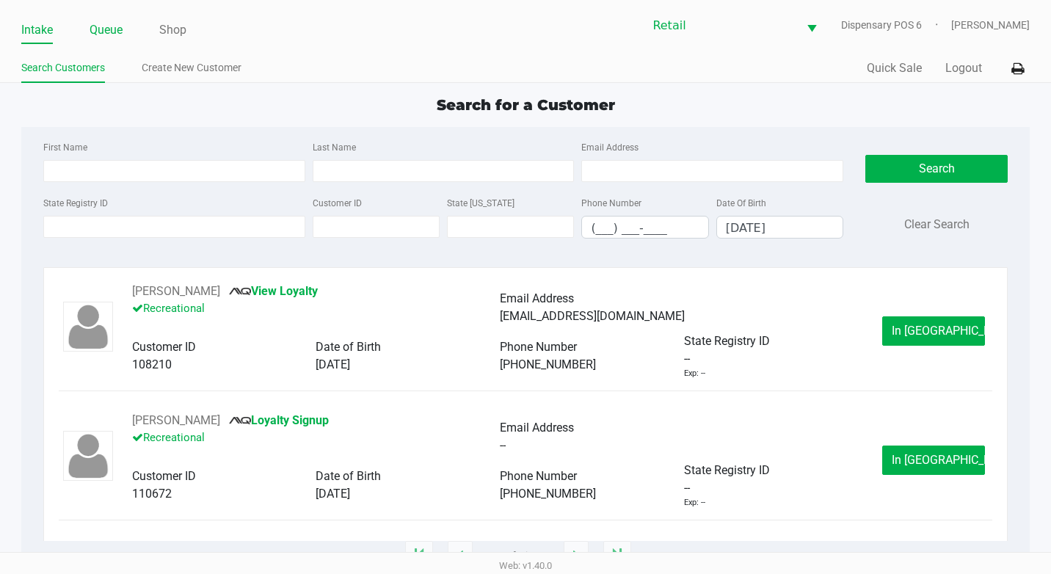
click at [100, 31] on link "Queue" at bounding box center [106, 30] width 33 height 21
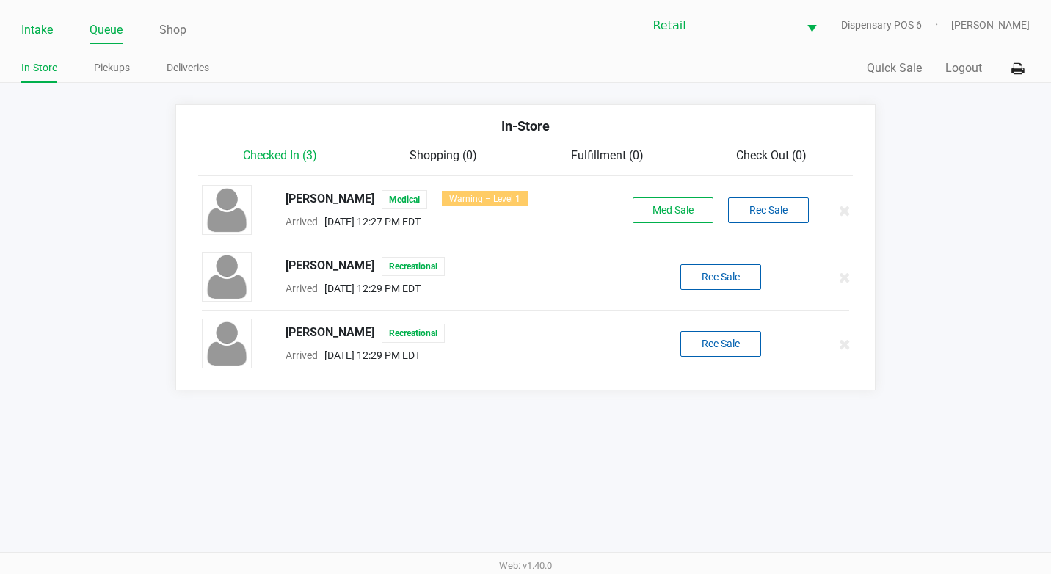
click at [36, 24] on link "Intake" at bounding box center [37, 30] width 32 height 21
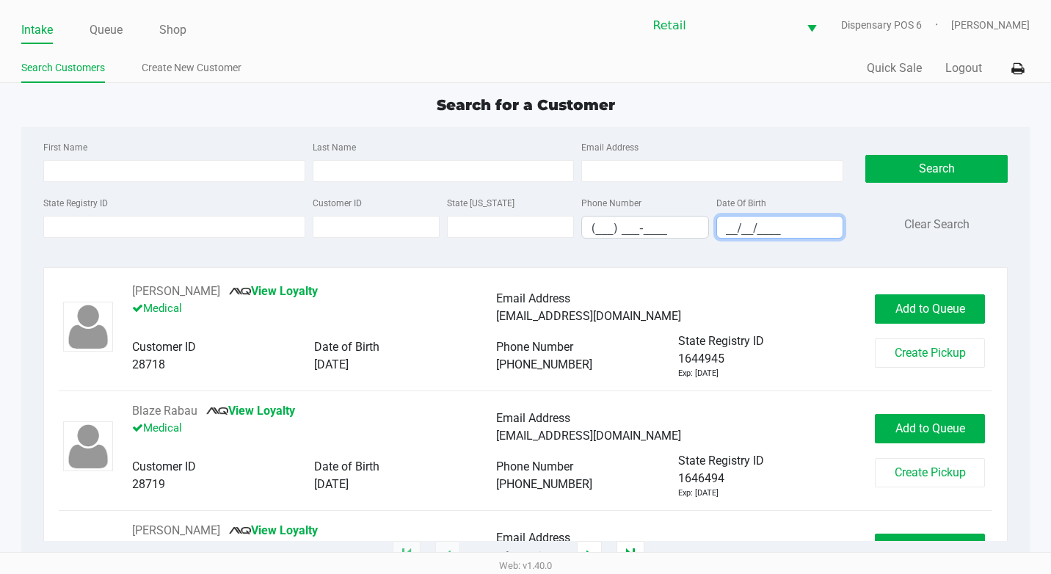
click at [722, 226] on input "__/__/____" at bounding box center [780, 228] width 126 height 23
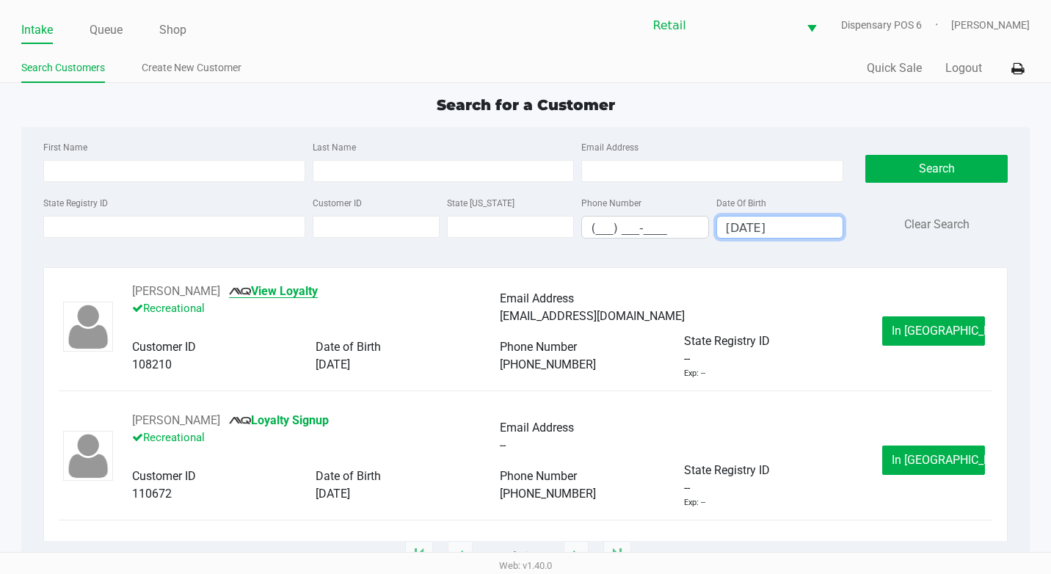
type input "[DATE]"
click at [293, 291] on link "View Loyalty" at bounding box center [273, 291] width 89 height 14
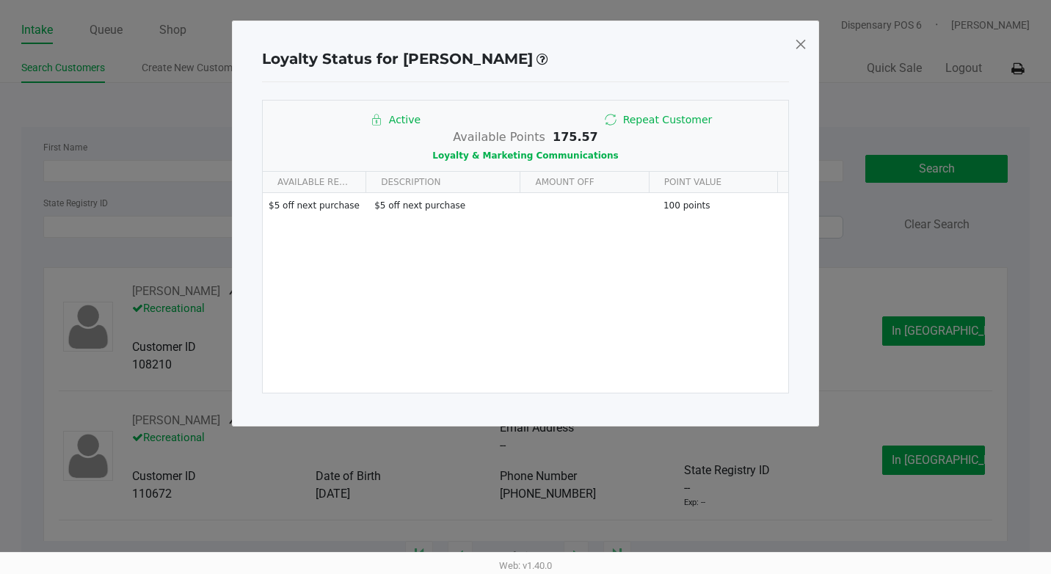
click at [803, 40] on span at bounding box center [800, 43] width 13 height 23
